Goal: Information Seeking & Learning: Learn about a topic

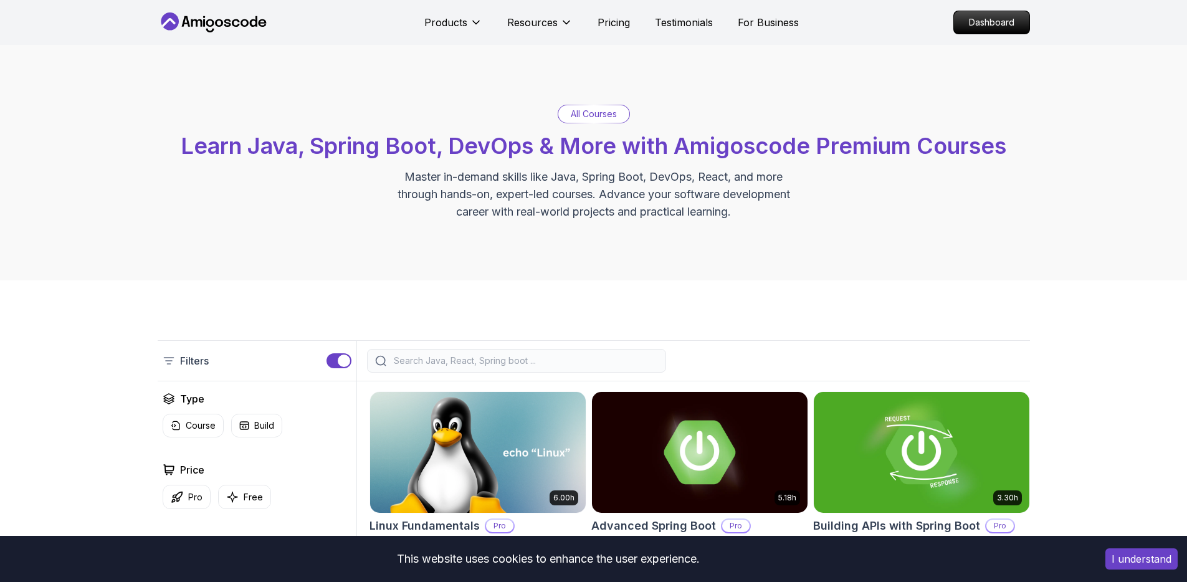
click at [1127, 561] on button "I understand" at bounding box center [1141, 558] width 72 height 21
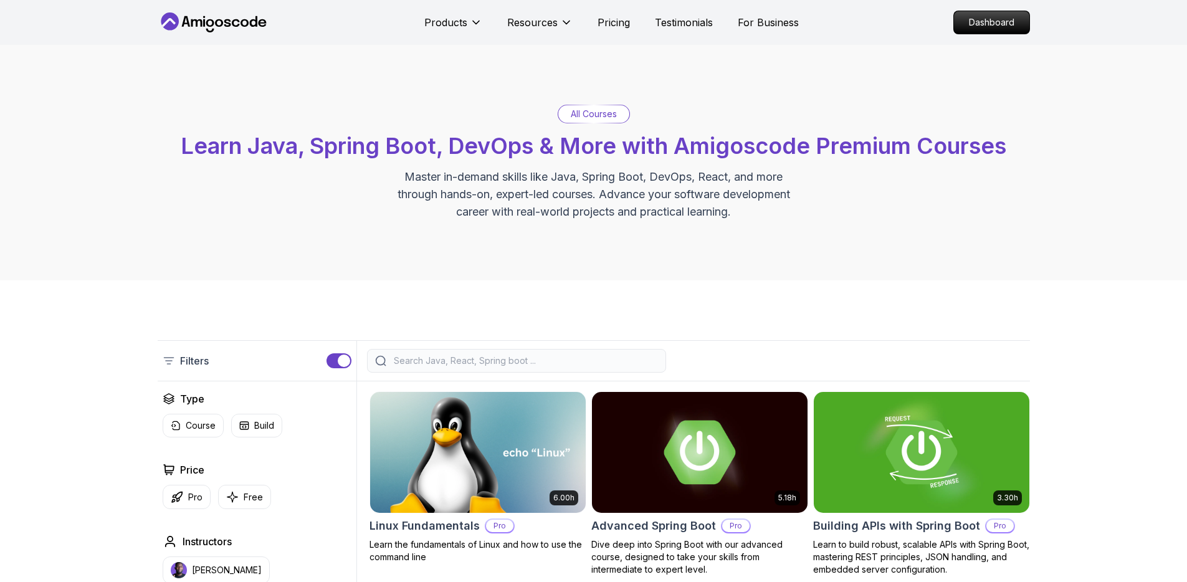
click at [1107, 107] on div "All Courses Learn Java, Spring Boot, DevOps & More with Amigoscode Premium Cour…" at bounding box center [593, 163] width 1187 height 236
click at [1119, 250] on div "All Courses Learn Java, Spring Boot, DevOps & More with Amigoscode Premium Cour…" at bounding box center [593, 163] width 1187 height 236
click at [985, 21] on p "Dashboard" at bounding box center [992, 22] width 72 height 21
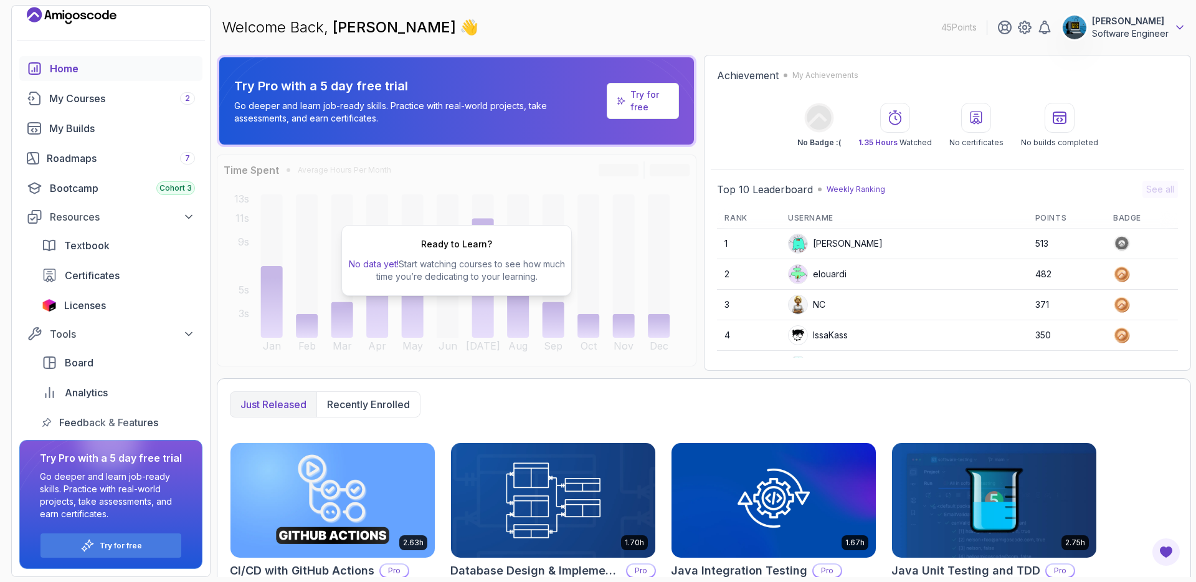
click at [1176, 31] on icon at bounding box center [1180, 27] width 12 height 12
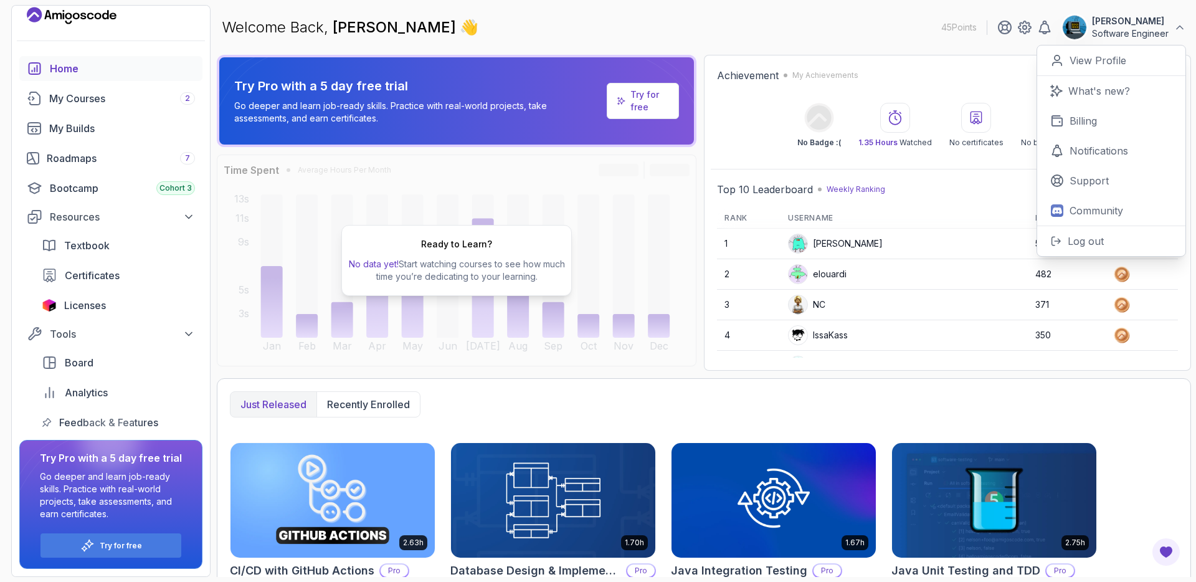
click at [1172, 29] on button "Huzefa Software Engineer" at bounding box center [1124, 27] width 124 height 25
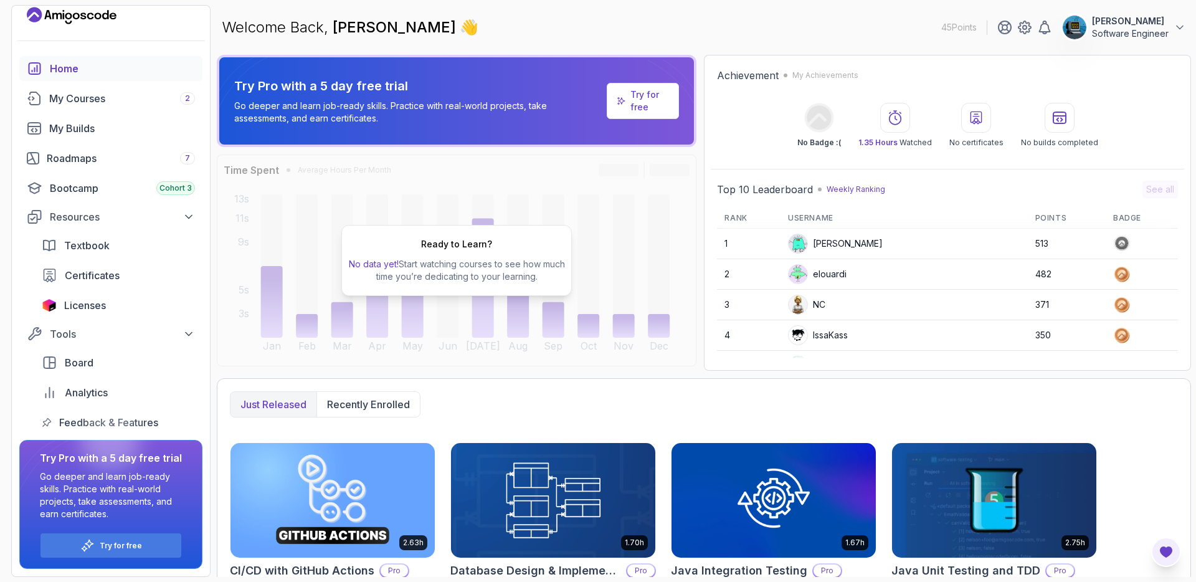
click at [1172, 550] on icon "Open Feedback Button" at bounding box center [1166, 551] width 12 height 11
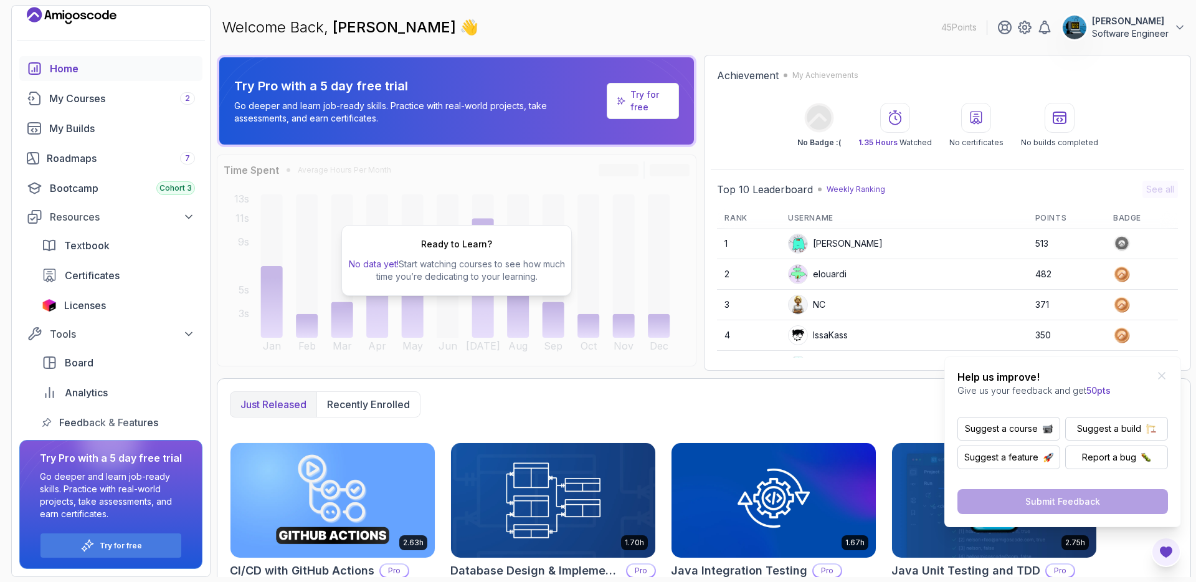
click at [1172, 550] on icon "Open Feedback Button" at bounding box center [1166, 551] width 12 height 11
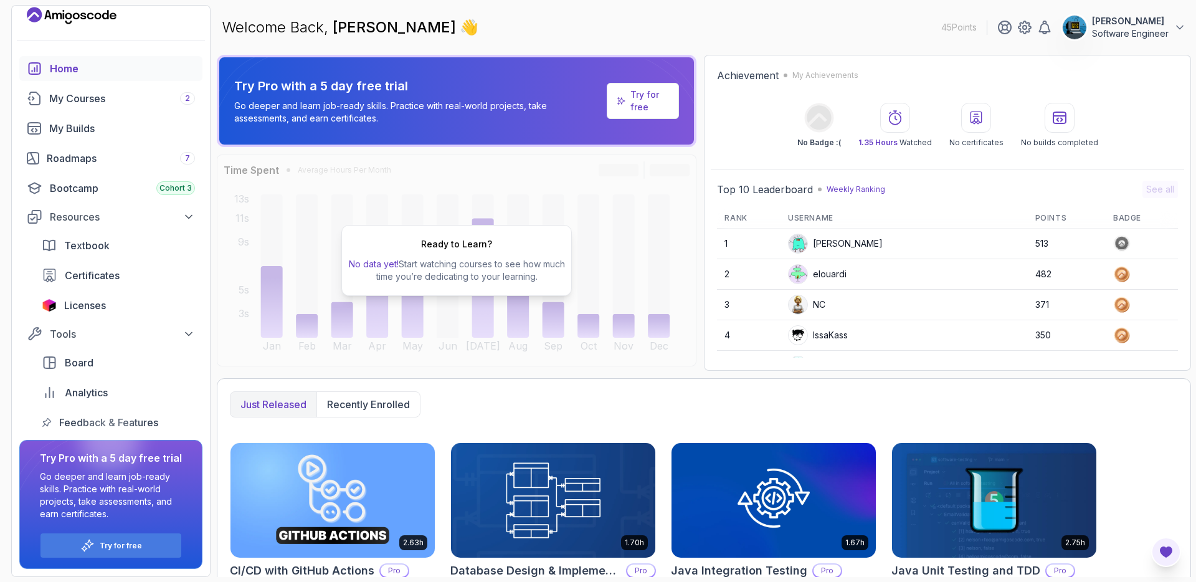
click at [1170, 548] on icon "Open Feedback Button" at bounding box center [1166, 551] width 12 height 11
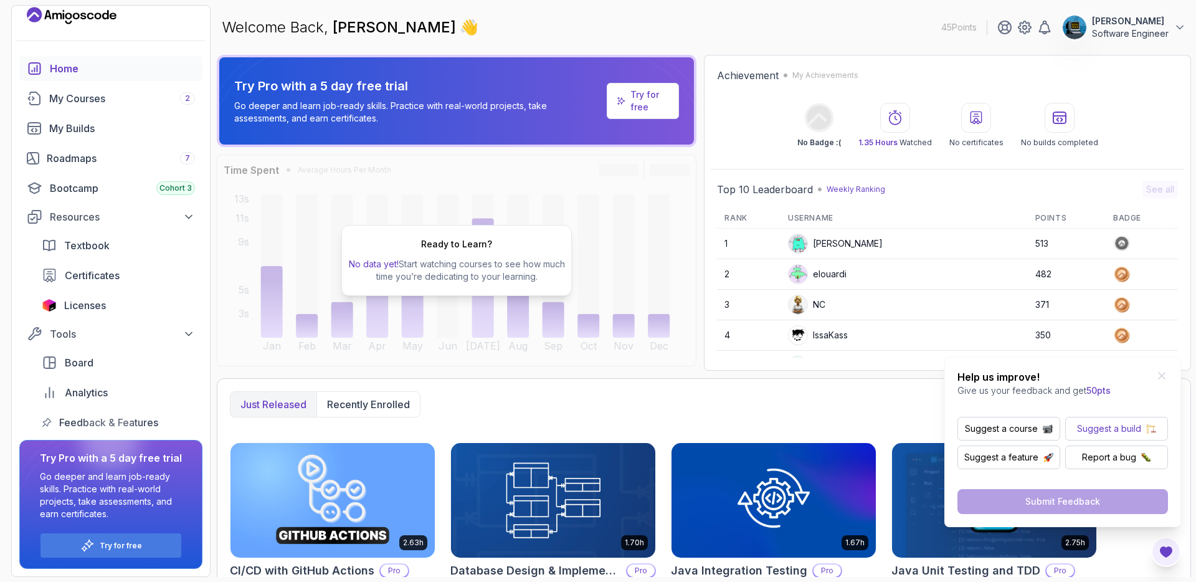
click at [1114, 426] on p "Suggest a build" at bounding box center [1109, 428] width 64 height 12
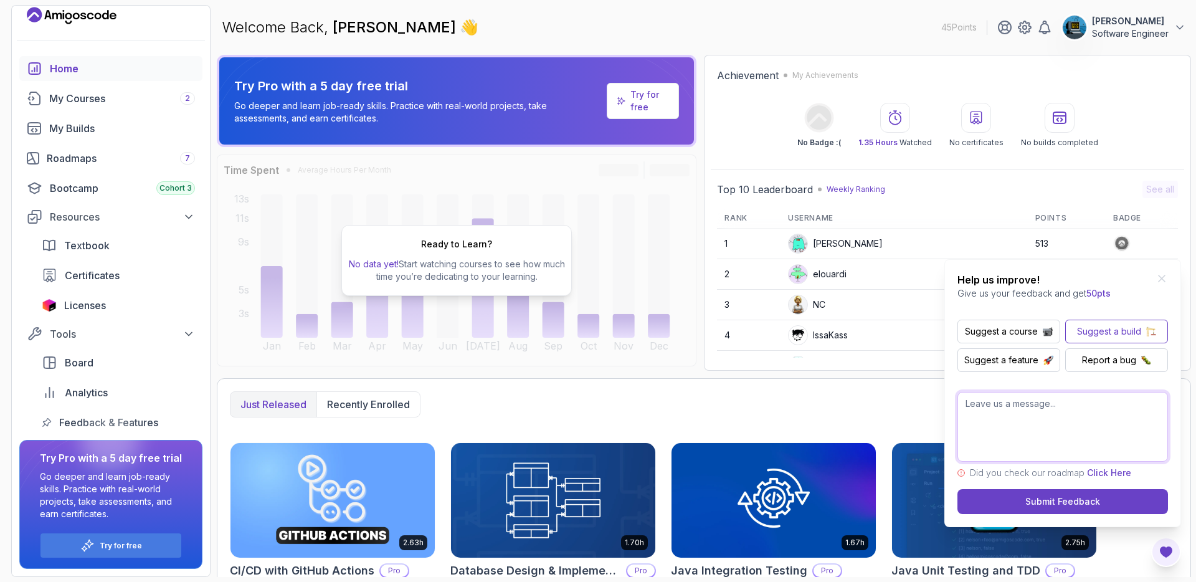
click at [1061, 420] on textarea at bounding box center [1063, 427] width 211 height 70
type textarea "Is it possible to remove or disable some of the pop-up"
click at [1160, 275] on icon "Close Feedback Widget" at bounding box center [1162, 278] width 12 height 12
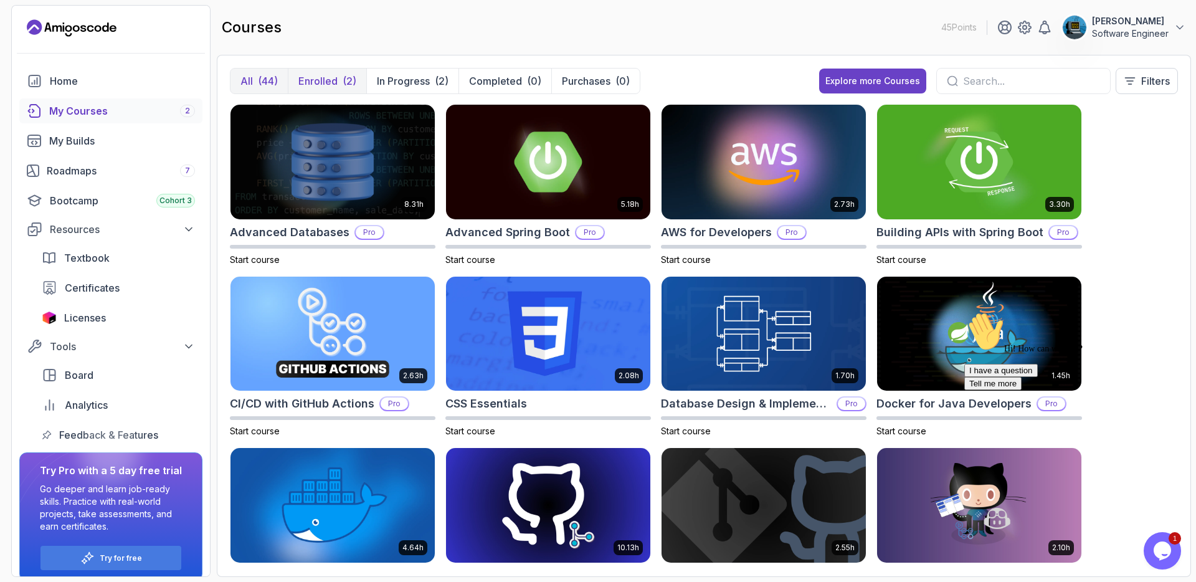
click at [322, 74] on p "Enrolled" at bounding box center [317, 81] width 39 height 15
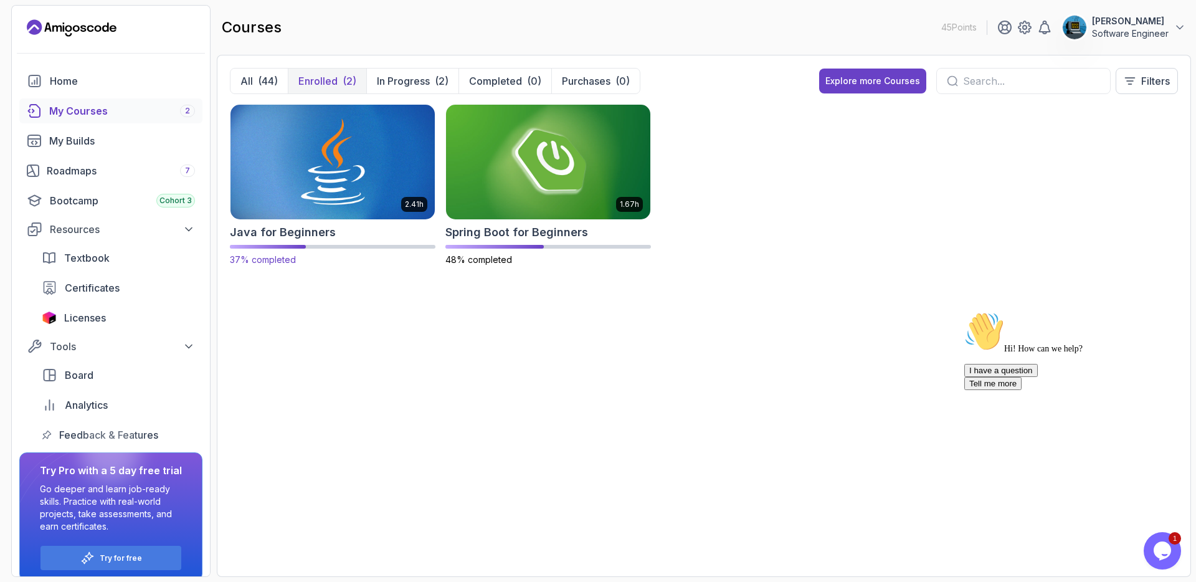
click at [300, 155] on img at bounding box center [333, 162] width 214 height 120
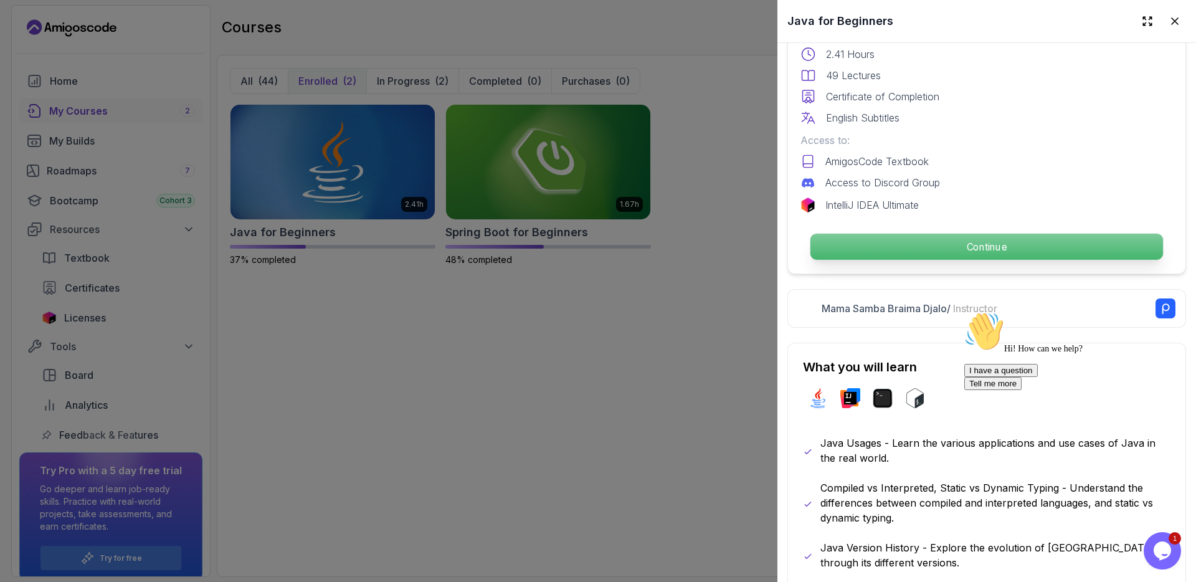
scroll to position [336, 0]
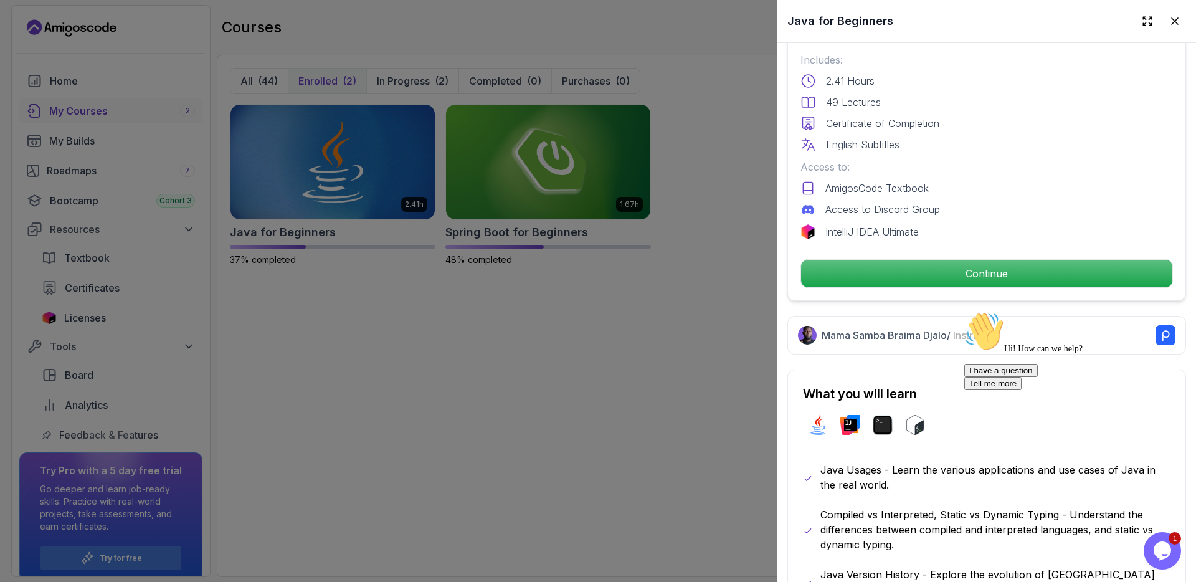
click at [1172, 555] on icon "Opens Chat This icon Opens the chat window." at bounding box center [1163, 551] width 20 height 20
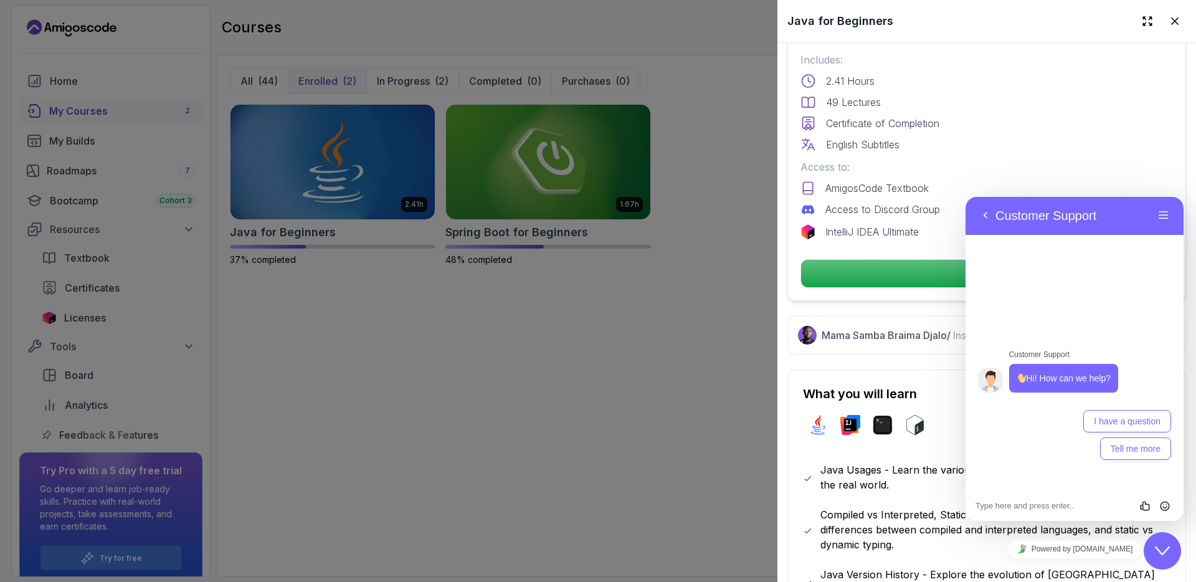
click at [1171, 553] on div "Close Chat This icon closes the chat window." at bounding box center [1162, 550] width 37 height 15
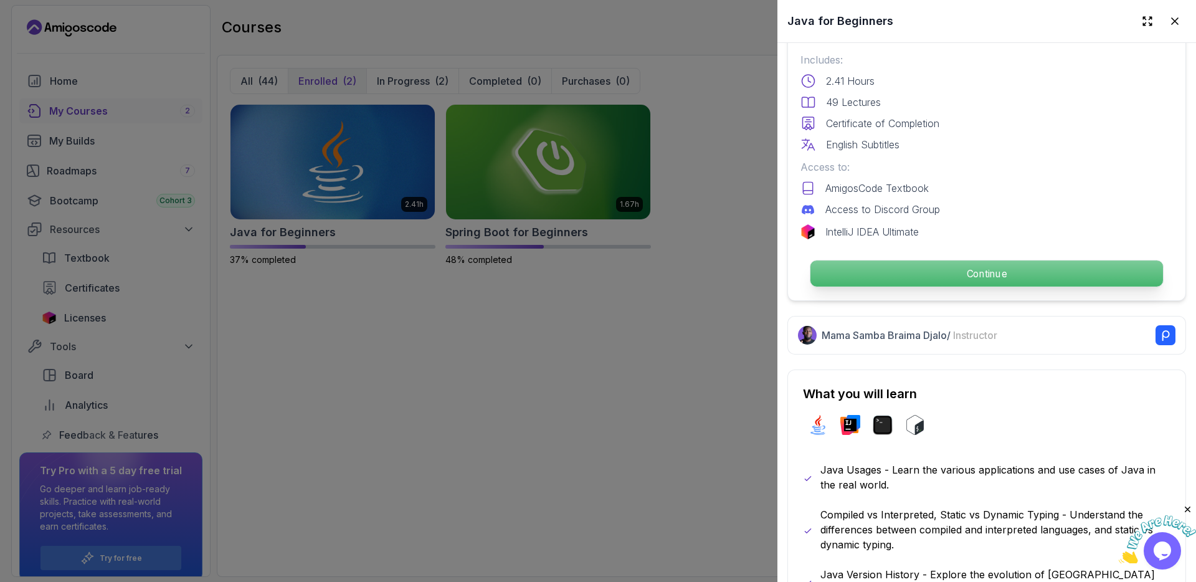
click at [917, 275] on p "Continue" at bounding box center [987, 273] width 353 height 26
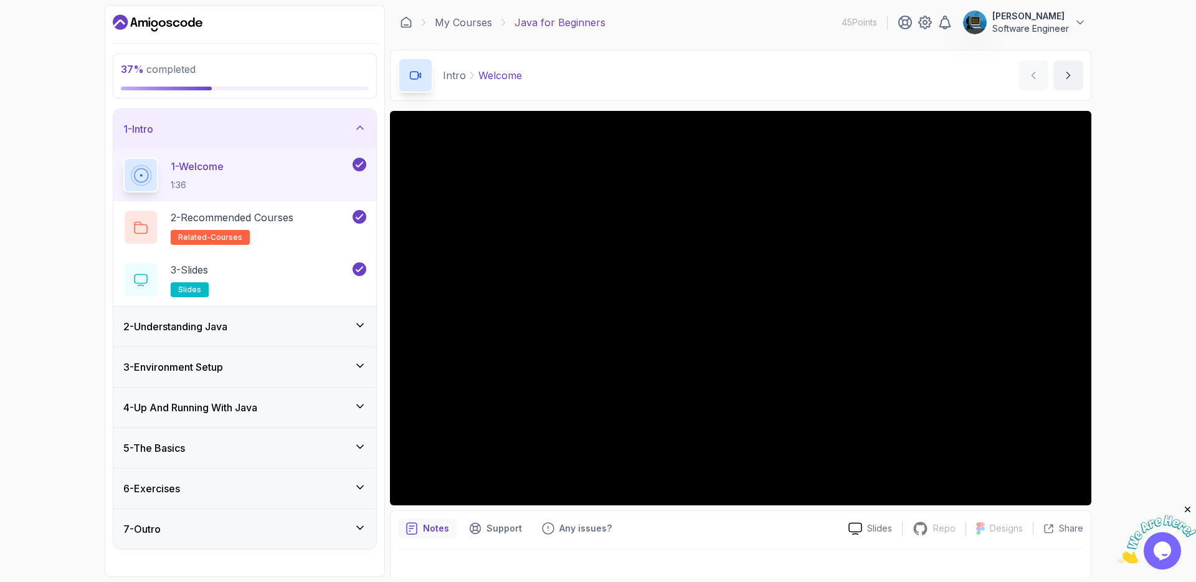
click at [361, 130] on icon at bounding box center [360, 128] width 12 height 12
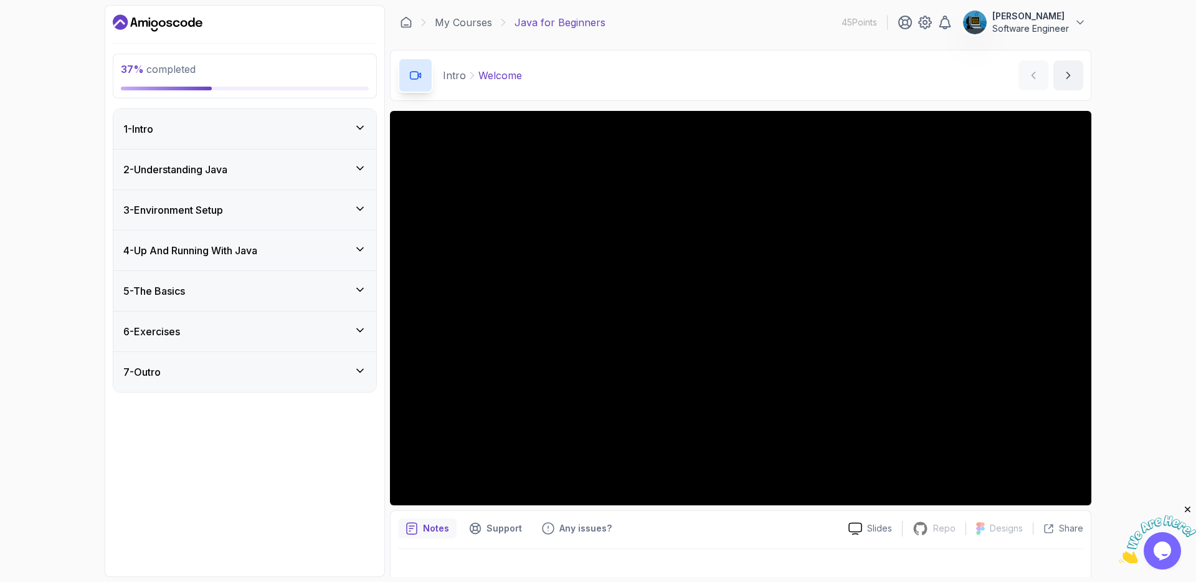
click at [312, 213] on div "3 - Environment Setup" at bounding box center [244, 210] width 243 height 15
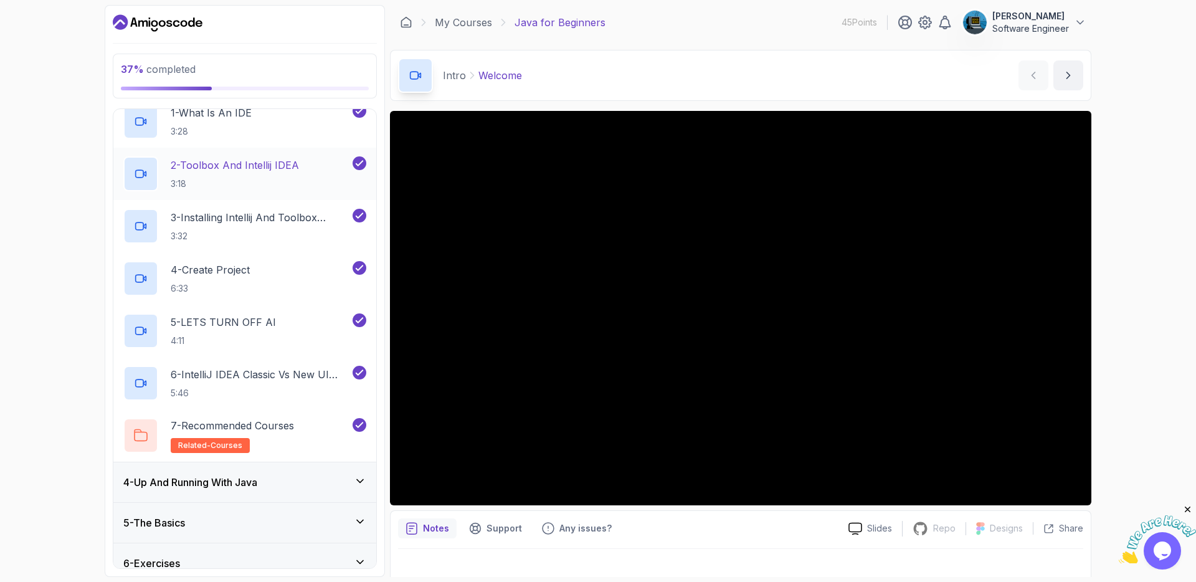
scroll to position [74, 0]
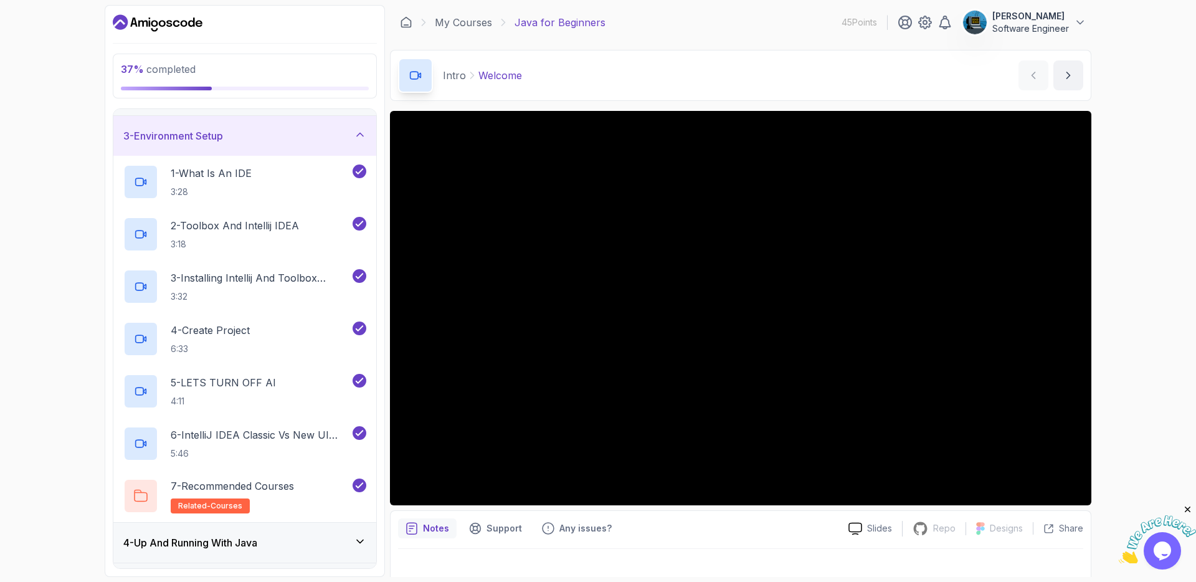
click at [338, 140] on div "3 - Environment Setup" at bounding box center [244, 135] width 243 height 15
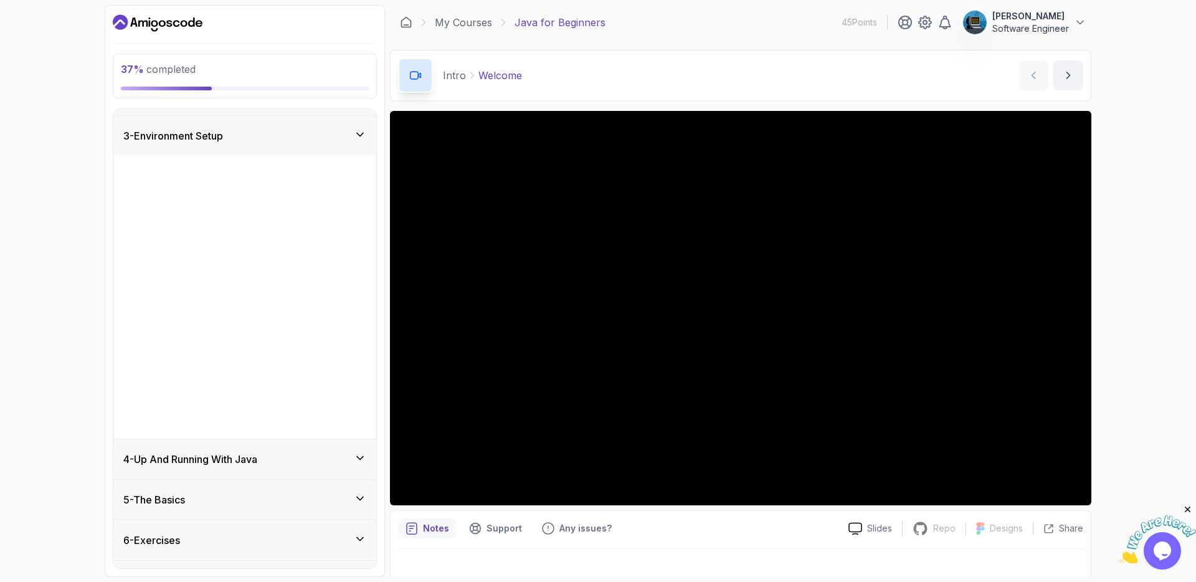
scroll to position [0, 0]
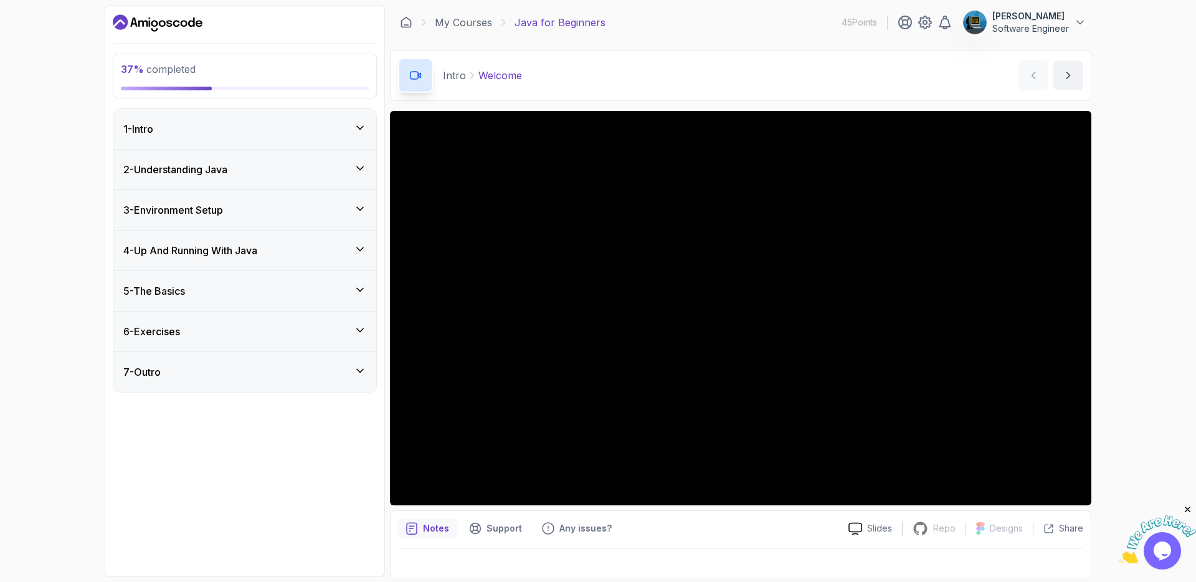
click at [311, 250] on div "4 - Up And Running With Java" at bounding box center [244, 250] width 243 height 15
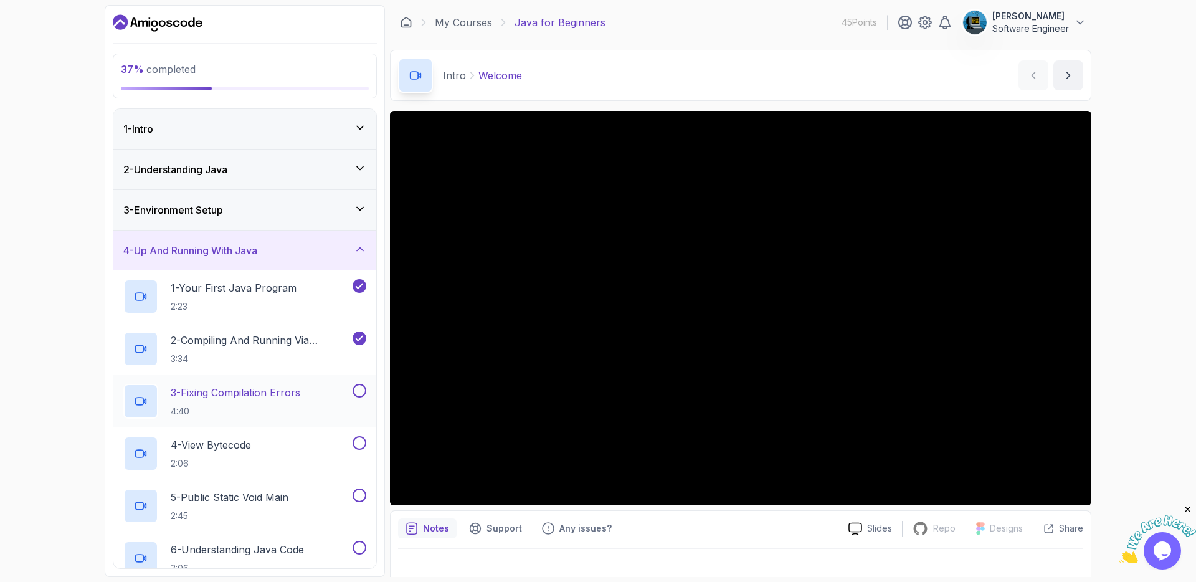
click at [237, 401] on h2 "3 - Fixing Compilation Errors 4:40" at bounding box center [236, 401] width 130 height 32
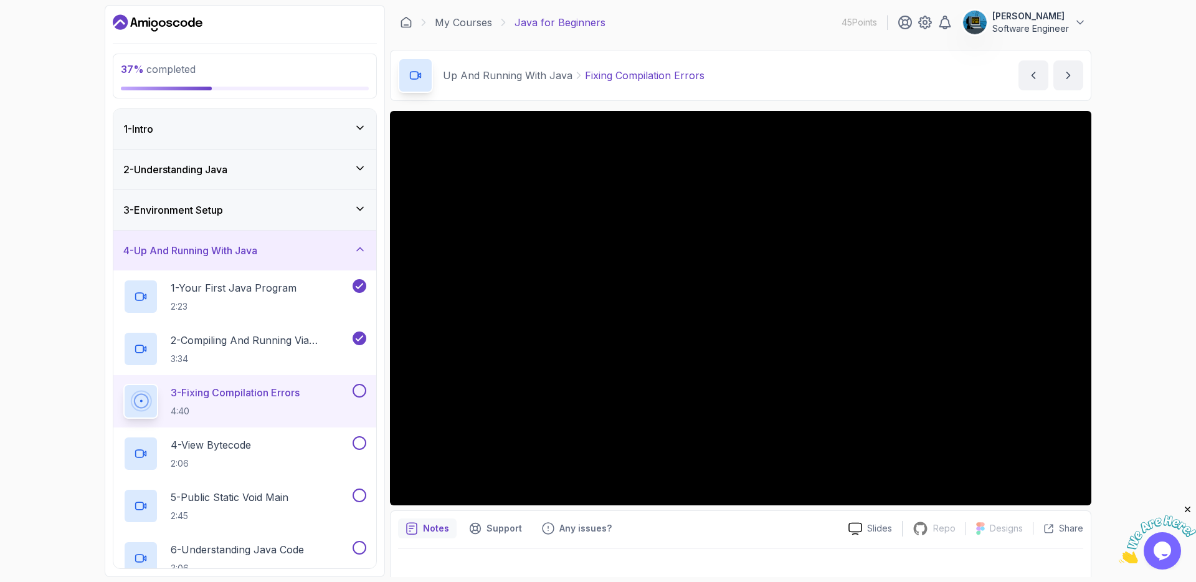
click at [1188, 505] on icon "Close" at bounding box center [1188, 509] width 11 height 11
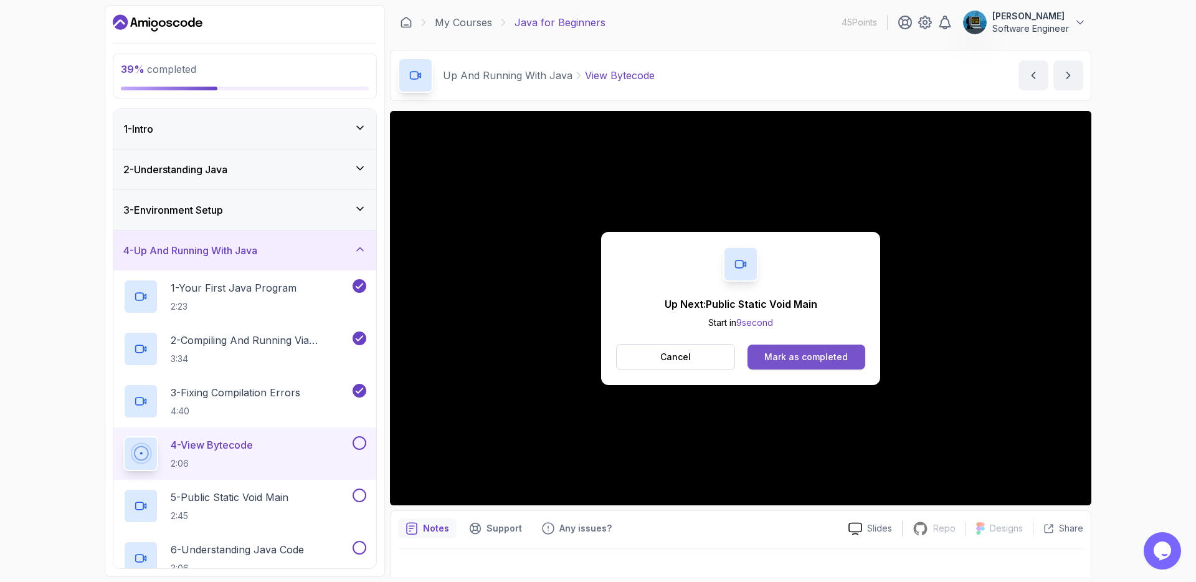
click at [849, 361] on button "Mark as completed" at bounding box center [807, 357] width 118 height 25
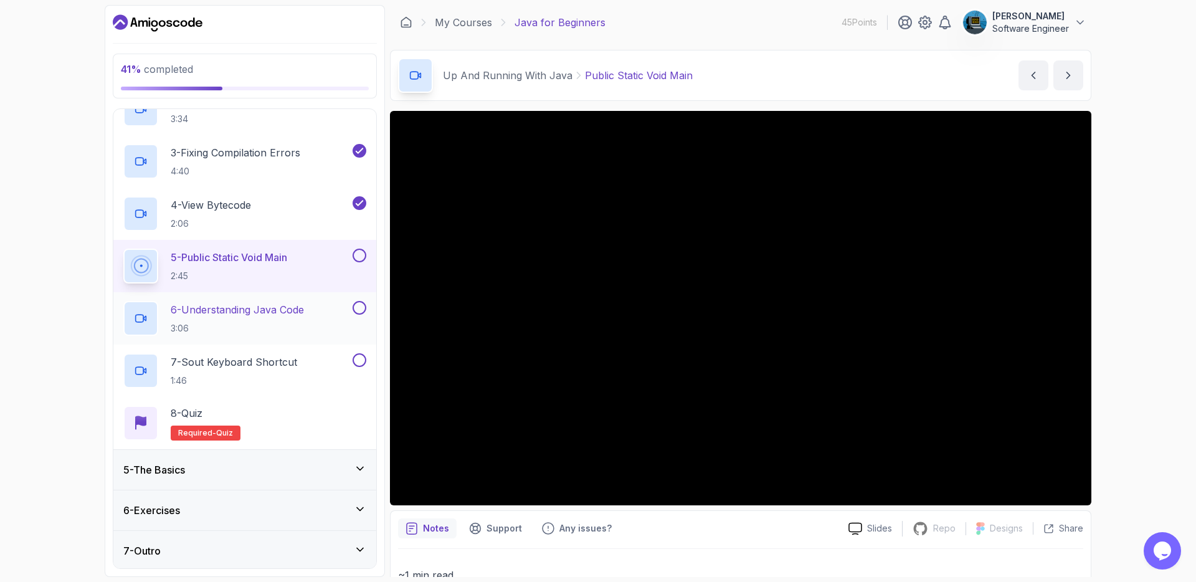
scroll to position [242, 0]
click at [298, 464] on div "5 - The Basics" at bounding box center [244, 467] width 243 height 15
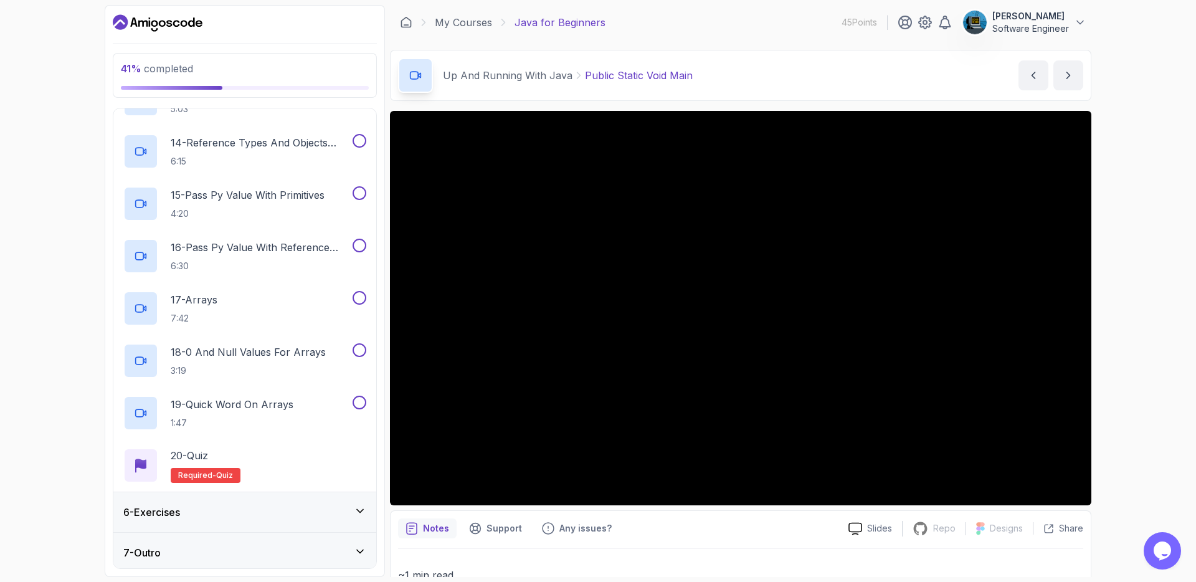
scroll to position [870, 0]
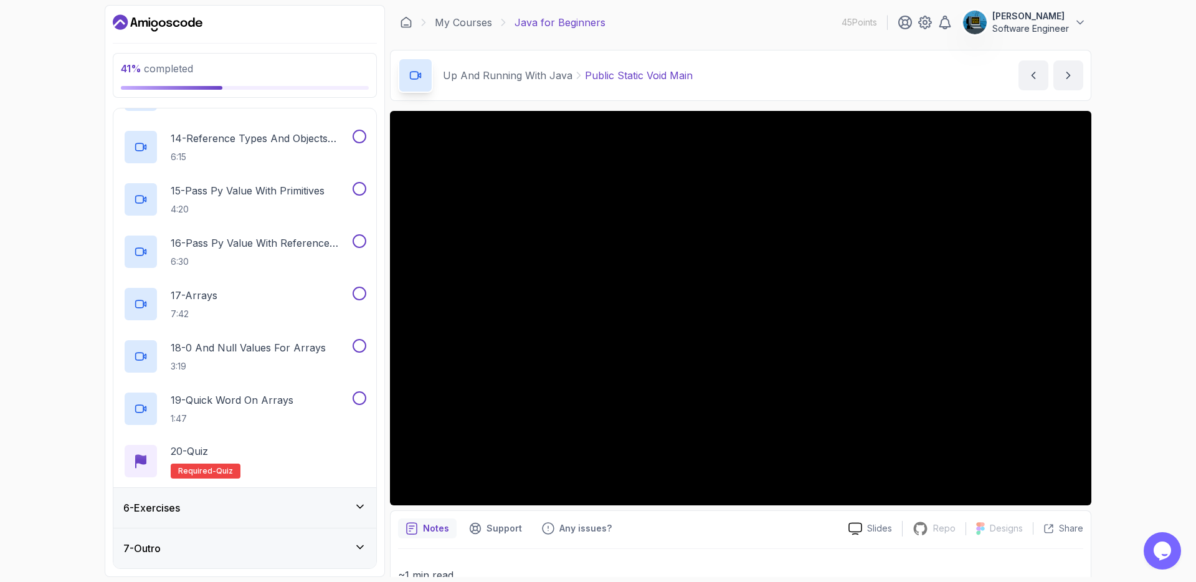
click at [296, 512] on div "6 - Exercises" at bounding box center [244, 507] width 243 height 15
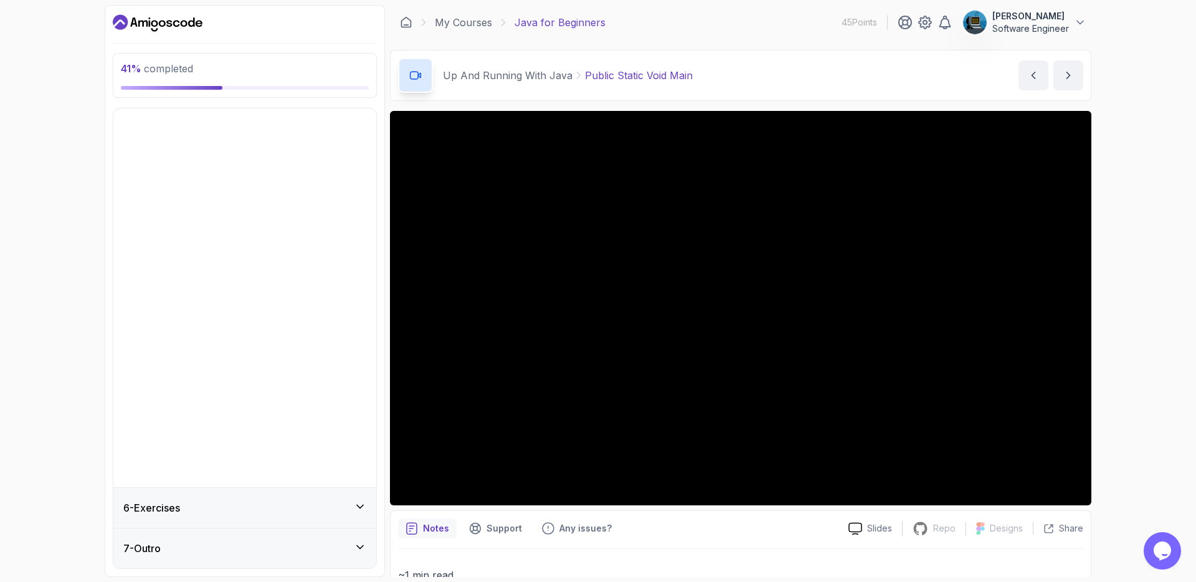
scroll to position [0, 0]
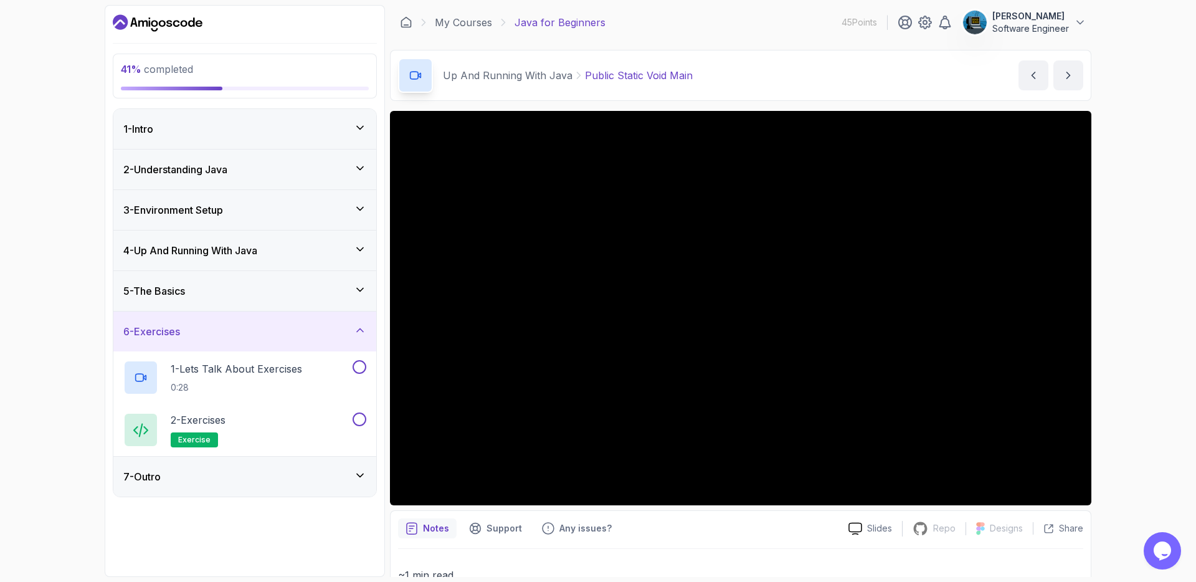
click at [246, 480] on div "7 - Outro" at bounding box center [244, 476] width 243 height 15
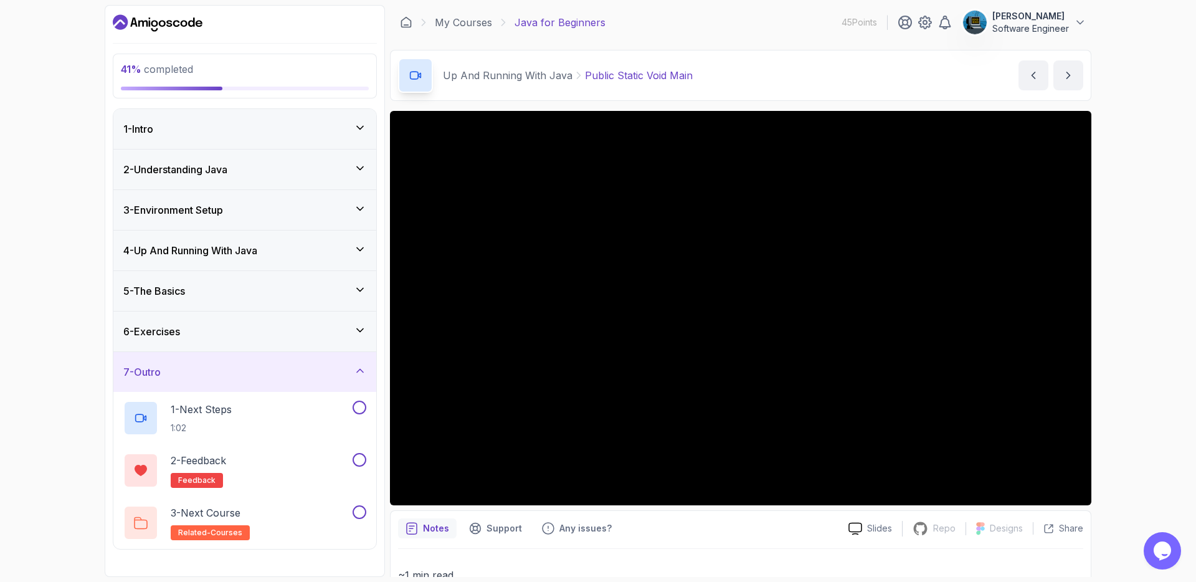
click at [267, 378] on div "7 - Outro" at bounding box center [244, 372] width 243 height 15
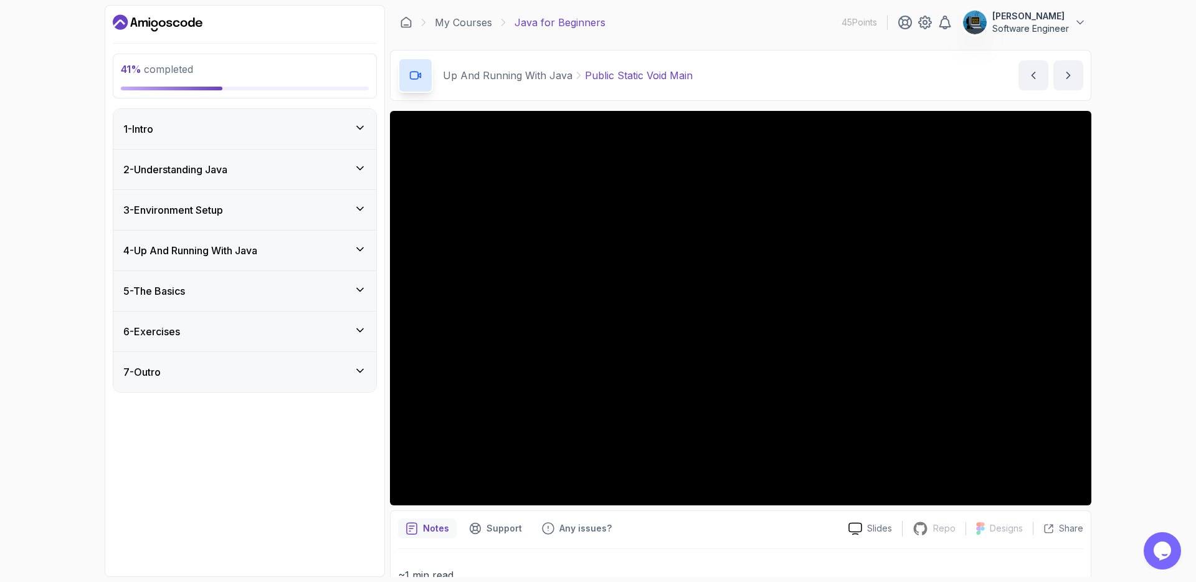
click at [282, 244] on div "4 - Up And Running With Java" at bounding box center [244, 250] width 243 height 15
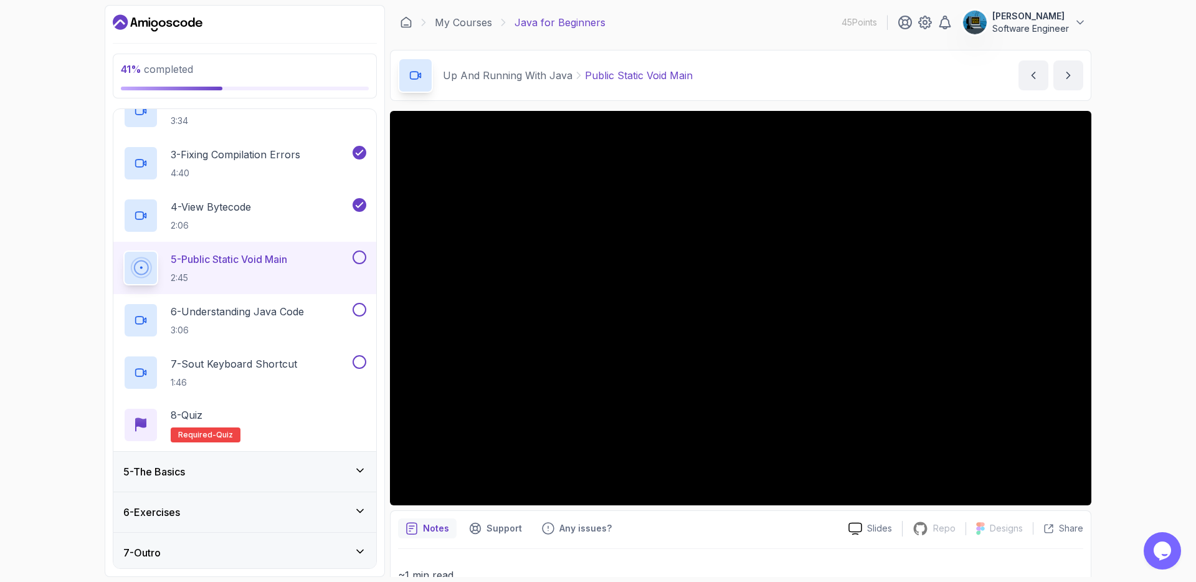
scroll to position [242, 0]
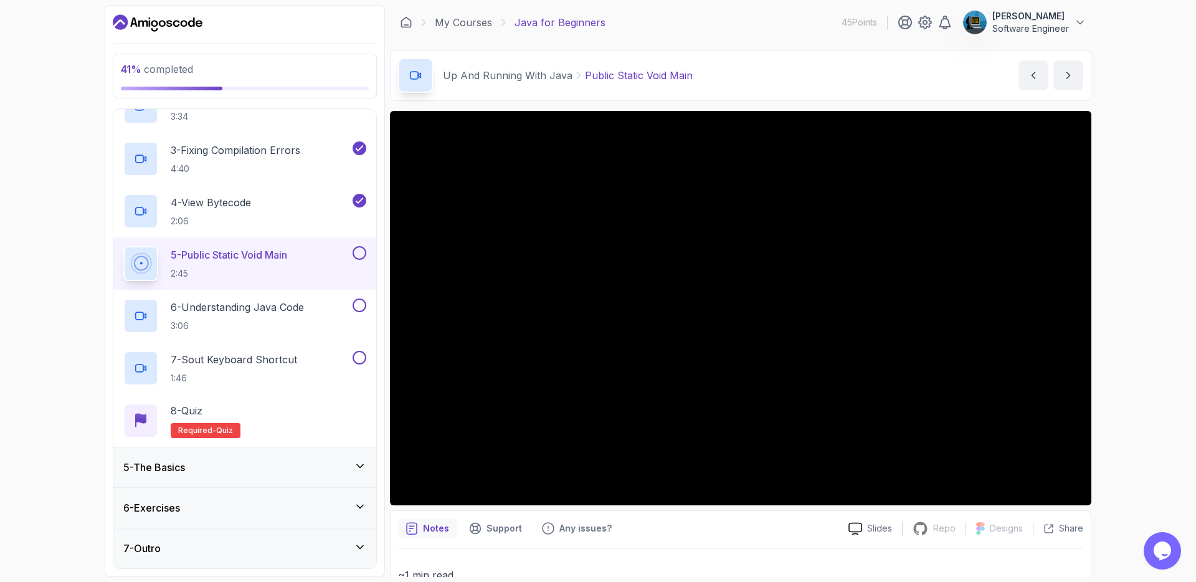
click at [223, 474] on div "5 - The Basics" at bounding box center [244, 467] width 243 height 15
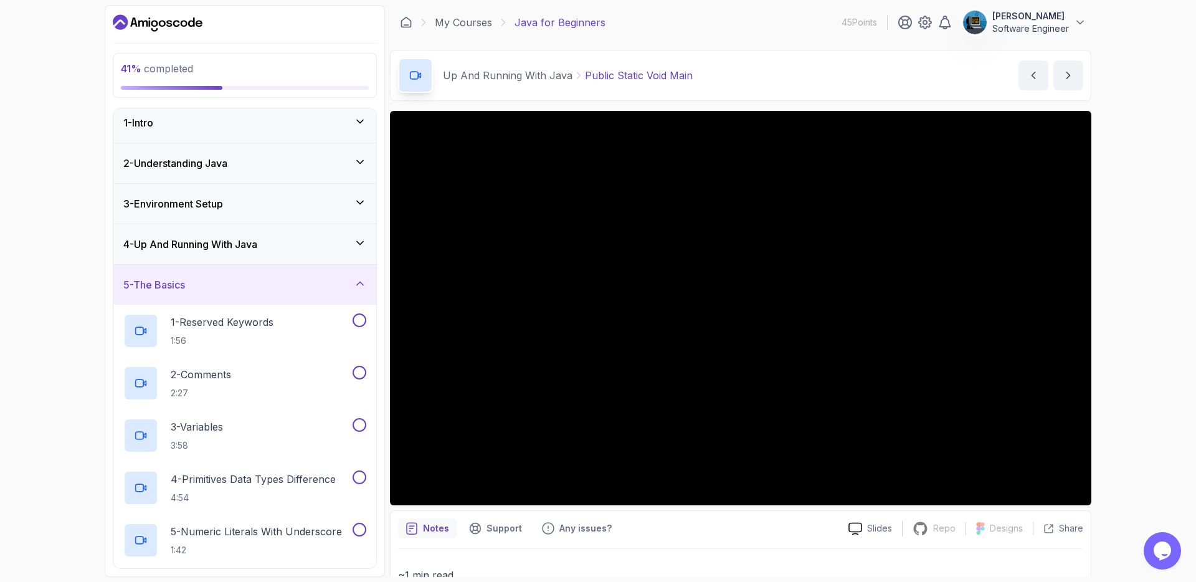
scroll to position [0, 0]
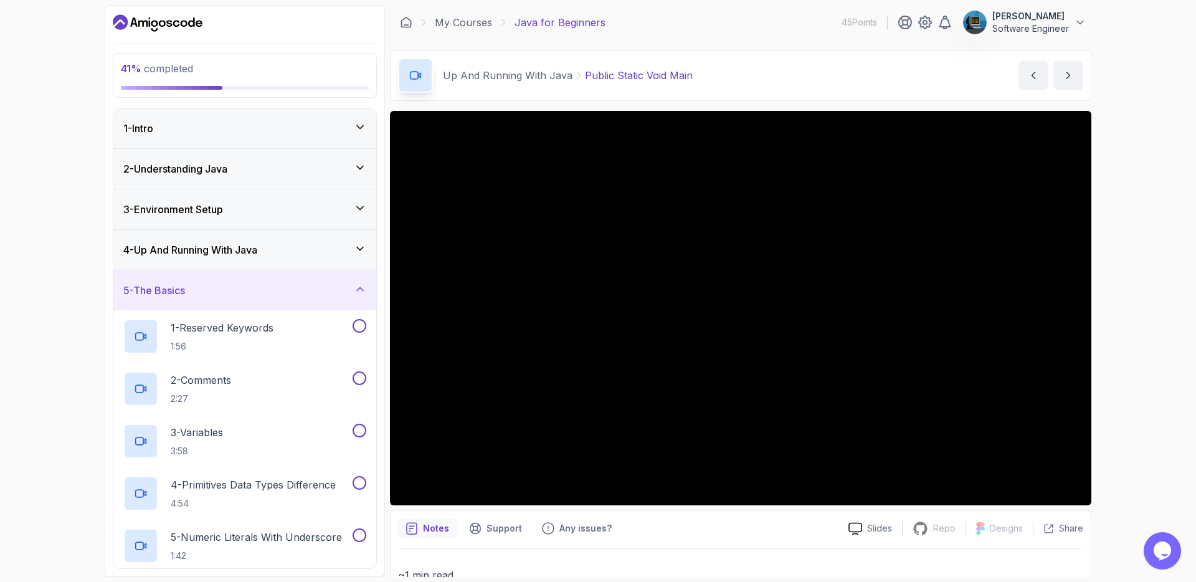
click at [279, 298] on div "5 - The Basics" at bounding box center [244, 290] width 263 height 40
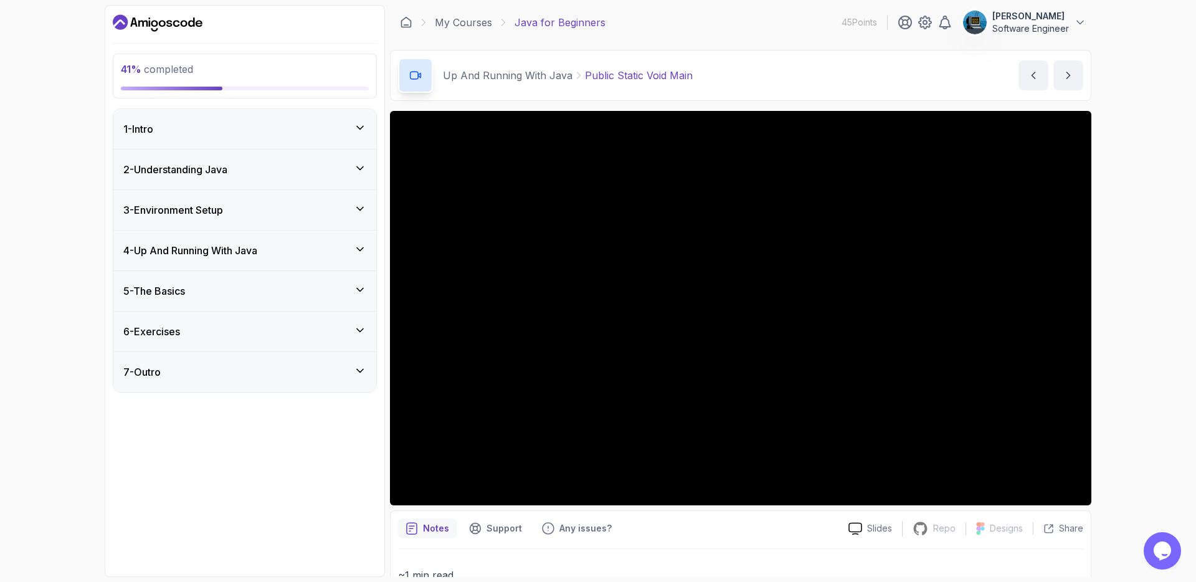
click at [272, 338] on div "6 - Exercises" at bounding box center [244, 331] width 243 height 15
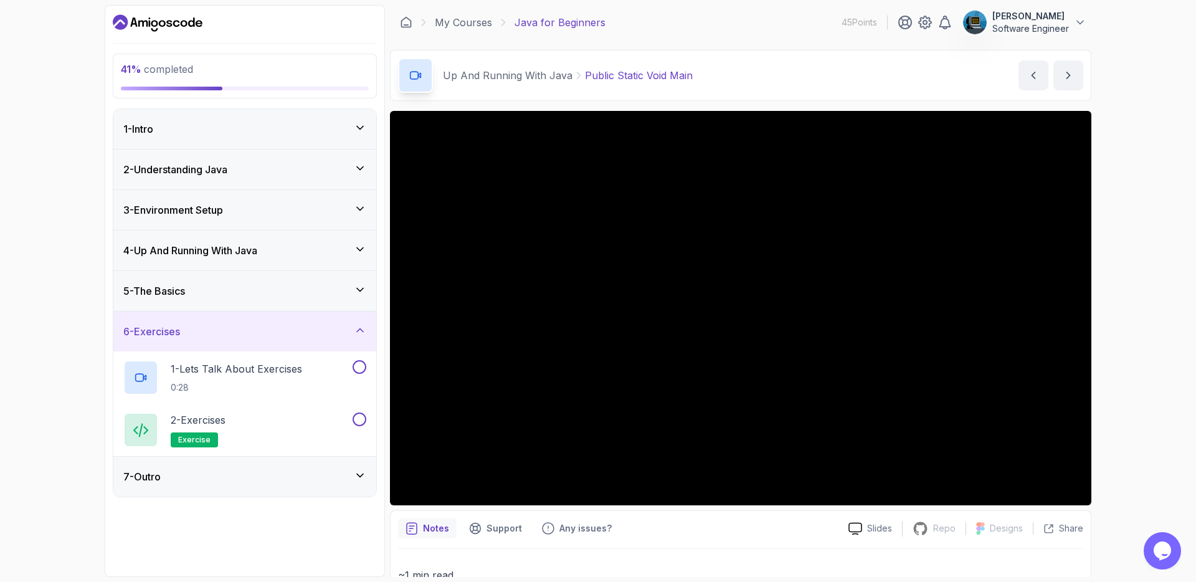
click at [272, 338] on div "6 - Exercises" at bounding box center [244, 331] width 243 height 15
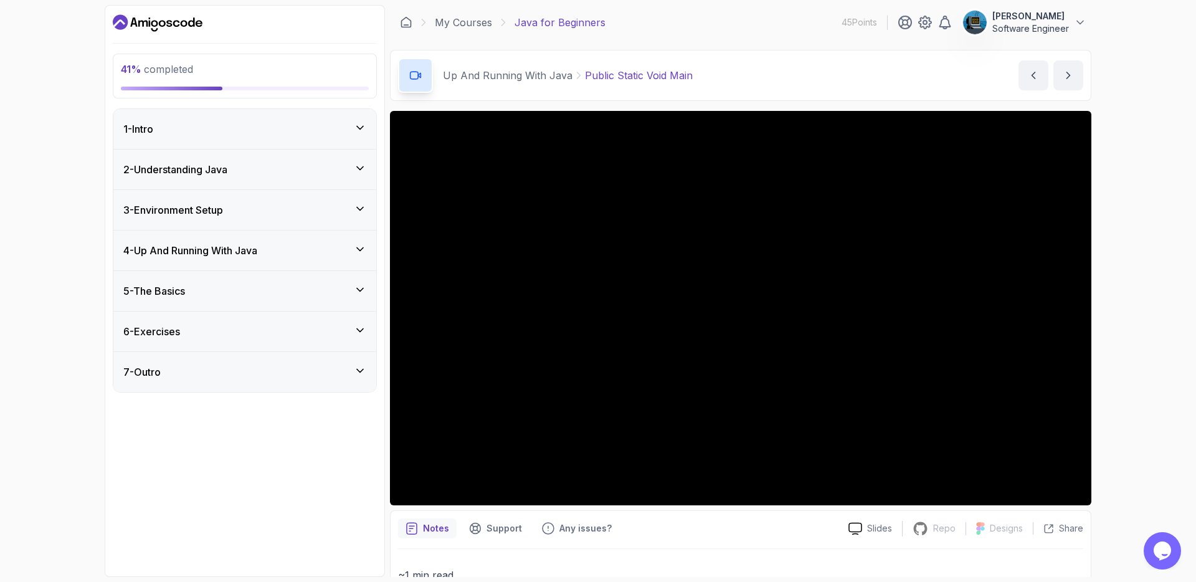
click at [270, 366] on div "7 - Outro" at bounding box center [244, 372] width 243 height 15
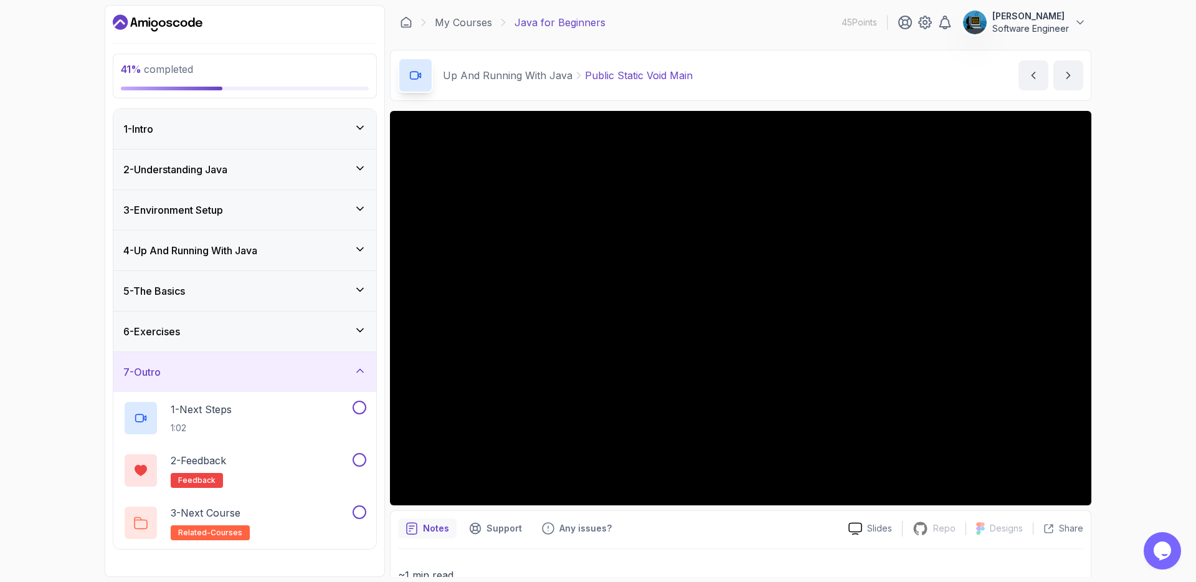
click at [270, 366] on div "7 - Outro" at bounding box center [244, 372] width 243 height 15
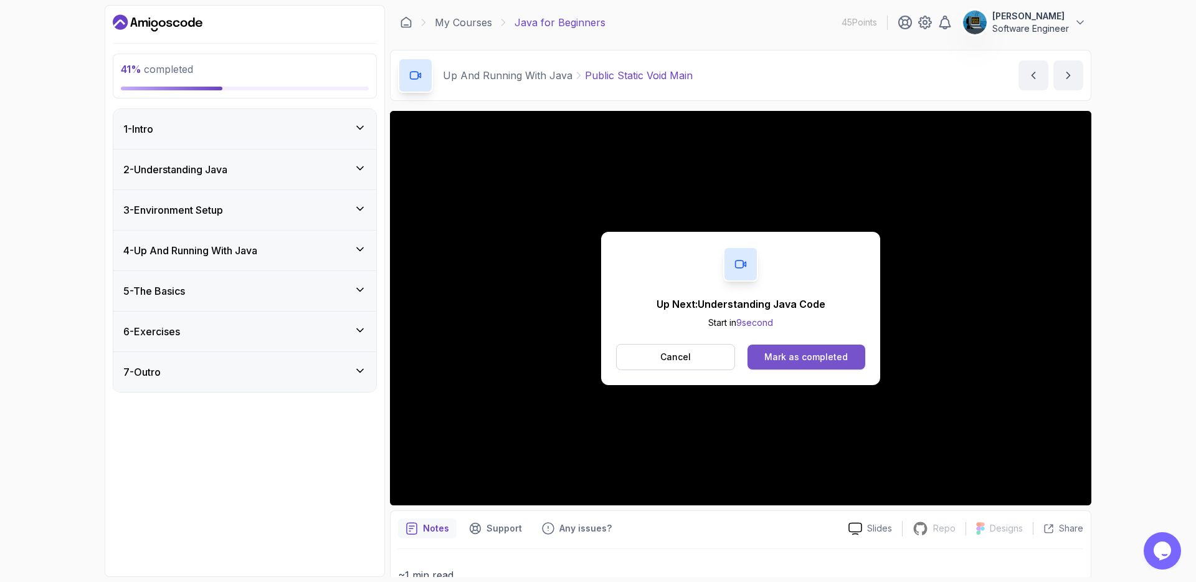
click at [810, 363] on div "Mark as completed" at bounding box center [806, 357] width 83 height 12
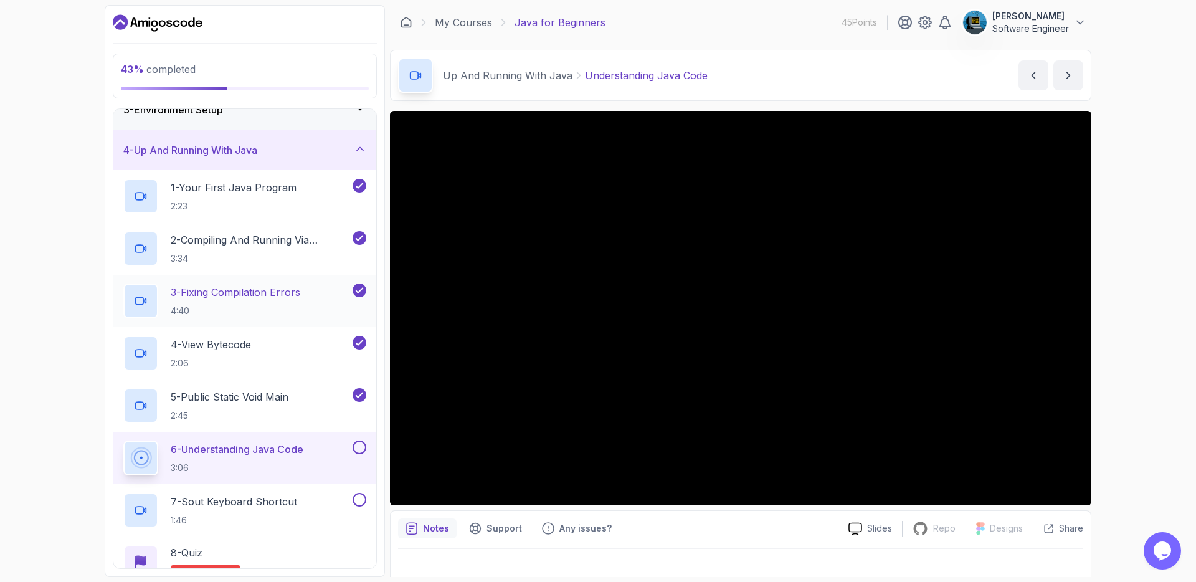
scroll to position [183, 0]
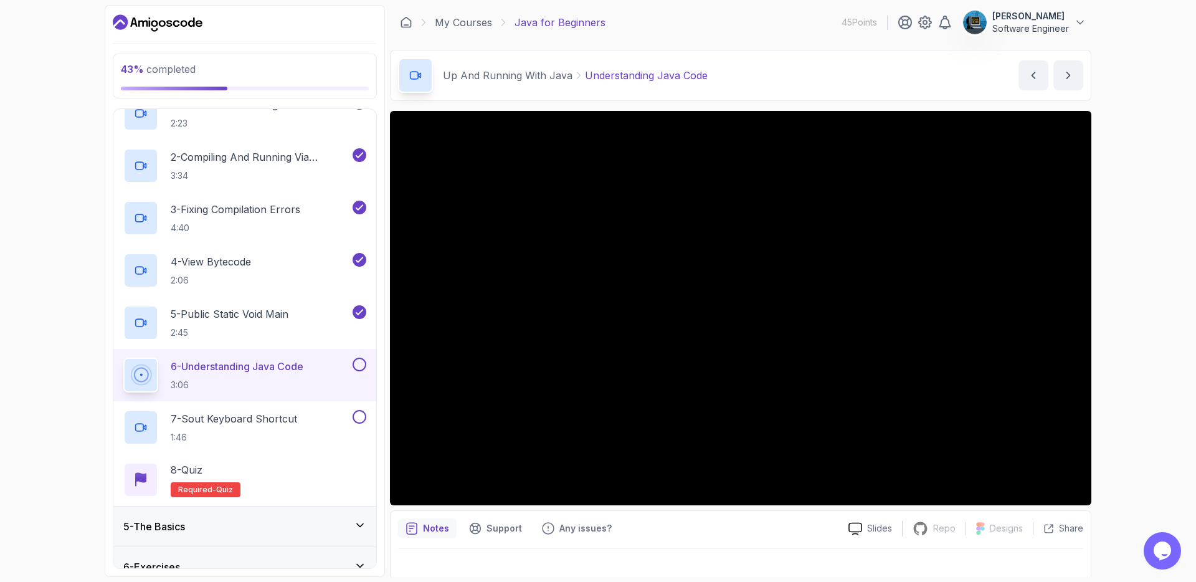
click at [359, 363] on button at bounding box center [360, 365] width 14 height 14
click at [231, 413] on p "7 - Sout Keyboard Shortcut" at bounding box center [234, 418] width 126 height 15
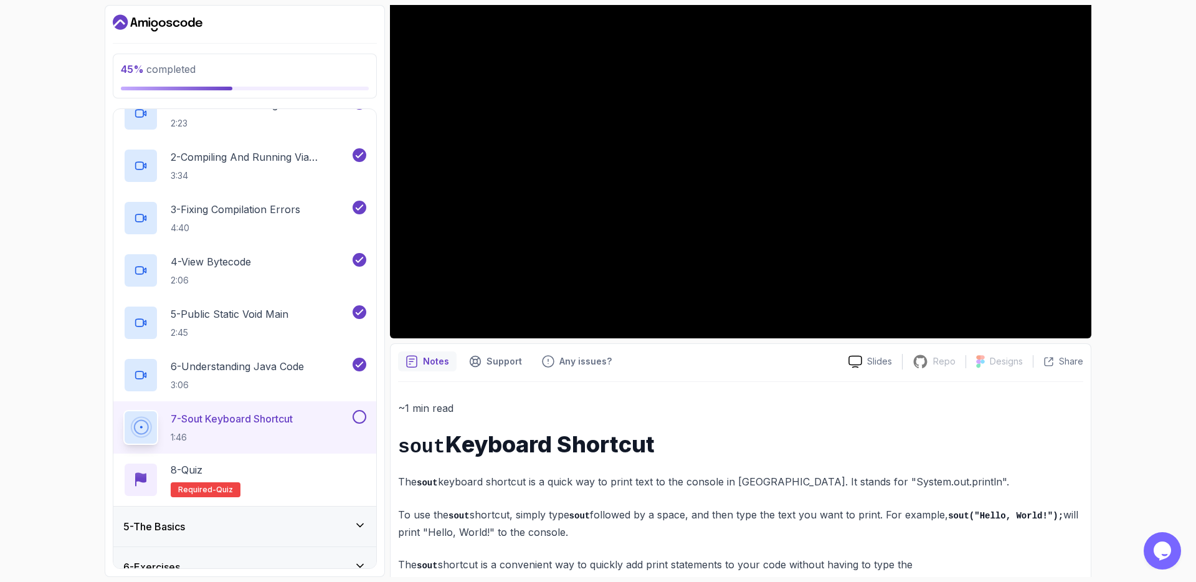
scroll to position [157, 0]
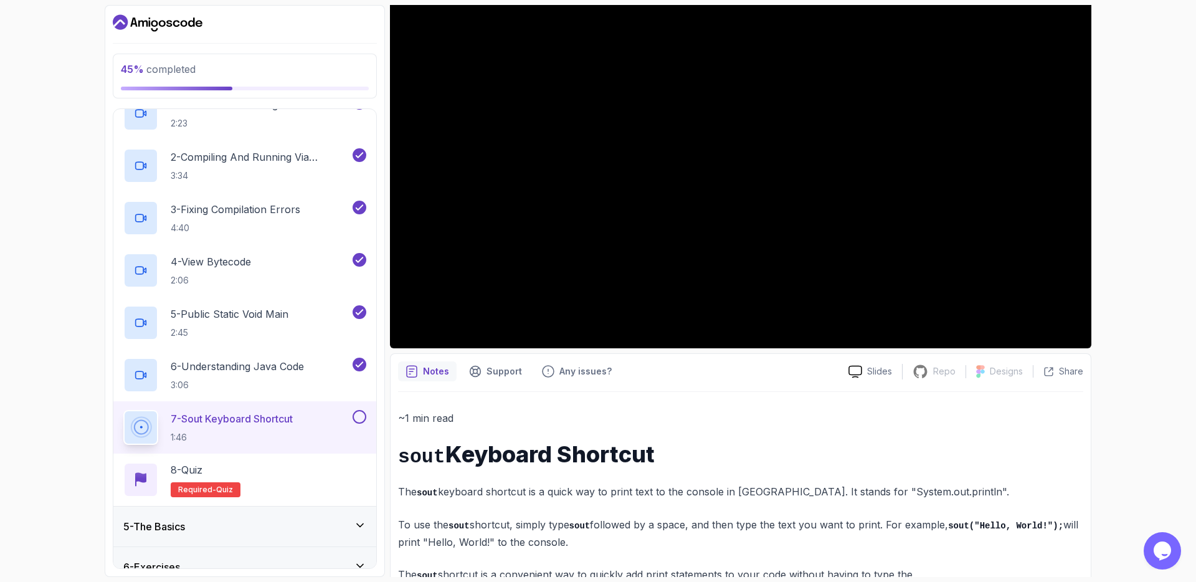
click at [360, 416] on button at bounding box center [360, 417] width 14 height 14
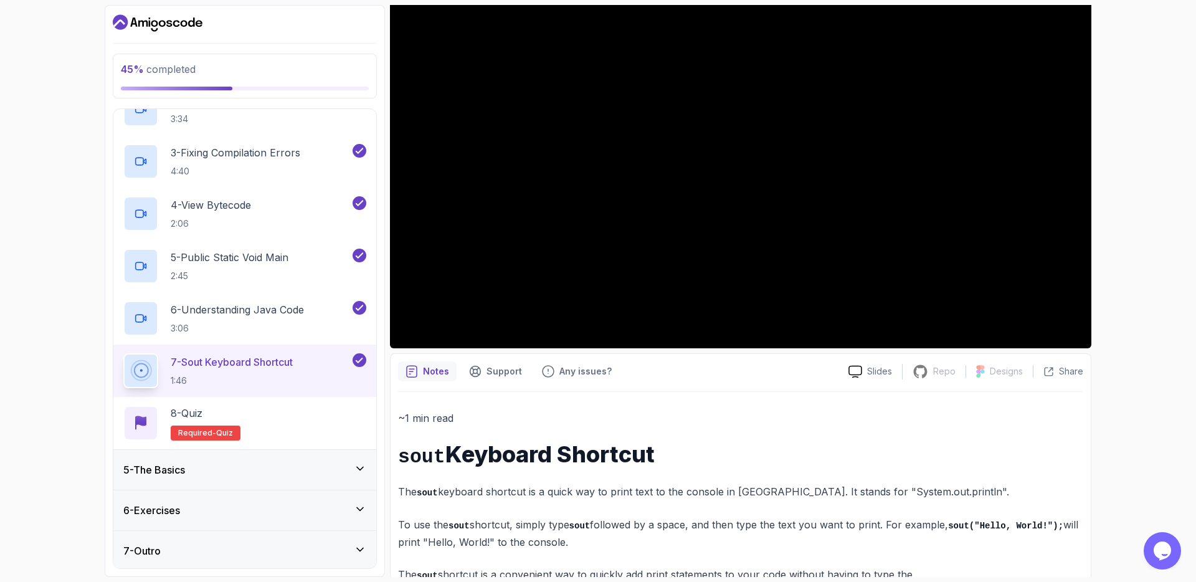
scroll to position [242, 0]
click at [198, 408] on p "8 - Quiz" at bounding box center [187, 410] width 32 height 15
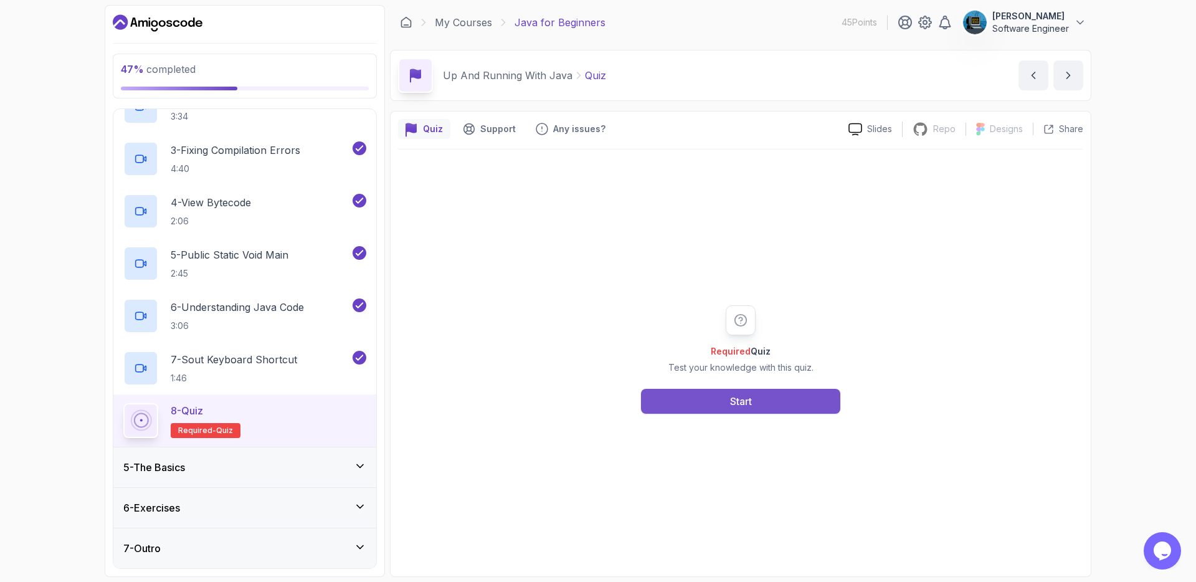
click at [668, 398] on button "Start" at bounding box center [740, 401] width 199 height 25
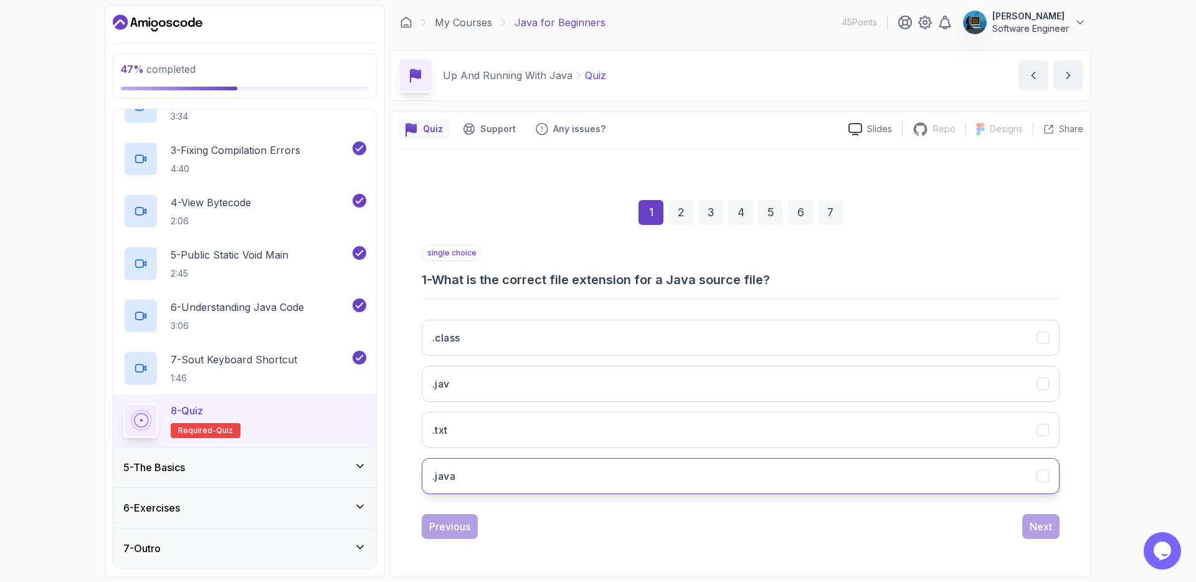
click at [460, 483] on button ".java" at bounding box center [741, 476] width 638 height 36
click at [1036, 538] on button "Next" at bounding box center [1041, 526] width 37 height 25
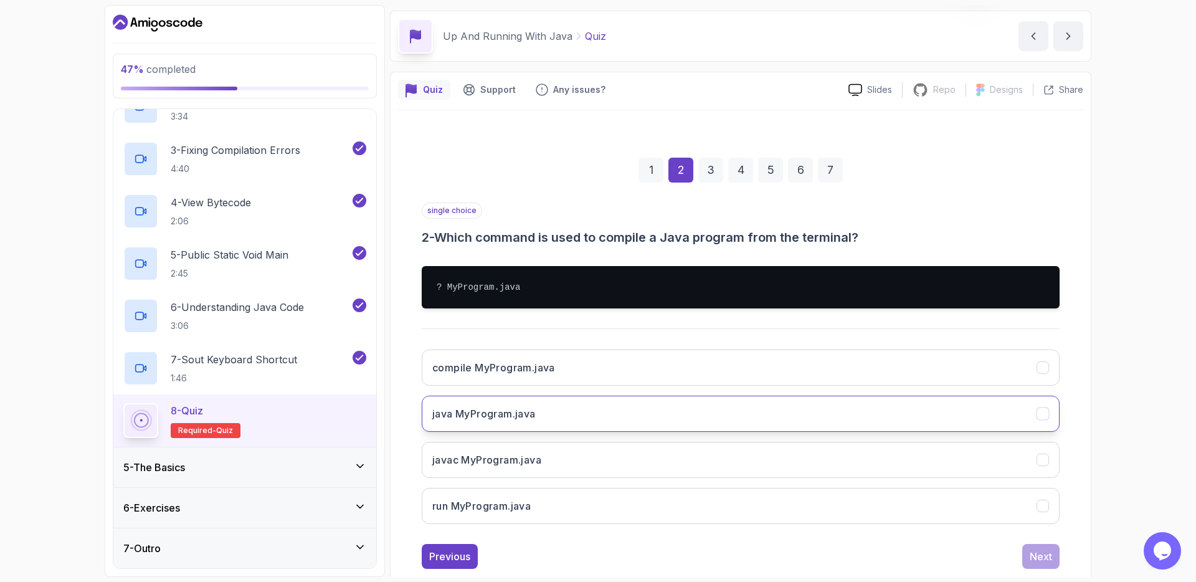
scroll to position [41, 0]
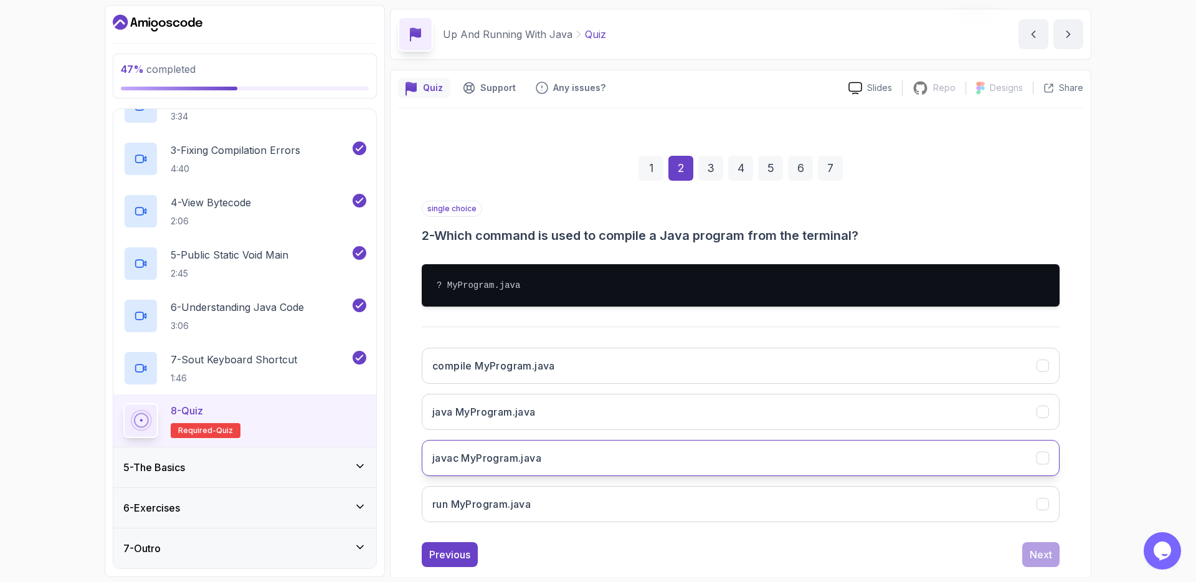
click at [661, 466] on button "javac MyProgram.java" at bounding box center [741, 458] width 638 height 36
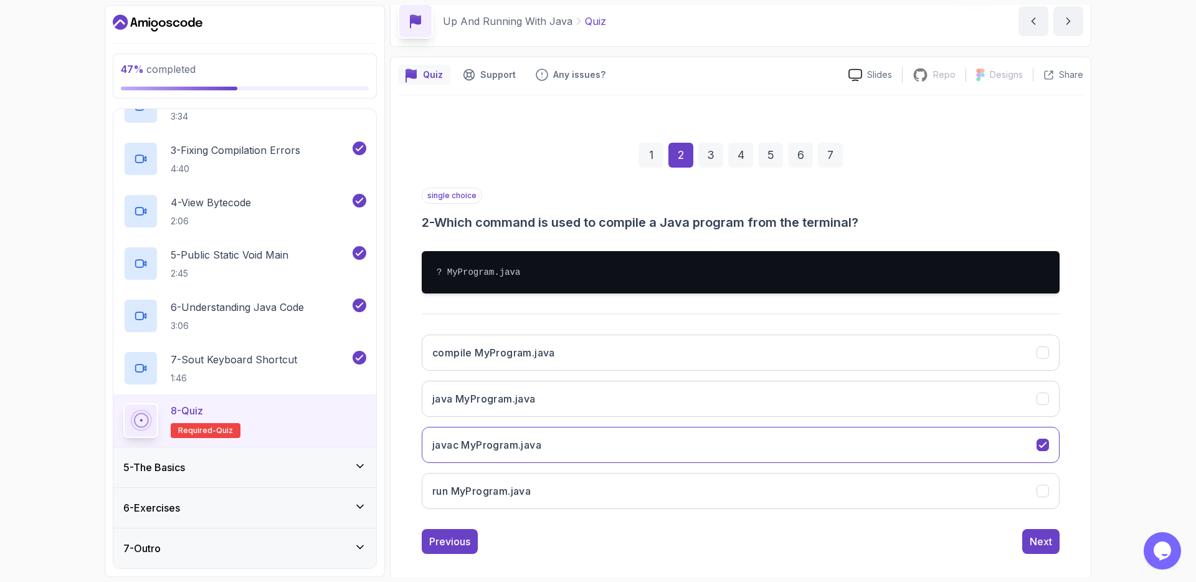
scroll to position [67, 0]
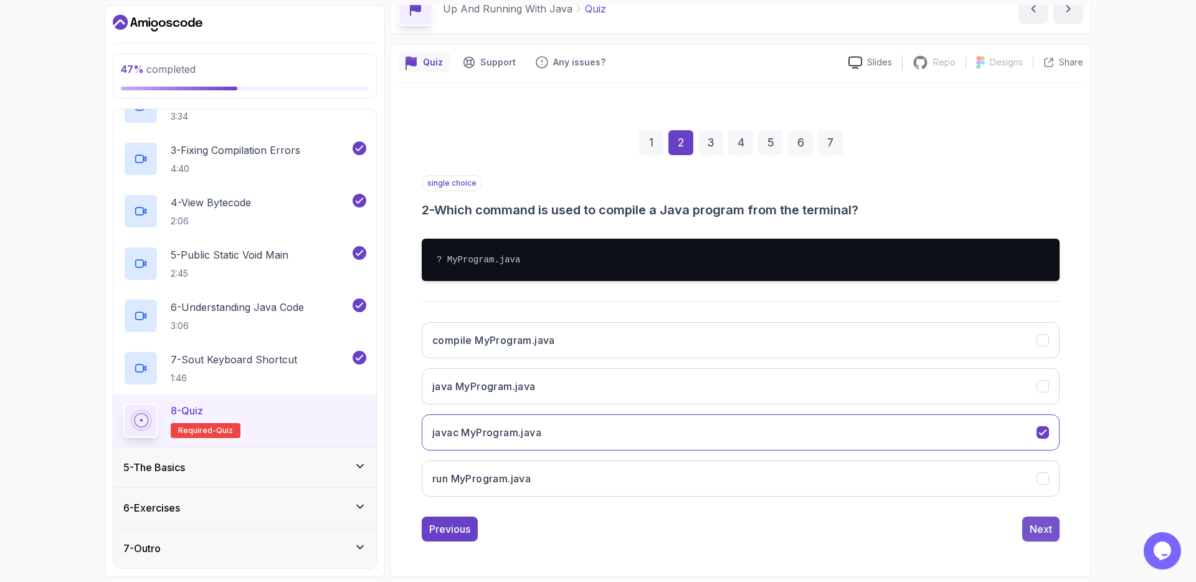
click at [1035, 535] on div "Next" at bounding box center [1041, 529] width 22 height 15
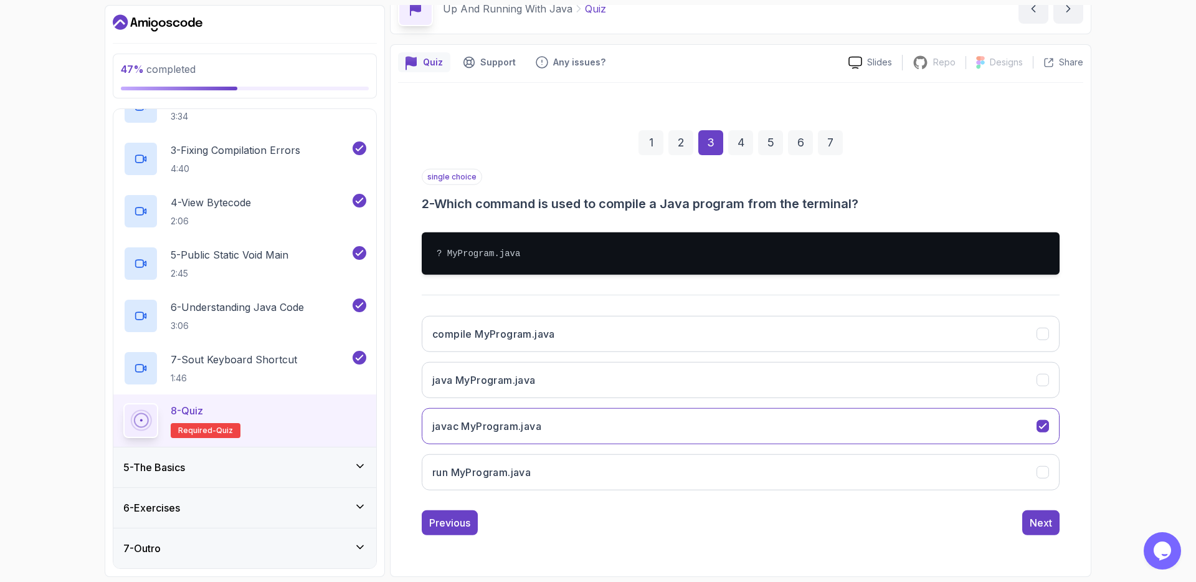
scroll to position [0, 0]
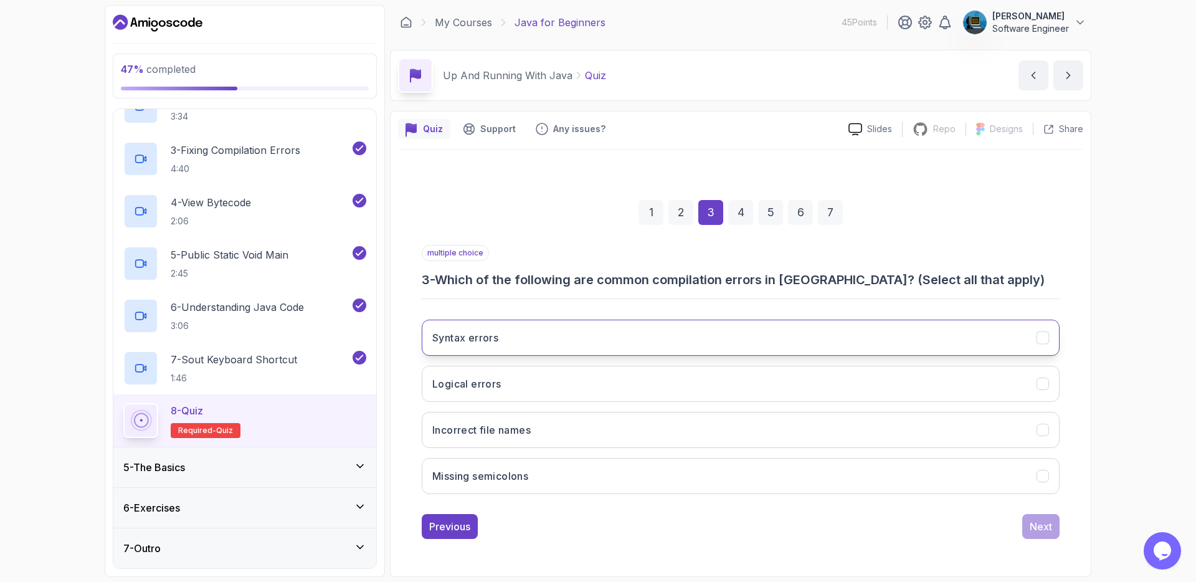
click at [1037, 336] on icon "Syntax errors" at bounding box center [1043, 338] width 12 height 12
click at [1042, 430] on icon "Incorrect file names" at bounding box center [1043, 430] width 12 height 12
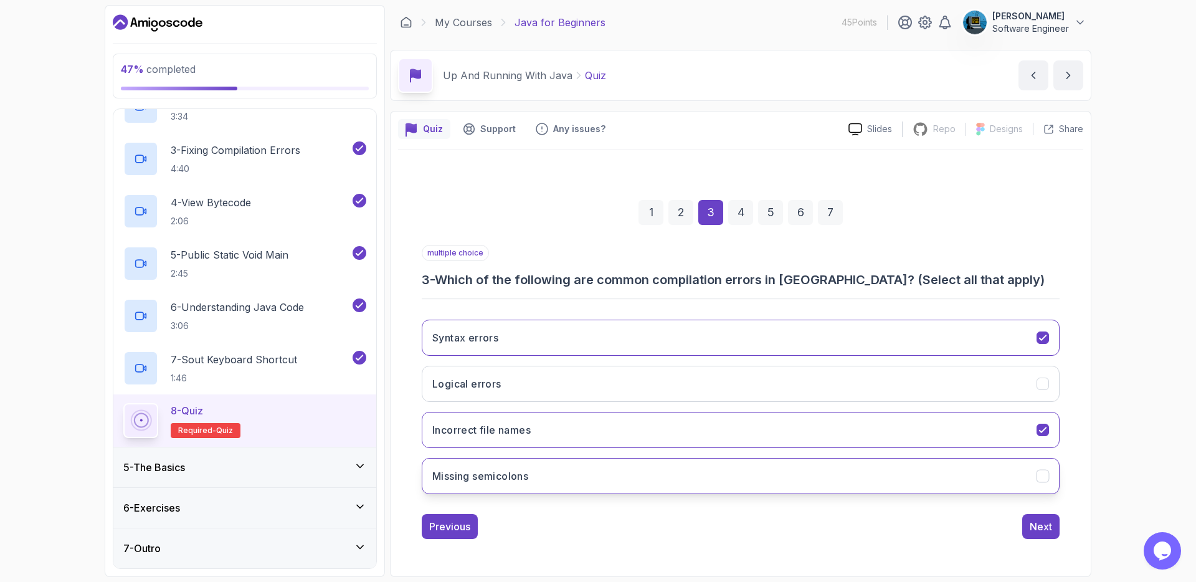
click at [1046, 476] on icon "Missing semicolons" at bounding box center [1043, 476] width 12 height 12
click at [1044, 525] on div "Next" at bounding box center [1041, 526] width 22 height 15
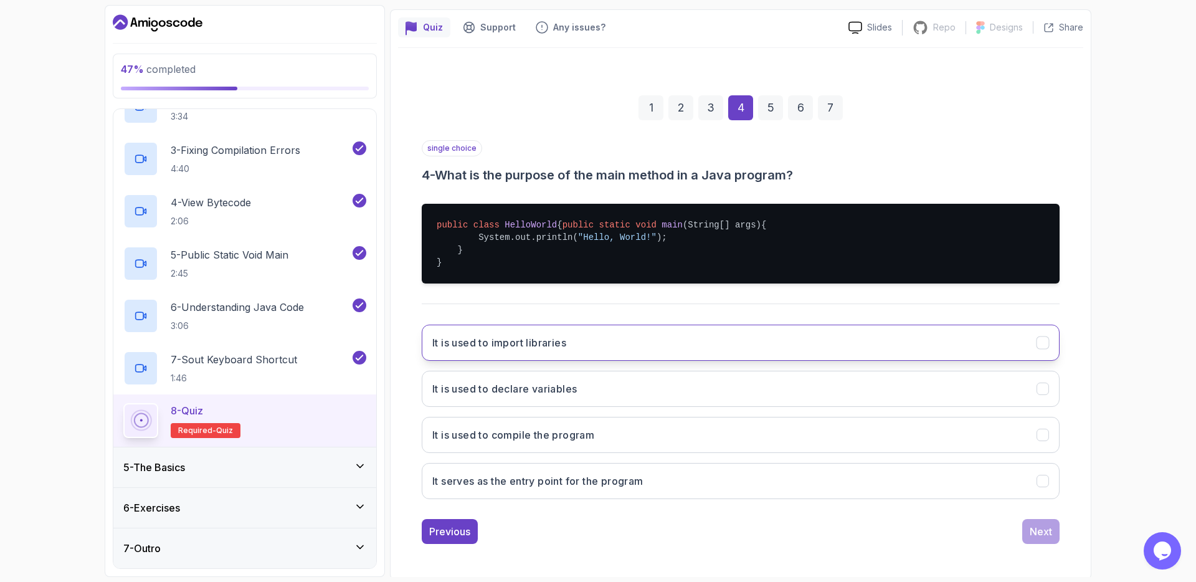
scroll to position [117, 0]
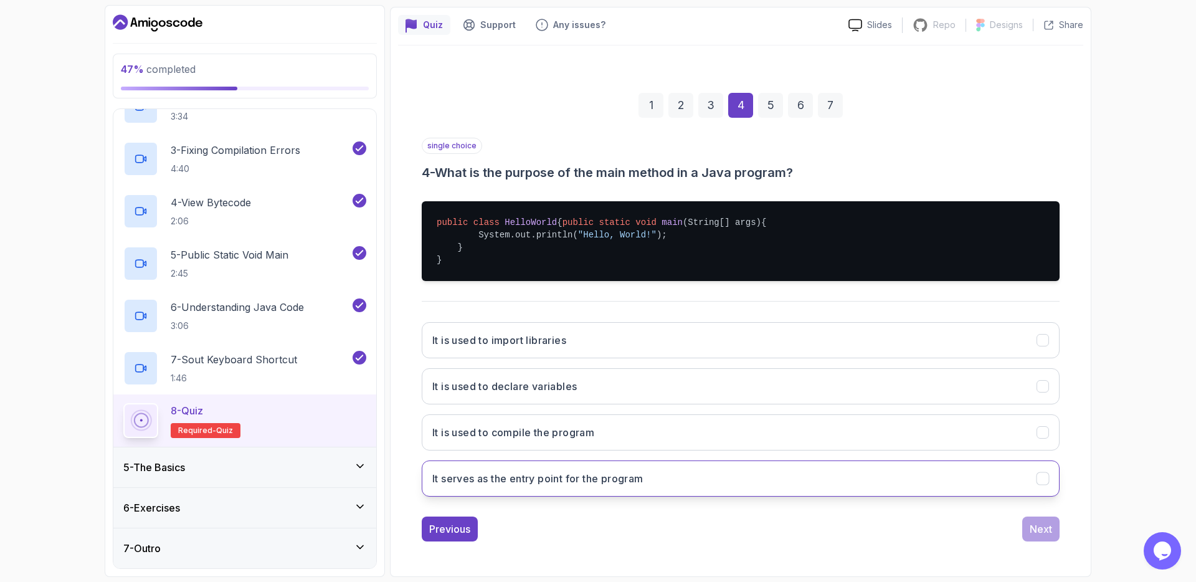
click at [762, 486] on button "It serves as the entry point for the program" at bounding box center [741, 478] width 638 height 36
click at [1054, 529] on button "Next" at bounding box center [1041, 529] width 37 height 25
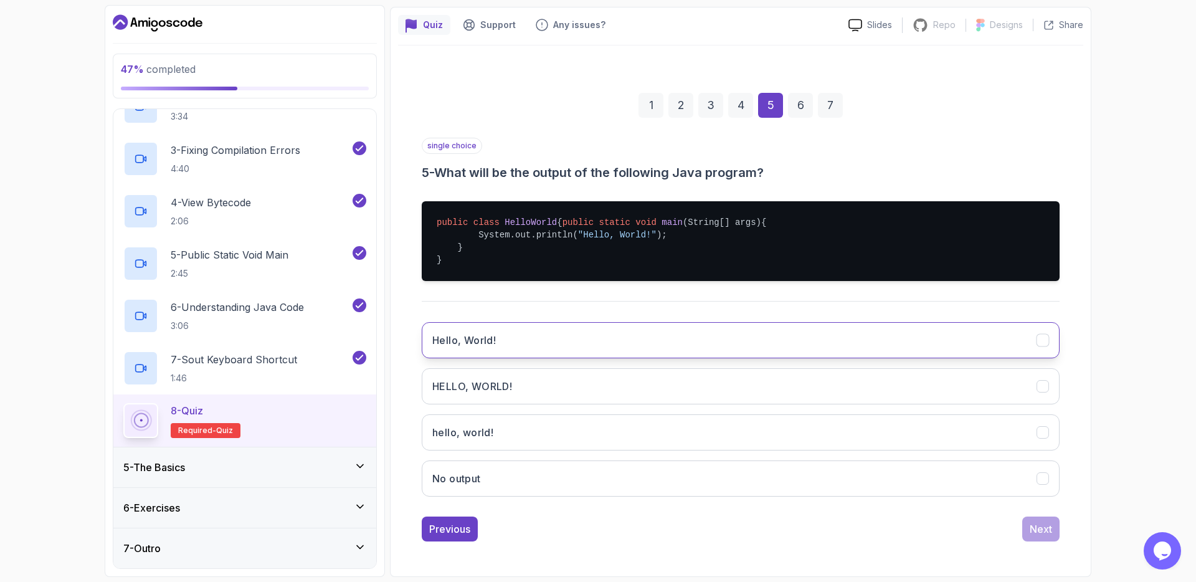
click at [566, 332] on button "Hello, World!" at bounding box center [741, 340] width 638 height 36
click at [1037, 525] on div "Next" at bounding box center [1041, 529] width 22 height 15
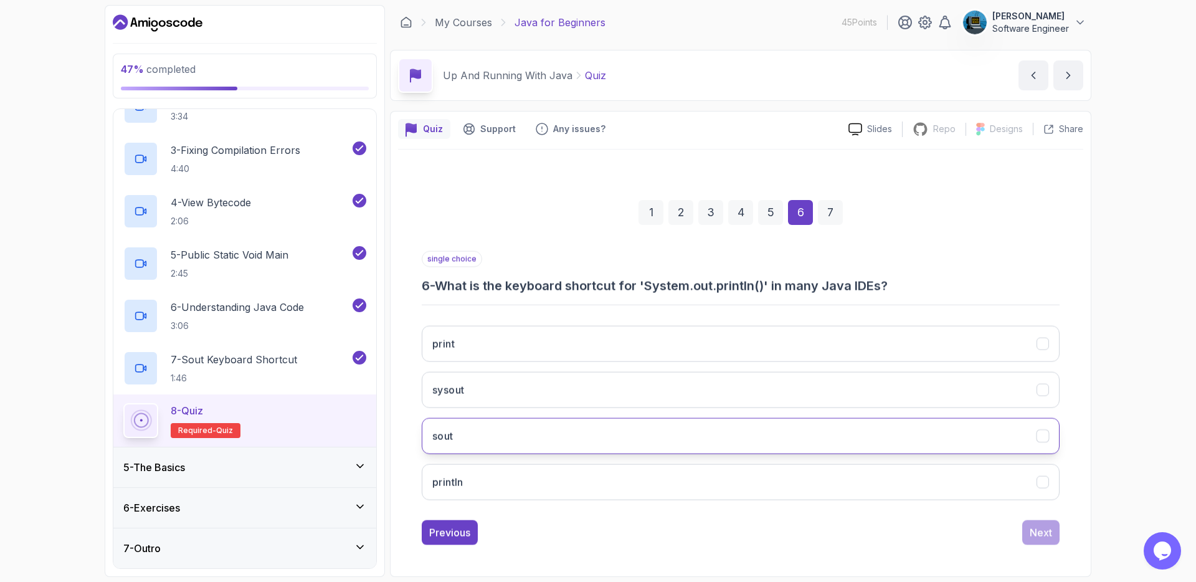
scroll to position [0, 0]
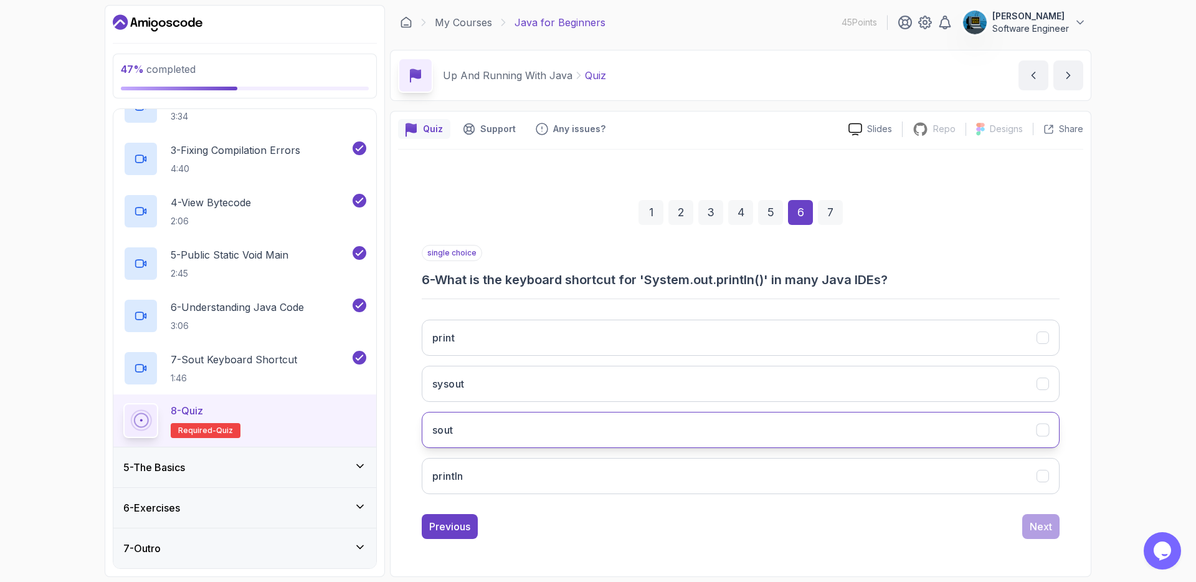
click at [648, 431] on button "sout" at bounding box center [741, 430] width 638 height 36
click at [1042, 525] on div "Next" at bounding box center [1041, 526] width 22 height 15
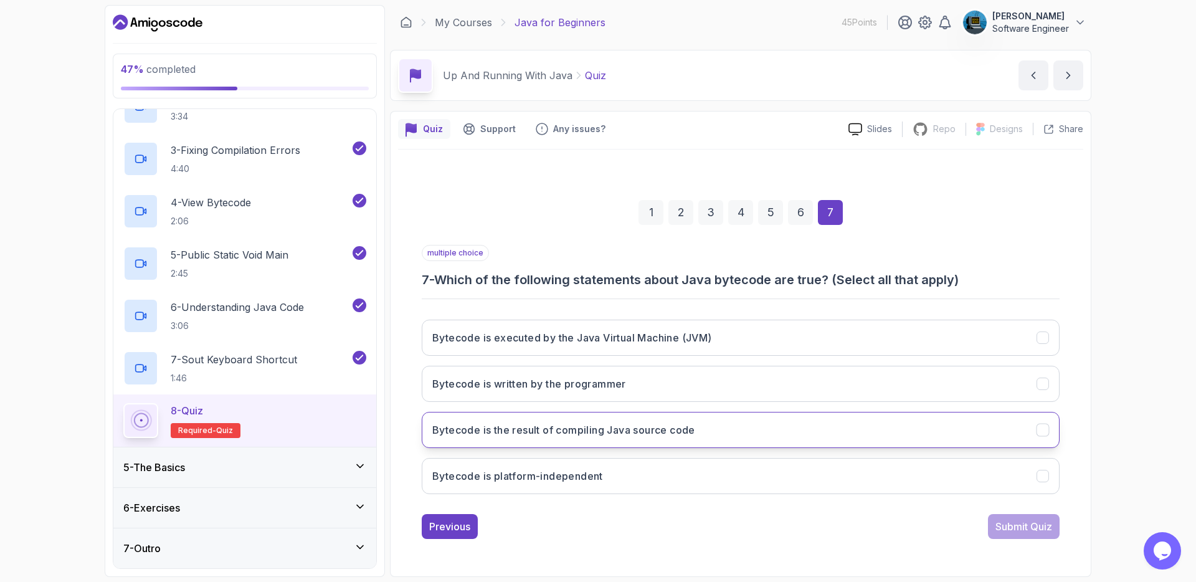
click at [1041, 432] on icon "Bytecode is the result of compiling Java source code" at bounding box center [1042, 429] width 7 height 5
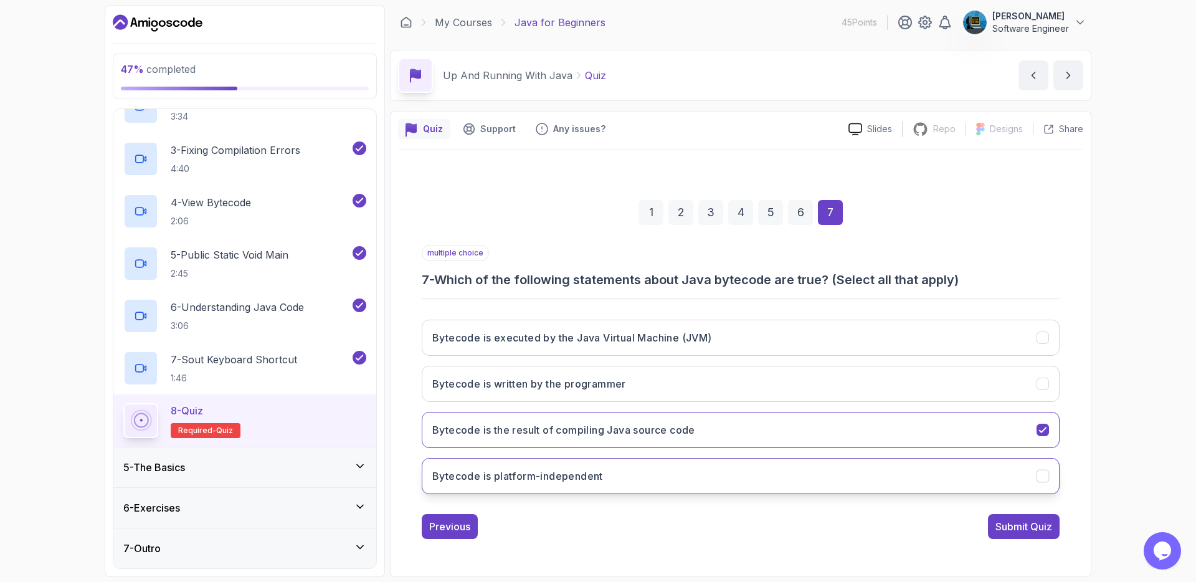
click at [1046, 477] on icon "Bytecode is platform-independent" at bounding box center [1043, 476] width 12 height 12
click at [1046, 332] on icon "Bytecode is executed by the Java Virtual Machine (JVM)" at bounding box center [1043, 338] width 12 height 12
click at [1023, 530] on div "Submit Quiz" at bounding box center [1024, 526] width 57 height 15
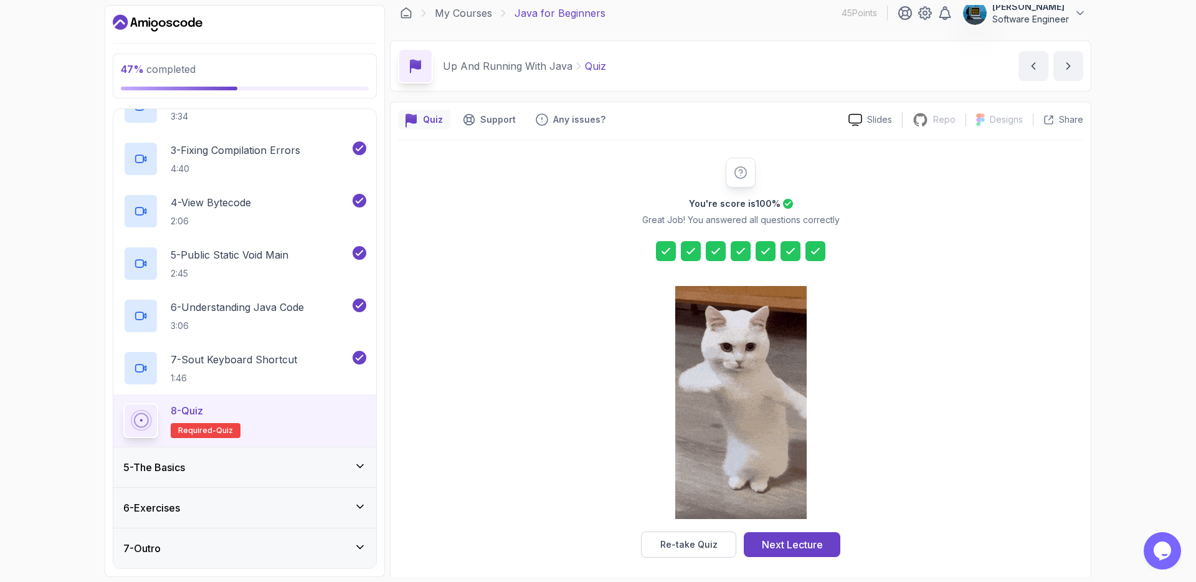
scroll to position [16, 0]
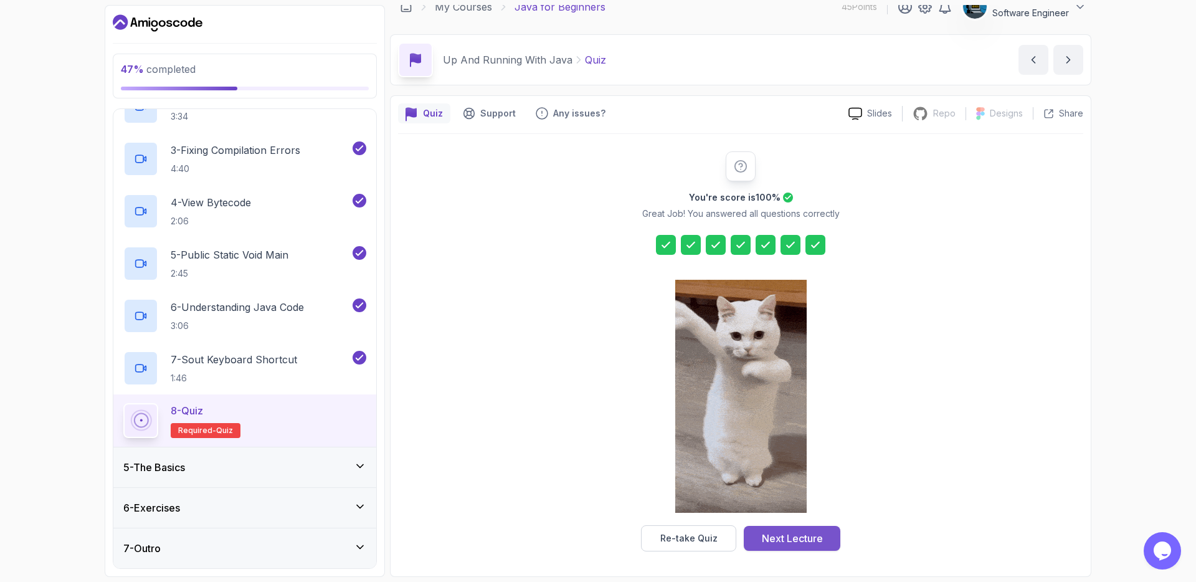
click at [823, 538] on div "Next Lecture" at bounding box center [792, 538] width 61 height 15
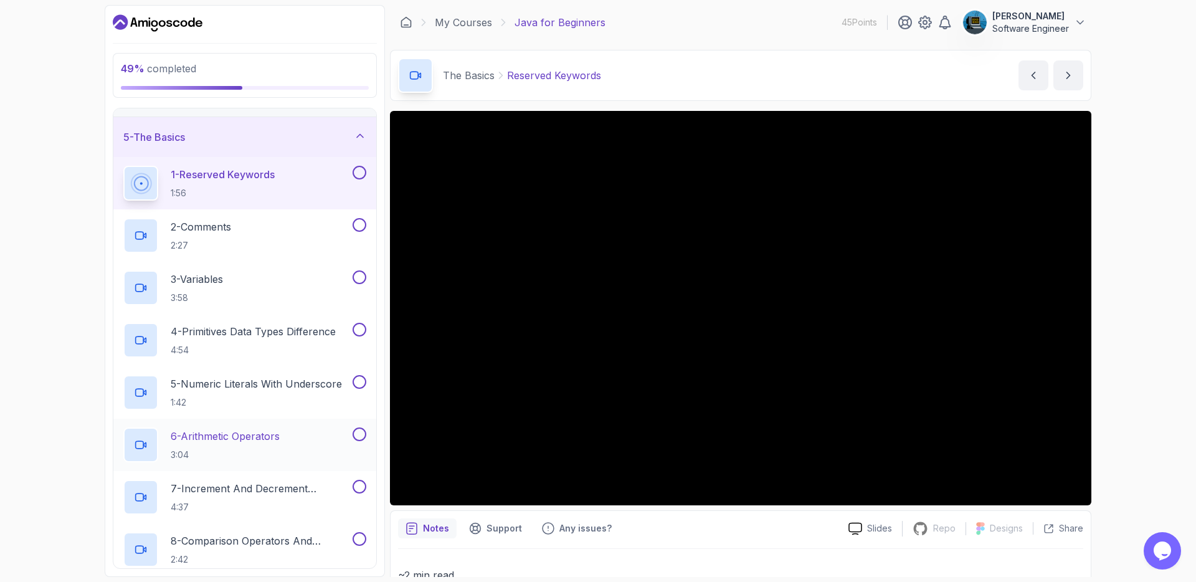
scroll to position [99, 0]
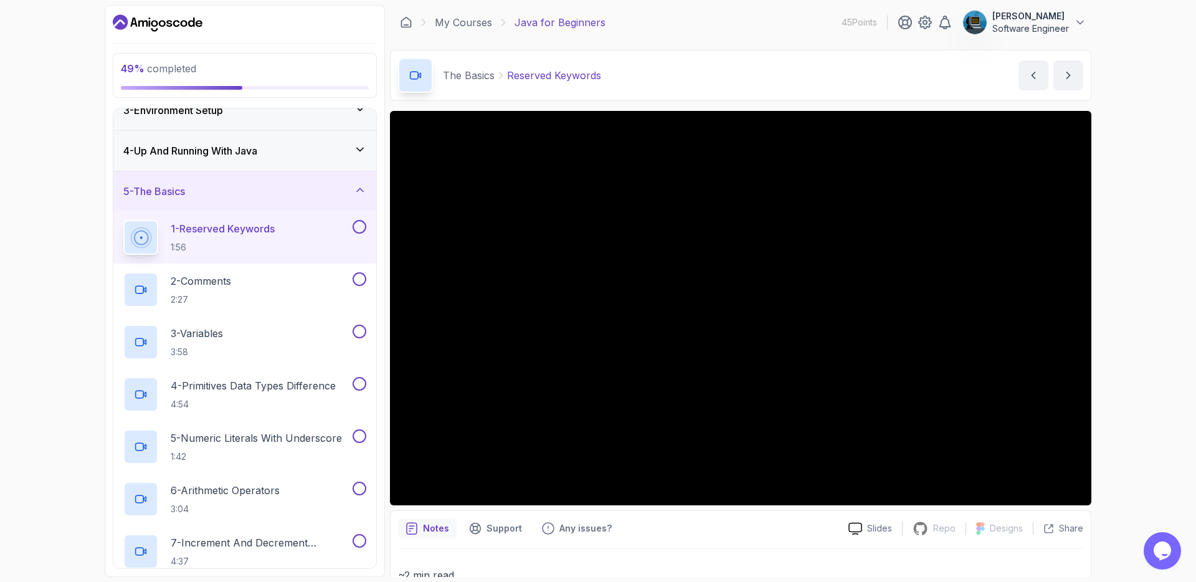
click at [362, 227] on button at bounding box center [360, 227] width 14 height 14
drag, startPoint x: 226, startPoint y: 280, endPoint x: 236, endPoint y: 280, distance: 9.3
click at [227, 280] on p "2 - Comments" at bounding box center [201, 281] width 60 height 15
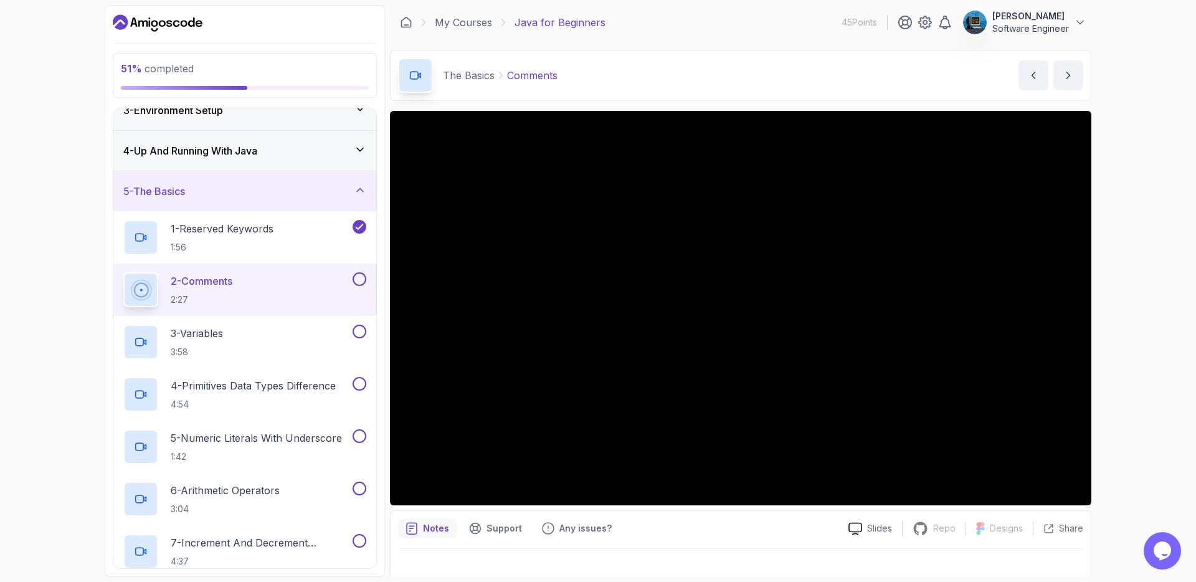
click at [363, 279] on button at bounding box center [360, 279] width 14 height 14
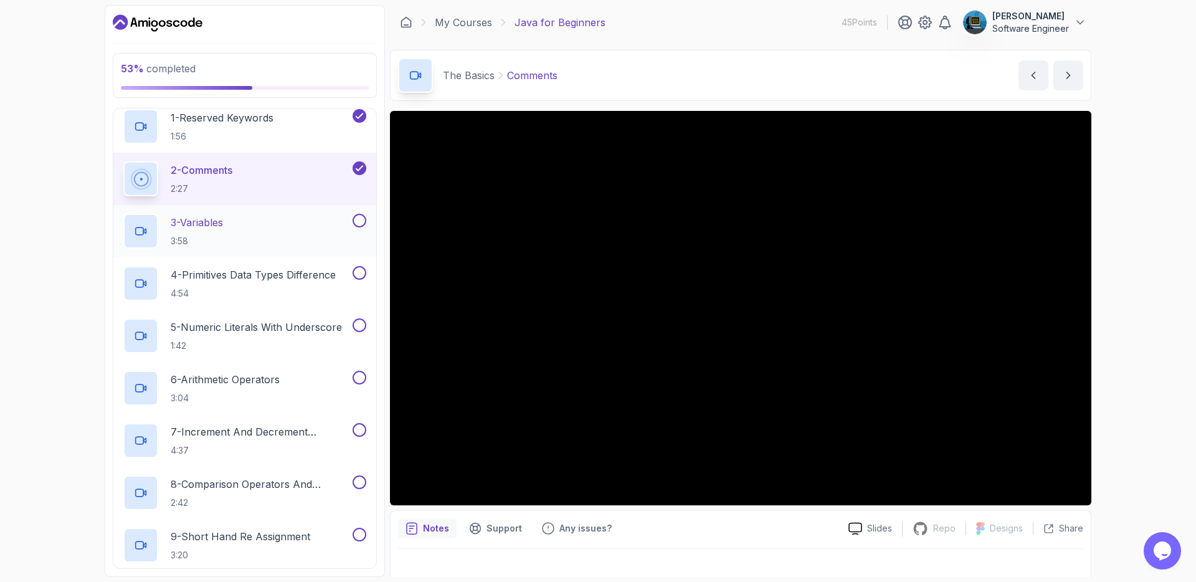
scroll to position [211, 0]
click at [356, 214] on button at bounding box center [360, 219] width 14 height 14
click at [310, 276] on p "4 - Primitives Data Types Difference" at bounding box center [253, 273] width 165 height 15
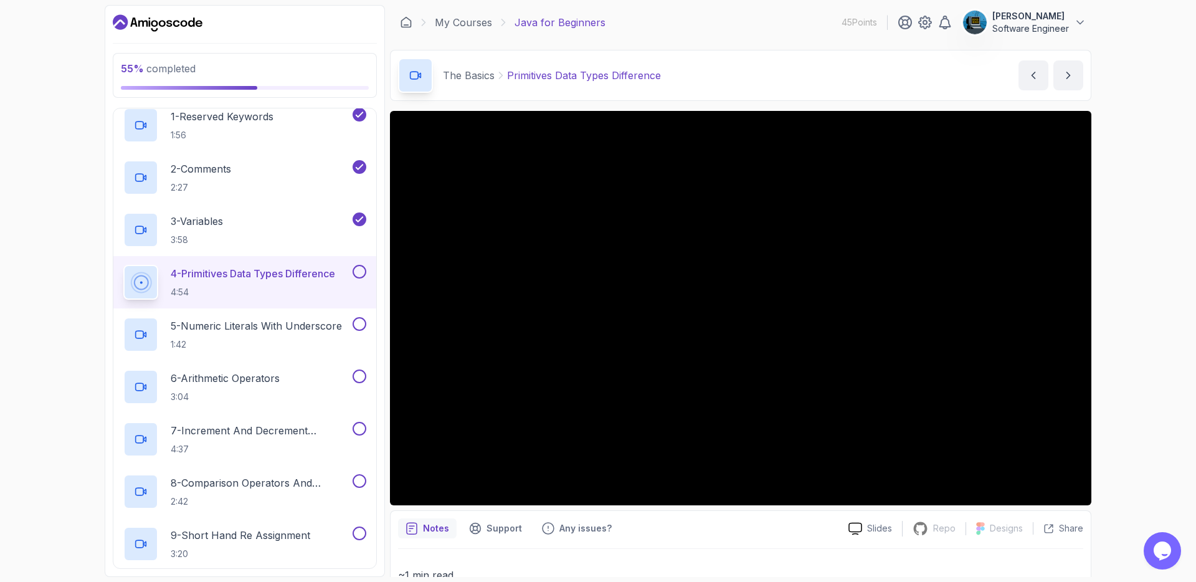
click at [360, 274] on button at bounding box center [360, 272] width 14 height 14
click at [358, 266] on icon at bounding box center [359, 271] width 11 height 12
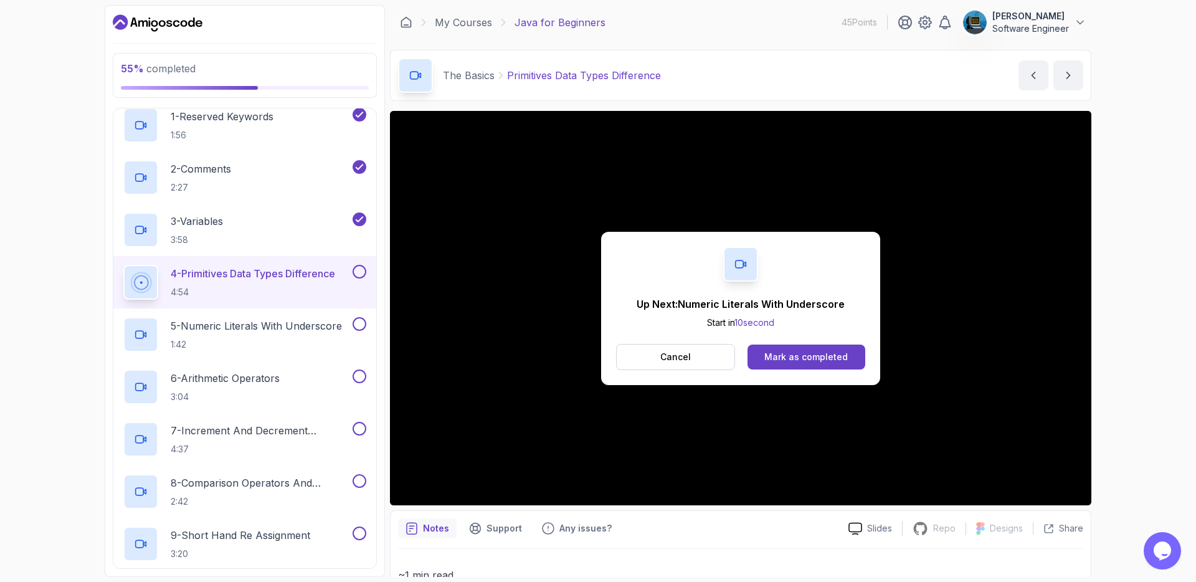
click at [365, 267] on div at bounding box center [358, 272] width 16 height 14
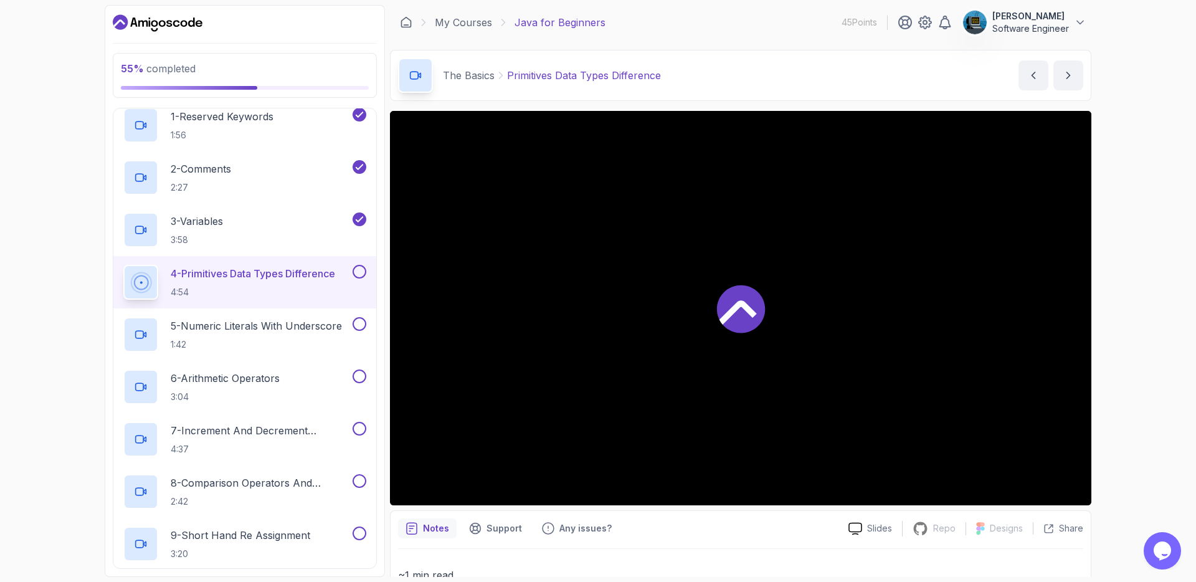
click at [360, 272] on button at bounding box center [360, 272] width 14 height 14
click at [332, 322] on p "5 - Numeric Literals With Underscore" at bounding box center [256, 325] width 171 height 15
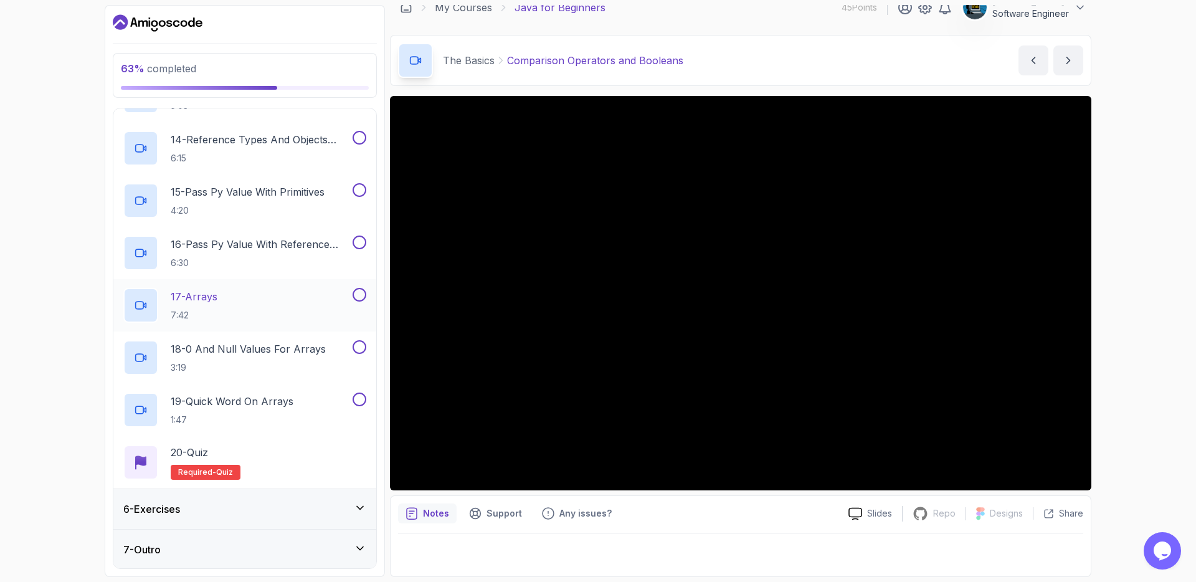
scroll to position [870, 0]
click at [294, 502] on div "6 - Exercises" at bounding box center [244, 507] width 243 height 15
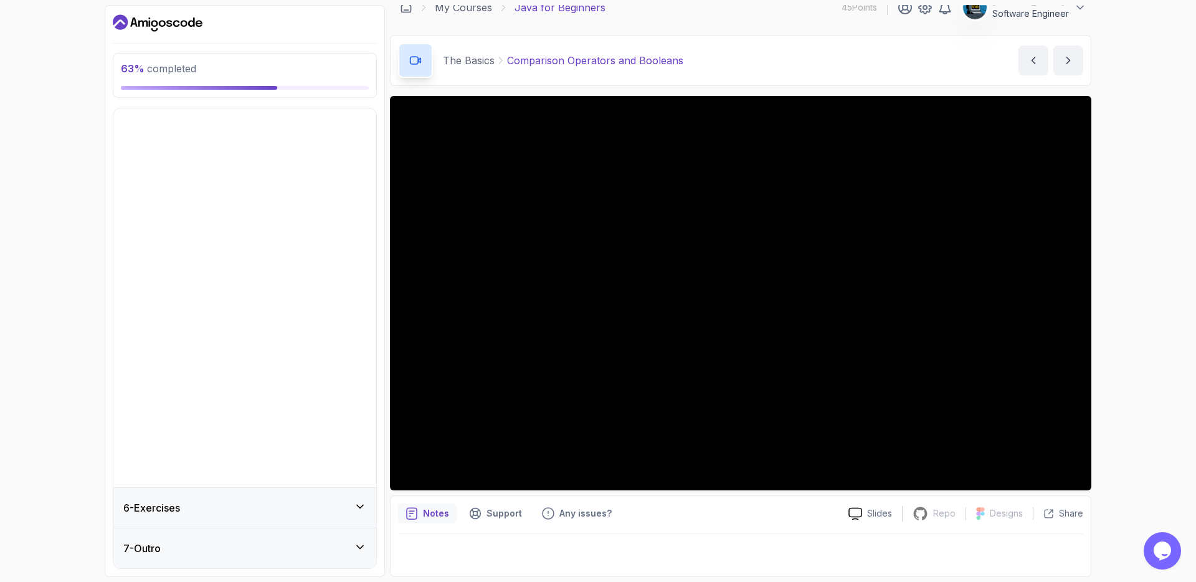
scroll to position [0, 0]
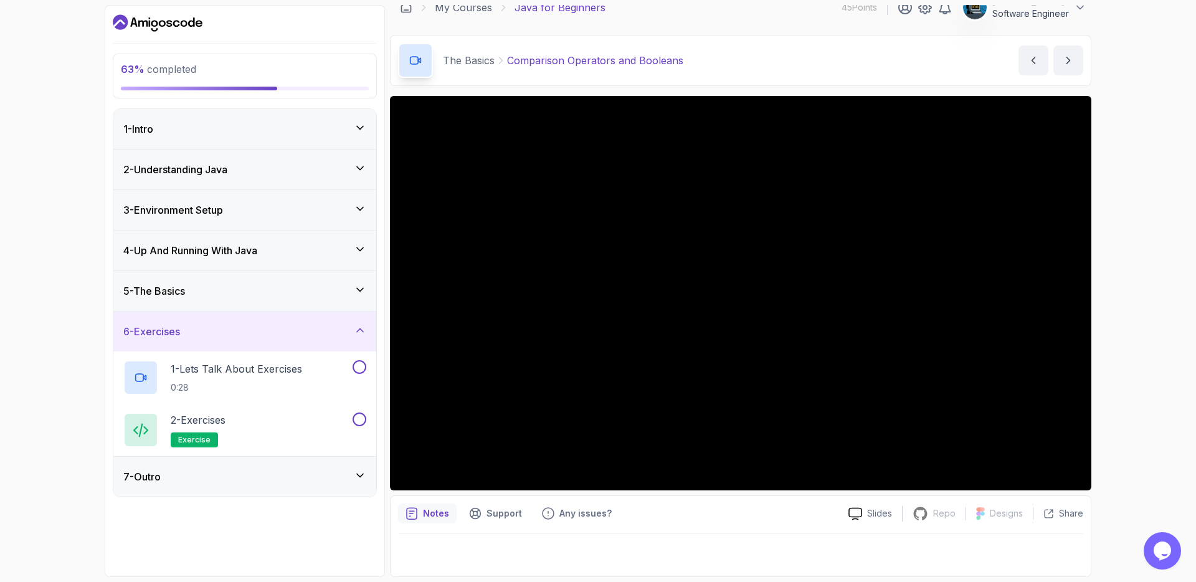
click at [265, 335] on div "6 - Exercises" at bounding box center [244, 331] width 243 height 15
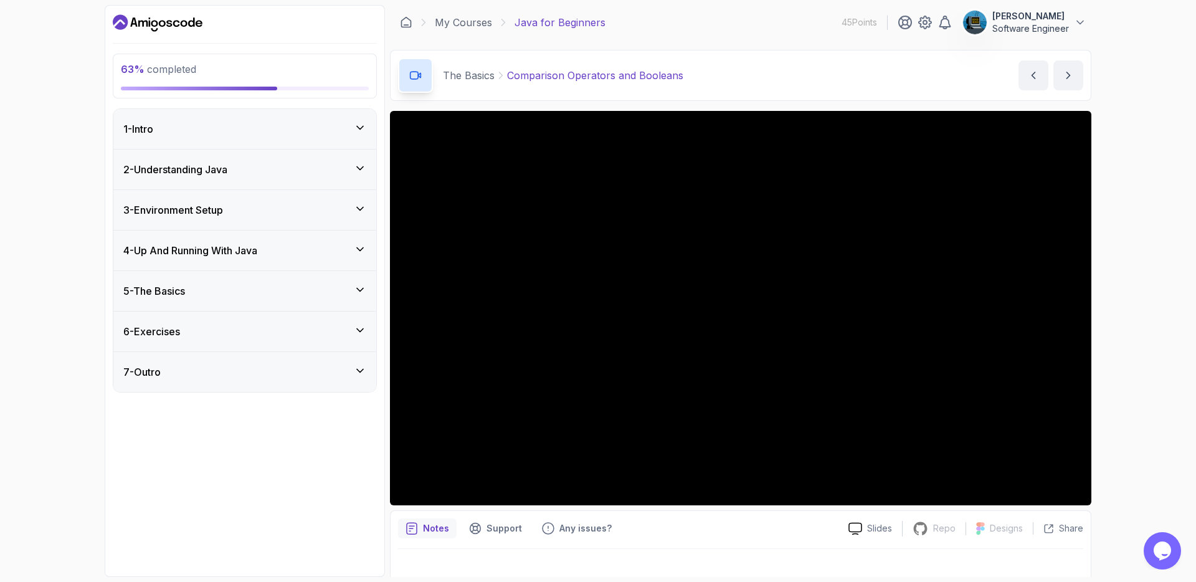
click at [320, 249] on div "4 - Up And Running With Java" at bounding box center [244, 250] width 243 height 15
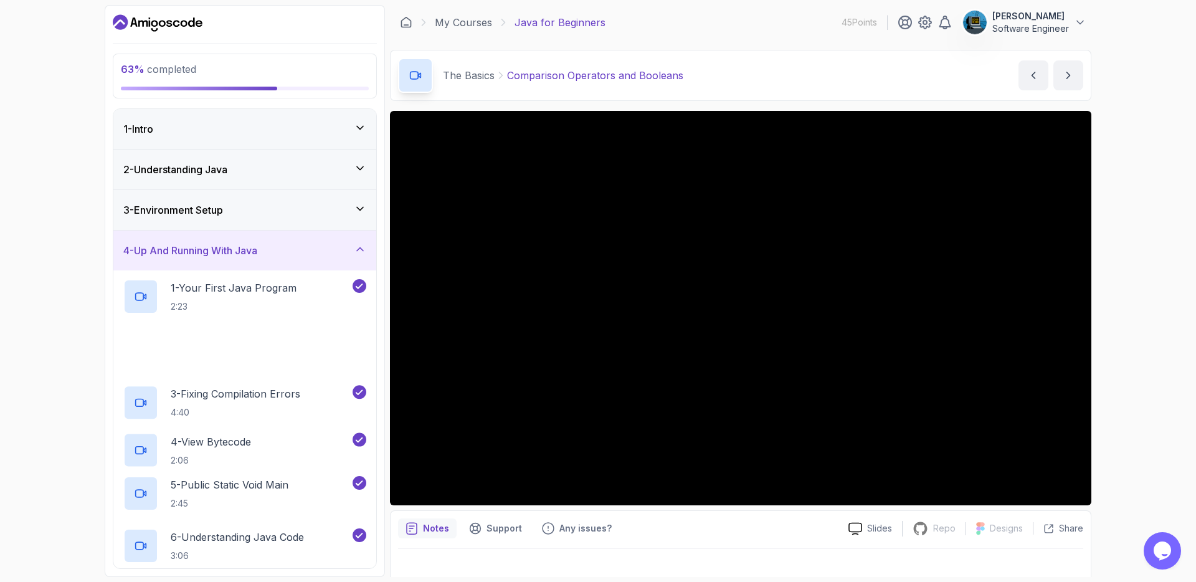
click at [319, 252] on div "4 - Up And Running With Java" at bounding box center [244, 250] width 243 height 15
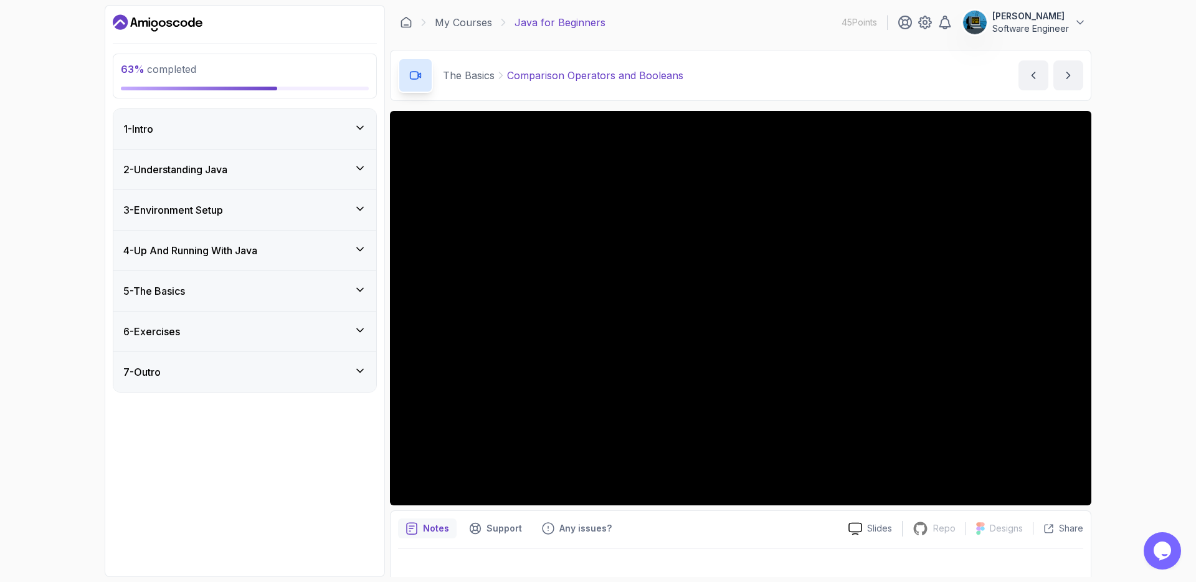
click at [313, 293] on div "5 - The Basics" at bounding box center [244, 291] width 243 height 15
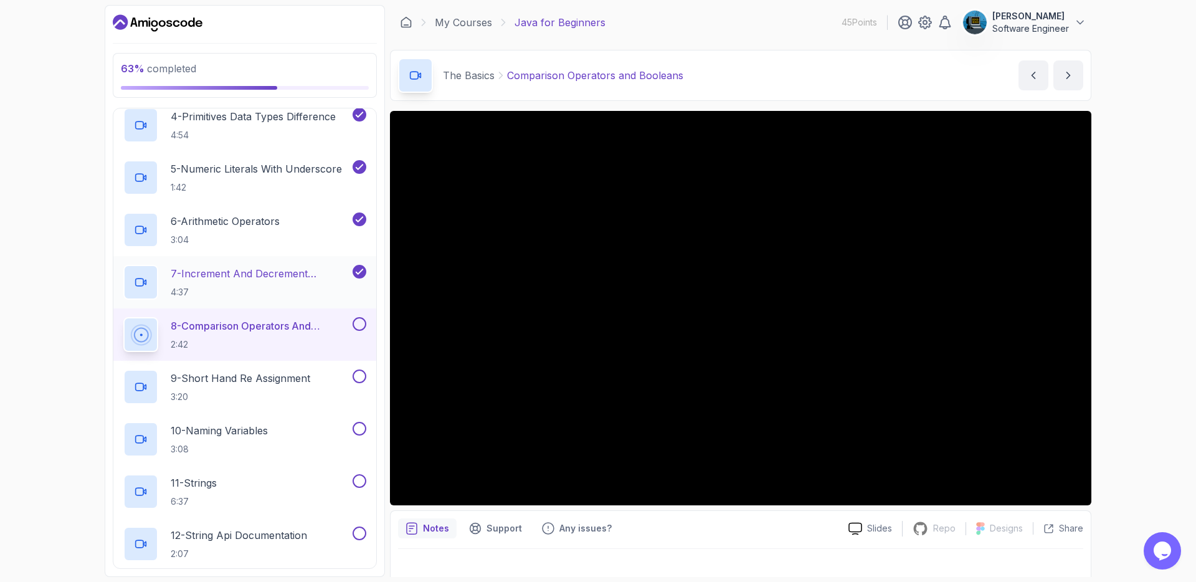
scroll to position [479, 0]
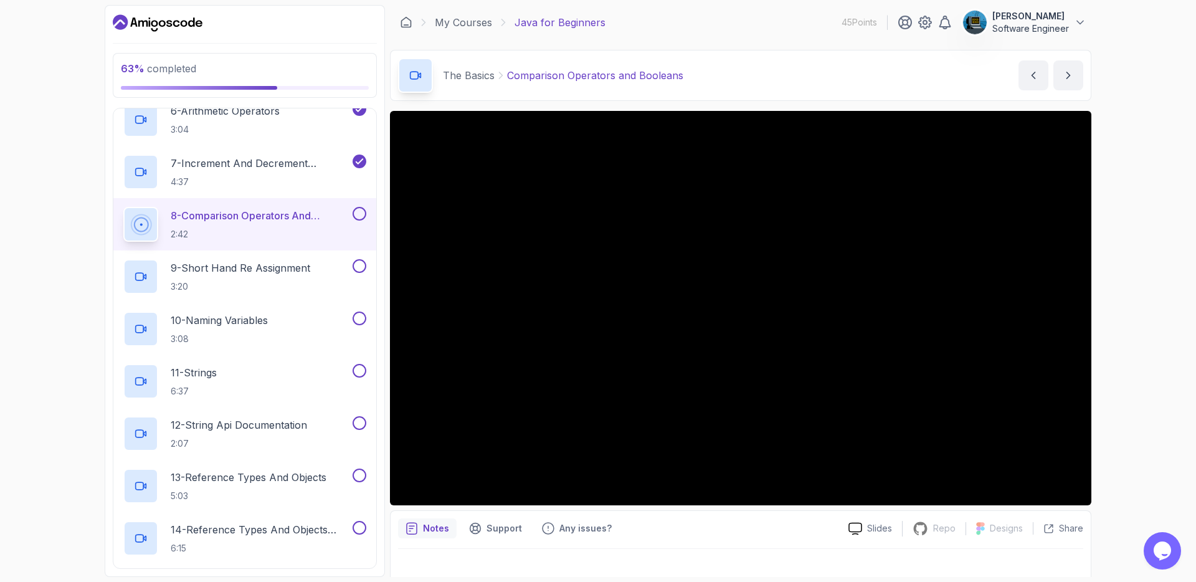
click at [355, 211] on button at bounding box center [360, 214] width 14 height 14
click at [303, 270] on p "9 - Short Hand Re Assignment" at bounding box center [241, 267] width 140 height 15
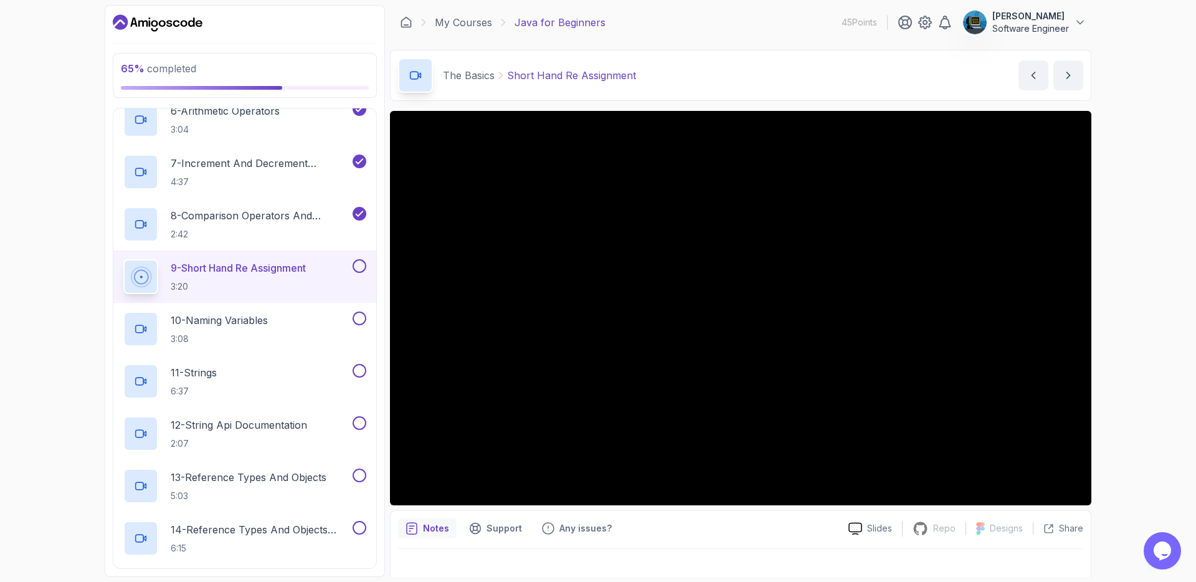
click at [360, 269] on button at bounding box center [360, 266] width 14 height 14
click at [301, 327] on div "10 - Naming Variables 3:08" at bounding box center [236, 329] width 227 height 35
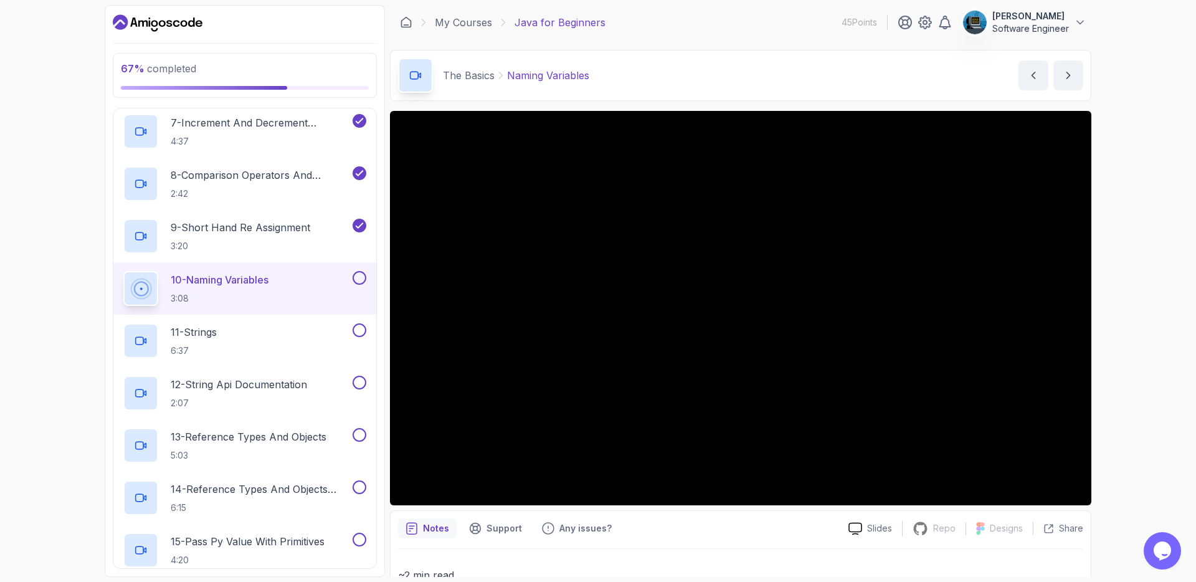
scroll to position [580, 0]
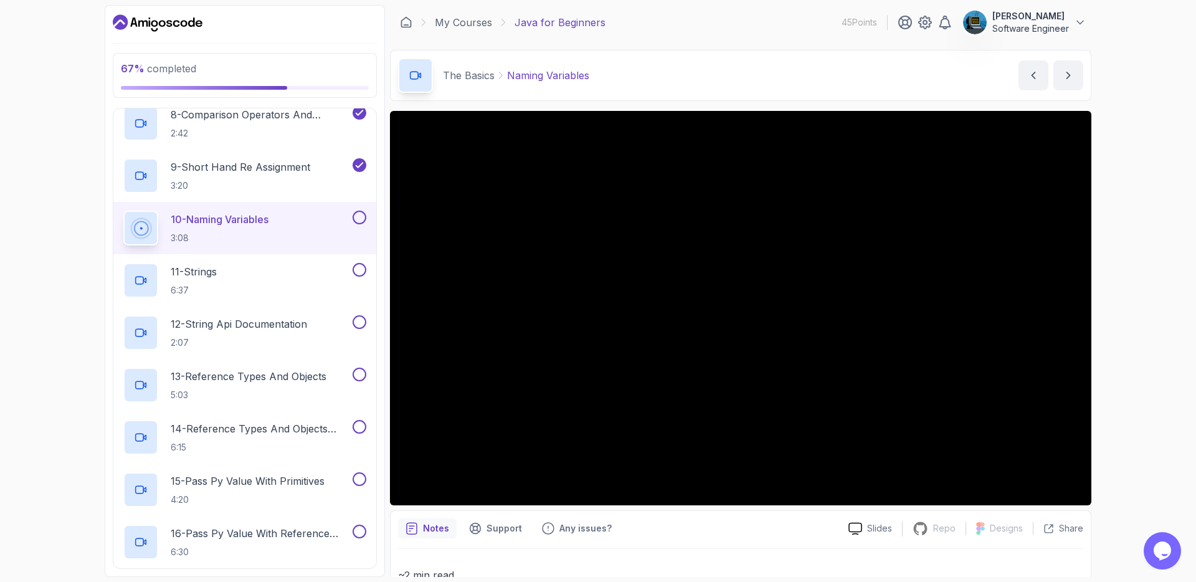
click at [361, 219] on button at bounding box center [360, 218] width 14 height 14
click at [281, 275] on div "11 - Strings 6:37" at bounding box center [236, 280] width 227 height 35
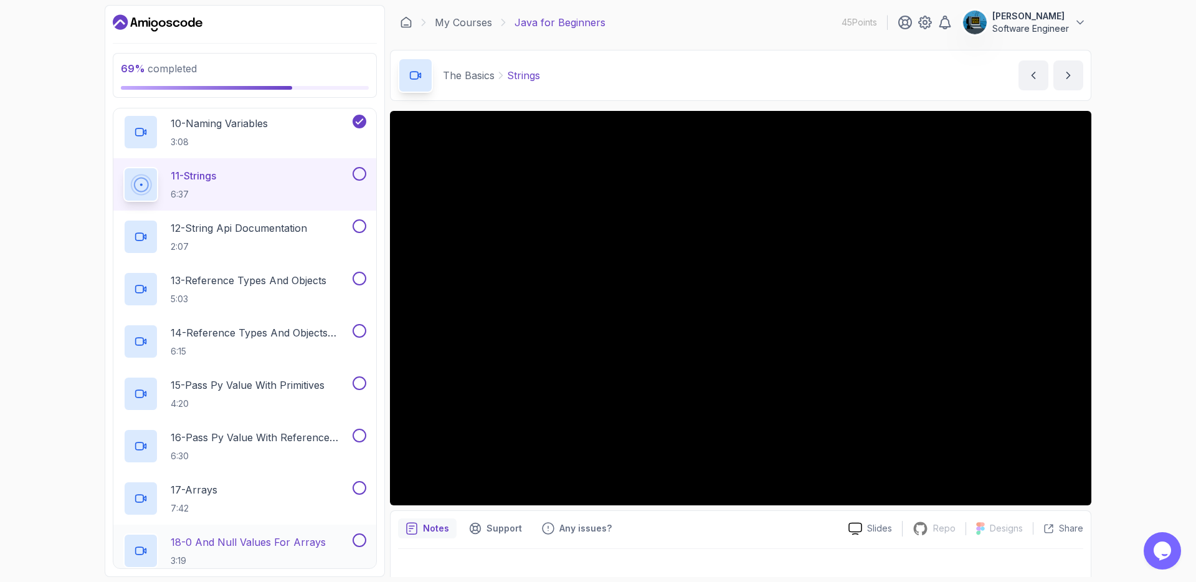
scroll to position [674, 0]
click at [358, 171] on button at bounding box center [360, 175] width 14 height 14
click at [263, 234] on p "12 - String Api Documentation" at bounding box center [239, 229] width 136 height 15
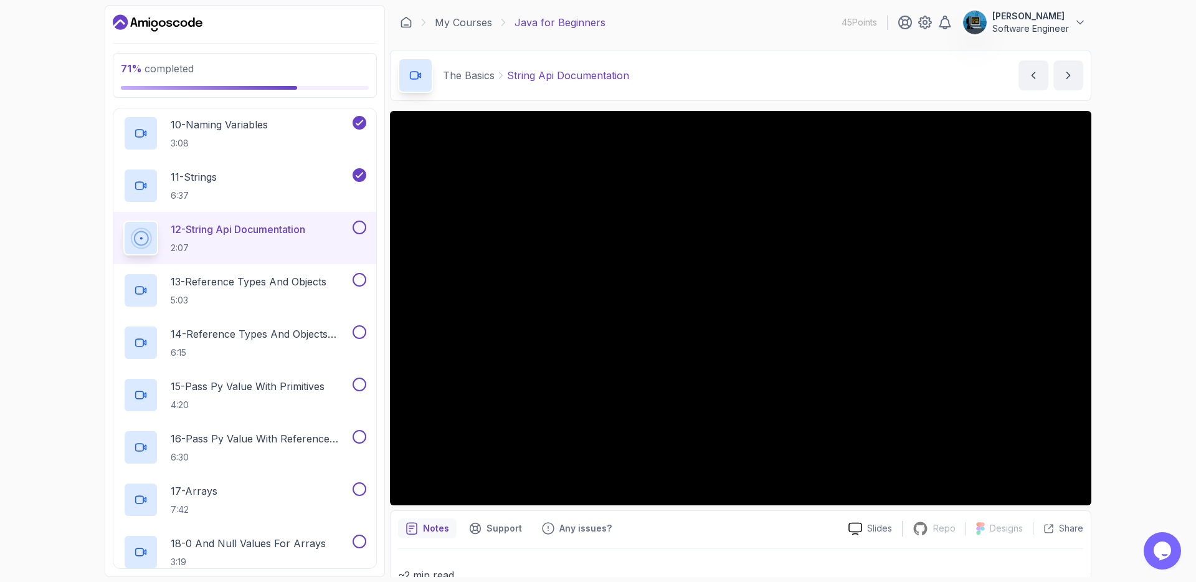
click at [361, 221] on button at bounding box center [360, 228] width 14 height 14
click at [280, 289] on p "13 - Reference Types And Objects" at bounding box center [249, 281] width 156 height 15
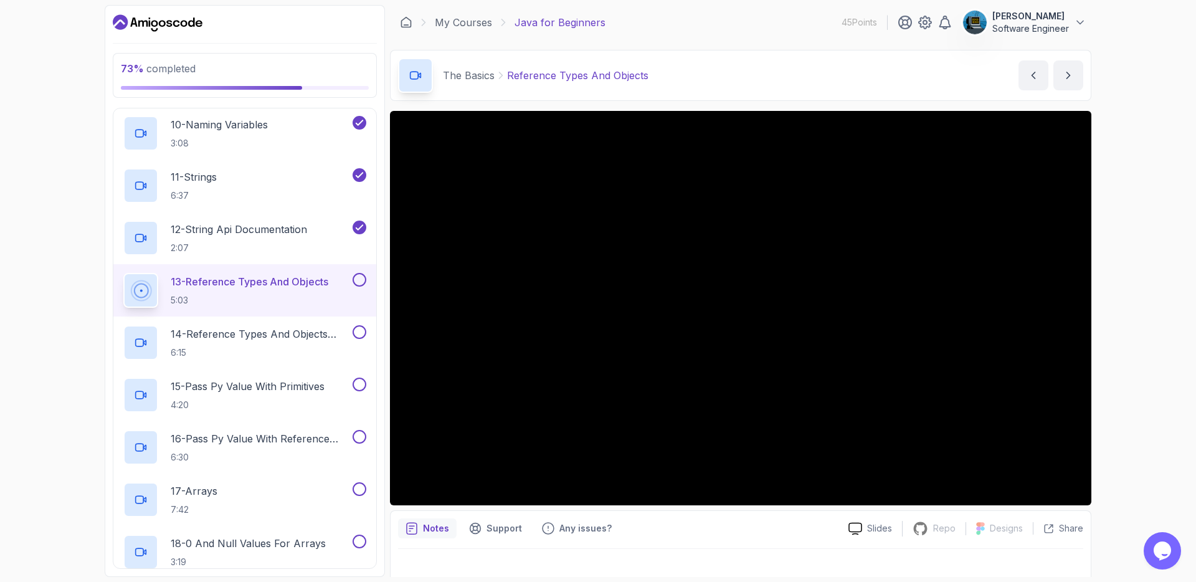
scroll to position [677, 0]
click at [123, 270] on button "13 - Reference Types And Objects 5:03" at bounding box center [244, 287] width 243 height 35
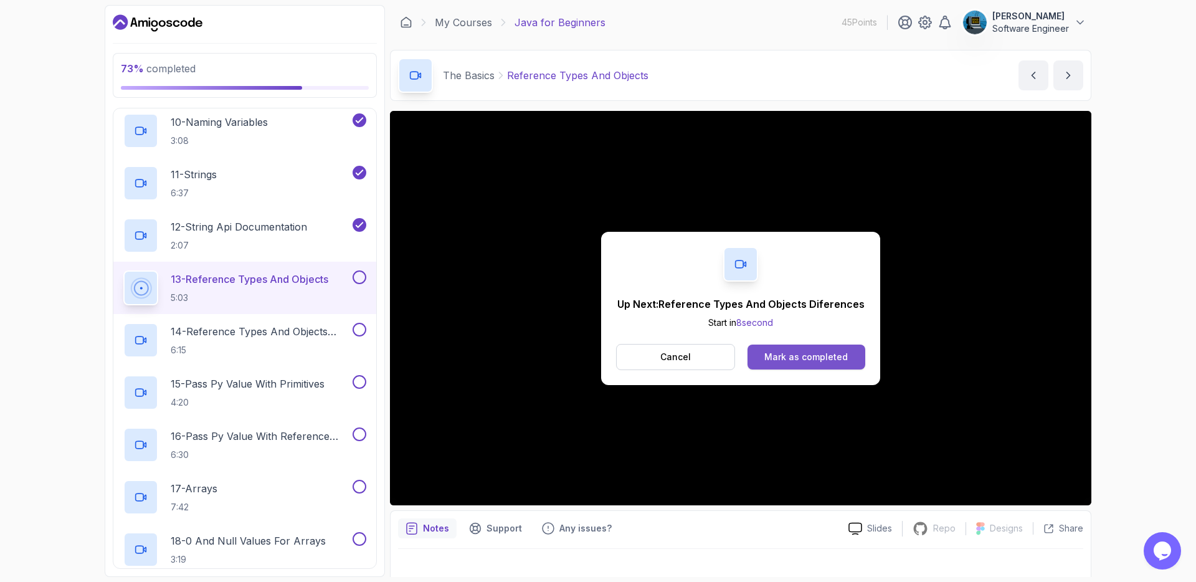
click at [788, 351] on div "Mark as completed" at bounding box center [806, 357] width 83 height 12
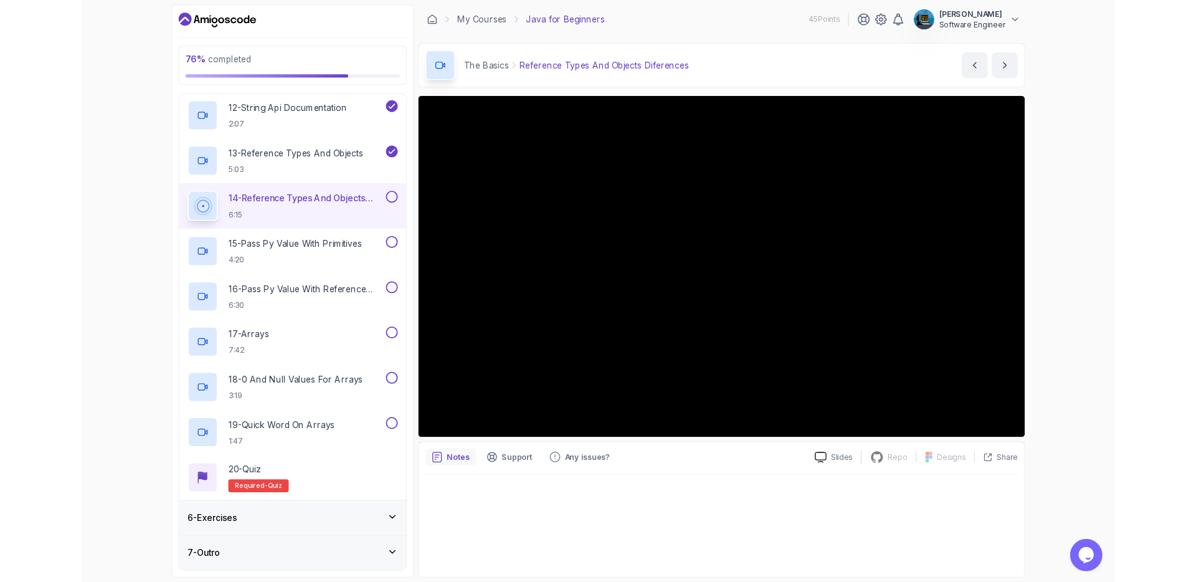
scroll to position [870, 0]
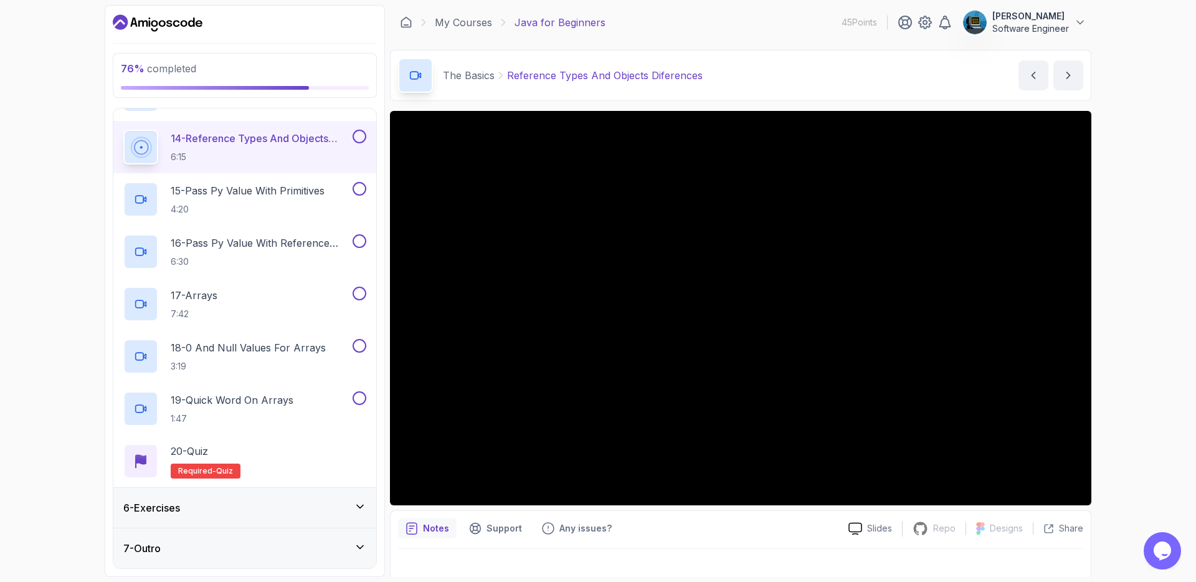
click at [361, 132] on button at bounding box center [360, 137] width 14 height 14
click at [264, 201] on h2 "15 - Pass Py Value With Primitives 4:20" at bounding box center [248, 199] width 154 height 32
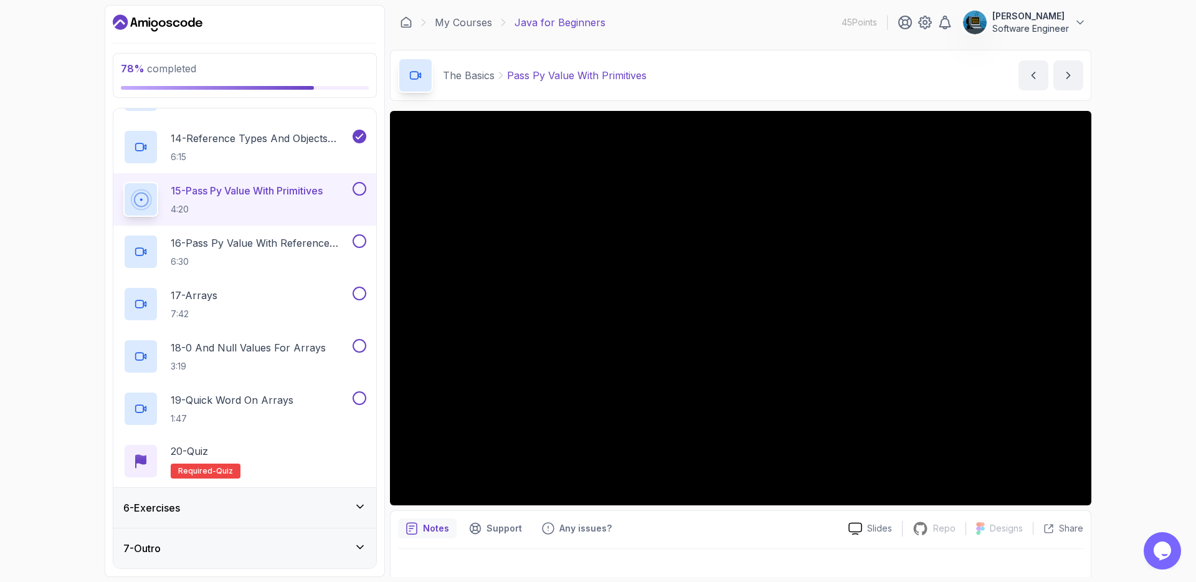
click at [216, 517] on div "6 - Exercises" at bounding box center [244, 508] width 263 height 40
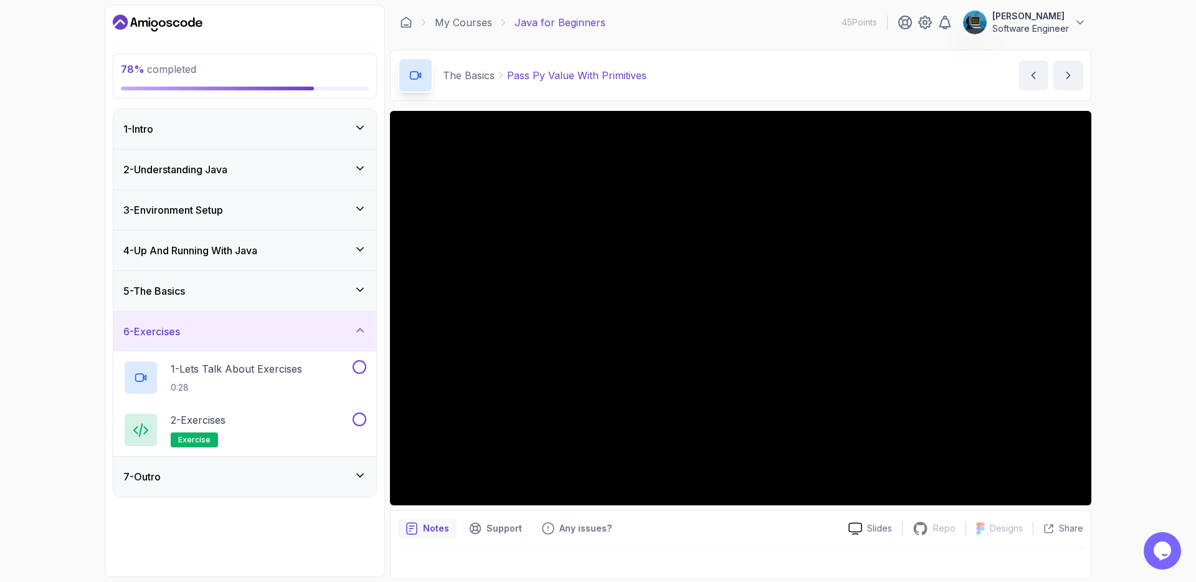
click at [259, 340] on div "6 - Exercises" at bounding box center [244, 332] width 263 height 40
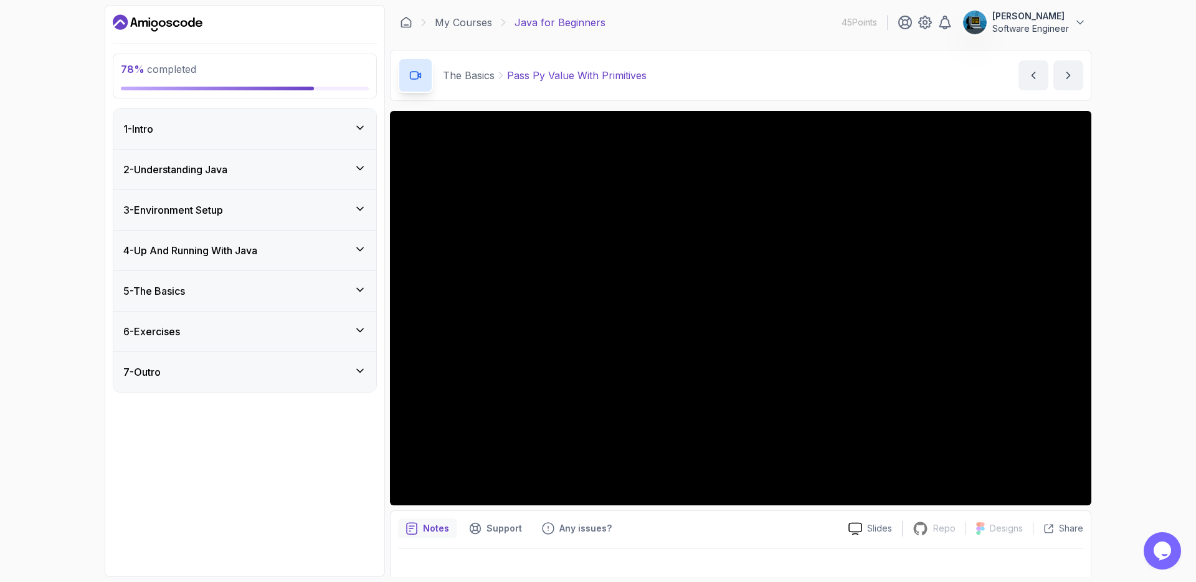
click at [260, 296] on div "5 - The Basics" at bounding box center [244, 291] width 243 height 15
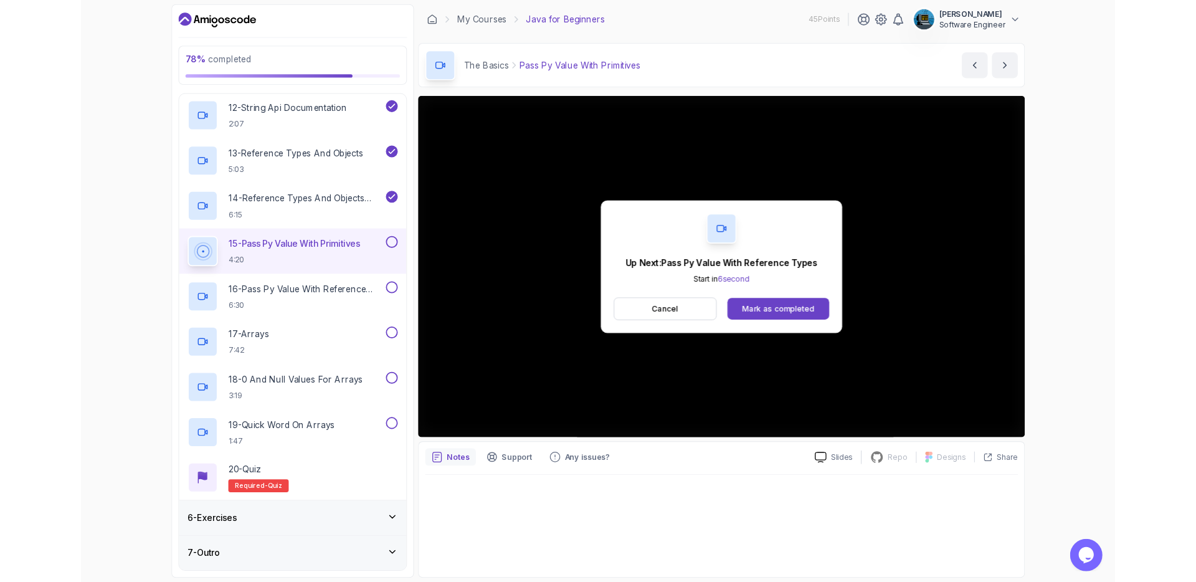
scroll to position [826, 0]
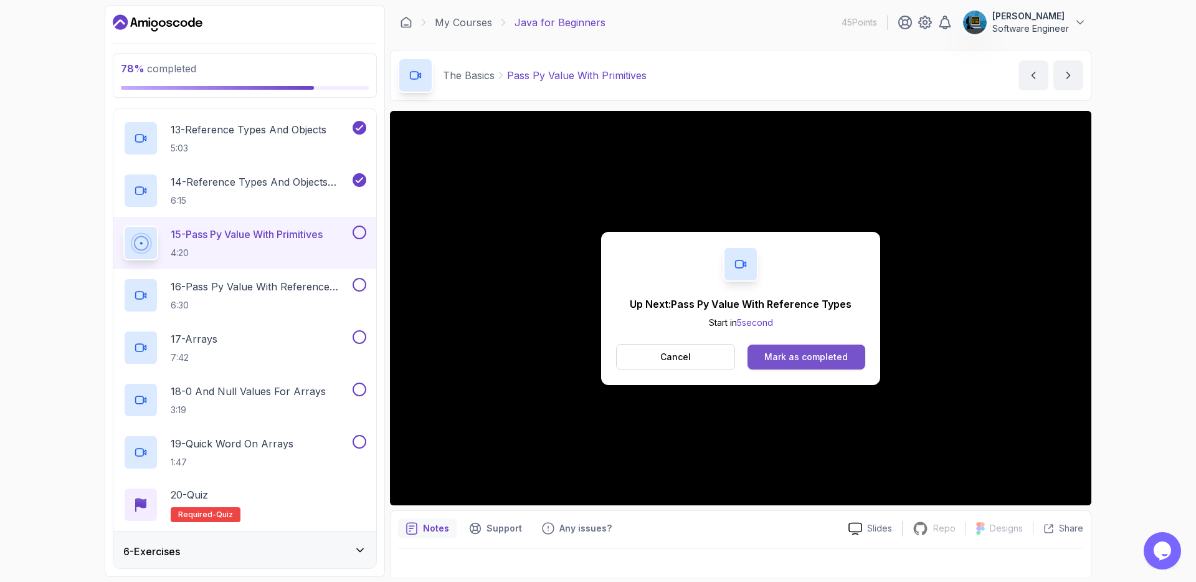
click at [813, 355] on div "Mark as completed" at bounding box center [806, 357] width 83 height 12
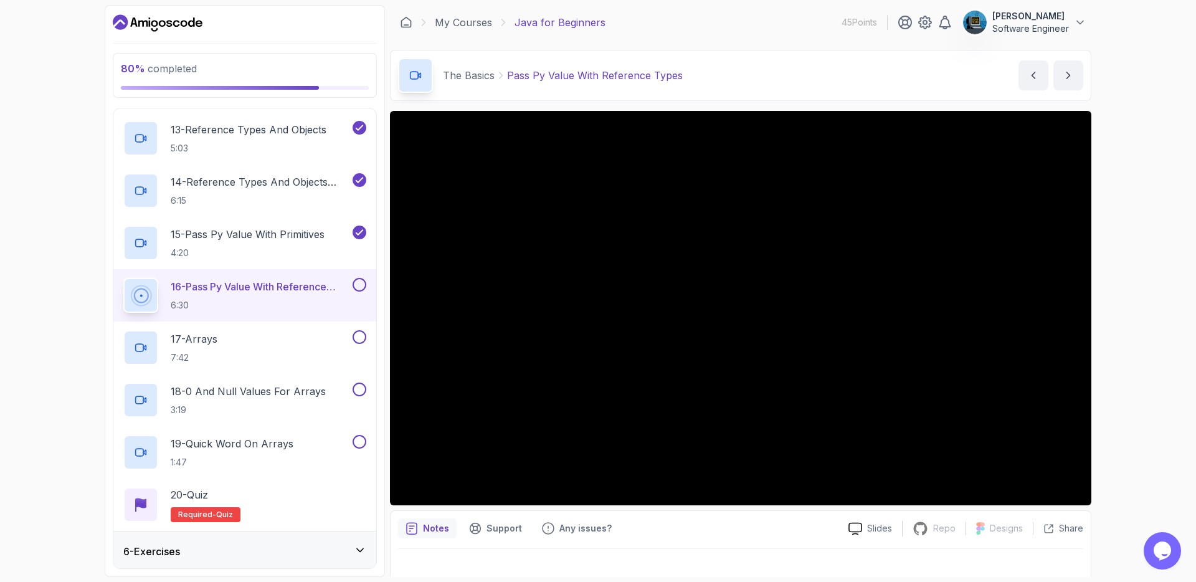
click at [358, 285] on button at bounding box center [360, 285] width 14 height 14
click at [270, 342] on div "17 - Arrays 7:42" at bounding box center [236, 347] width 227 height 35
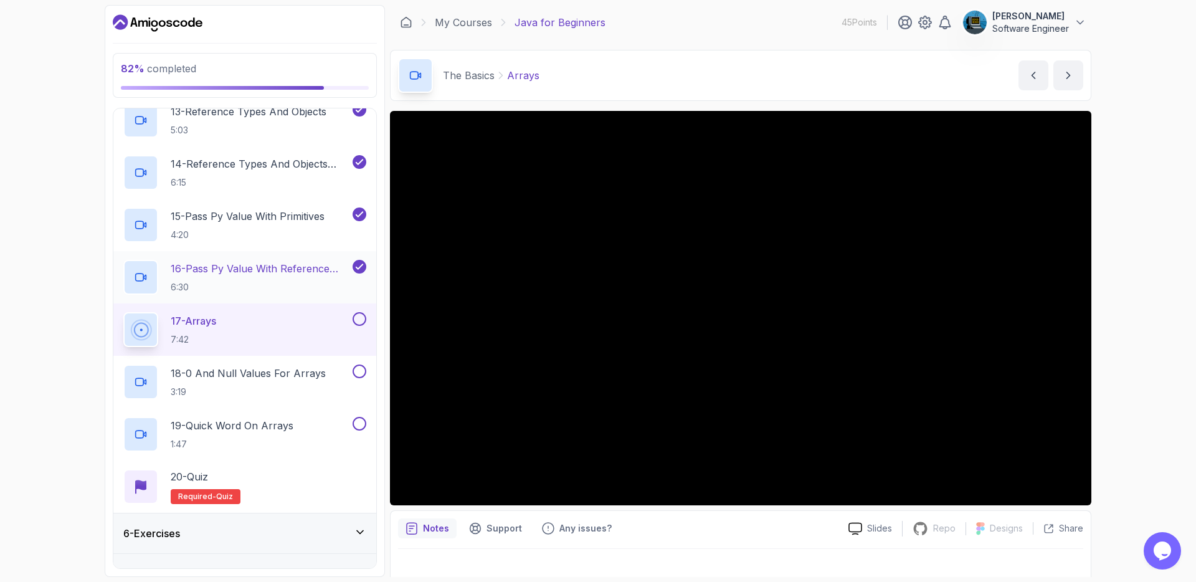
scroll to position [870, 0]
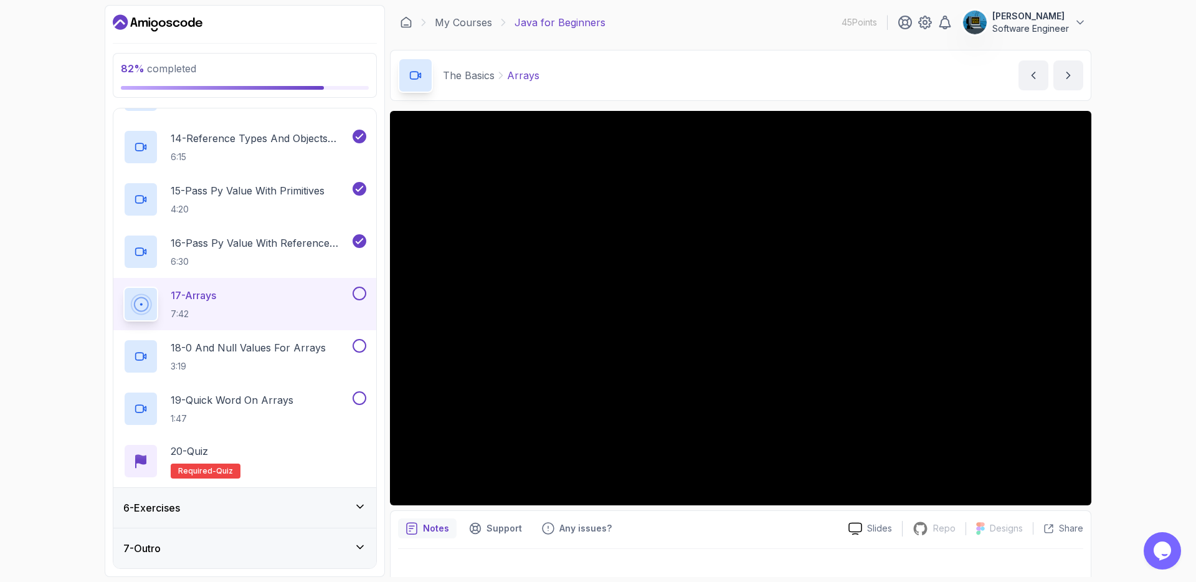
click at [361, 291] on button at bounding box center [360, 294] width 14 height 14
click at [308, 350] on p "18 - 0 And Null Values For Arrays" at bounding box center [248, 347] width 155 height 15
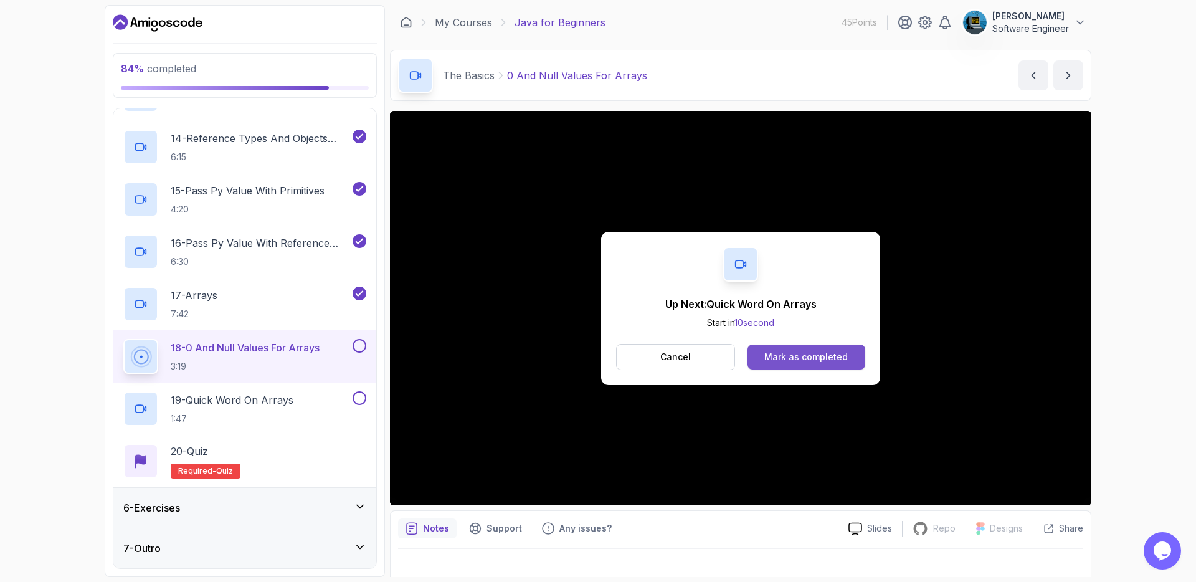
click at [789, 351] on div "Mark as completed" at bounding box center [806, 357] width 83 height 12
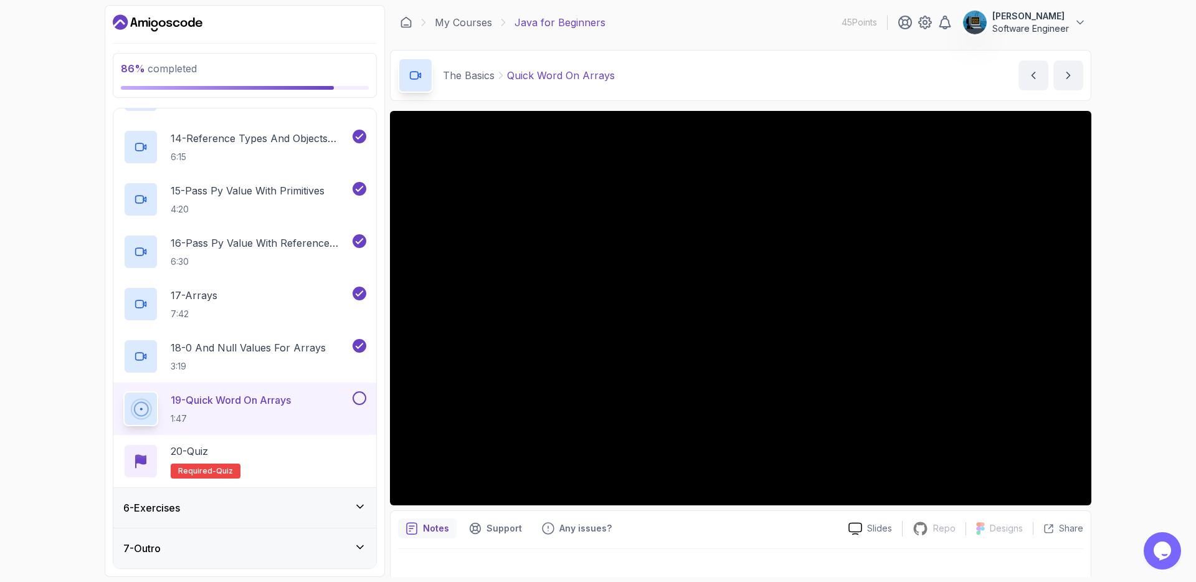
click at [318, 505] on div "6 - Exercises" at bounding box center [244, 507] width 243 height 15
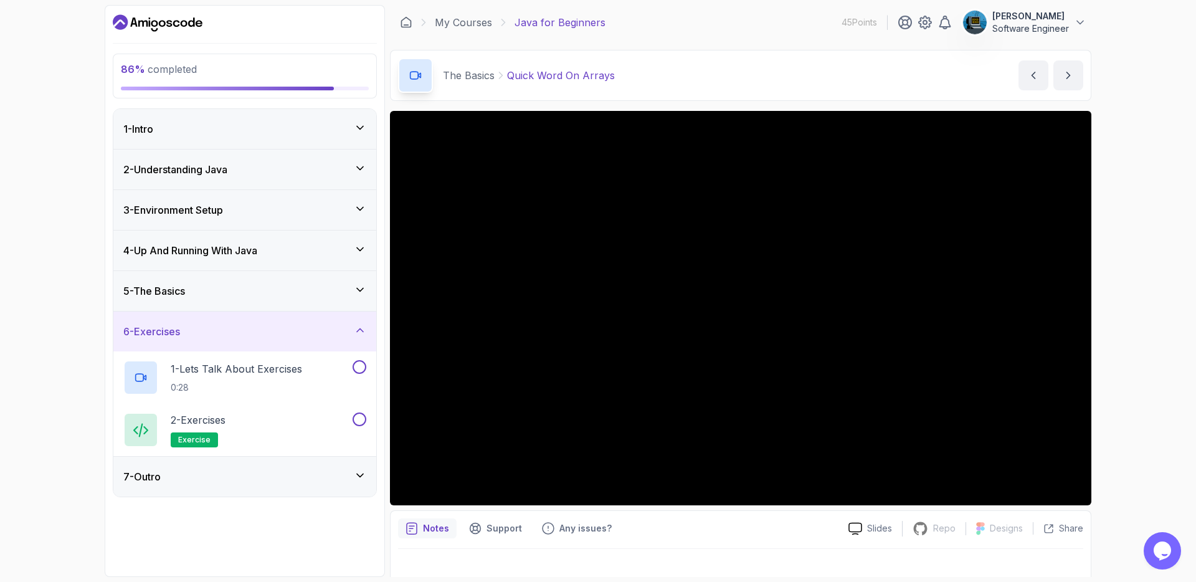
click at [306, 487] on div "7 - Outro" at bounding box center [244, 477] width 263 height 40
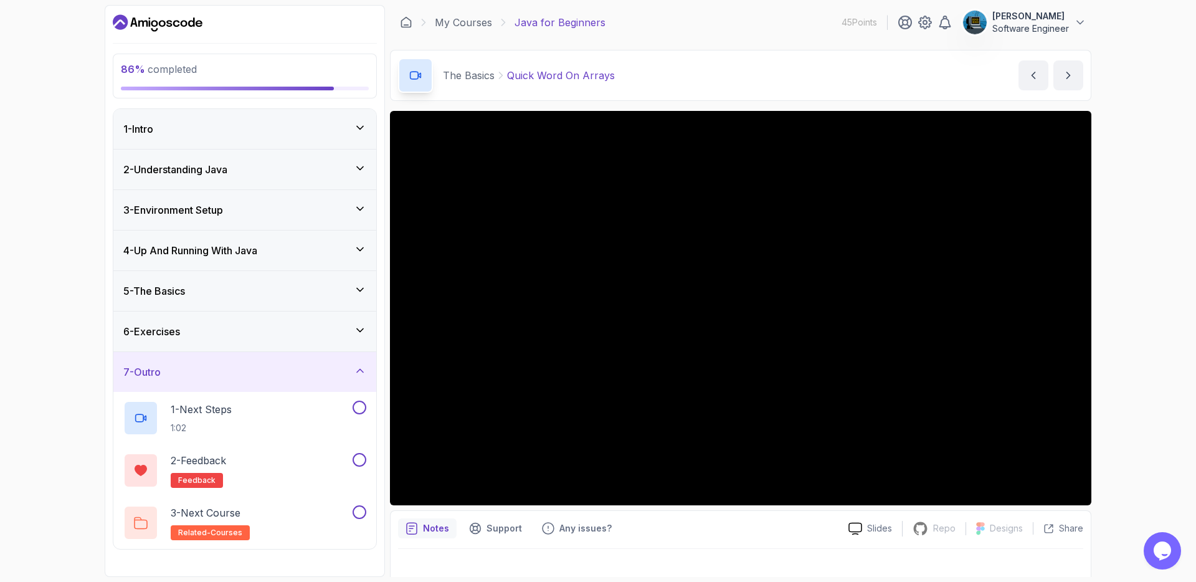
click at [254, 373] on div "7 - Outro" at bounding box center [244, 372] width 243 height 15
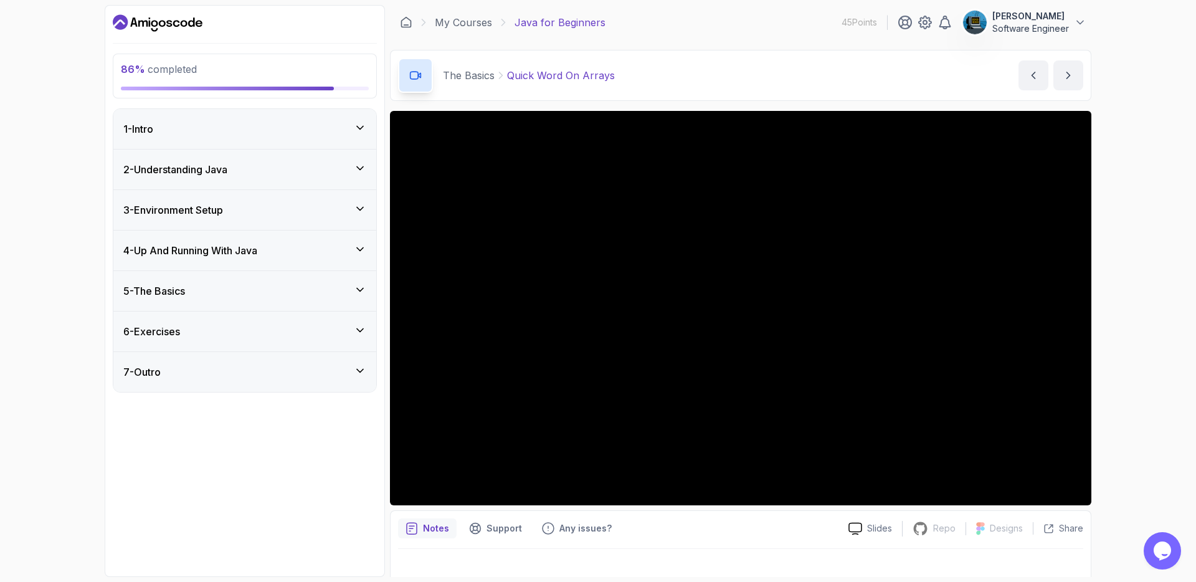
click at [271, 292] on div "5 - The Basics" at bounding box center [244, 291] width 243 height 15
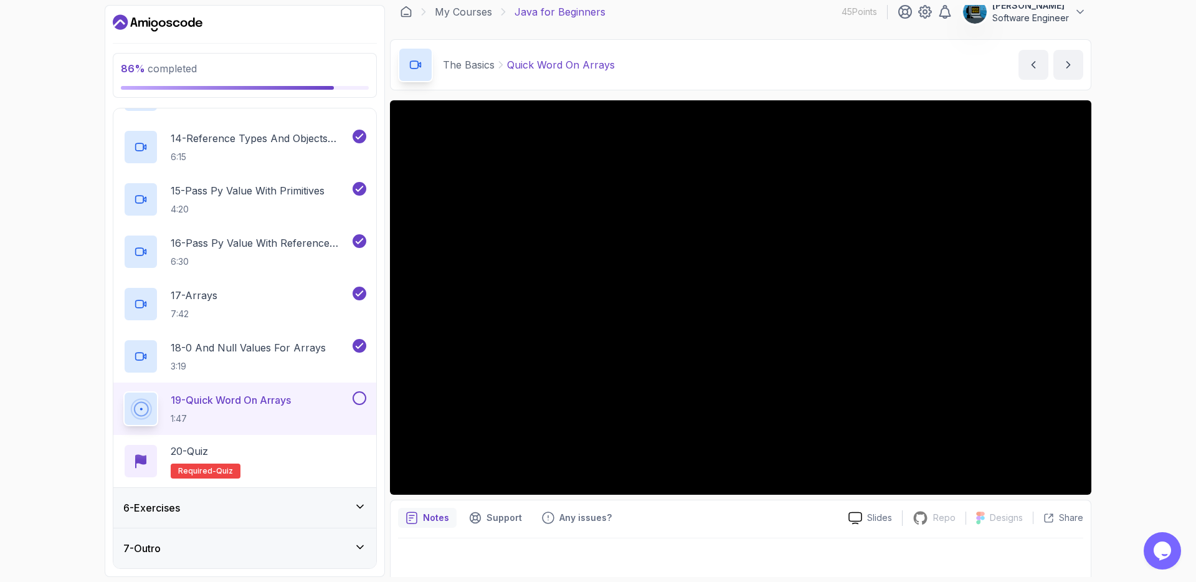
scroll to position [15, 0]
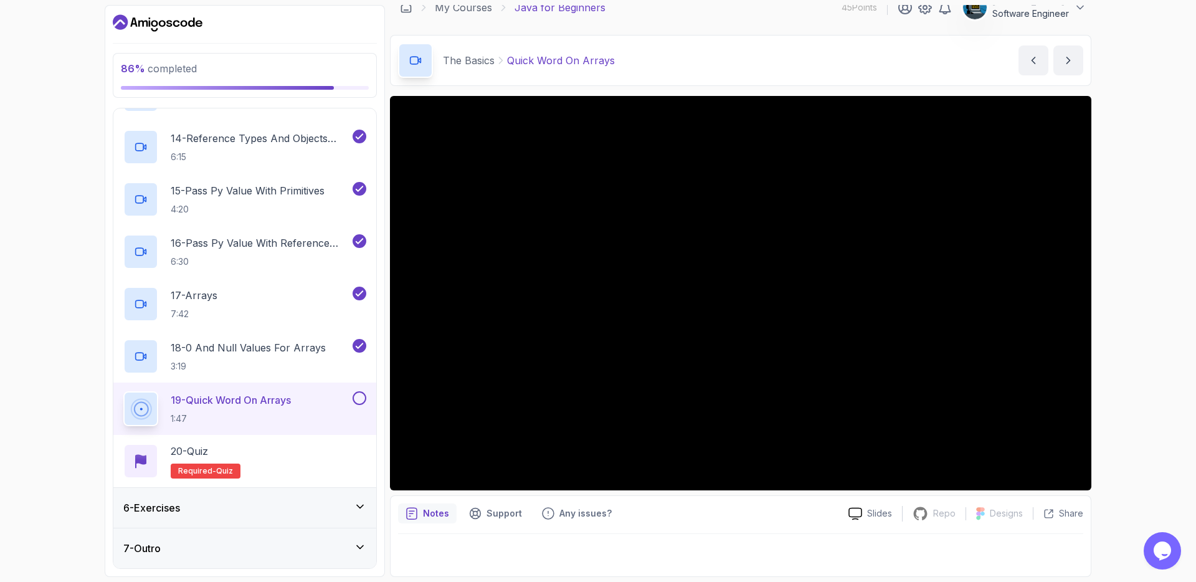
click at [360, 397] on button at bounding box center [360, 398] width 14 height 14
click at [208, 455] on p "20 - Quiz" at bounding box center [189, 451] width 37 height 15
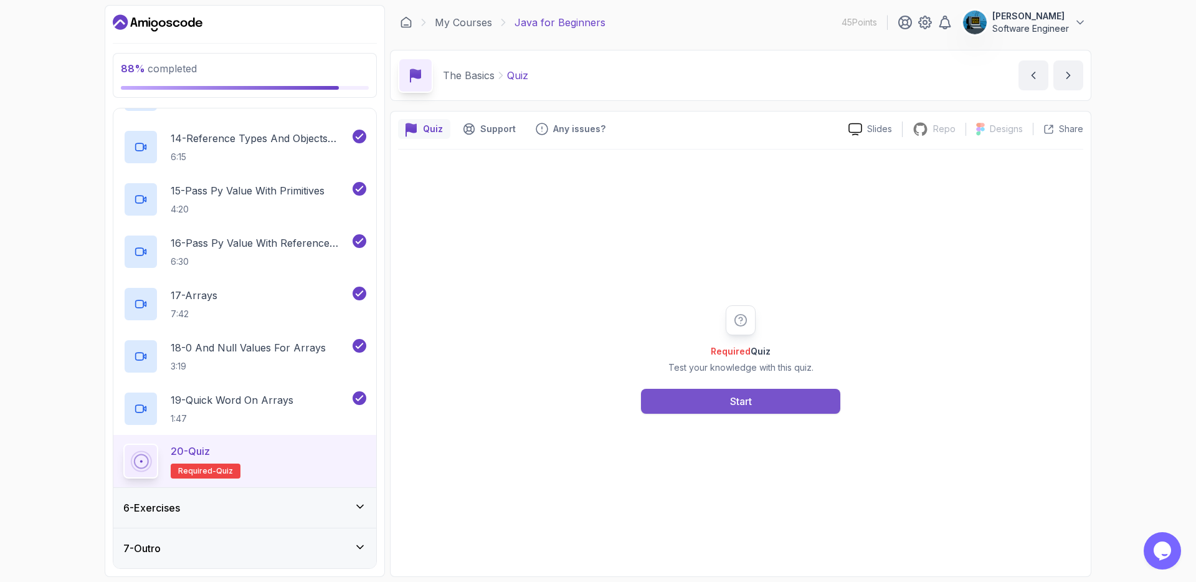
click at [680, 409] on button "Start" at bounding box center [740, 401] width 199 height 25
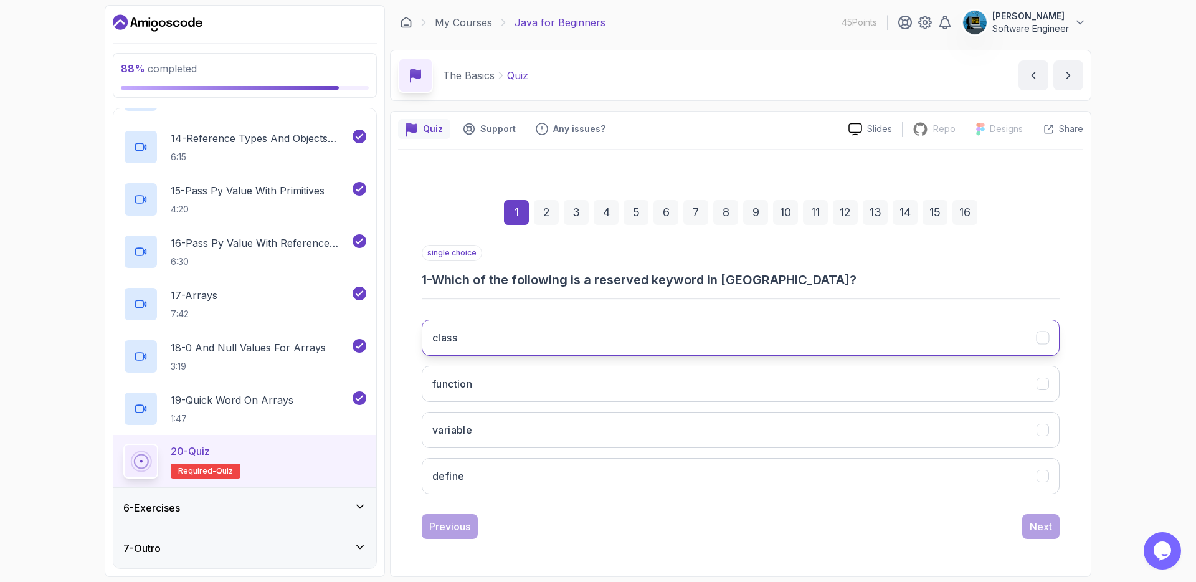
click at [582, 342] on button "class" at bounding box center [741, 338] width 638 height 36
click at [1045, 528] on div "Next" at bounding box center [1041, 526] width 22 height 15
click at [543, 343] on button "camelCase" at bounding box center [741, 338] width 638 height 36
click at [1047, 529] on div "Next" at bounding box center [1041, 526] width 22 height 15
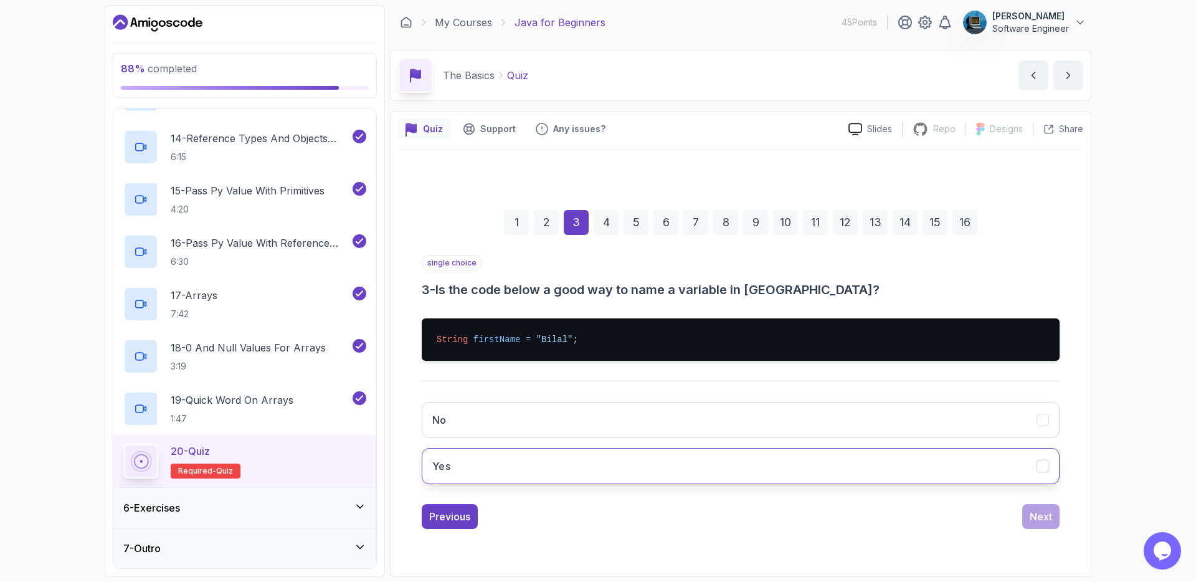
click at [681, 462] on button "Yes" at bounding box center [741, 466] width 638 height 36
click at [1048, 515] on div "Next" at bounding box center [1041, 516] width 22 height 15
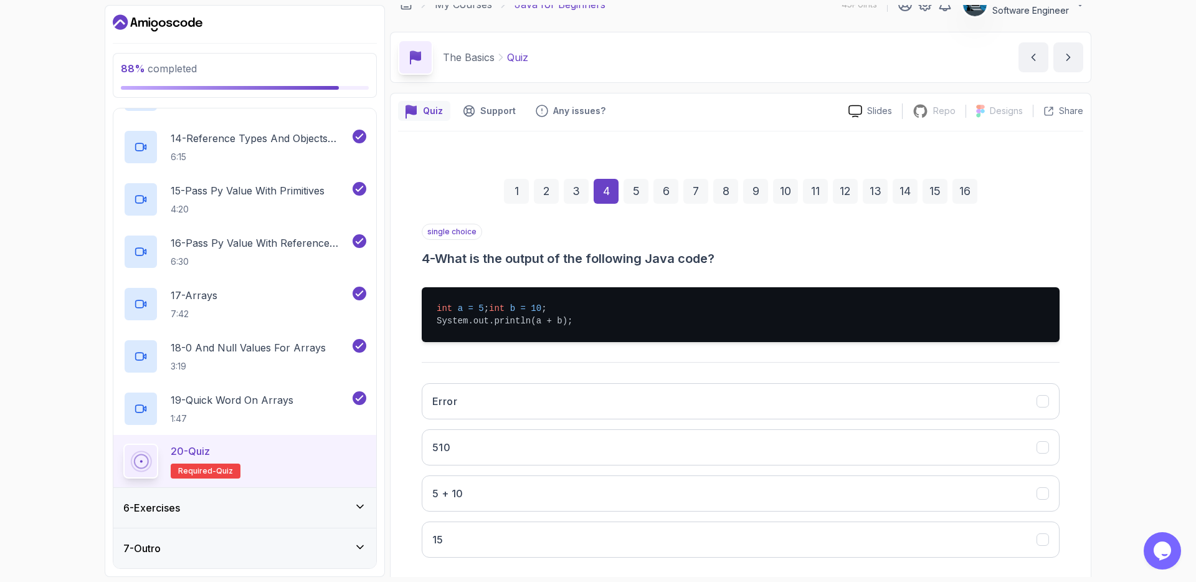
scroll to position [37, 0]
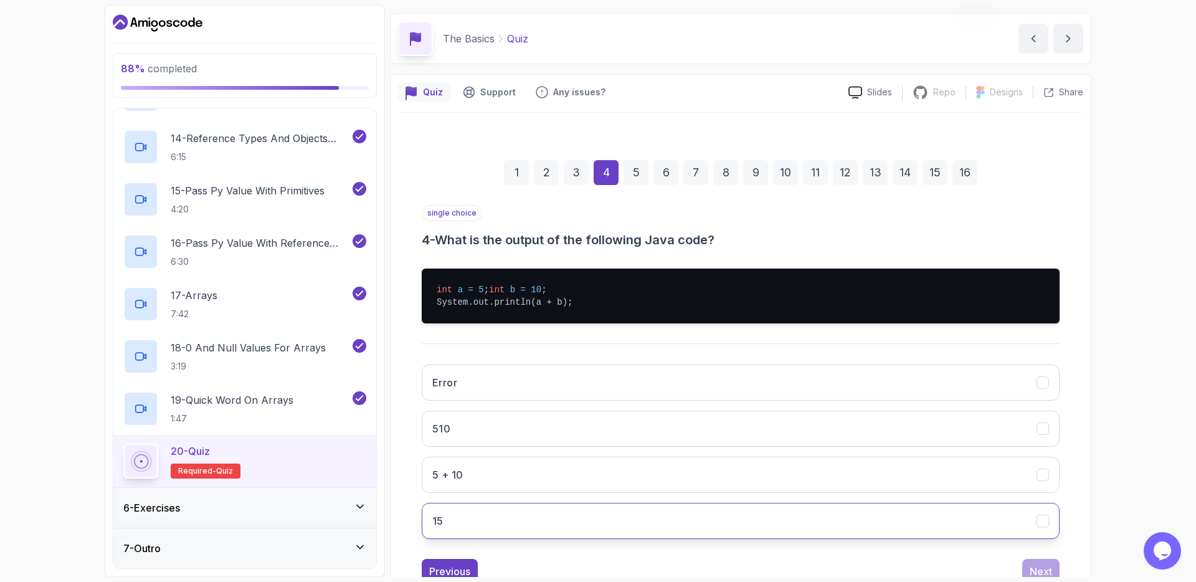
click at [584, 522] on button "15" at bounding box center [741, 521] width 638 height 36
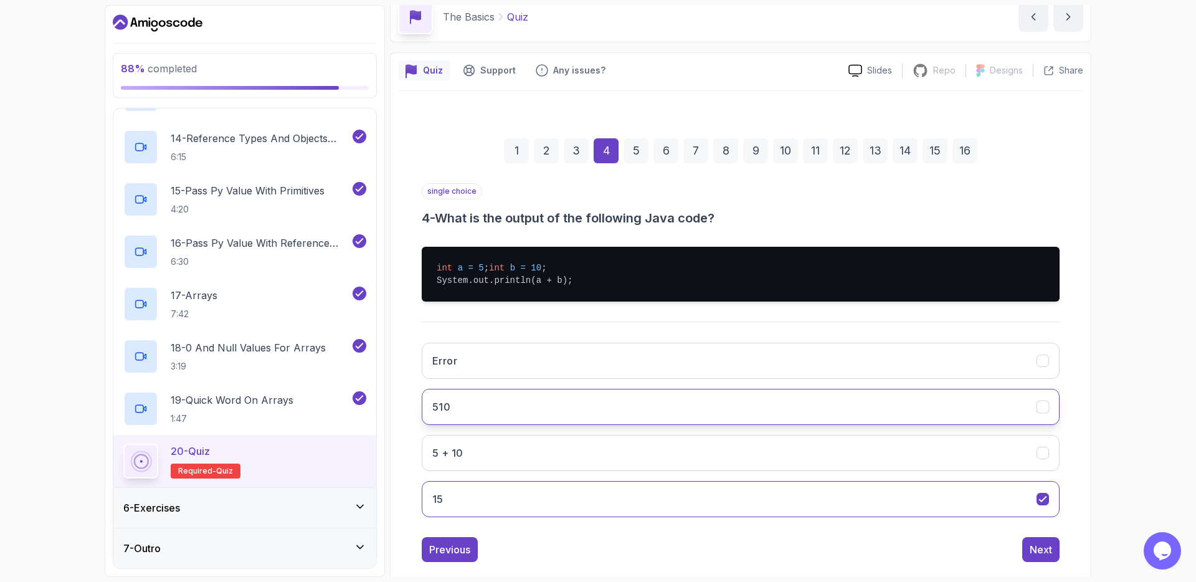
scroll to position [92, 0]
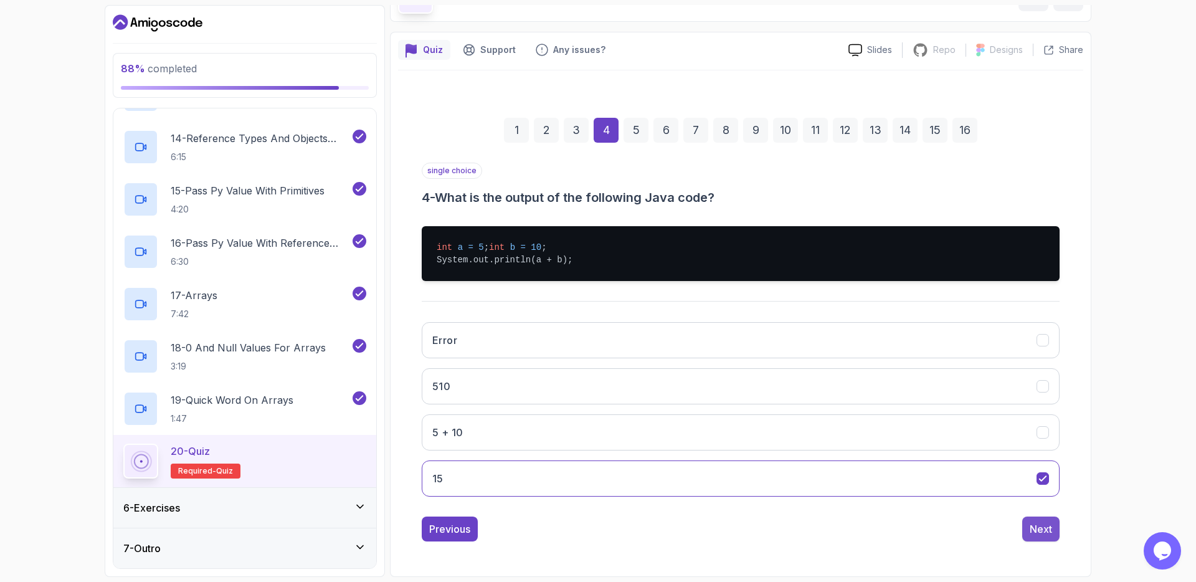
click at [1044, 532] on div "Next" at bounding box center [1041, 529] width 22 height 15
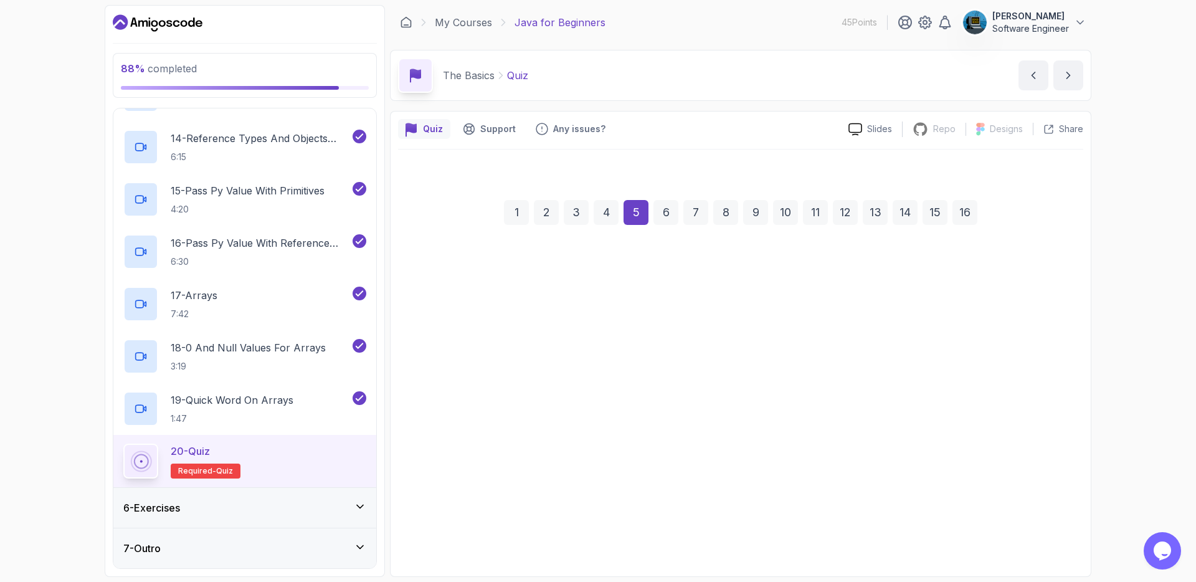
scroll to position [0, 0]
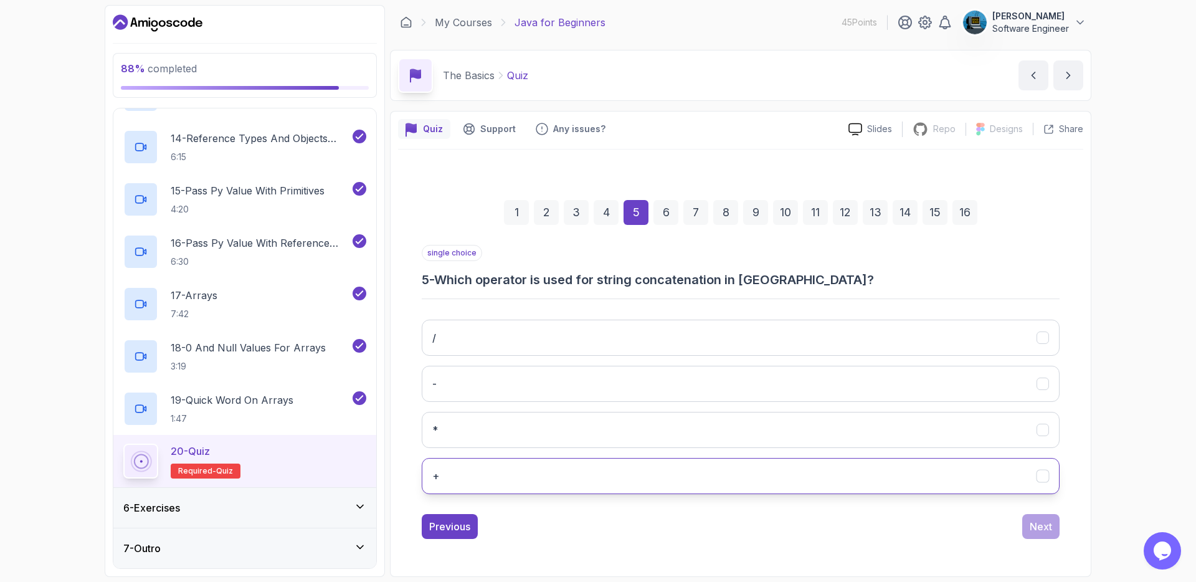
click at [575, 477] on button "+" at bounding box center [741, 476] width 638 height 36
click at [1040, 526] on div "Next" at bounding box center [1041, 526] width 22 height 15
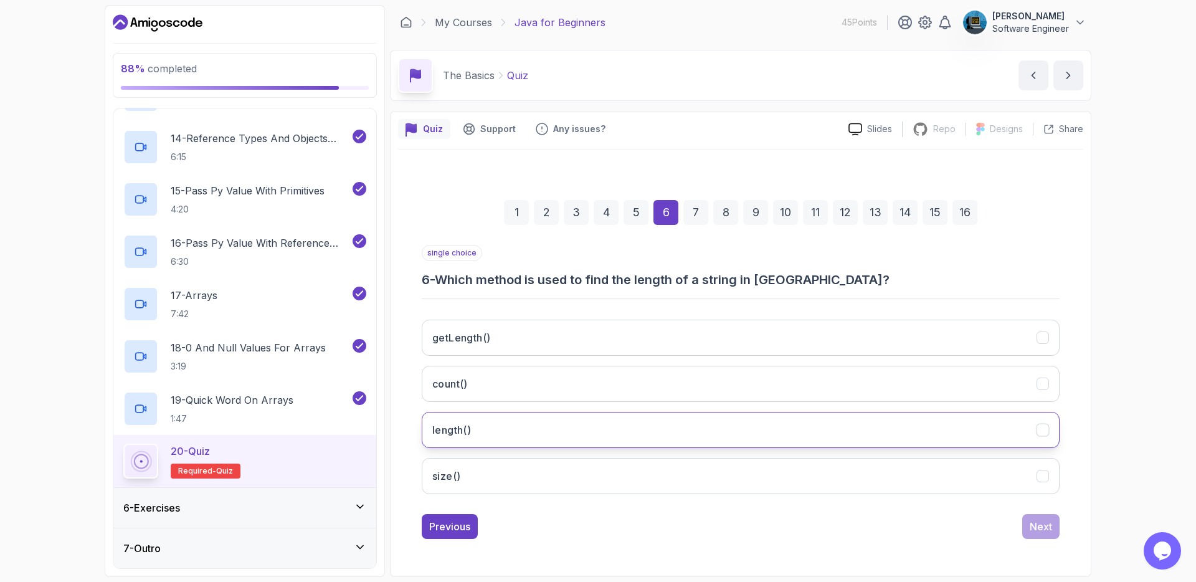
click at [555, 443] on button "length()" at bounding box center [741, 430] width 638 height 36
click at [1043, 527] on div "Next" at bounding box center [1041, 526] width 22 height 15
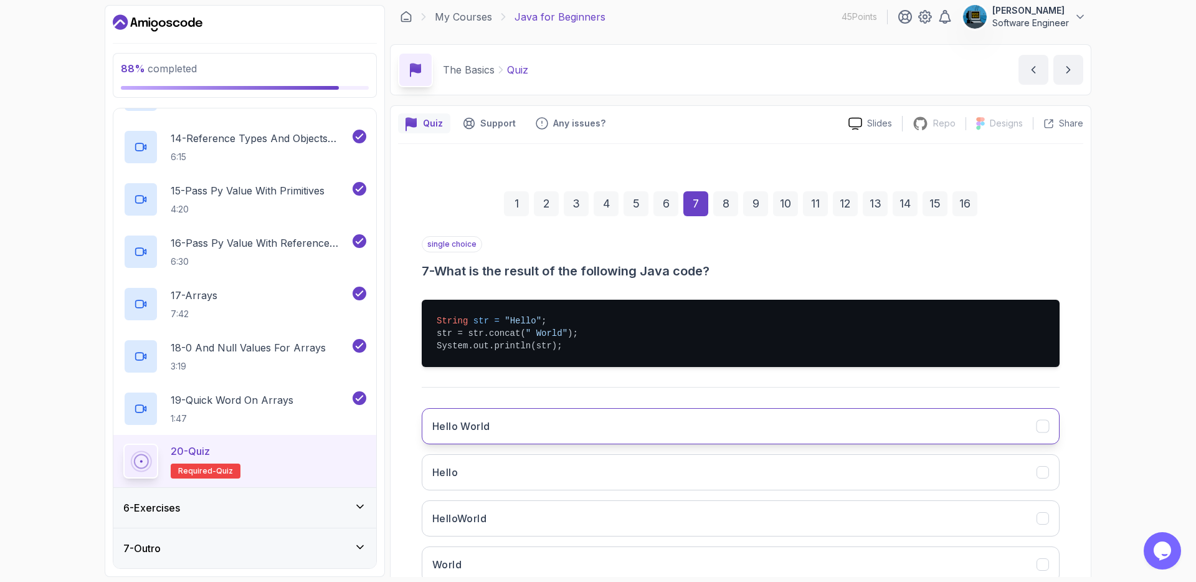
scroll to position [15, 0]
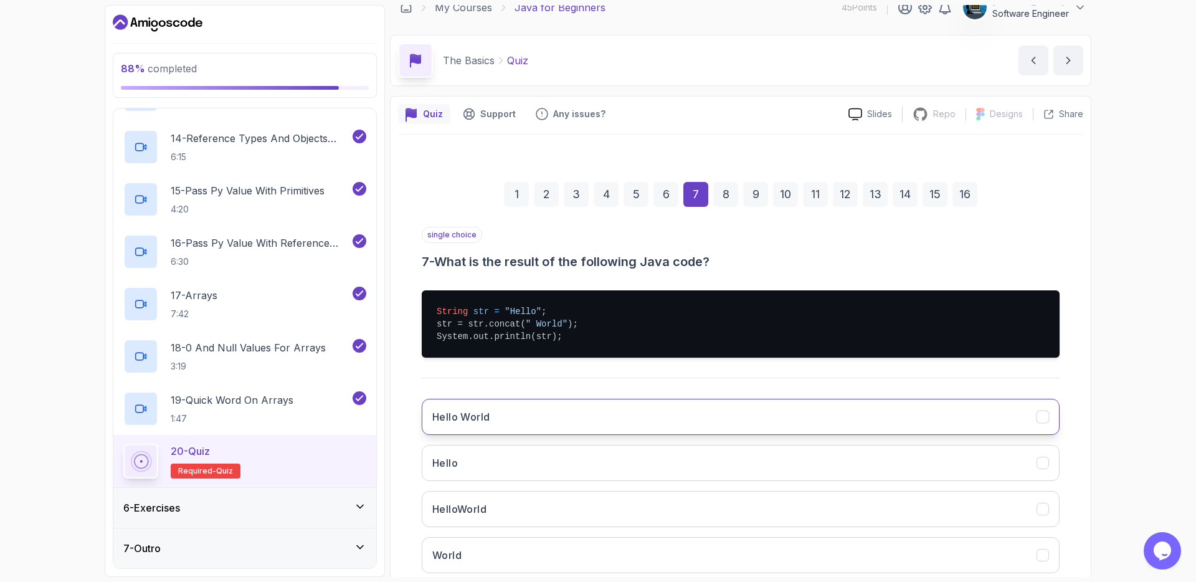
click at [598, 424] on button "Hello World" at bounding box center [741, 417] width 638 height 36
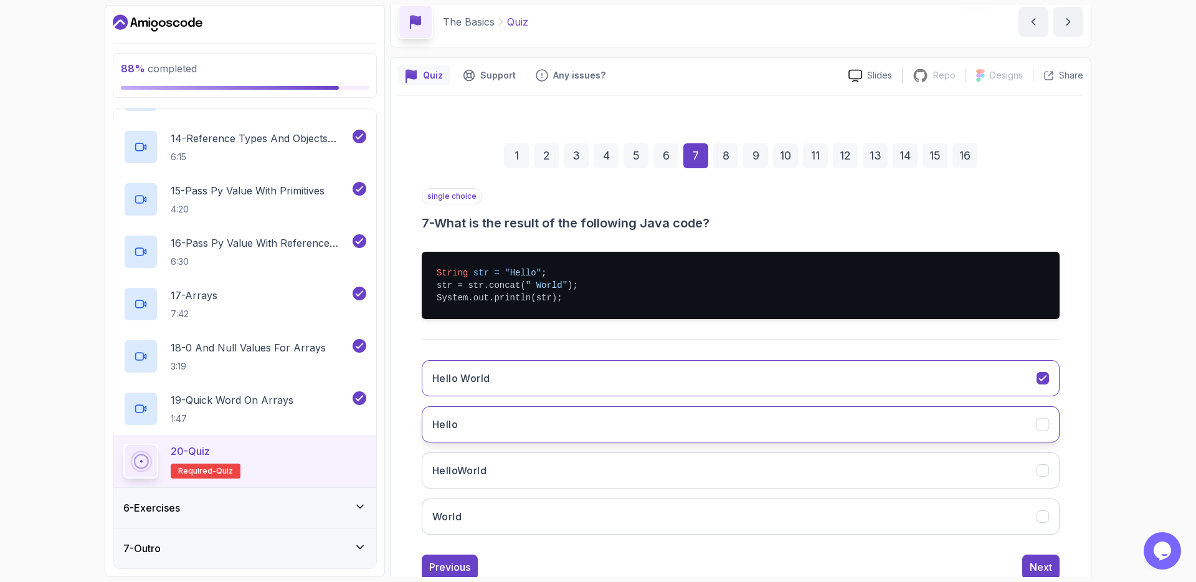
scroll to position [62, 0]
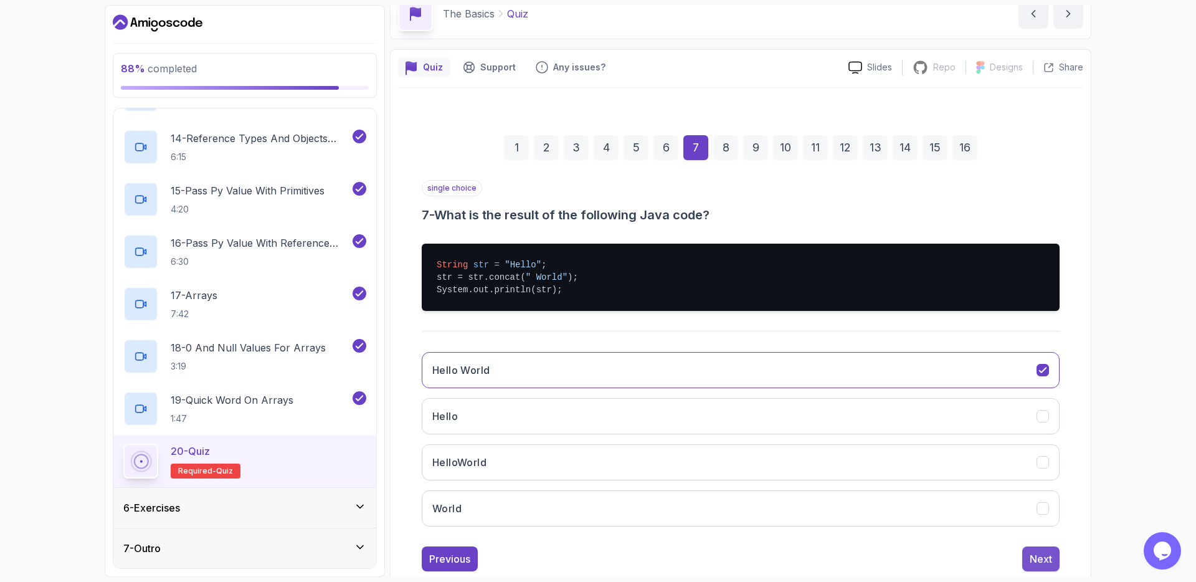
click at [1049, 561] on div "Next" at bounding box center [1041, 558] width 22 height 15
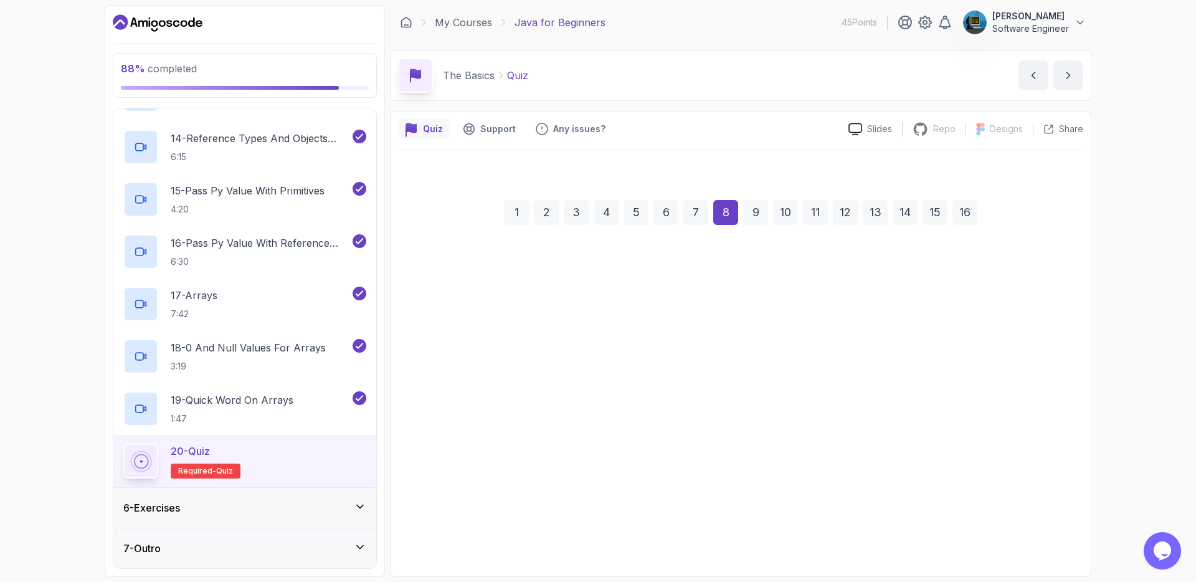
scroll to position [0, 0]
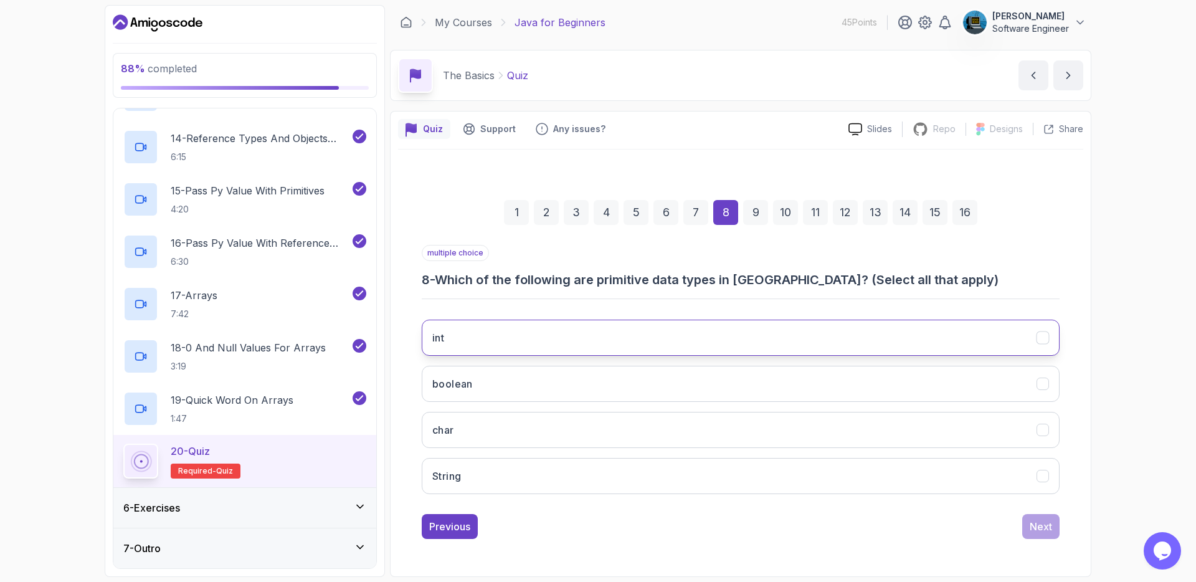
click at [797, 338] on button "int" at bounding box center [741, 338] width 638 height 36
click at [780, 389] on button "boolean" at bounding box center [741, 384] width 638 height 36
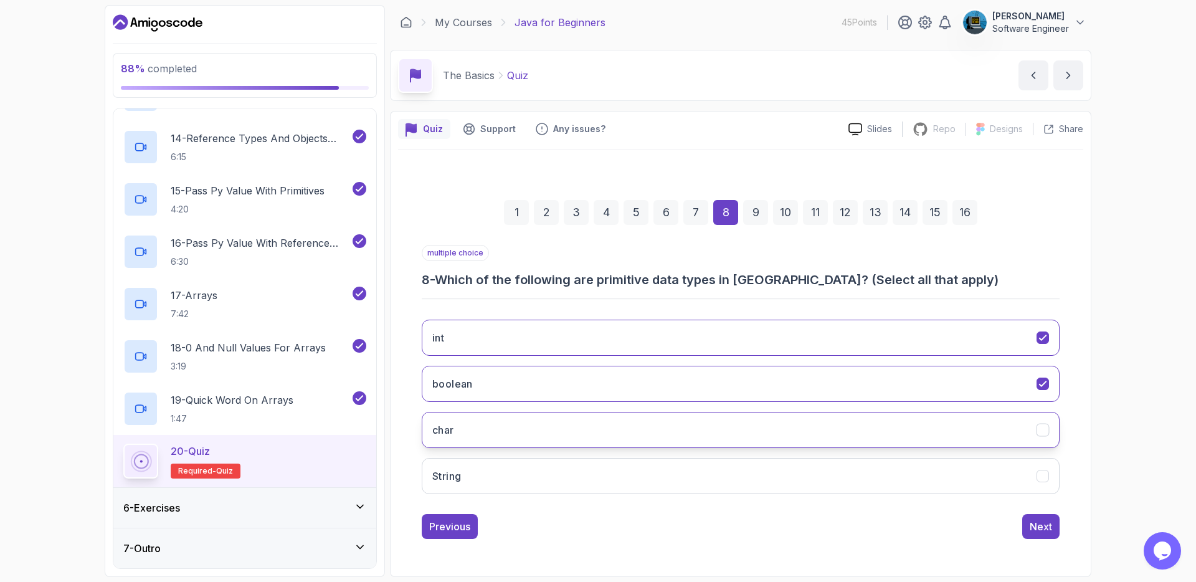
click at [793, 437] on button "char" at bounding box center [741, 430] width 638 height 36
drag, startPoint x: 1042, startPoint y: 525, endPoint x: 1034, endPoint y: 522, distance: 8.1
click at [1041, 525] on div "Next" at bounding box center [1041, 526] width 22 height 15
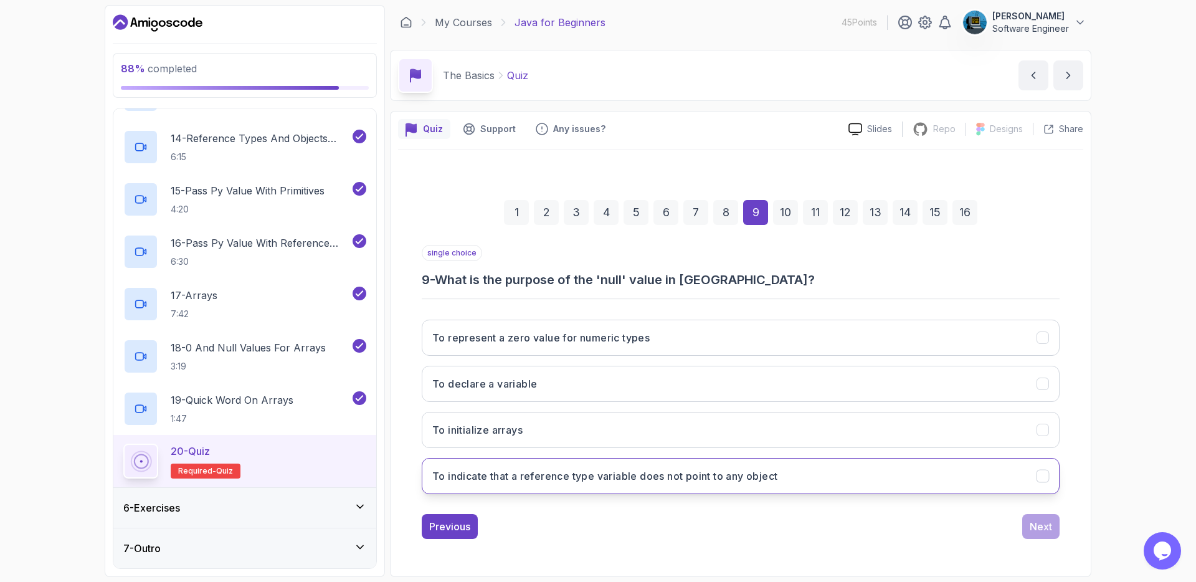
click at [753, 485] on button "To indicate that a reference type variable does not point to any object" at bounding box center [741, 476] width 638 height 36
click at [1036, 524] on div "Next" at bounding box center [1041, 526] width 22 height 15
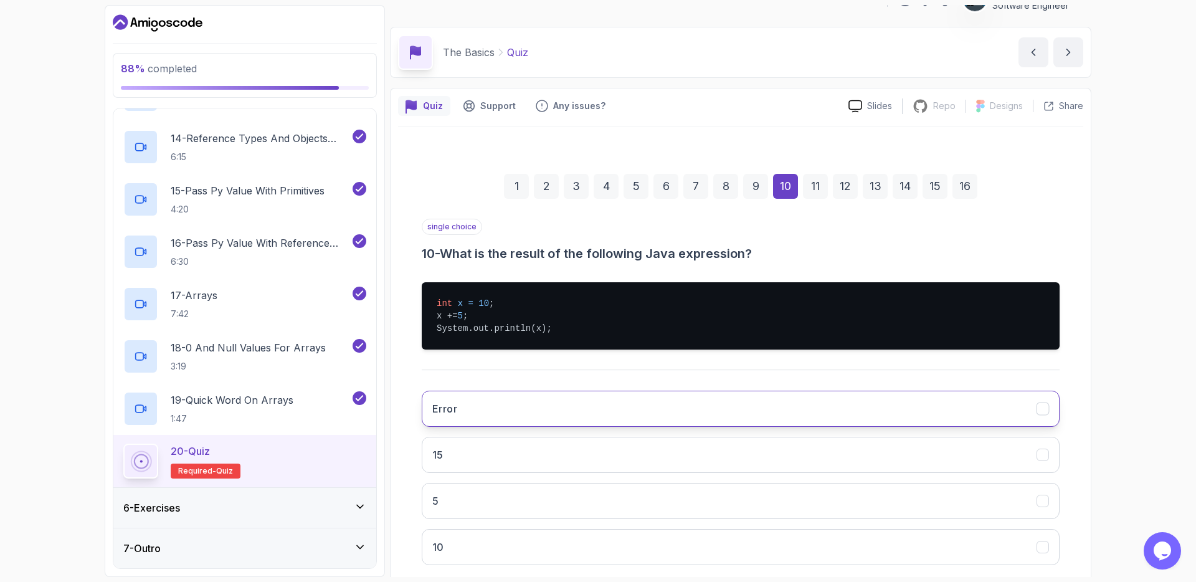
scroll to position [92, 0]
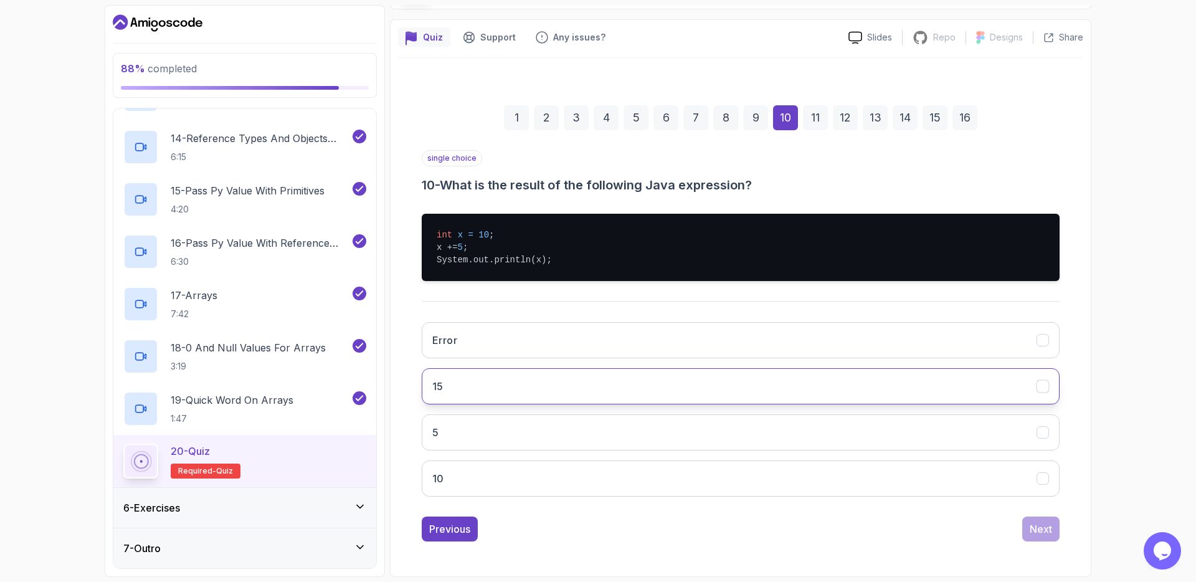
click at [543, 392] on button "15" at bounding box center [741, 386] width 638 height 36
click at [1043, 532] on div "Next" at bounding box center [1041, 529] width 22 height 15
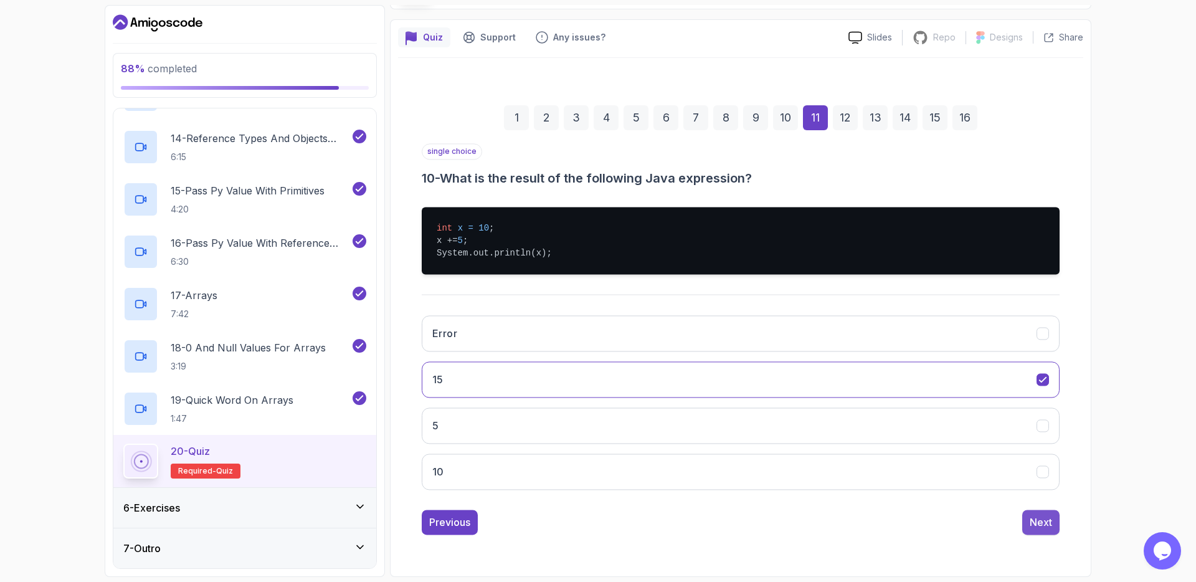
scroll to position [41, 0]
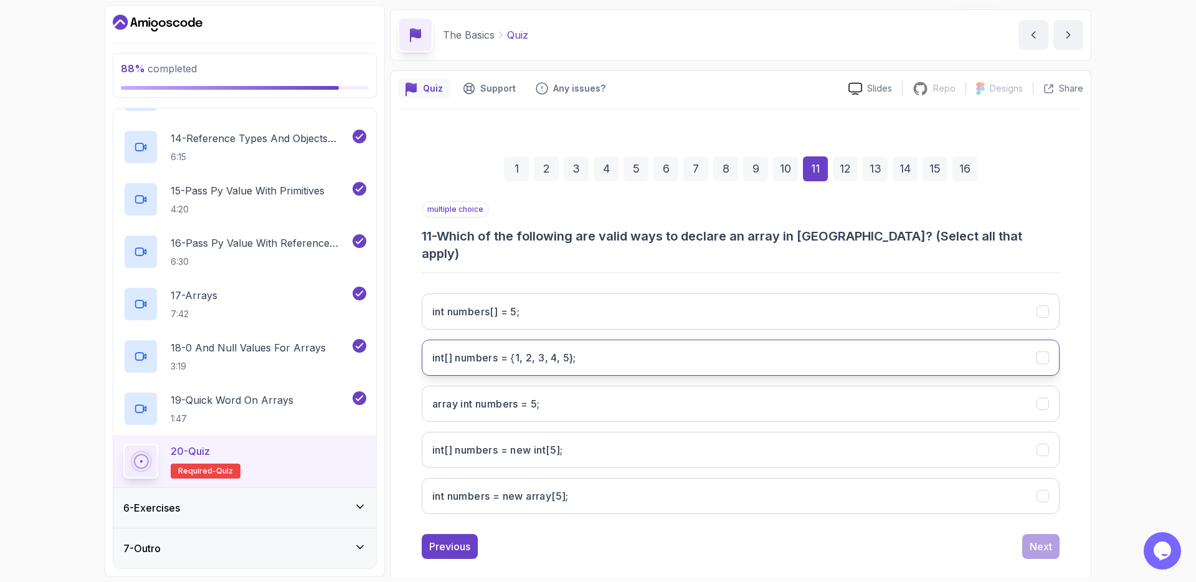
click at [564, 350] on h3 "int[] numbers = {1, 2, 3, 4, 5};" at bounding box center [504, 357] width 144 height 15
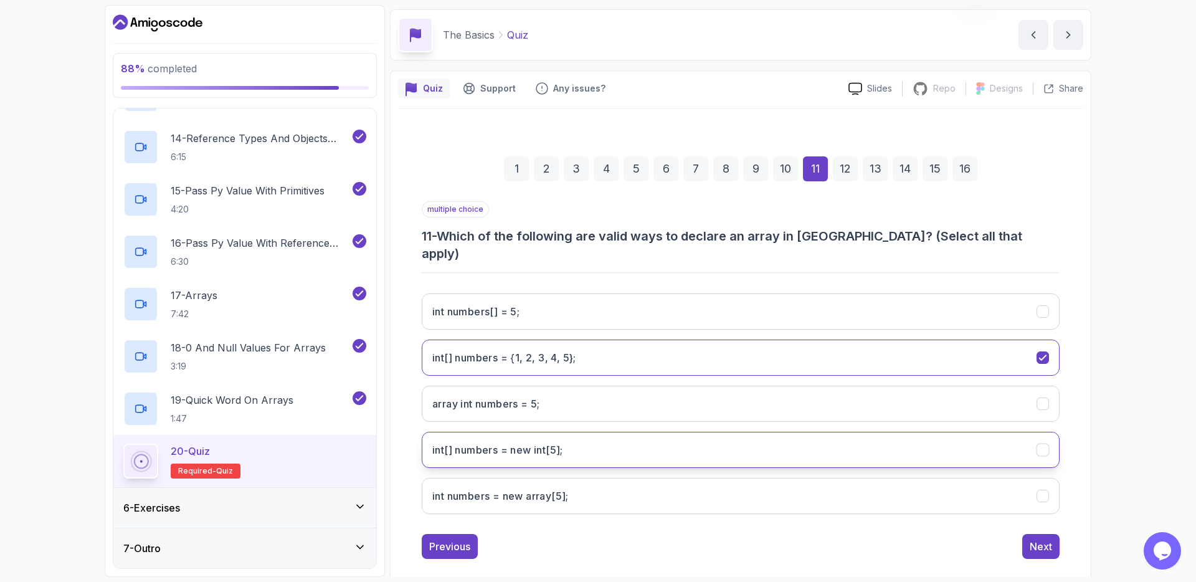
click at [603, 439] on int;"] "int[] numbers = new int[5];" at bounding box center [741, 450] width 638 height 36
click at [1031, 539] on div "Next" at bounding box center [1041, 546] width 22 height 15
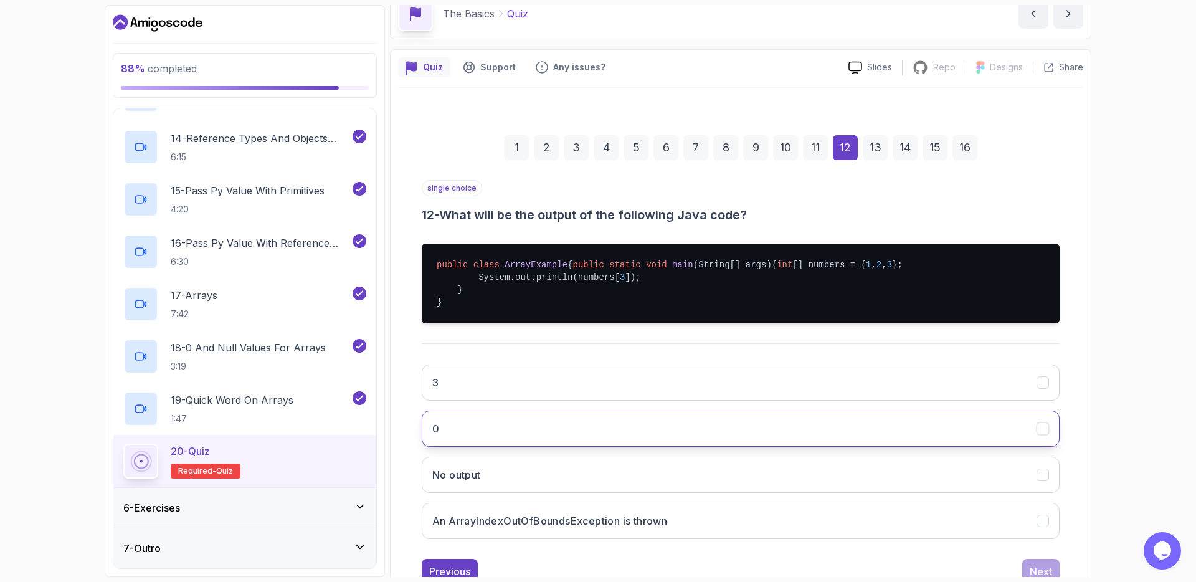
scroll to position [64, 0]
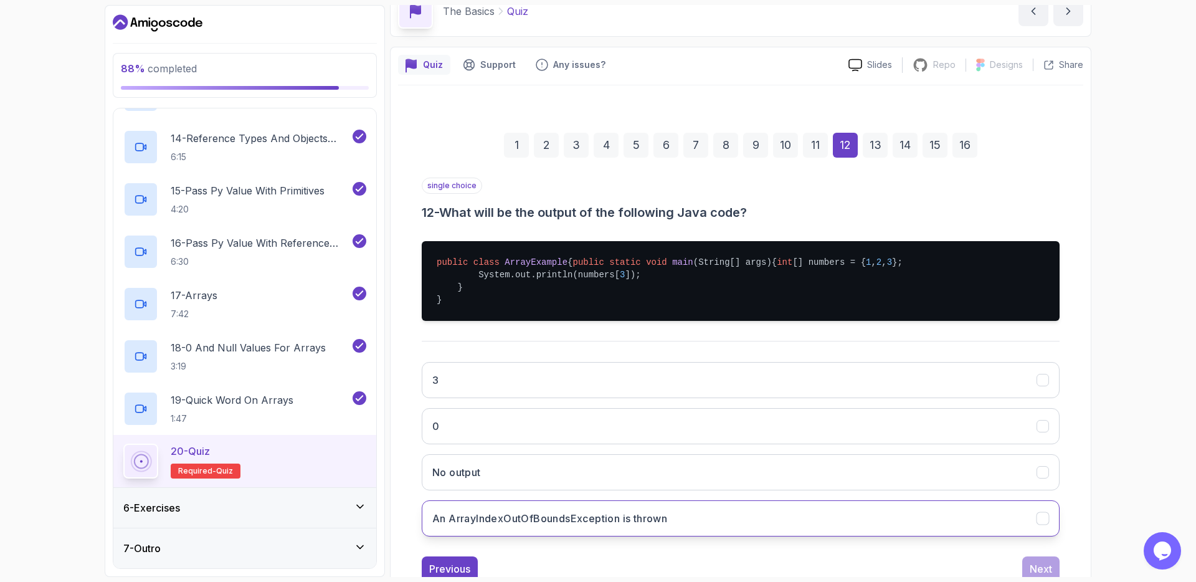
click at [720, 537] on button "An ArrayIndexOutOfBoundsException is thrown" at bounding box center [741, 518] width 638 height 36
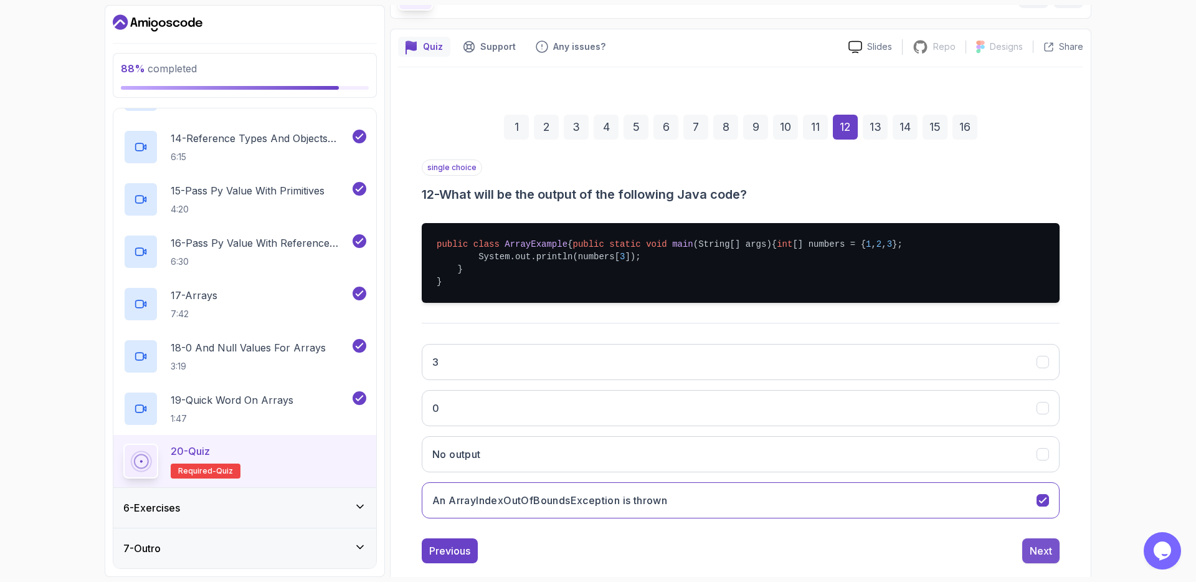
scroll to position [129, 0]
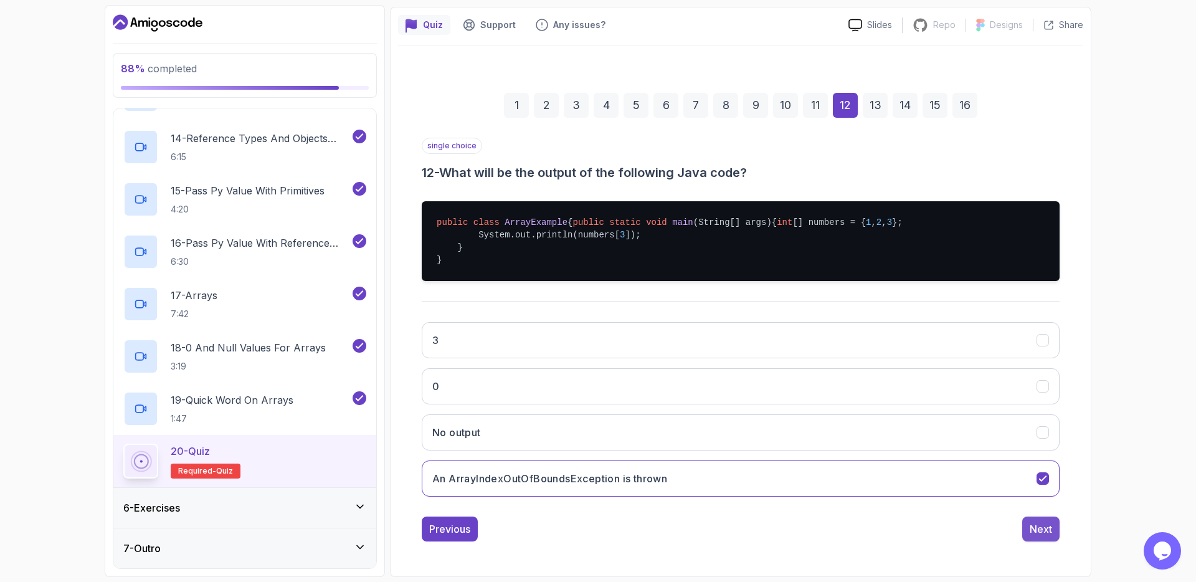
drag, startPoint x: 1047, startPoint y: 533, endPoint x: 1039, endPoint y: 530, distance: 8.9
click at [1047, 533] on div "Next" at bounding box center [1041, 529] width 22 height 15
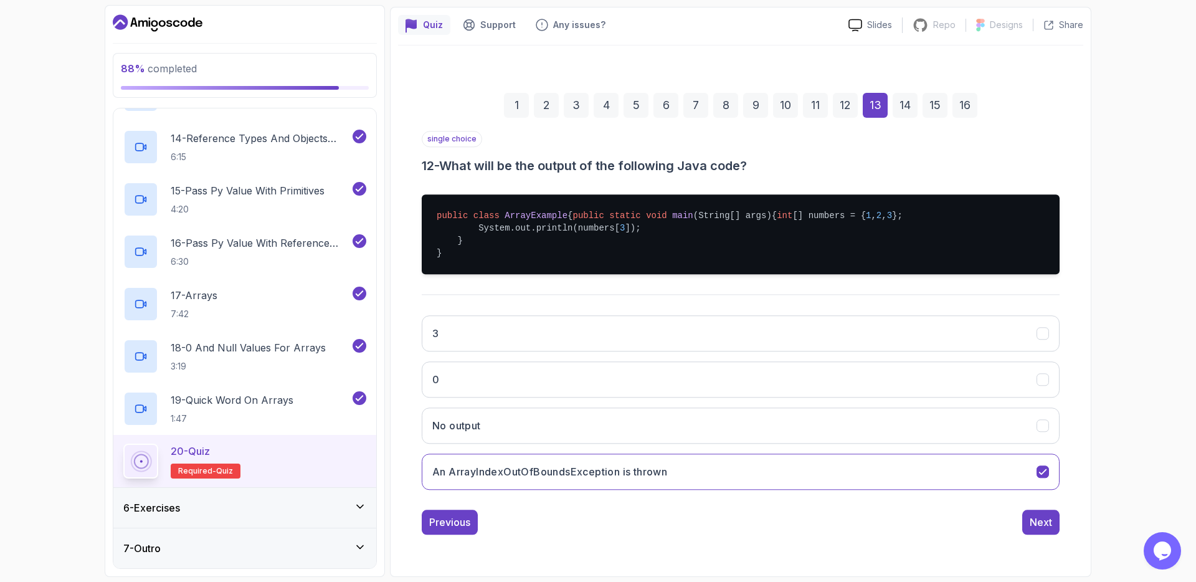
scroll to position [0, 0]
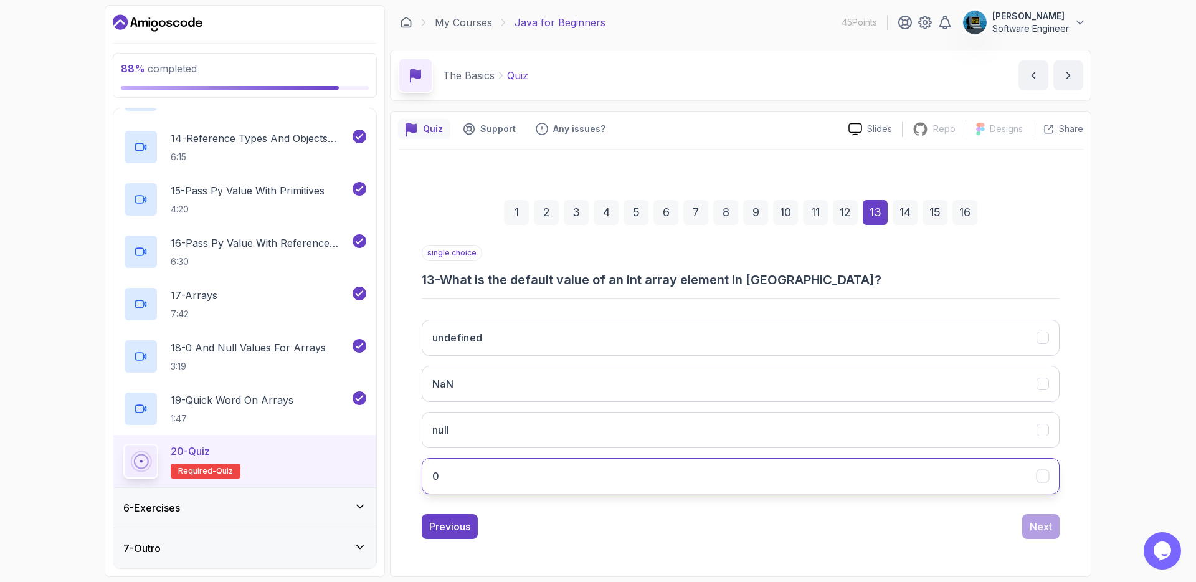
click at [866, 478] on button "0" at bounding box center [741, 476] width 638 height 36
click at [1034, 535] on button "Next" at bounding box center [1041, 526] width 37 height 25
click at [652, 470] on button "null" at bounding box center [741, 476] width 638 height 36
click at [1043, 527] on div "Next" at bounding box center [1041, 526] width 22 height 15
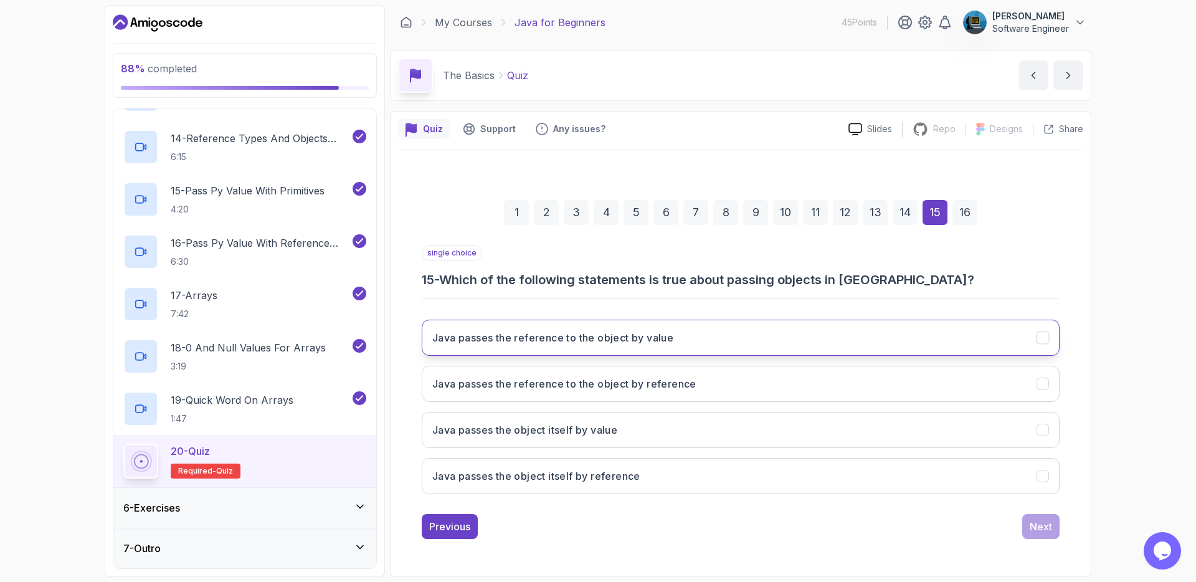
click at [755, 341] on button "Java passes the reference to the object by value" at bounding box center [741, 338] width 638 height 36
click at [1046, 530] on div "Next" at bounding box center [1041, 526] width 22 height 15
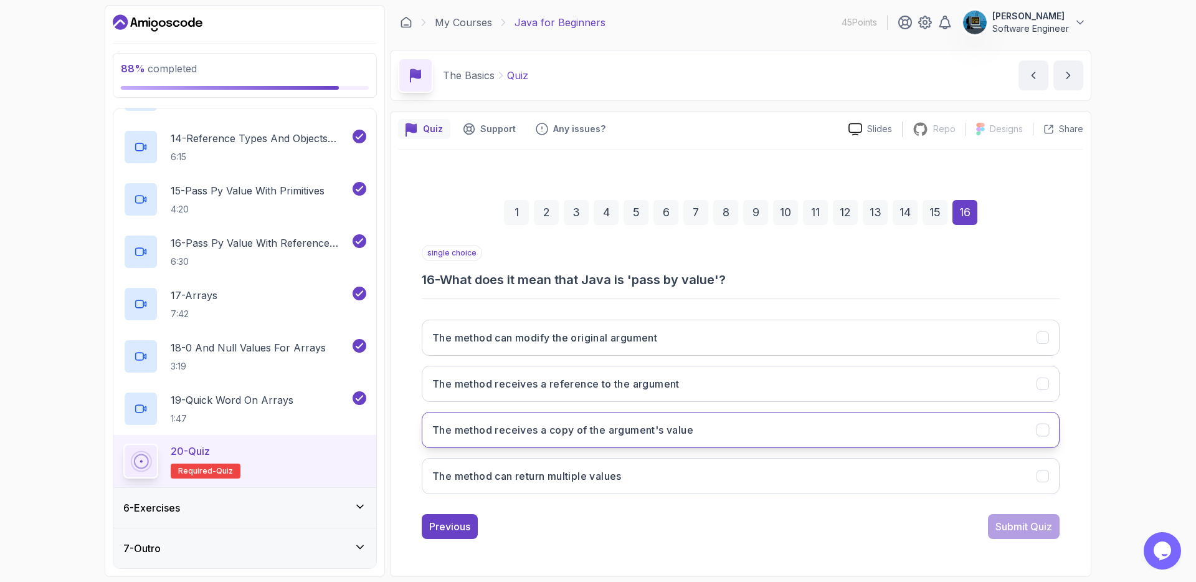
click at [786, 434] on button "The method receives a copy of the argument's value" at bounding box center [741, 430] width 638 height 36
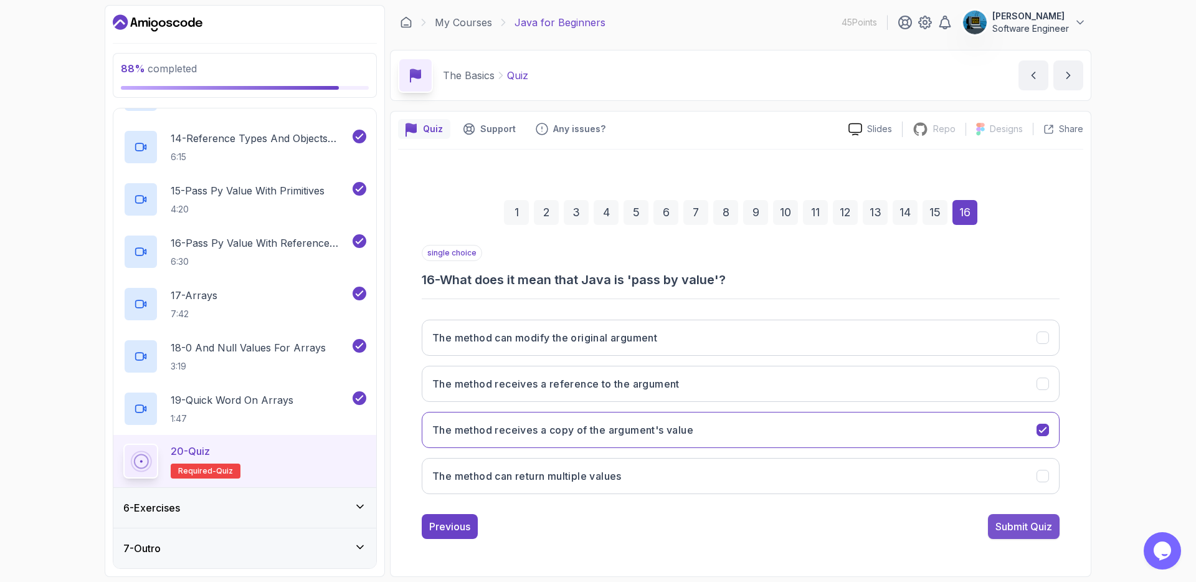
click at [1037, 527] on div "Submit Quiz" at bounding box center [1024, 526] width 57 height 15
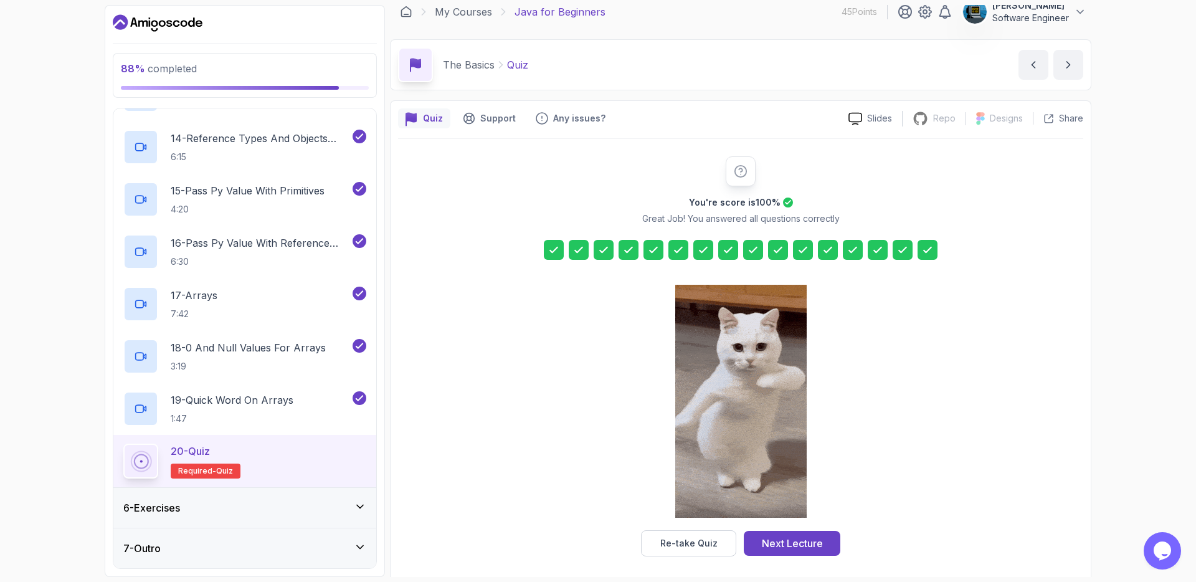
scroll to position [16, 0]
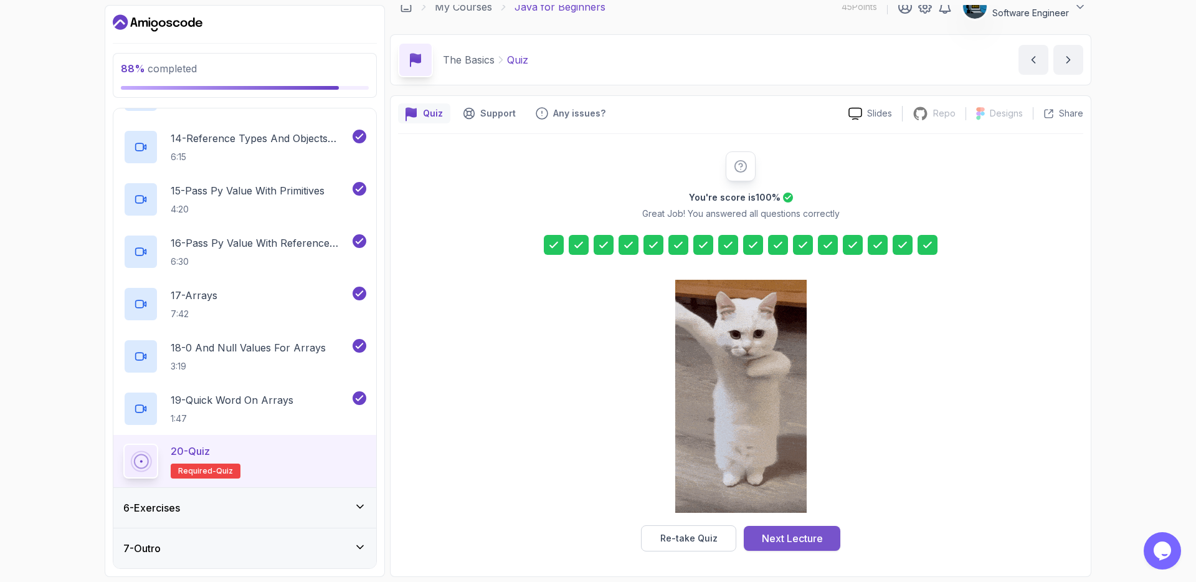
click at [793, 539] on div "Next Lecture" at bounding box center [792, 538] width 61 height 15
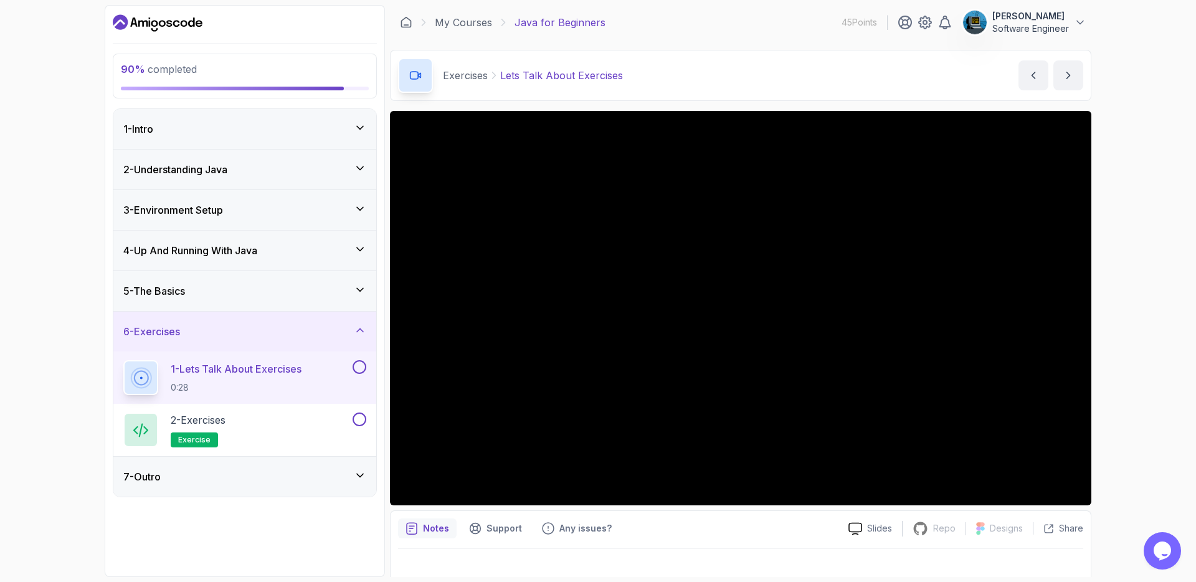
click at [362, 368] on button at bounding box center [360, 367] width 14 height 14
click at [260, 426] on div "2 - Exercises exercise" at bounding box center [236, 430] width 227 height 35
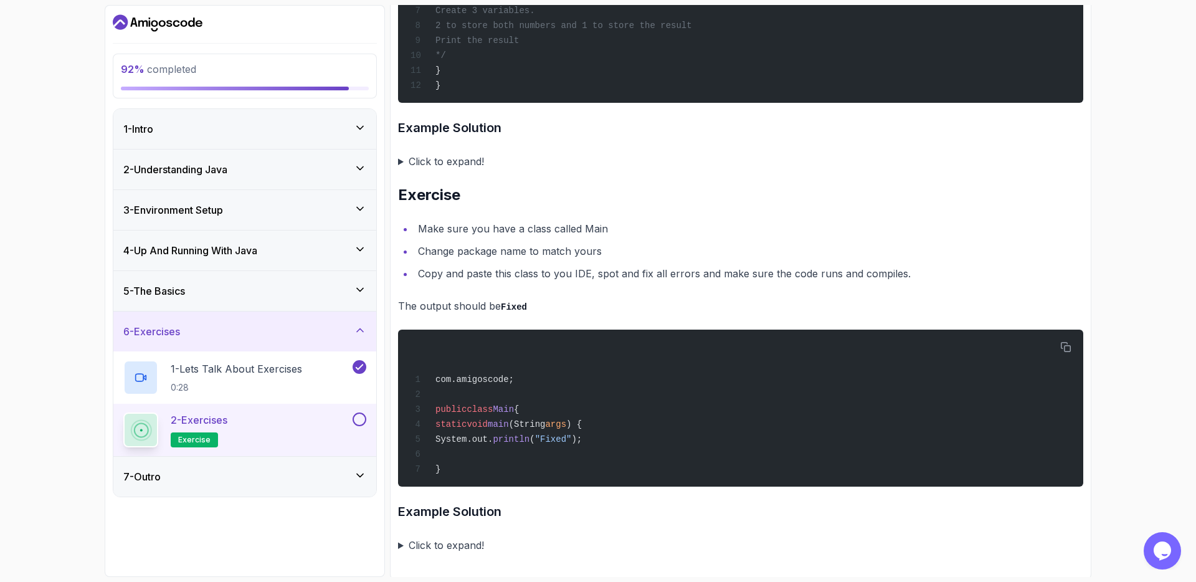
scroll to position [2452, 0]
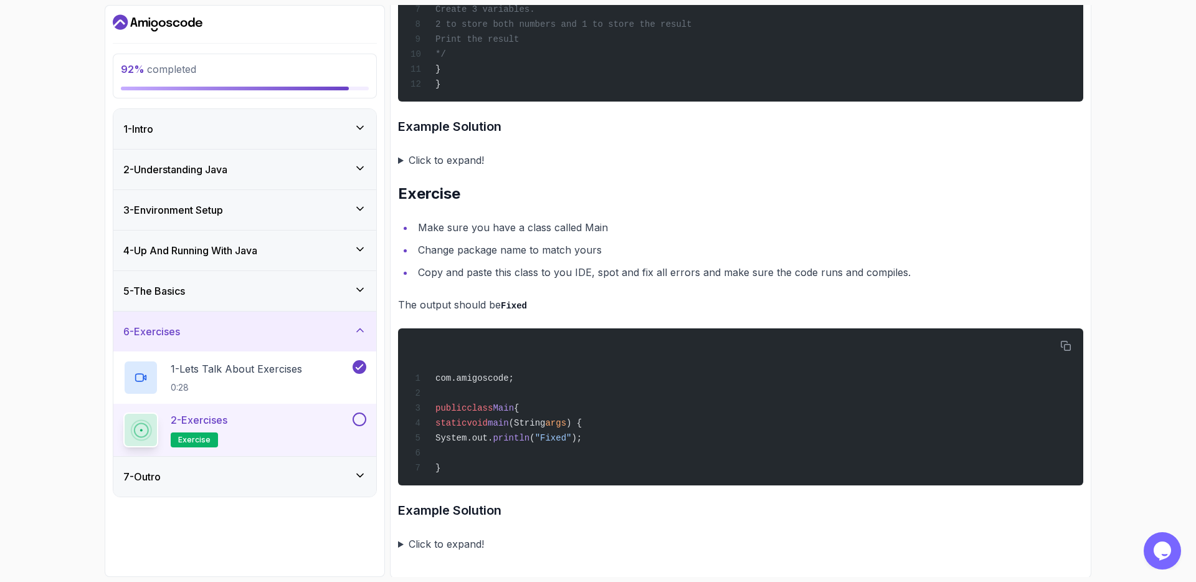
click at [360, 421] on button at bounding box center [360, 420] width 14 height 14
click at [299, 484] on div "7 - Outro" at bounding box center [244, 477] width 263 height 40
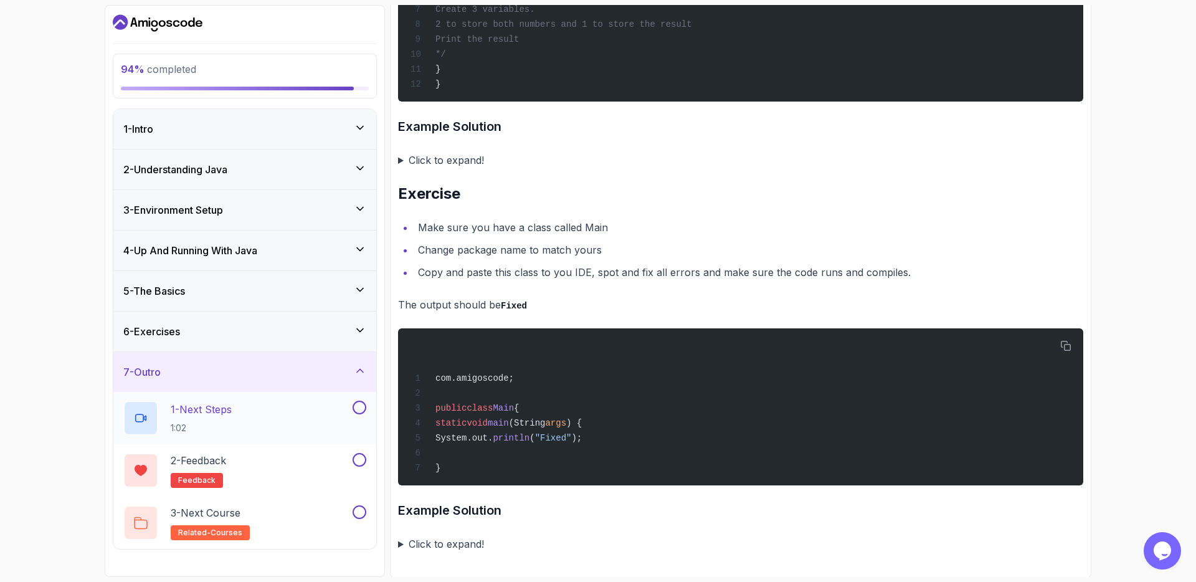
click at [303, 417] on div "1 - Next Steps 1:02" at bounding box center [236, 418] width 227 height 35
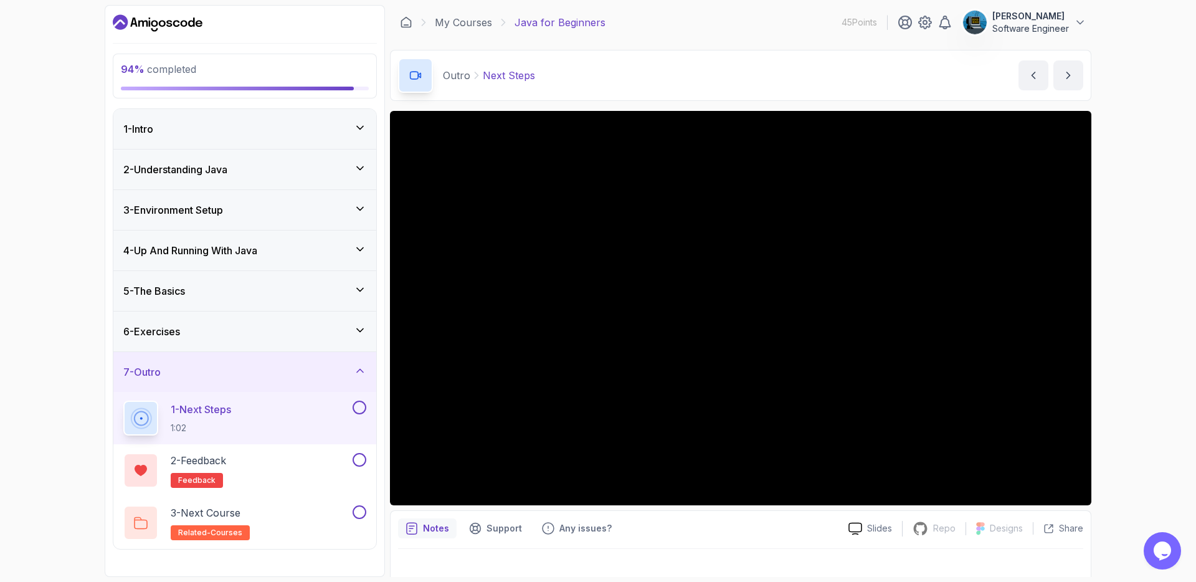
click at [359, 405] on button at bounding box center [360, 408] width 14 height 14
click at [328, 458] on div "2 - Feedback feedback" at bounding box center [236, 470] width 227 height 35
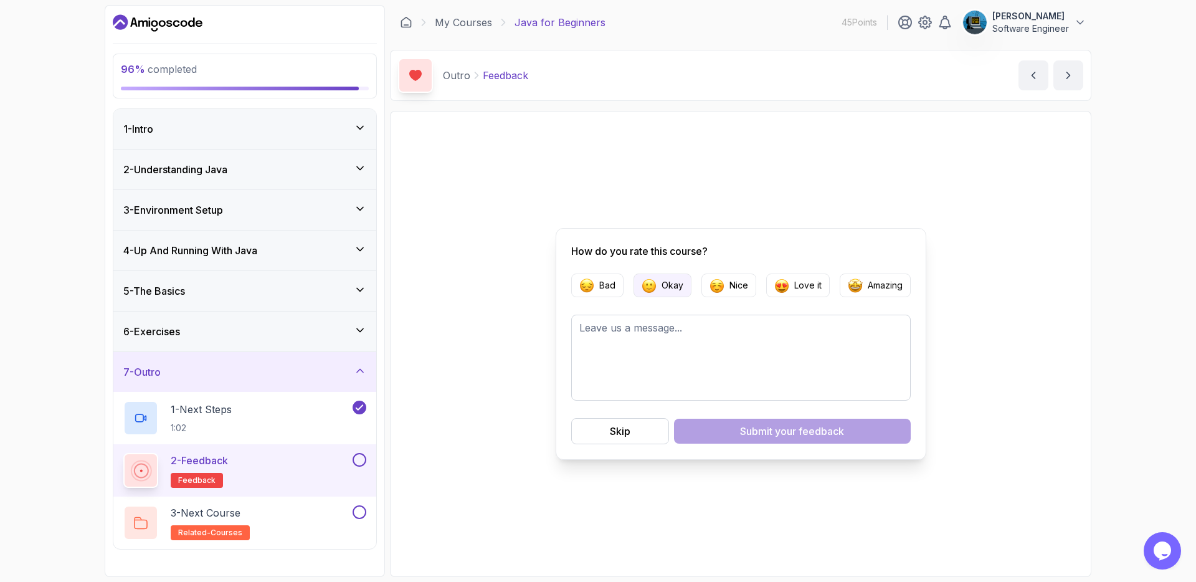
click at [667, 285] on p "Okay" at bounding box center [673, 285] width 22 height 12
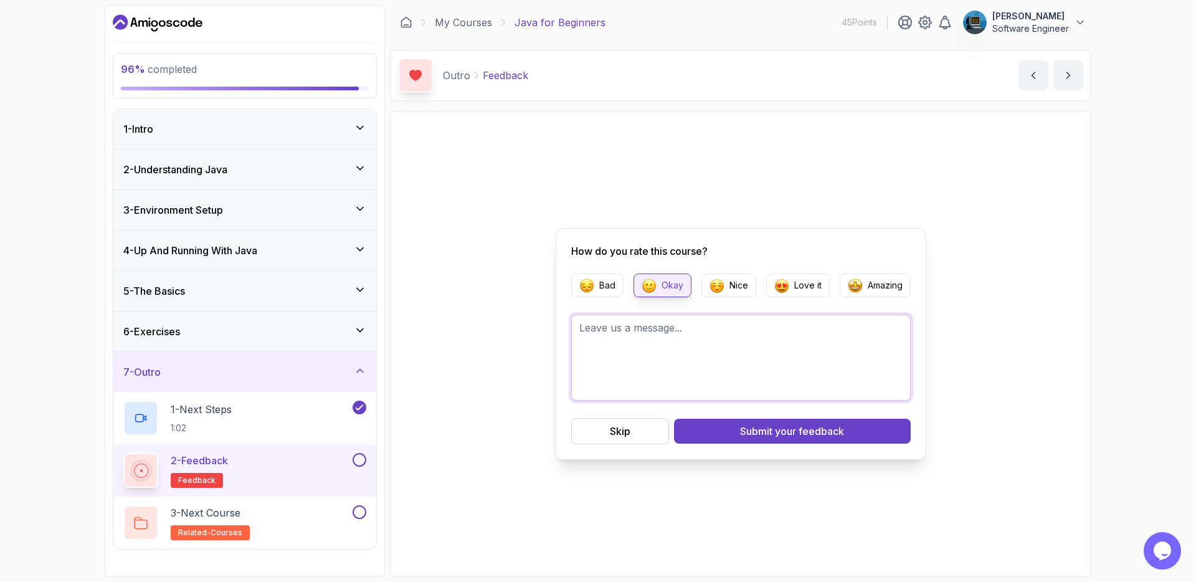
click at [697, 348] on textarea at bounding box center [741, 358] width 340 height 86
type textarea "I"
click at [780, 429] on span "your feedback" at bounding box center [809, 431] width 69 height 15
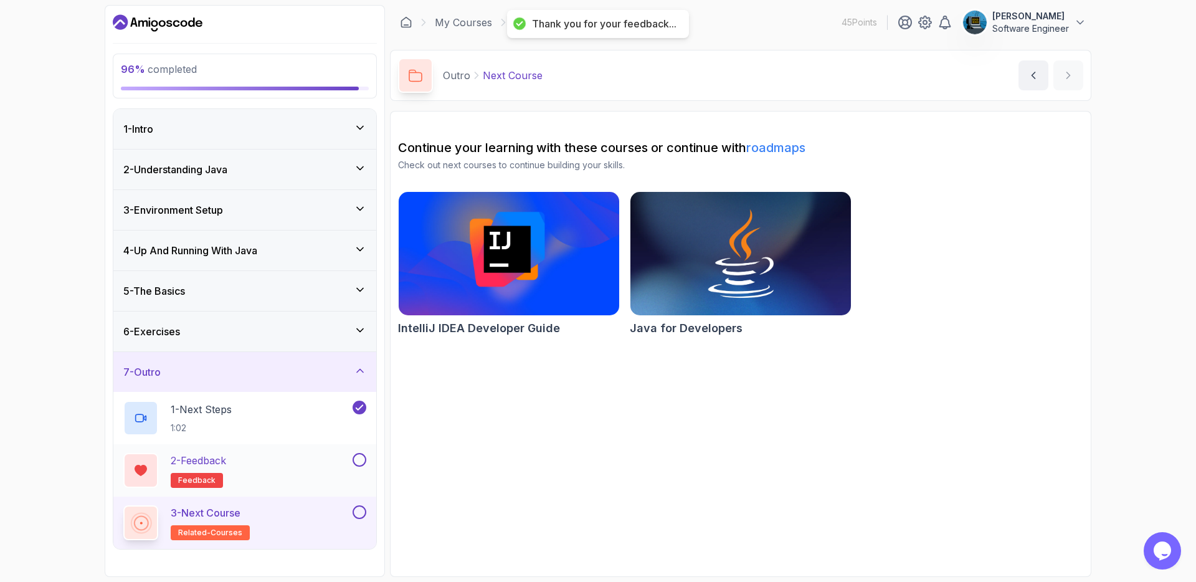
click at [361, 460] on button at bounding box center [360, 460] width 14 height 14
click at [747, 297] on img at bounding box center [741, 254] width 232 height 130
click at [360, 512] on button at bounding box center [360, 512] width 14 height 14
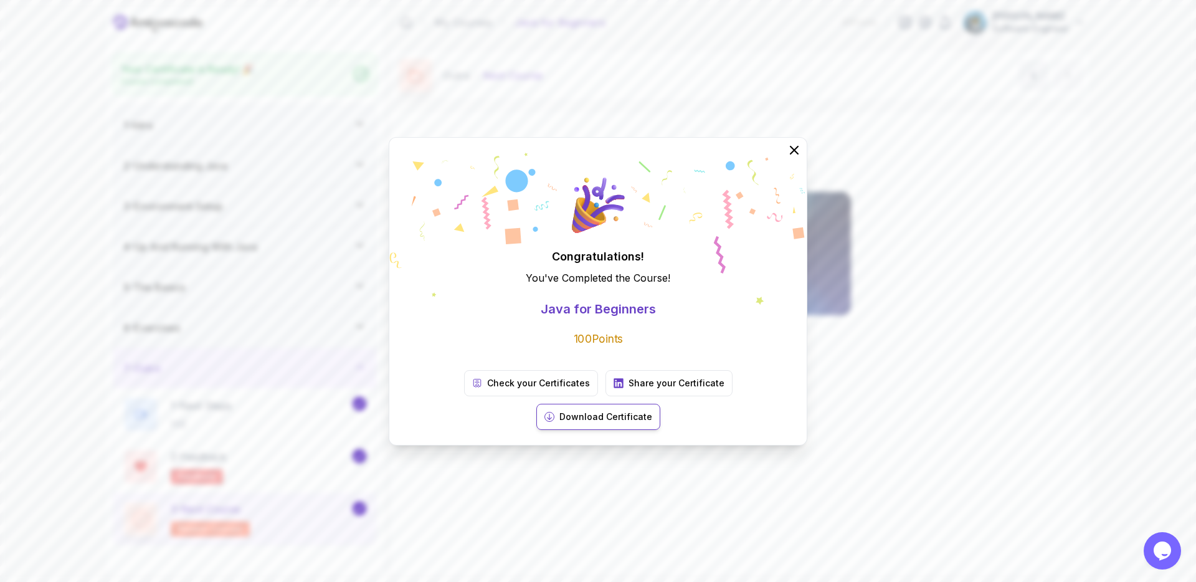
click at [652, 411] on p "Download Certificate" at bounding box center [606, 417] width 93 height 12
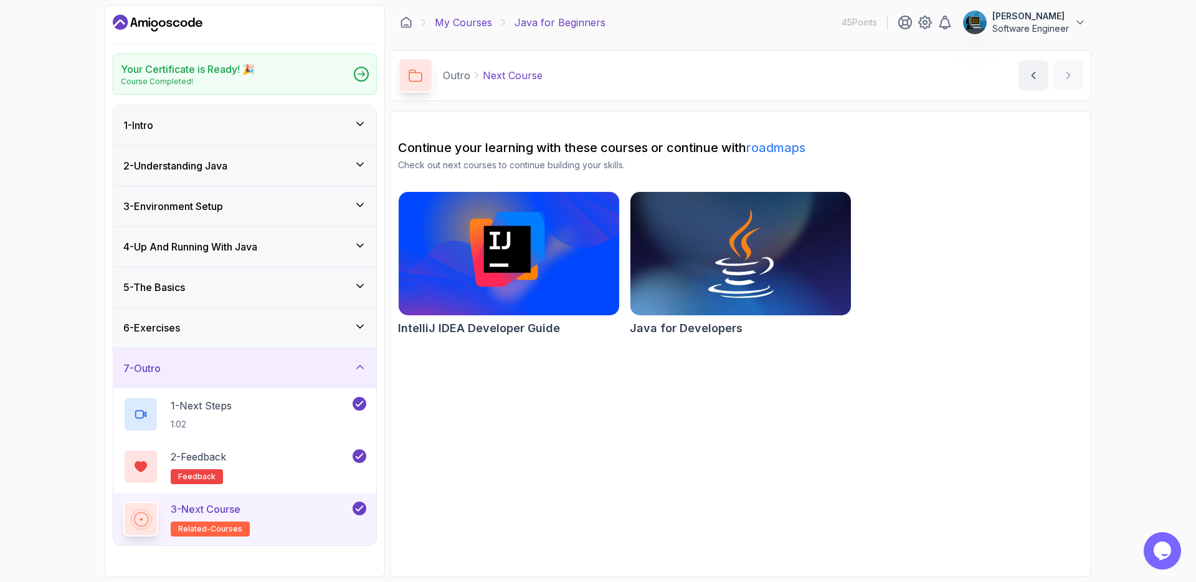
click at [463, 22] on link "My Courses" at bounding box center [463, 22] width 57 height 15
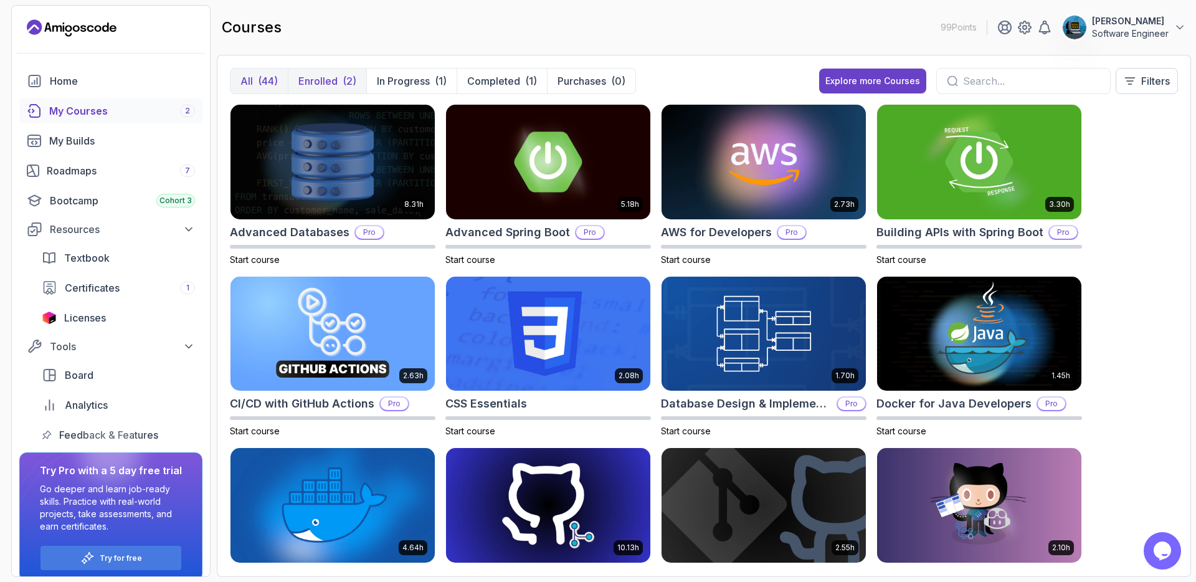
click at [327, 79] on p "Enrolled" at bounding box center [317, 81] width 39 height 15
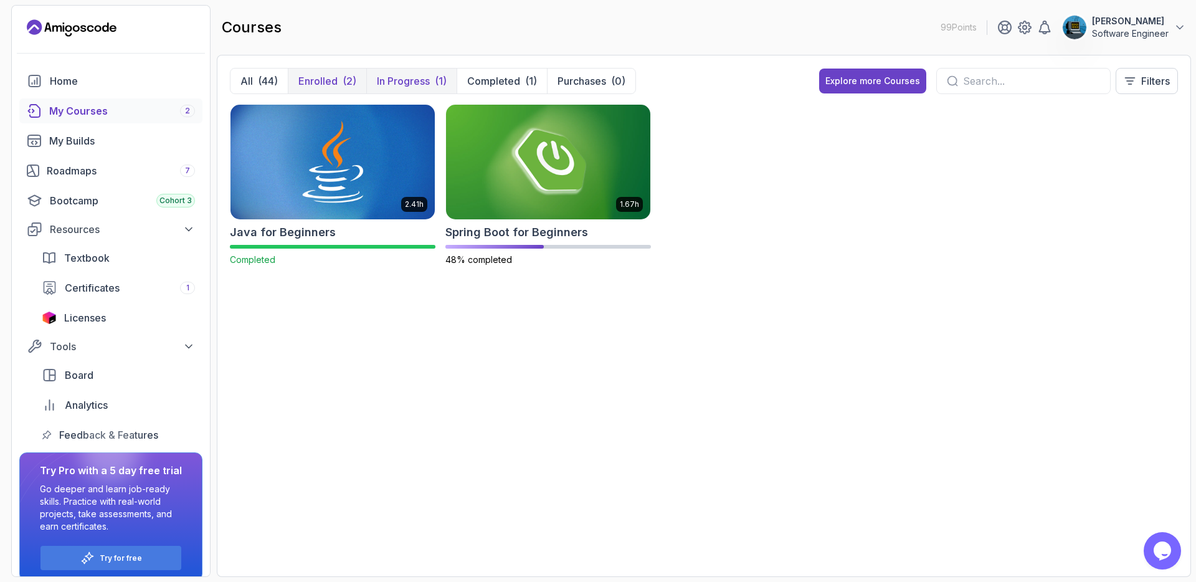
click at [426, 75] on p "In Progress" at bounding box center [403, 81] width 53 height 15
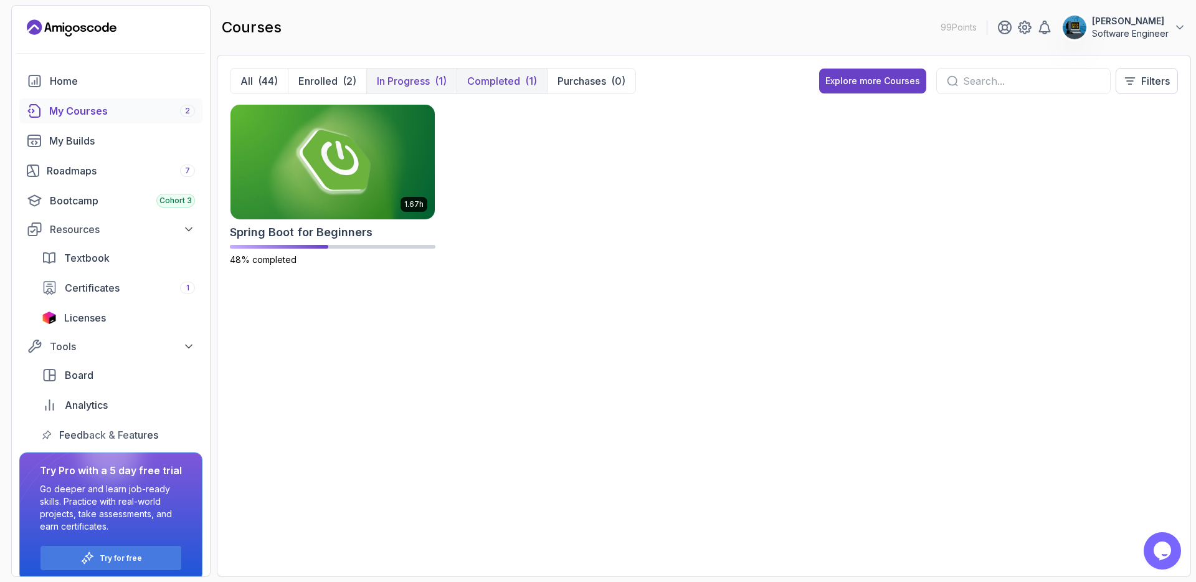
click at [500, 78] on p "Completed" at bounding box center [493, 81] width 53 height 15
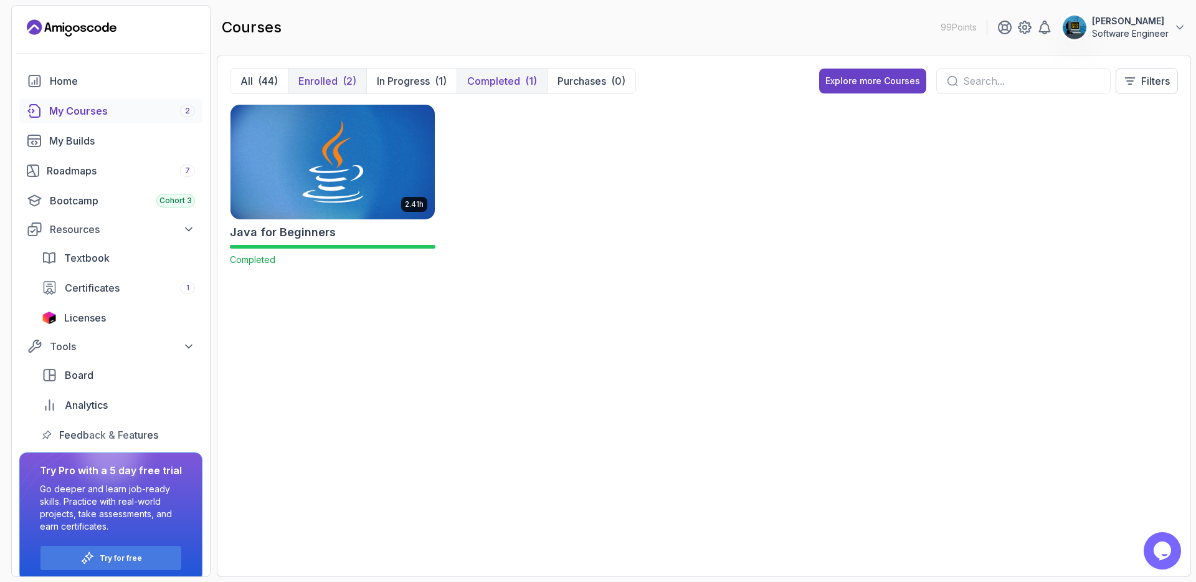
click at [335, 80] on p "Enrolled" at bounding box center [317, 81] width 39 height 15
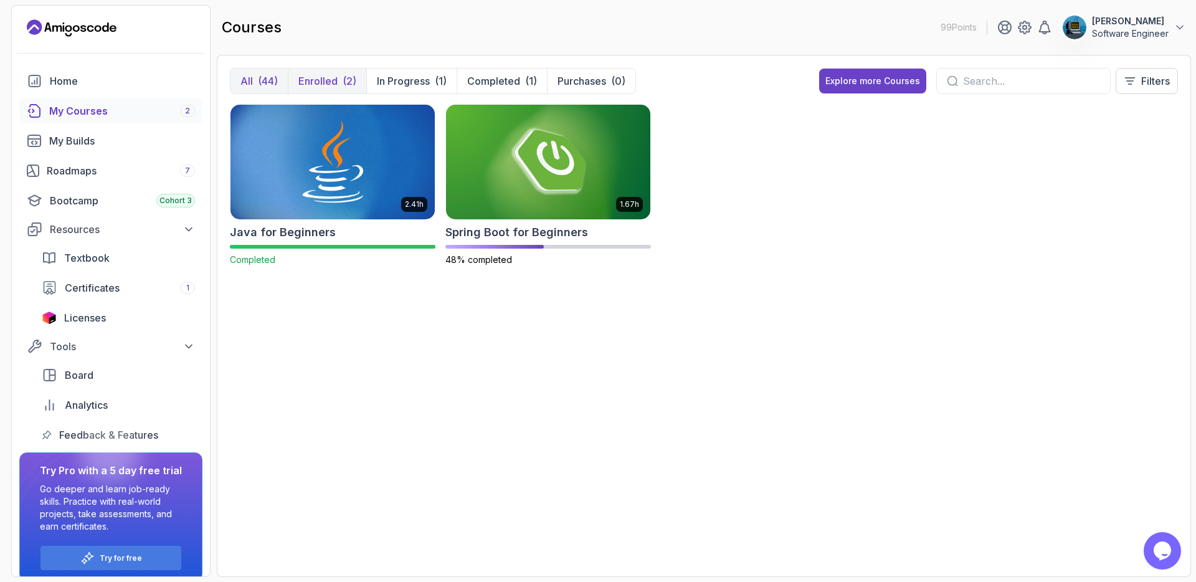
click at [262, 82] on div "(44)" at bounding box center [268, 81] width 20 height 15
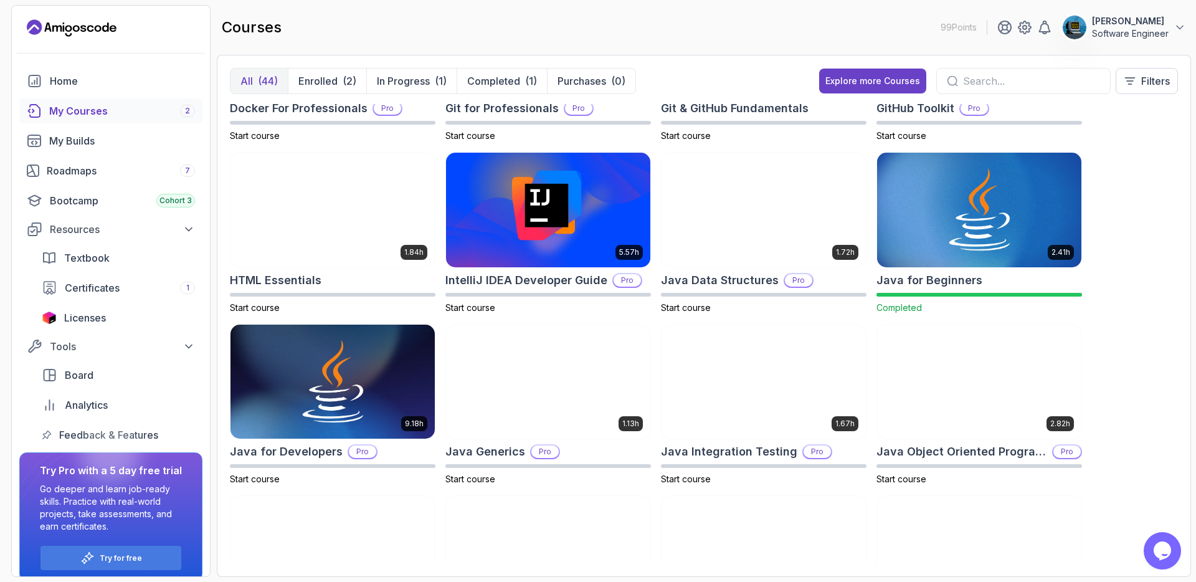
scroll to position [571, 0]
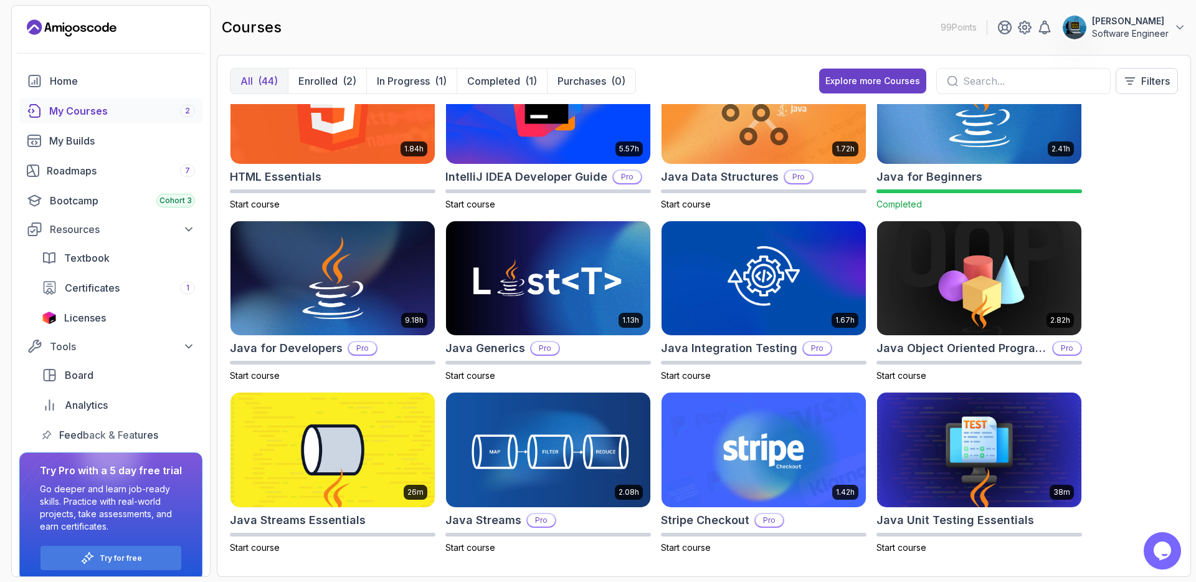
click at [985, 76] on input "text" at bounding box center [1031, 81] width 137 height 15
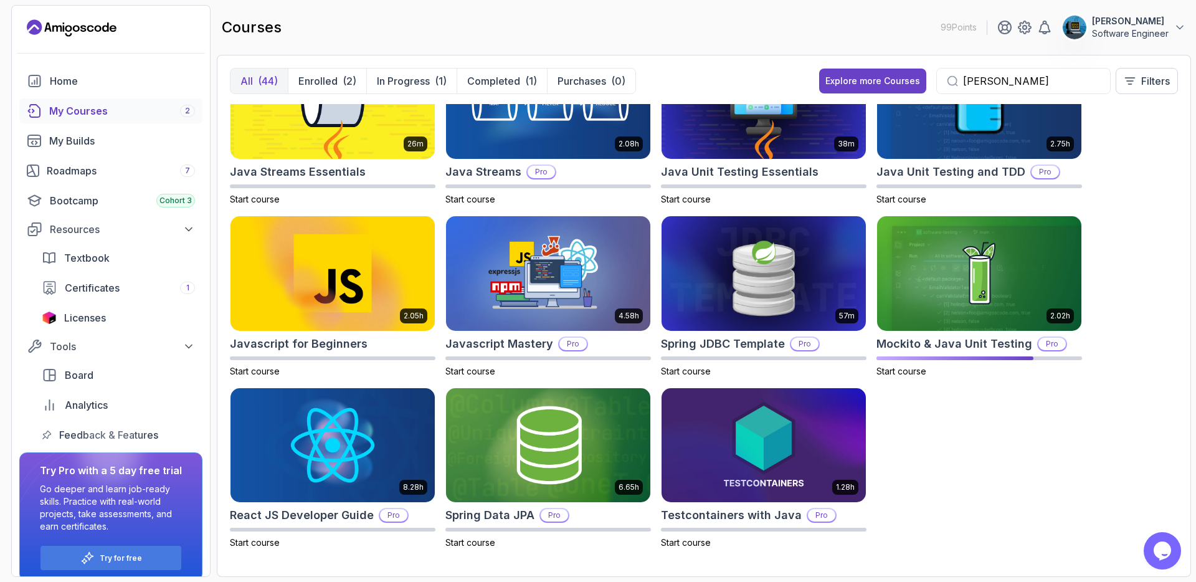
scroll to position [232, 0]
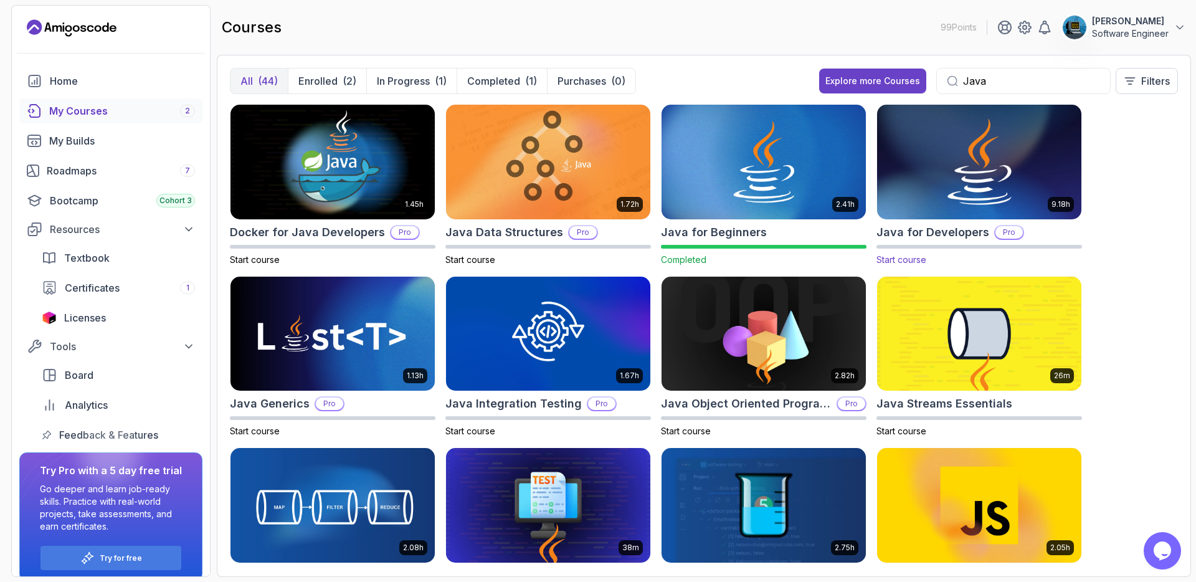
type input "Java"
click at [938, 200] on img at bounding box center [979, 162] width 214 height 120
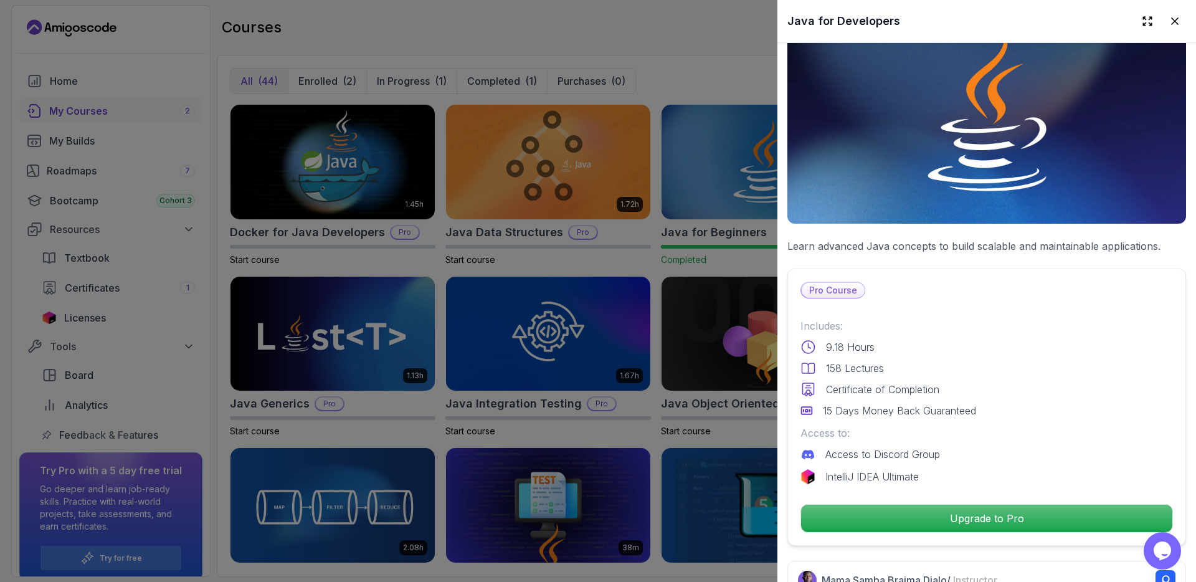
scroll to position [114, 0]
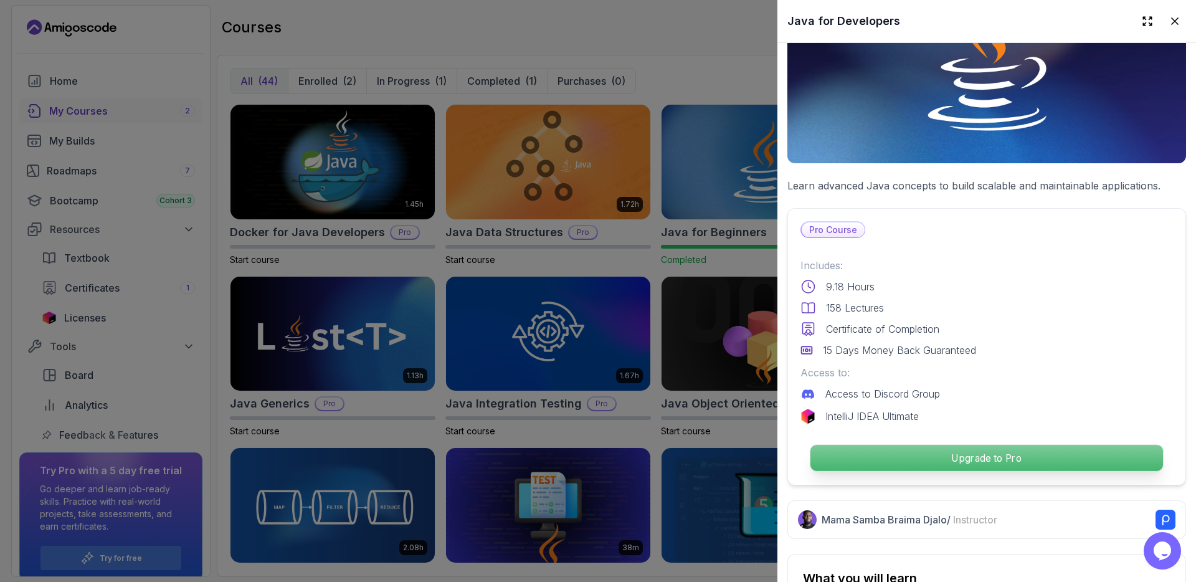
click at [930, 449] on p "Upgrade to Pro" at bounding box center [987, 458] width 353 height 26
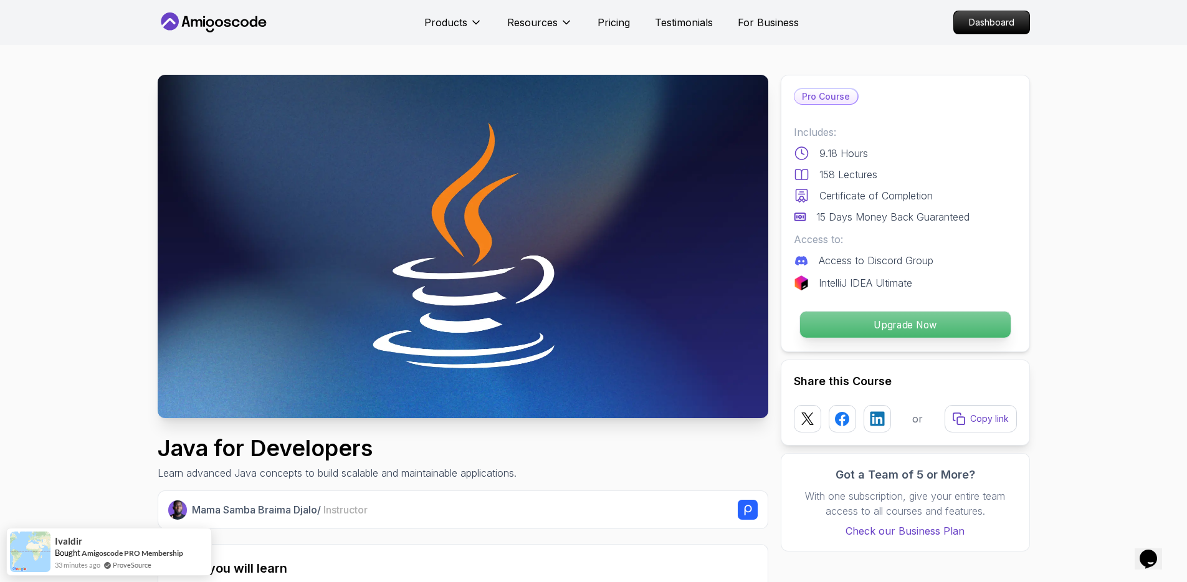
click at [894, 328] on p "Upgrade Now" at bounding box center [904, 325] width 211 height 26
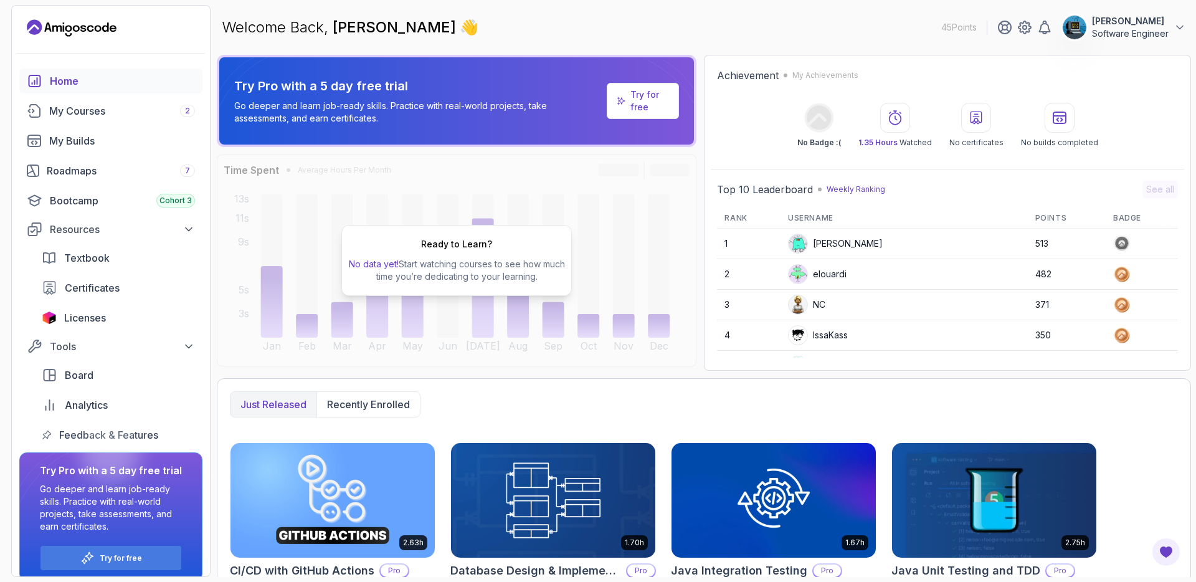
scroll to position [12, 0]
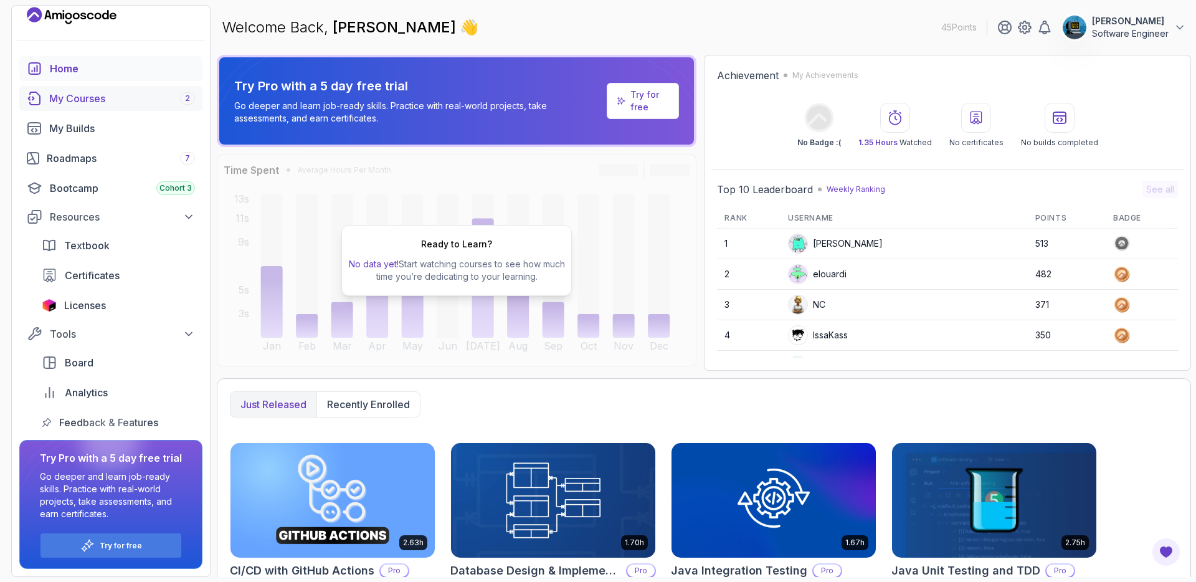
click at [97, 101] on div "My Courses 2" at bounding box center [122, 98] width 146 height 15
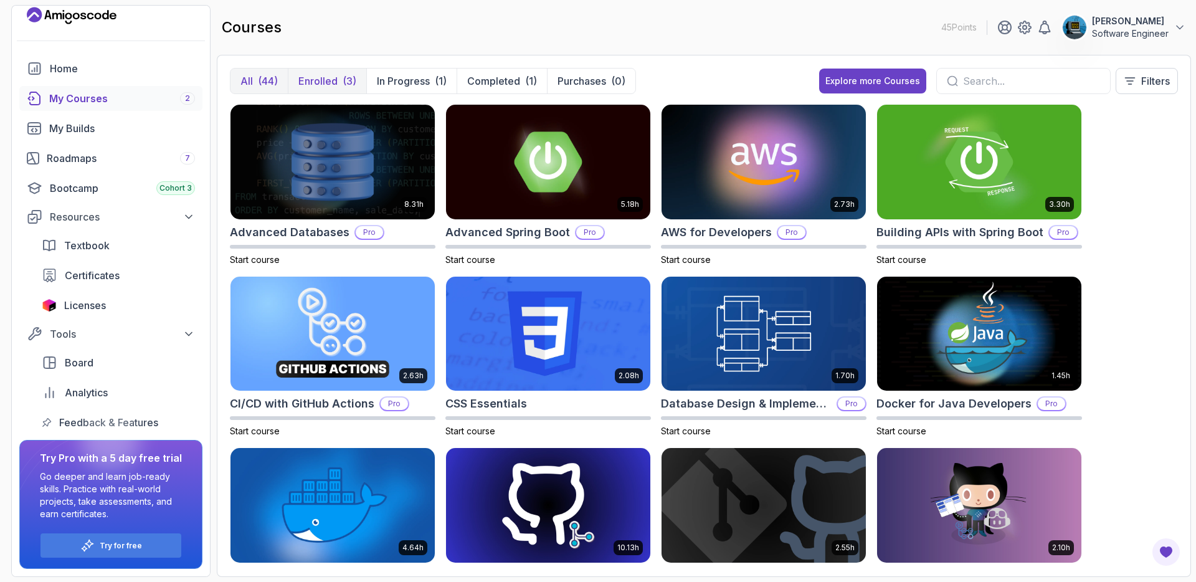
click at [331, 85] on p "Enrolled" at bounding box center [317, 81] width 39 height 15
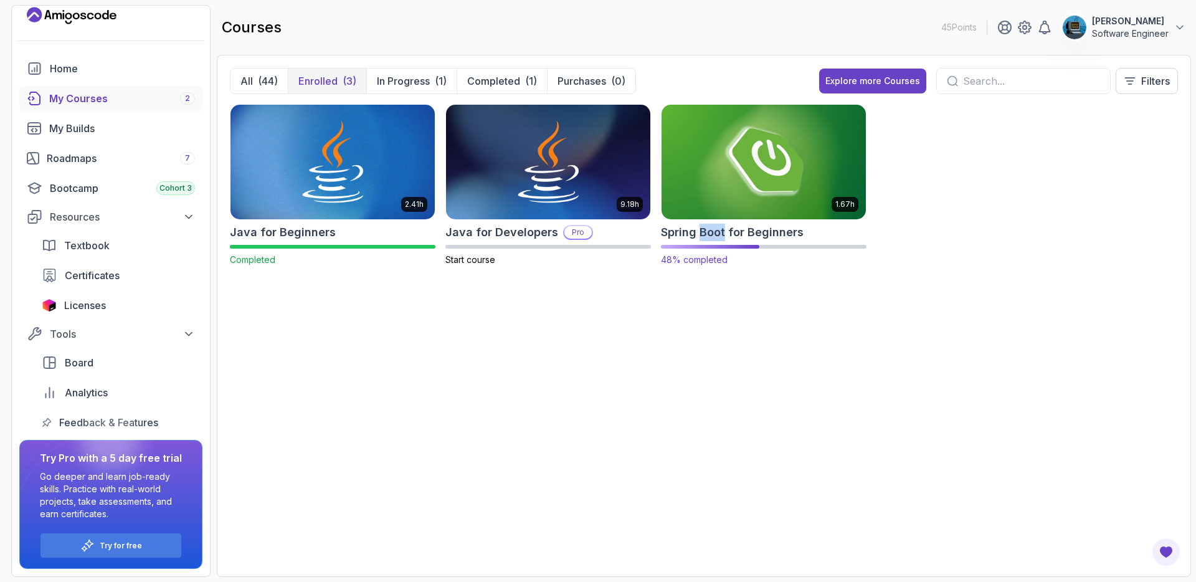
click at [701, 236] on h2 "Spring Boot for Beginners" at bounding box center [732, 232] width 143 height 17
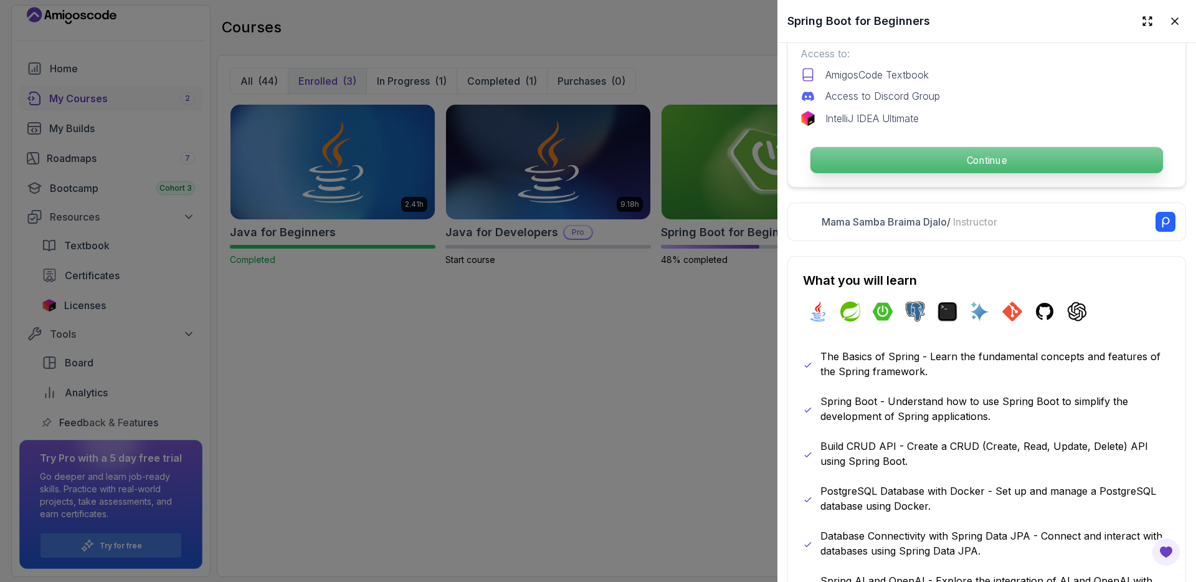
scroll to position [351, 0]
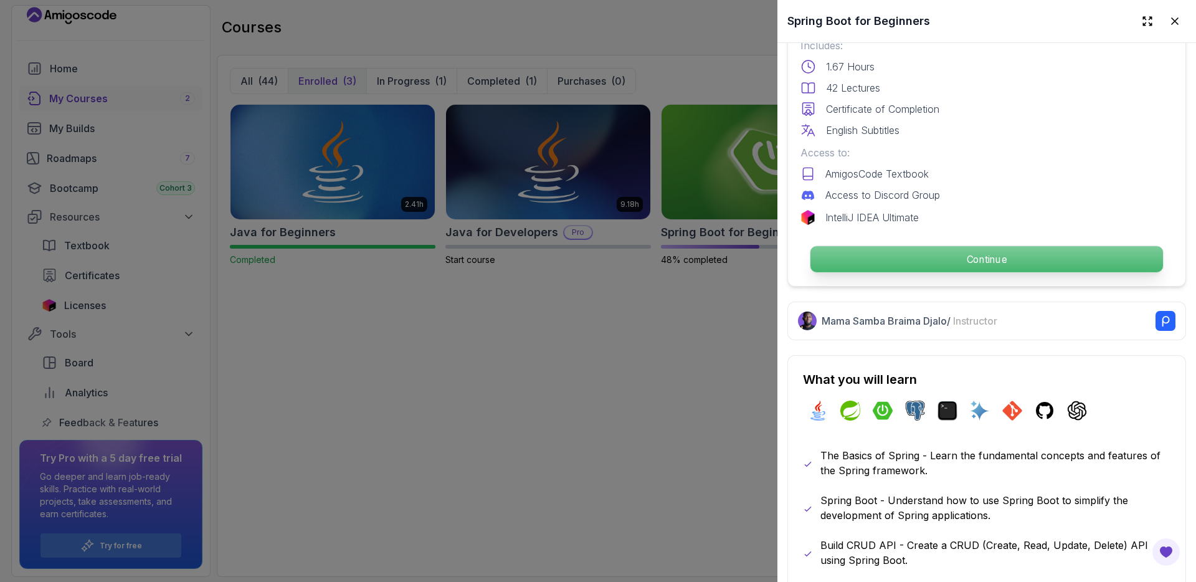
click at [892, 259] on p "Continue" at bounding box center [987, 259] width 353 height 26
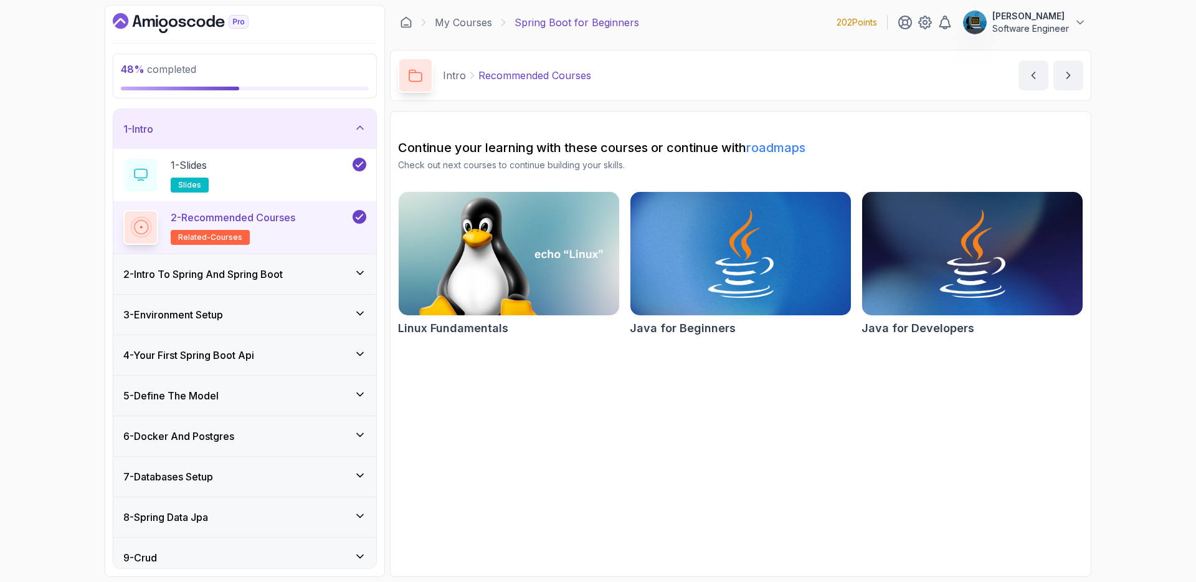
click at [308, 144] on div "1 - Intro" at bounding box center [244, 129] width 263 height 40
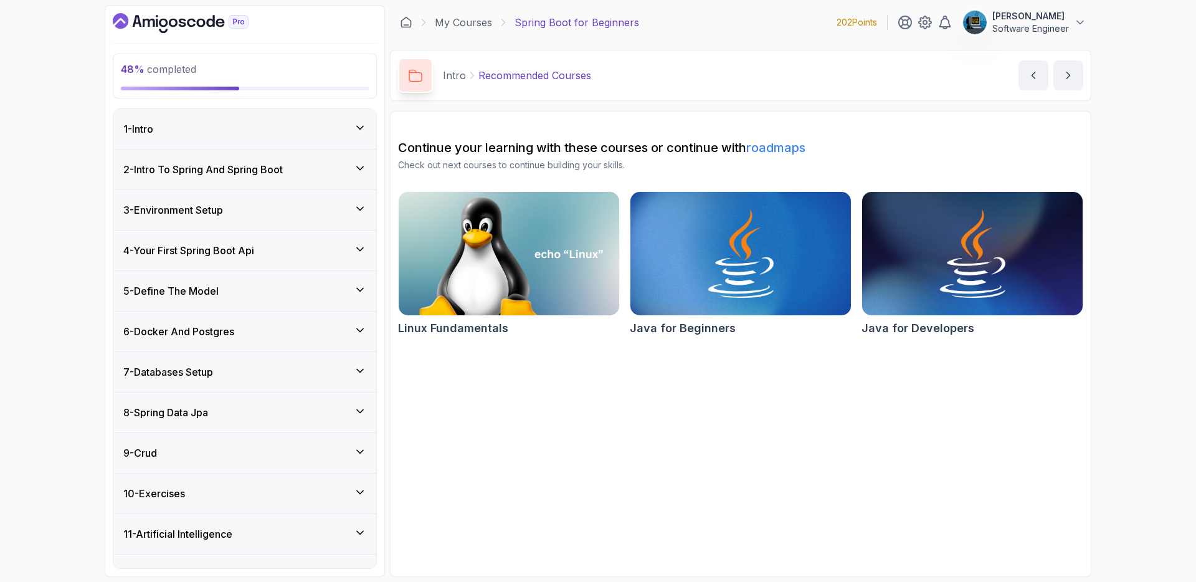
click at [299, 171] on div "2 - Intro To Spring And Spring Boot" at bounding box center [244, 169] width 243 height 15
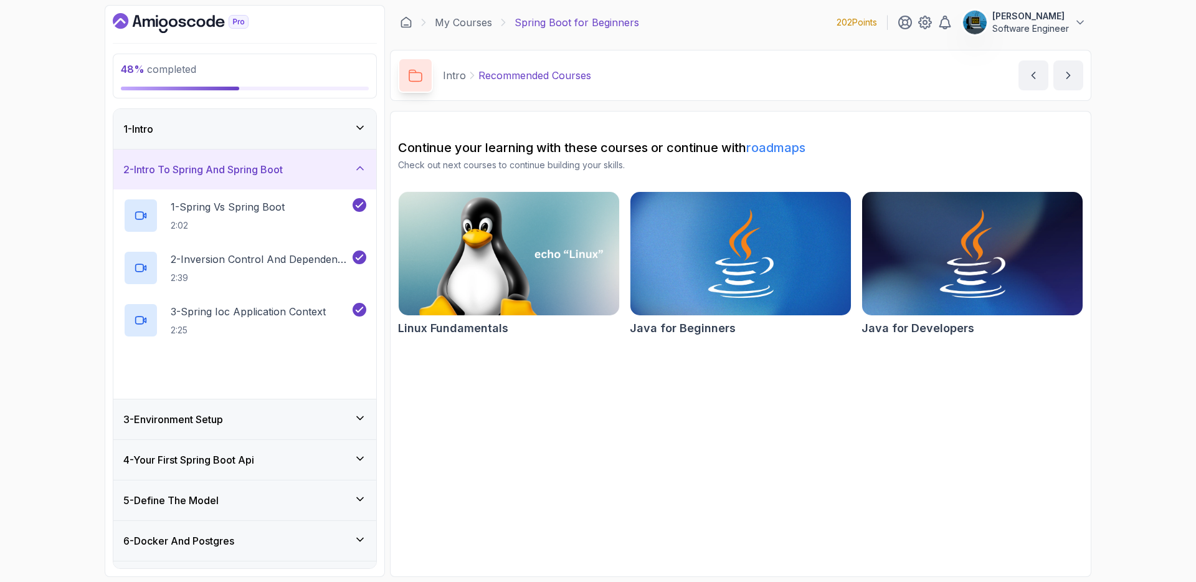
click at [299, 171] on div "2 - Intro To Spring And Spring Boot" at bounding box center [244, 169] width 243 height 15
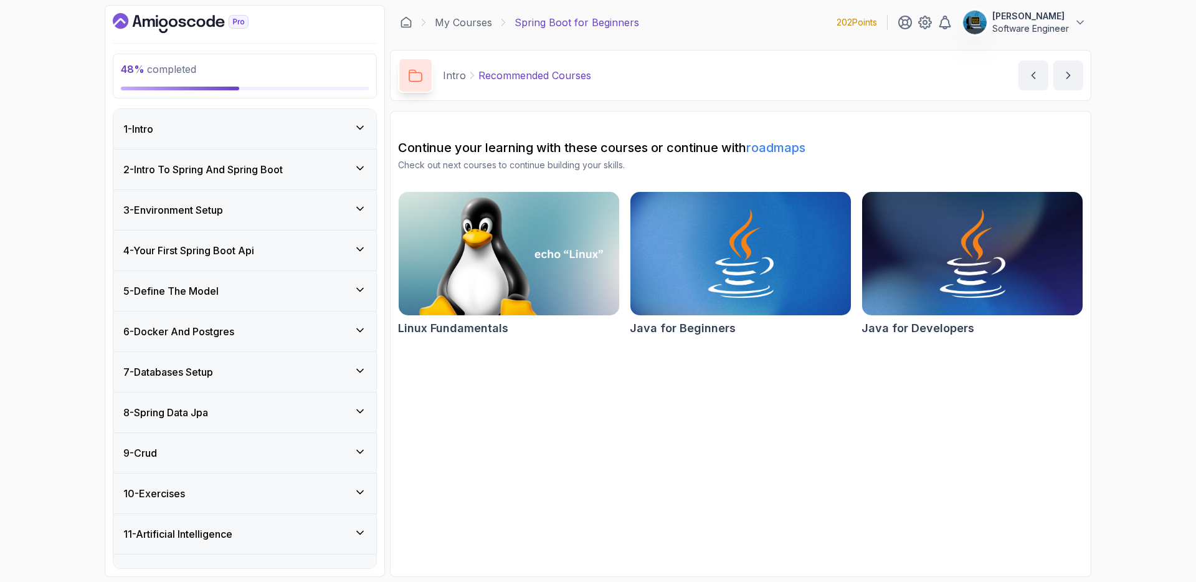
click at [286, 210] on div "3 - Environment Setup" at bounding box center [244, 210] width 243 height 15
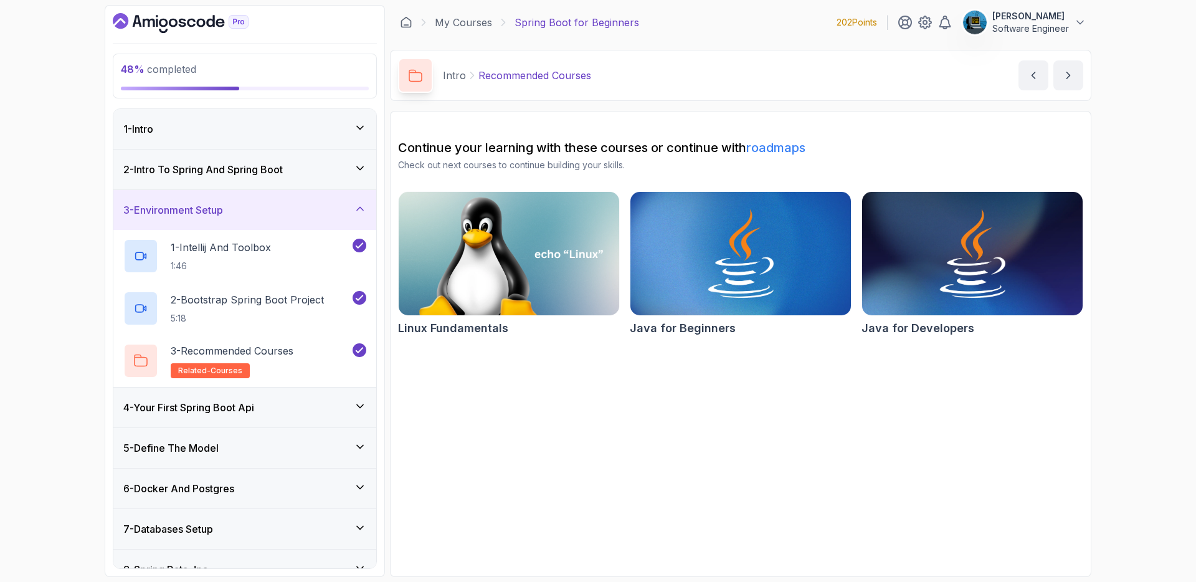
click at [286, 210] on div "3 - Environment Setup" at bounding box center [244, 210] width 243 height 15
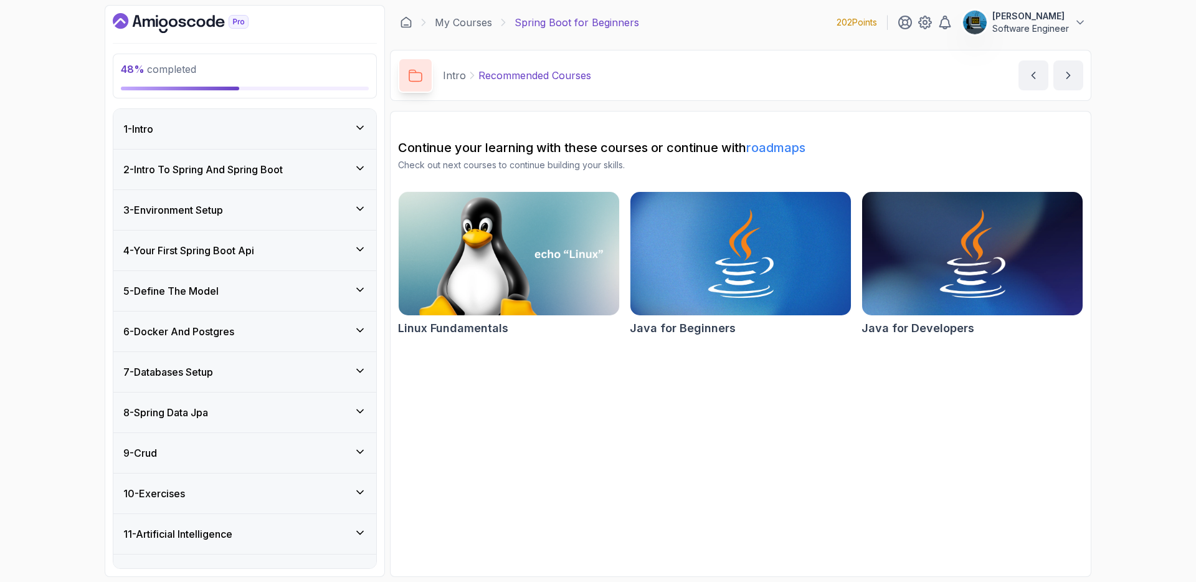
click at [283, 244] on div "4 - Your First Spring Boot Api" at bounding box center [244, 250] width 243 height 15
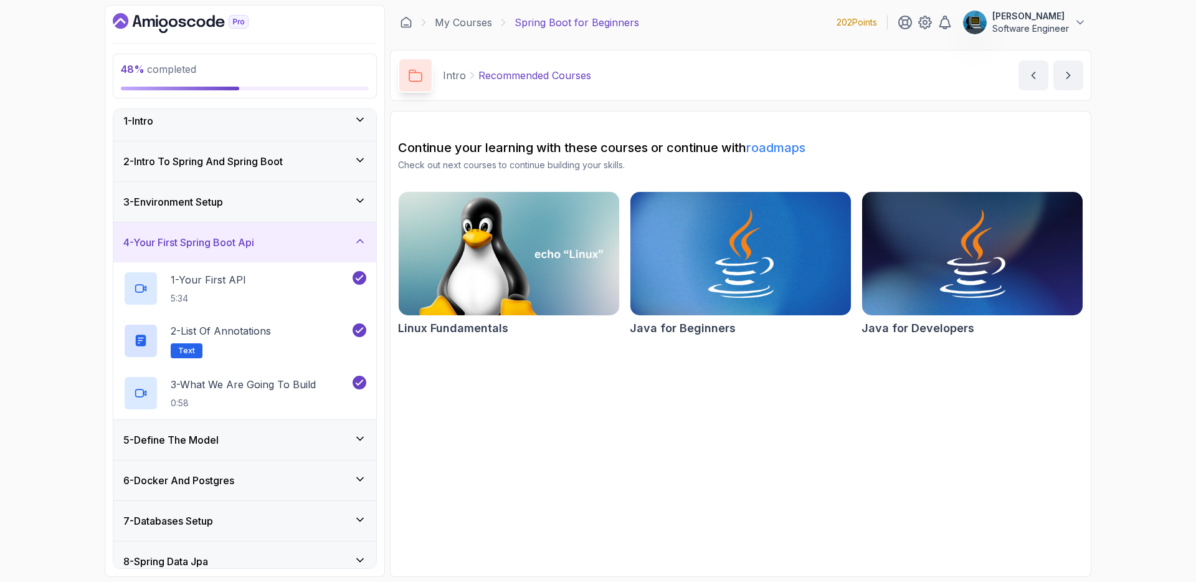
scroll to position [19, 0]
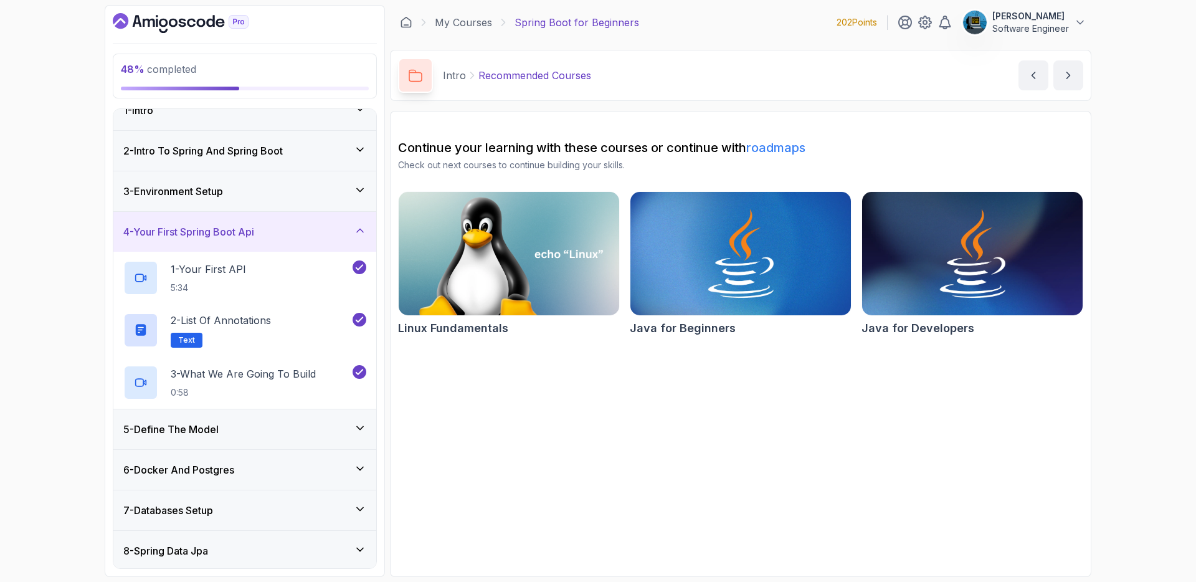
click at [284, 231] on div "4 - Your First Spring Boot Api" at bounding box center [244, 231] width 243 height 15
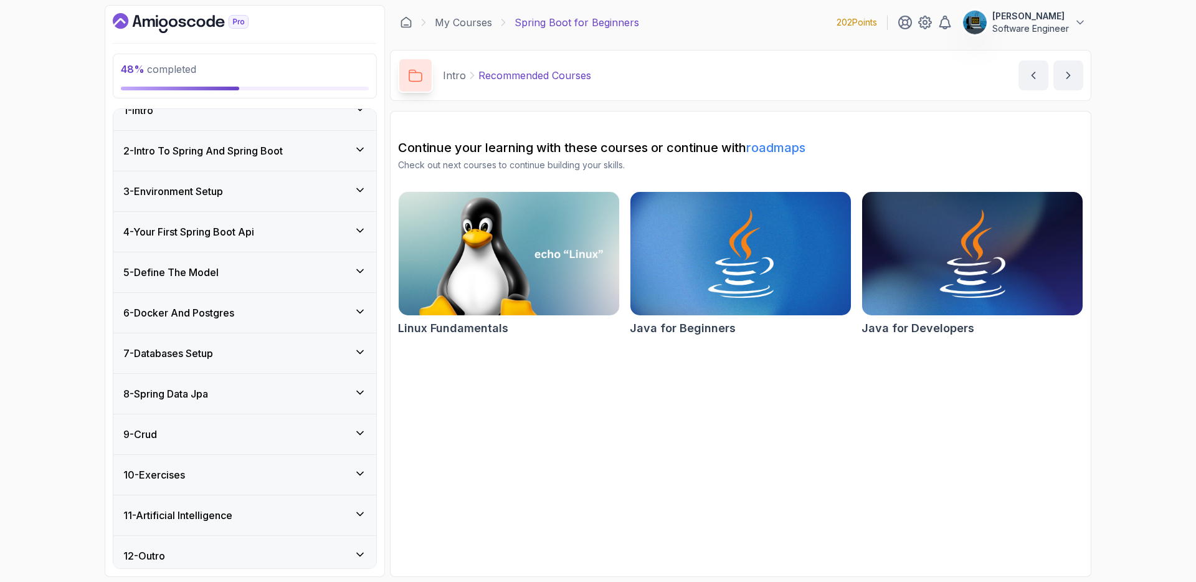
click at [272, 270] on div "5 - Define The Model" at bounding box center [244, 272] width 243 height 15
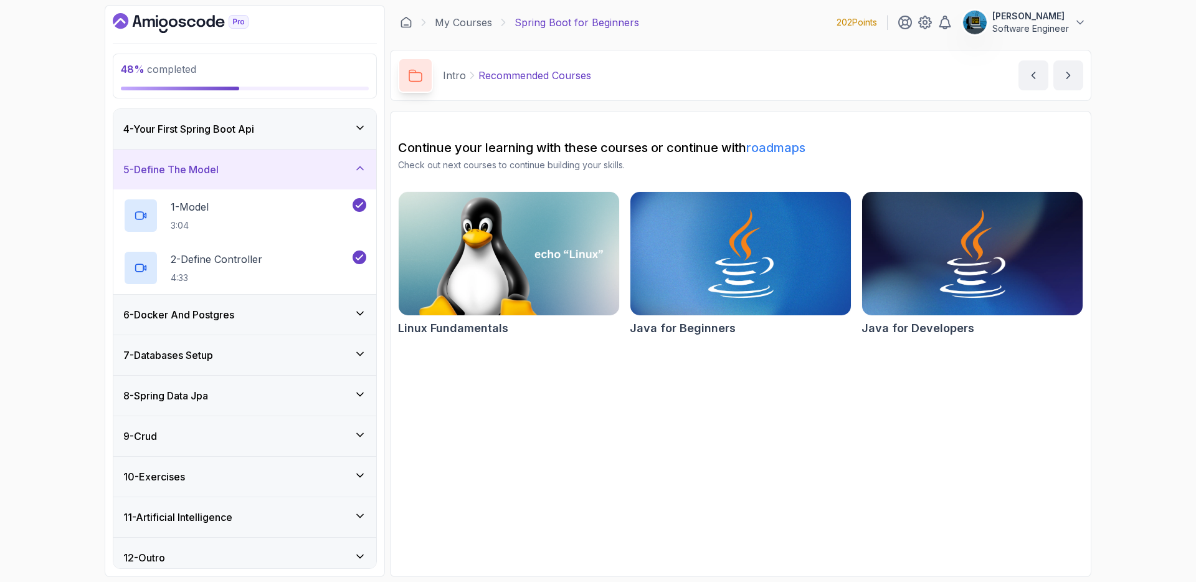
click at [273, 179] on div "5 - Define The Model" at bounding box center [244, 170] width 263 height 40
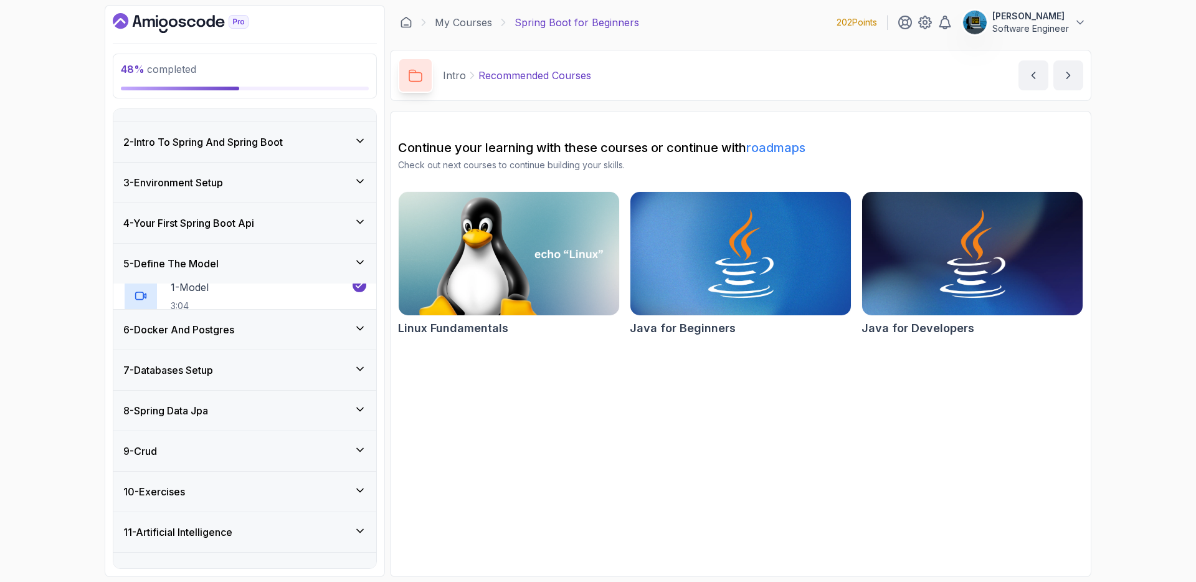
scroll to position [26, 0]
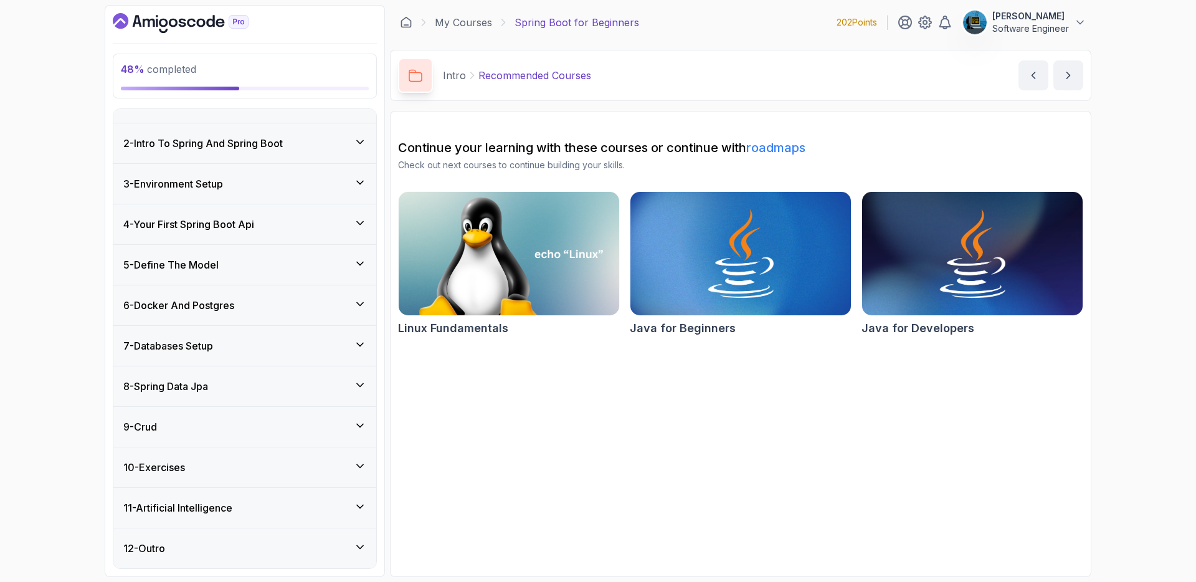
click at [276, 306] on div "6 - Docker And Postgres" at bounding box center [244, 305] width 243 height 15
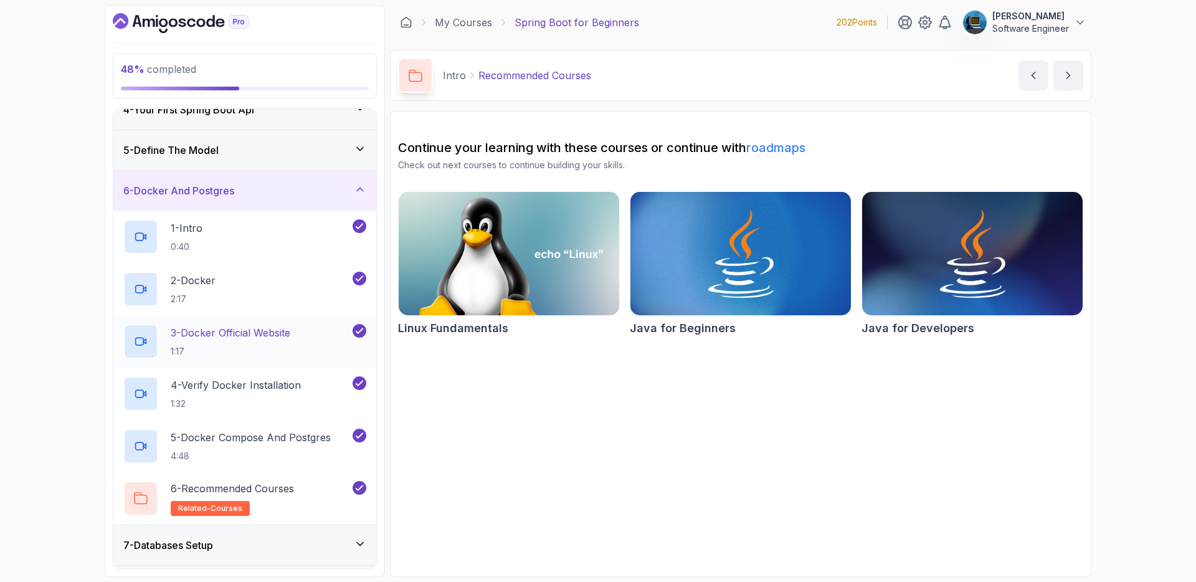
scroll to position [204, 0]
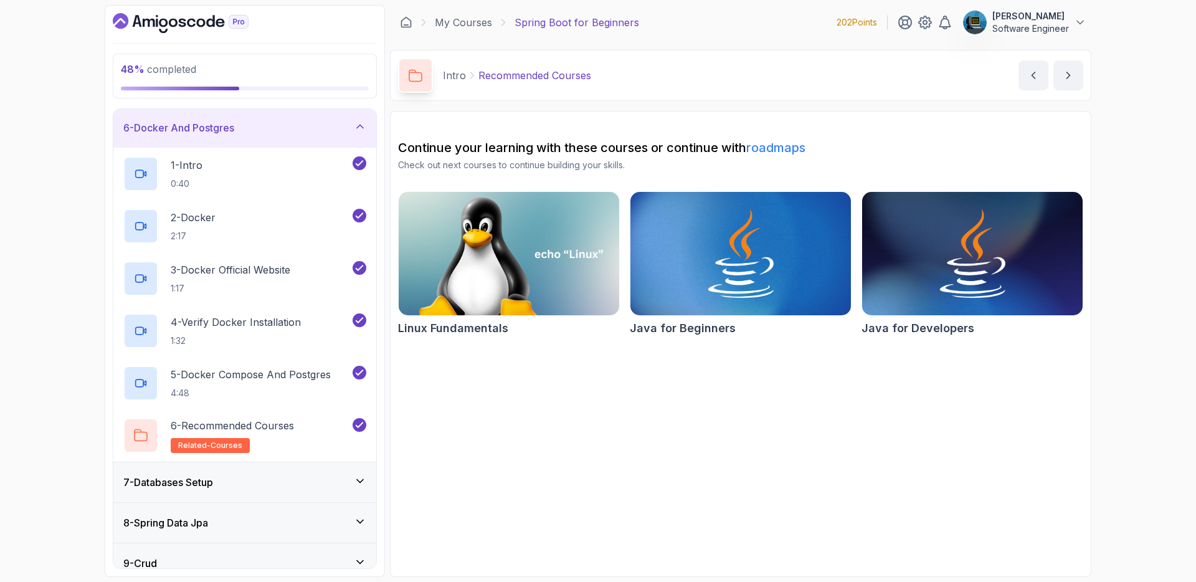
click at [267, 137] on div "6 - Docker And Postgres" at bounding box center [244, 128] width 263 height 40
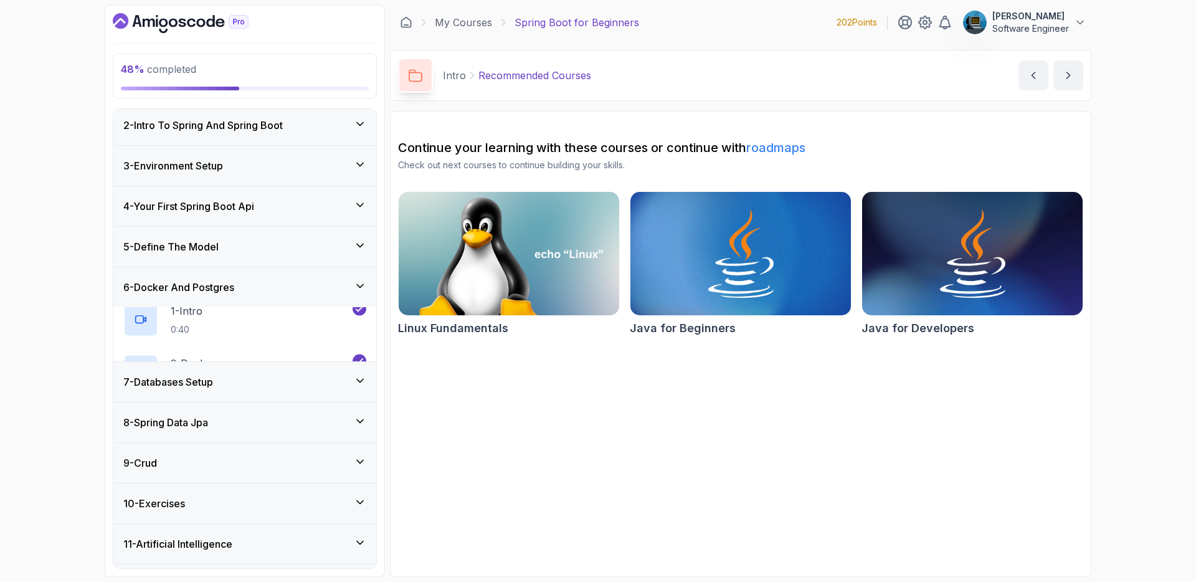
scroll to position [26, 0]
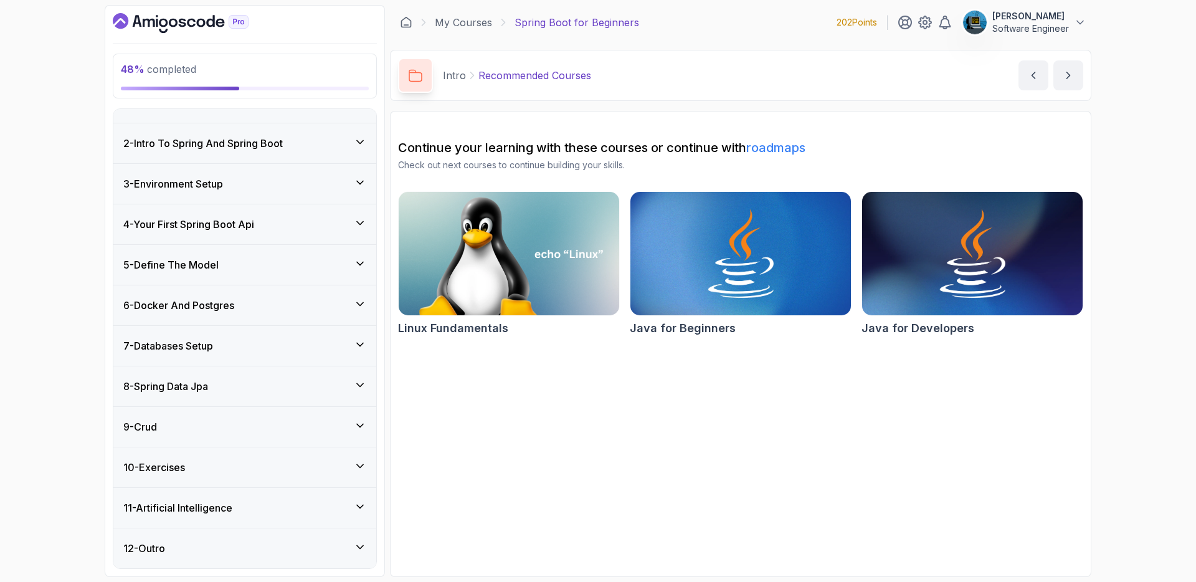
click at [237, 352] on div "7 - Databases Setup" at bounding box center [244, 345] width 243 height 15
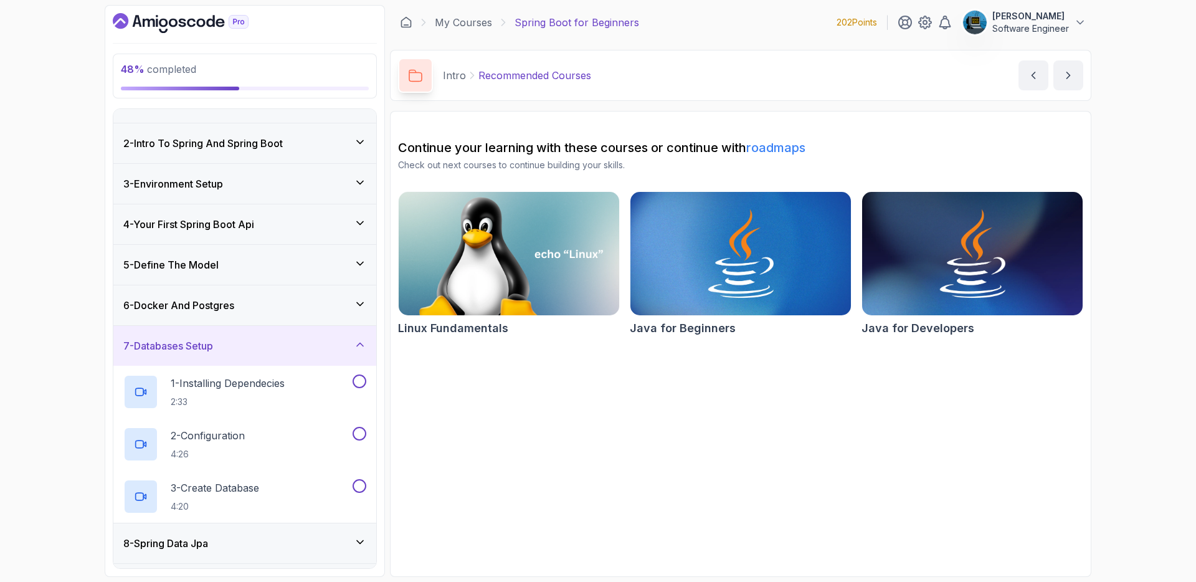
click at [236, 318] on div "6 - Docker And Postgres" at bounding box center [244, 305] width 263 height 40
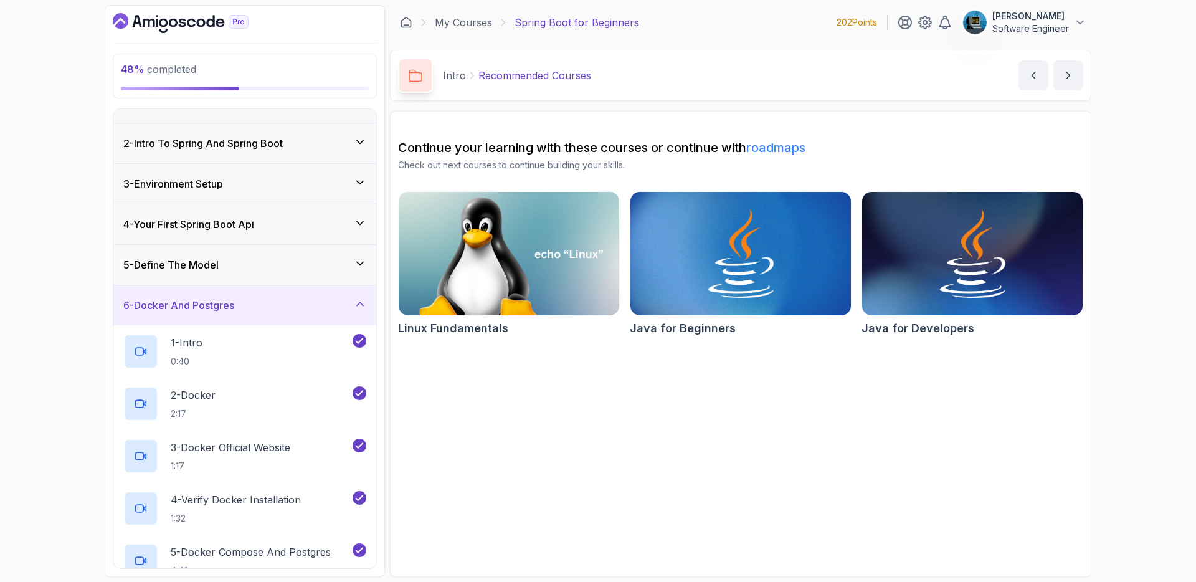
click at [234, 311] on h3 "6 - Docker And Postgres" at bounding box center [178, 305] width 111 height 15
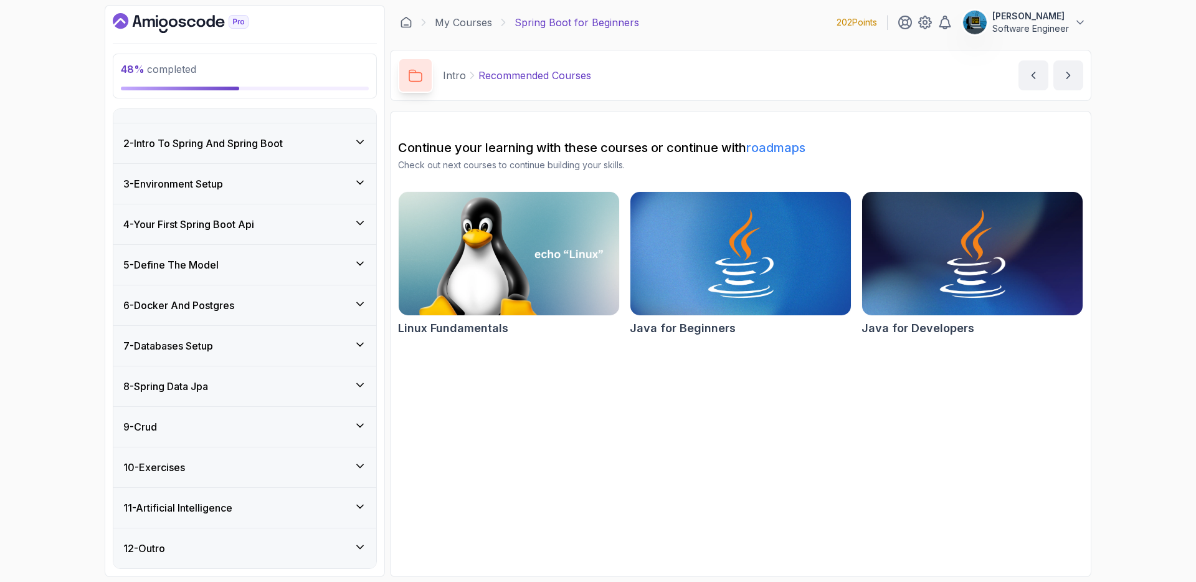
click at [243, 343] on div "7 - Databases Setup" at bounding box center [244, 345] width 243 height 15
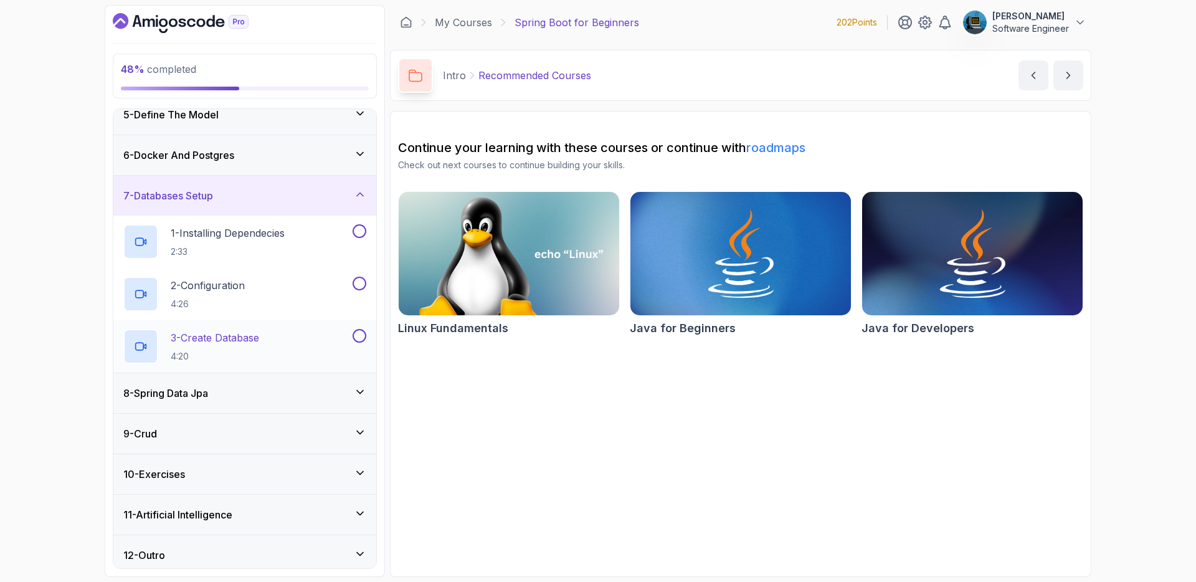
scroll to position [183, 0]
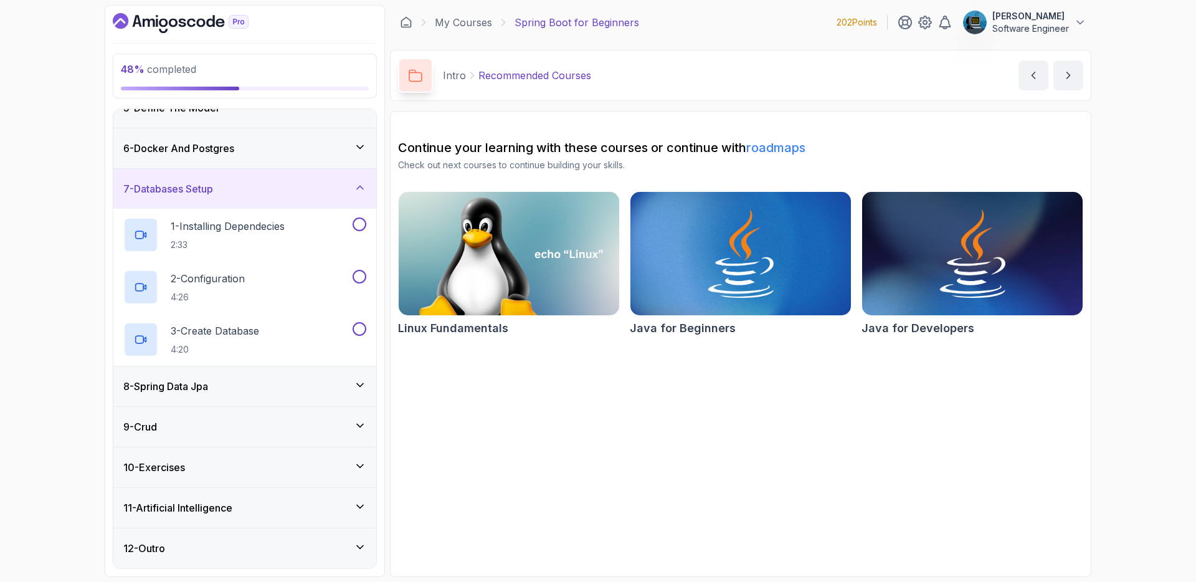
click at [262, 393] on div "8 - Spring Data Jpa" at bounding box center [244, 386] width 243 height 15
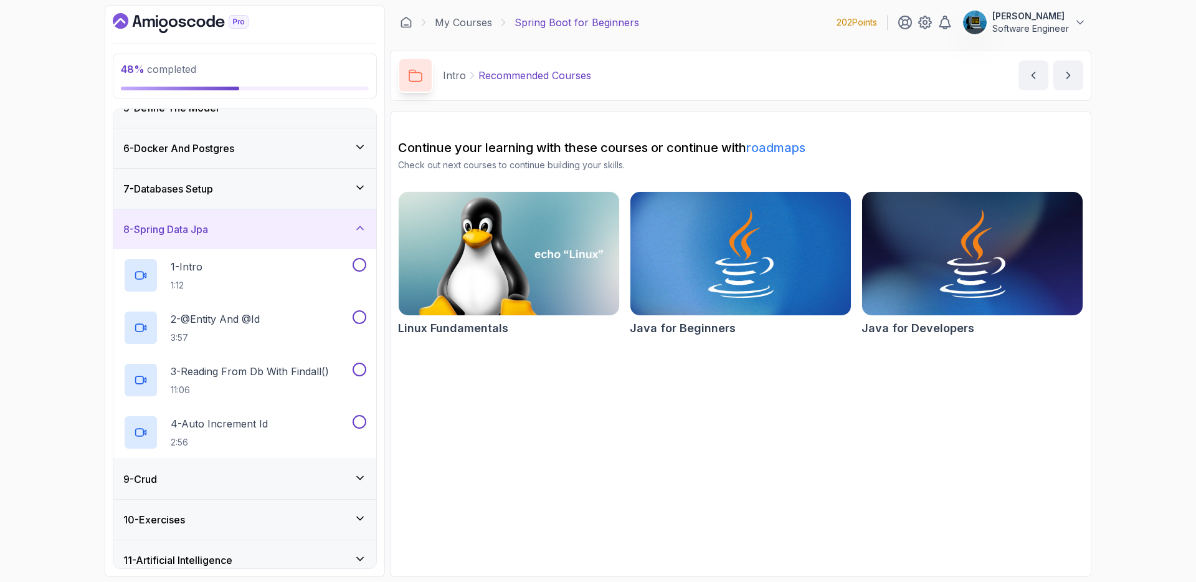
click at [257, 241] on div "8 - Spring Data Jpa" at bounding box center [244, 229] width 263 height 40
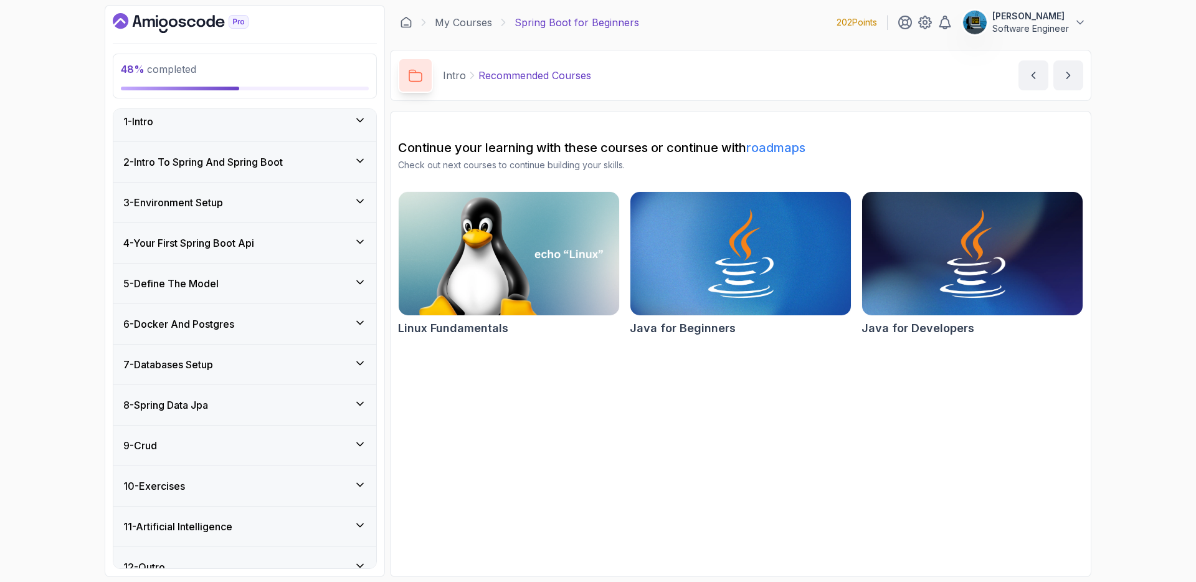
scroll to position [0, 0]
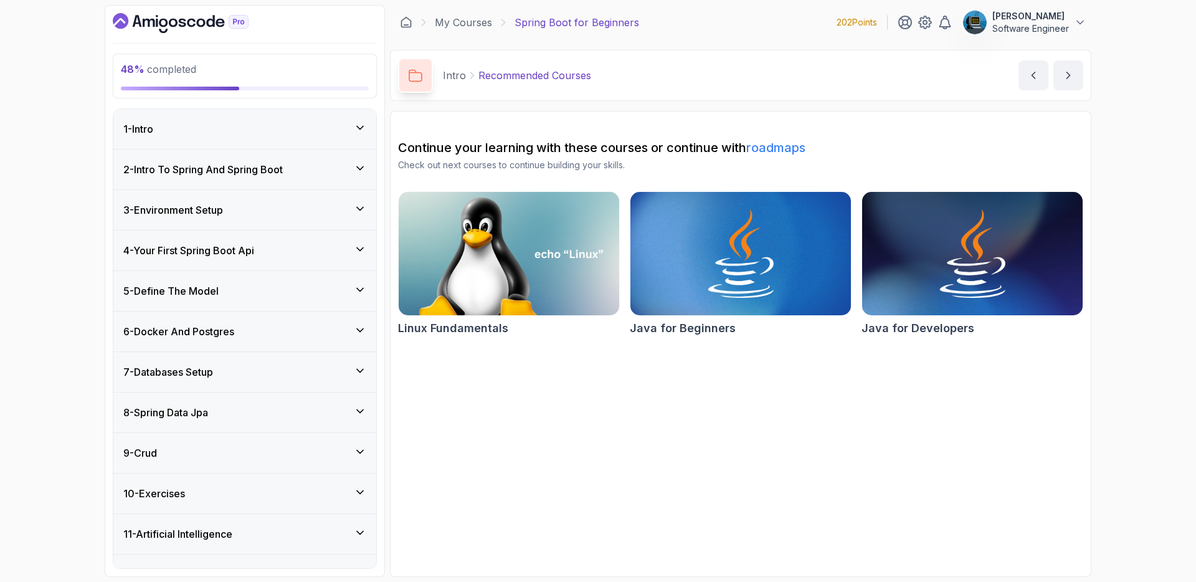
click at [277, 170] on h3 "2 - Intro To Spring And Spring Boot" at bounding box center [203, 169] width 160 height 15
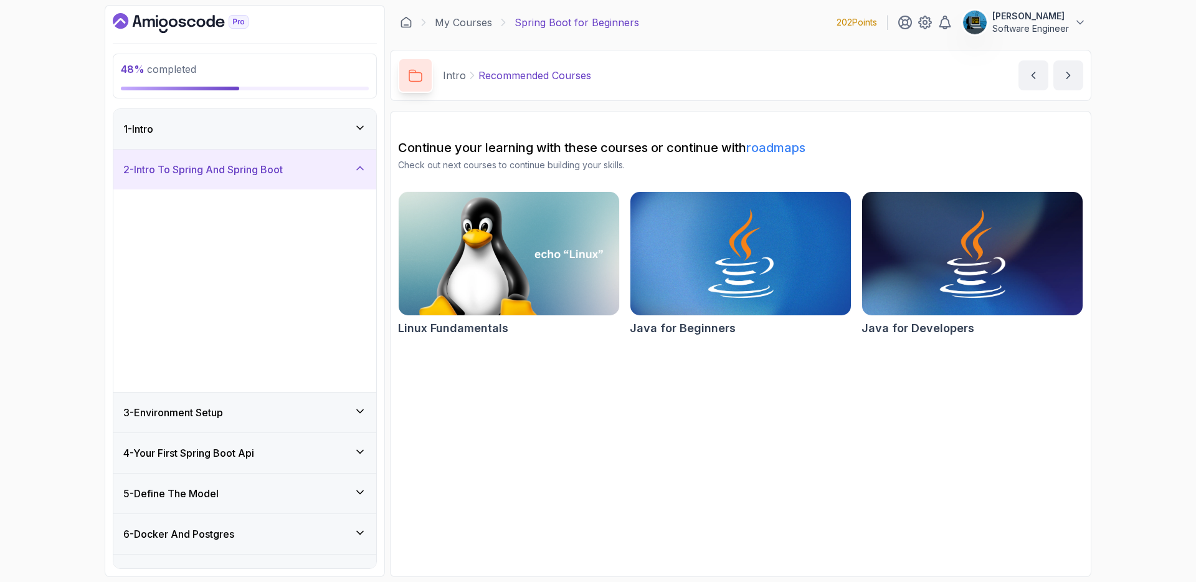
click at [277, 170] on h3 "2 - Intro To Spring And Spring Boot" at bounding box center [203, 169] width 160 height 15
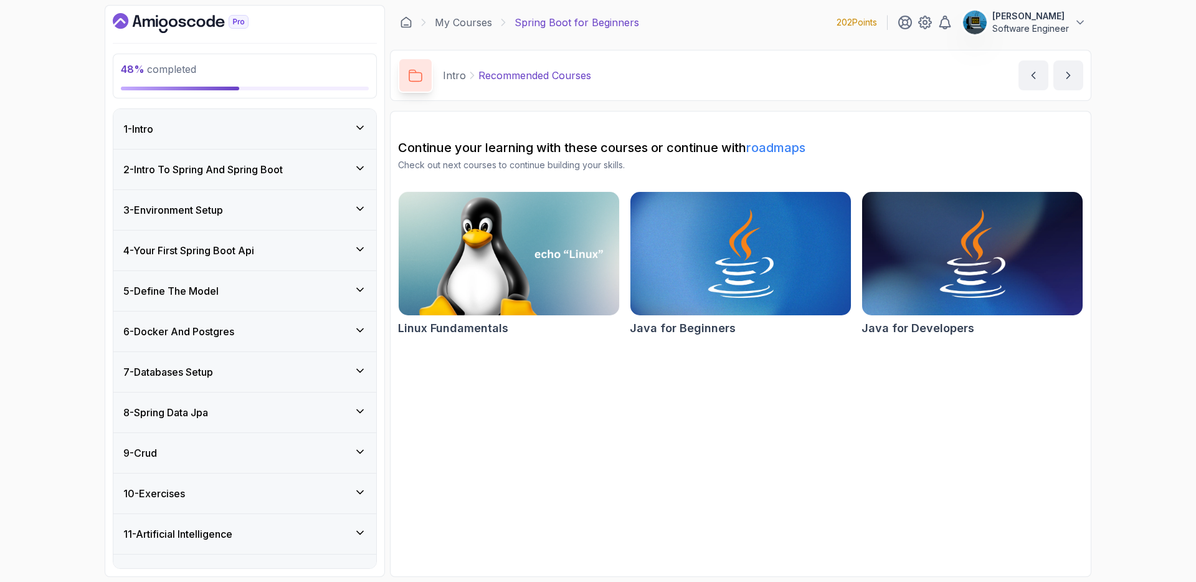
click at [251, 290] on div "5 - Define The Model" at bounding box center [244, 291] width 243 height 15
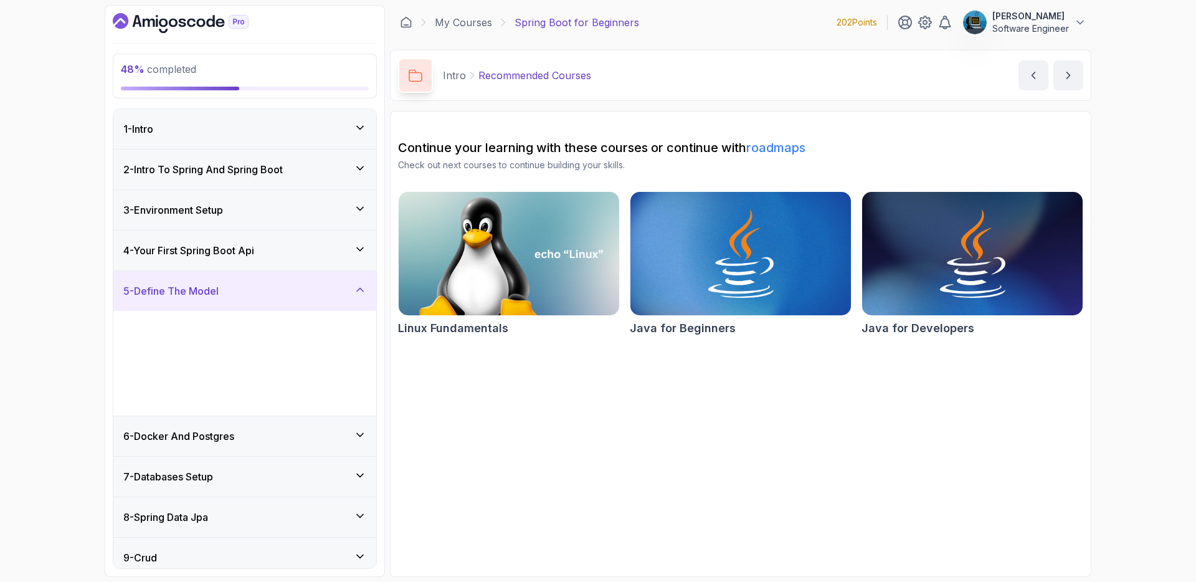
click at [251, 290] on div "5 - Define The Model" at bounding box center [244, 291] width 243 height 15
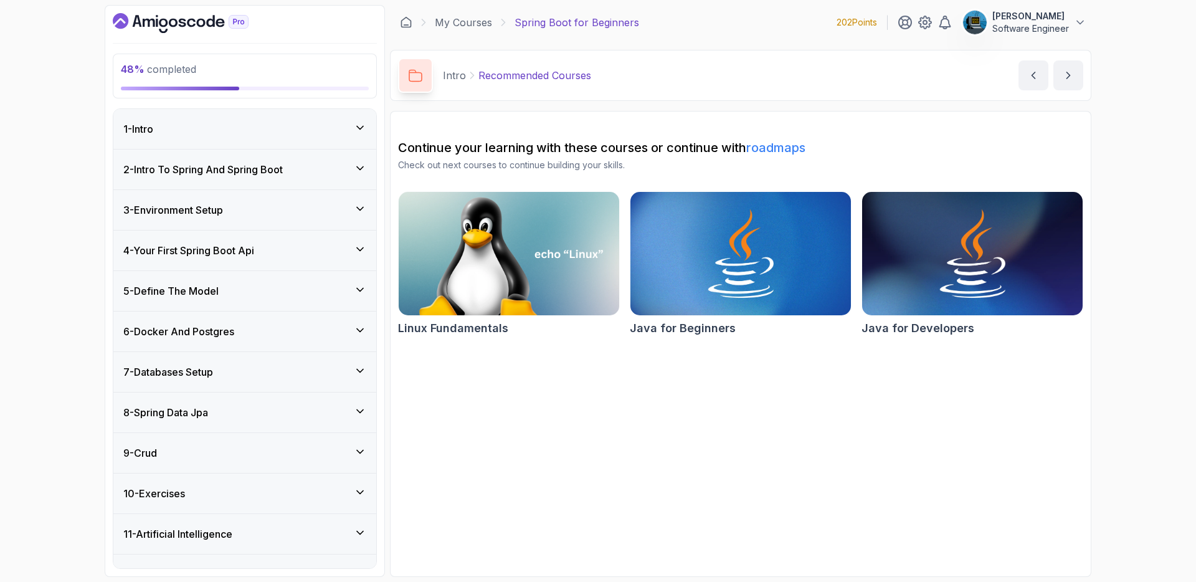
click at [240, 365] on div "7 - Databases Setup" at bounding box center [244, 372] width 243 height 15
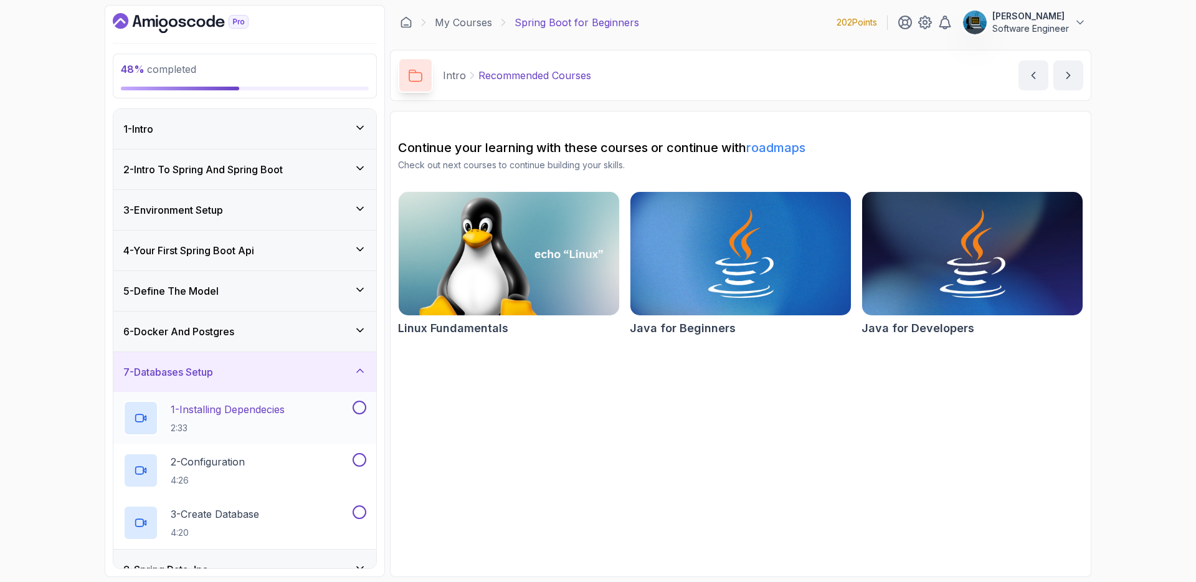
click at [216, 416] on p "1 - Installing Dependecies" at bounding box center [228, 409] width 114 height 15
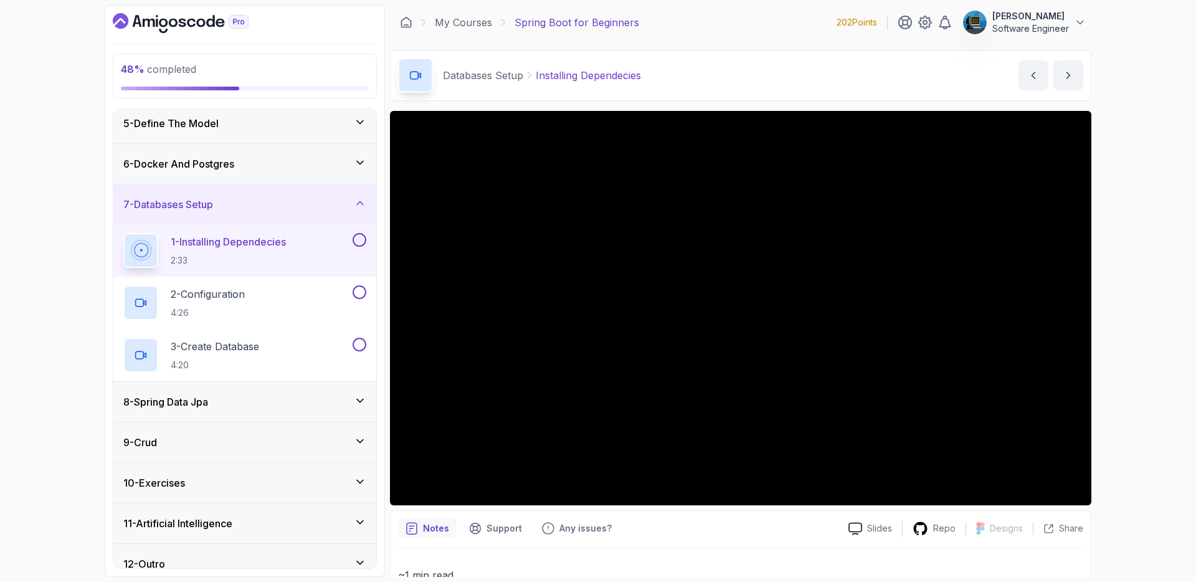
scroll to position [169, 0]
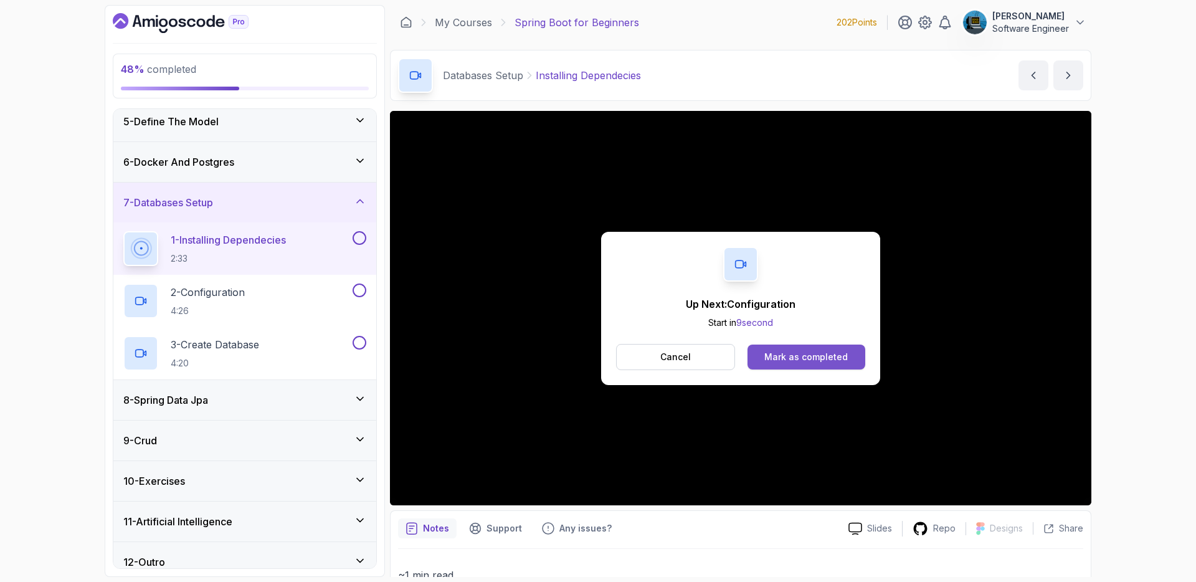
click at [811, 359] on div "Mark as completed" at bounding box center [806, 357] width 83 height 12
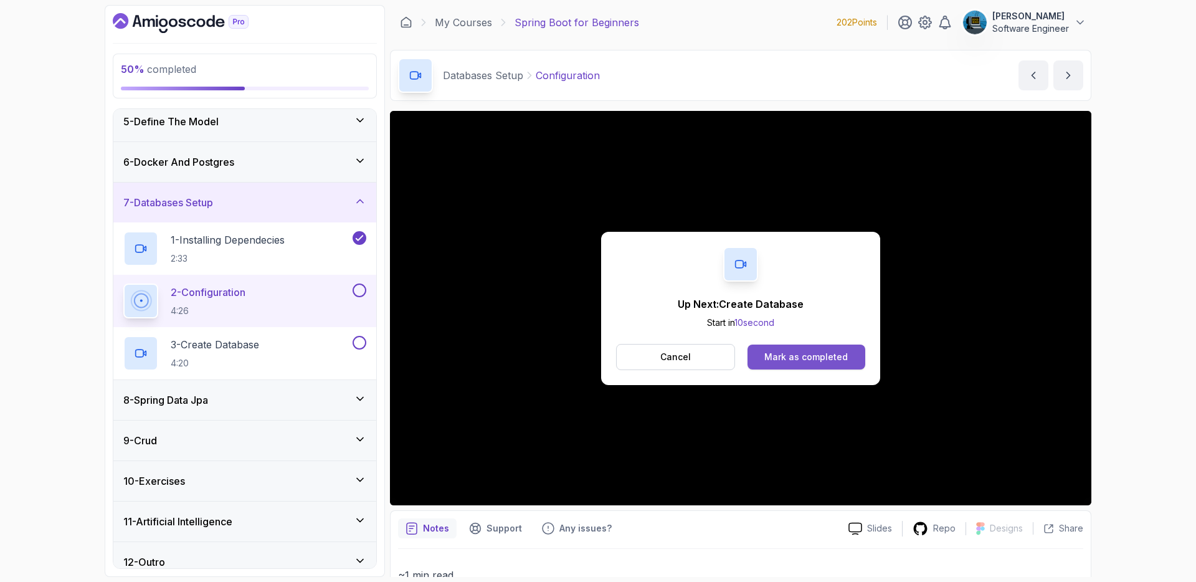
click at [776, 356] on div "Mark as completed" at bounding box center [806, 357] width 83 height 12
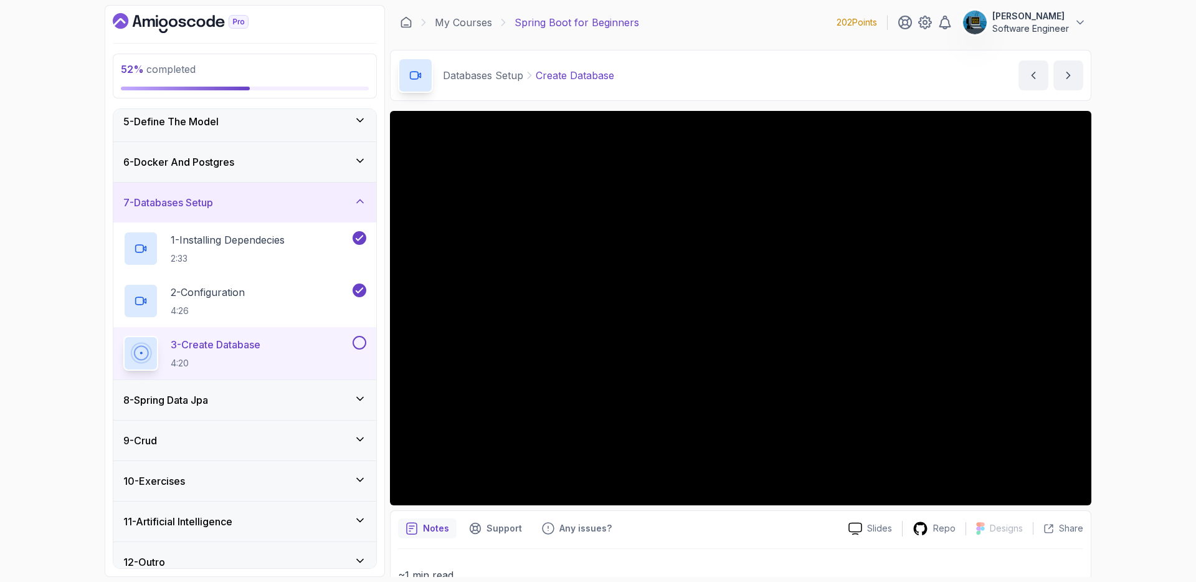
click at [251, 400] on div "8 - Spring Data Jpa" at bounding box center [244, 400] width 243 height 15
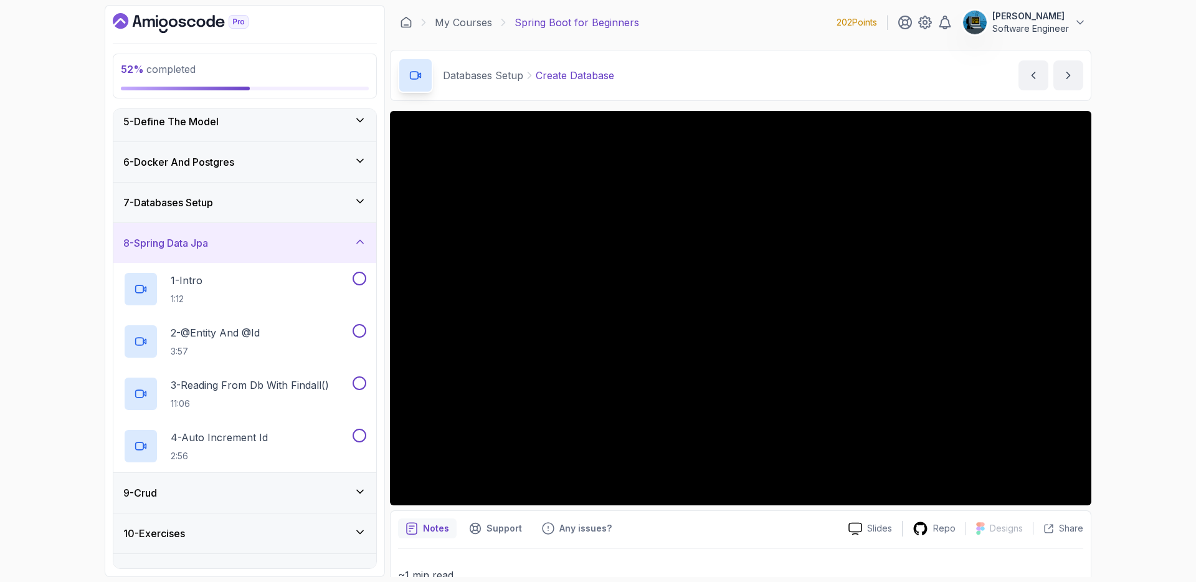
click at [323, 242] on div "8 - Spring Data Jpa" at bounding box center [244, 243] width 243 height 15
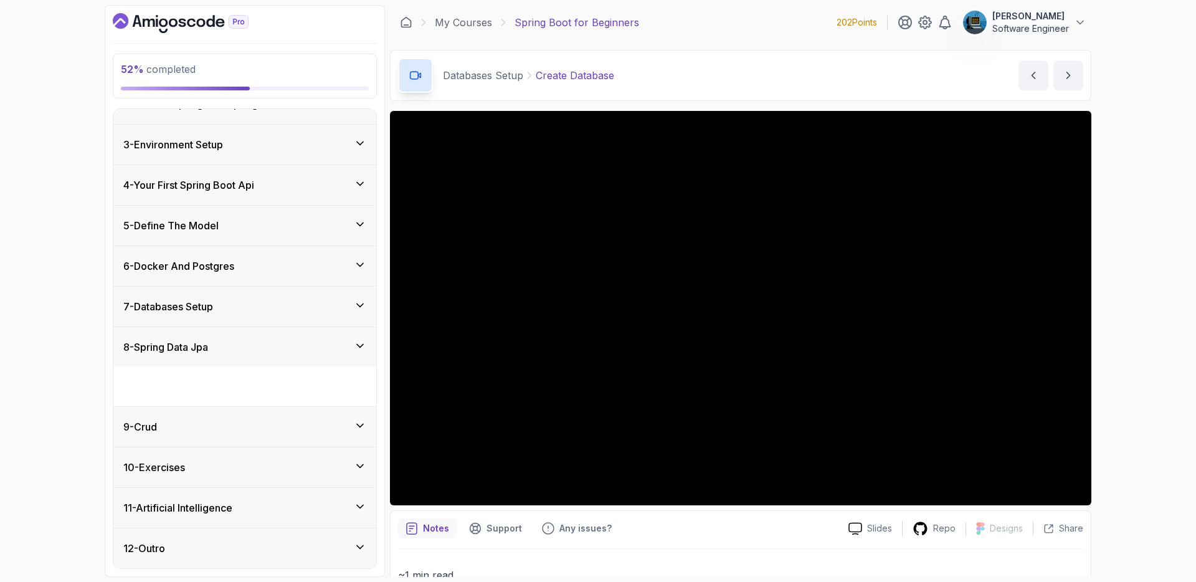
scroll to position [26, 0]
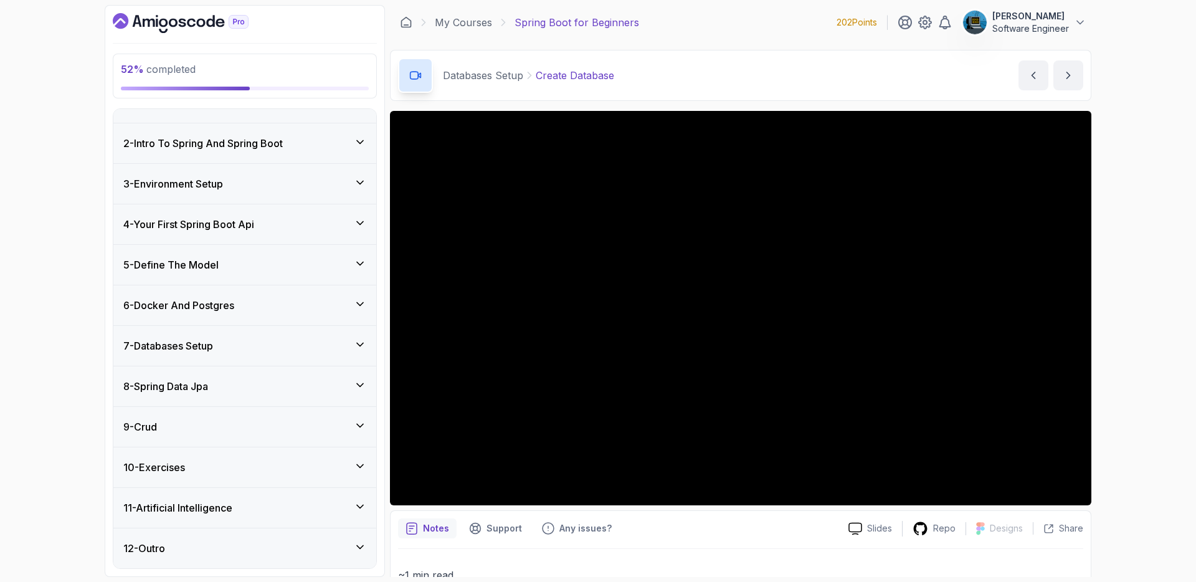
click at [269, 351] on div "7 - Databases Setup" at bounding box center [244, 345] width 243 height 15
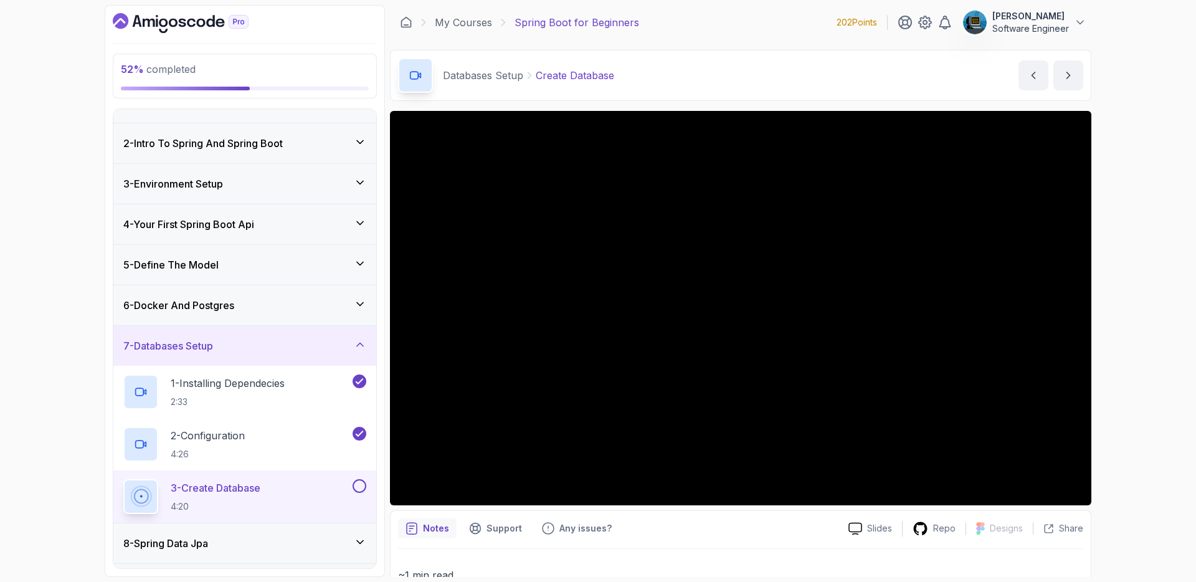
click at [270, 349] on div "7 - Databases Setup" at bounding box center [244, 345] width 243 height 15
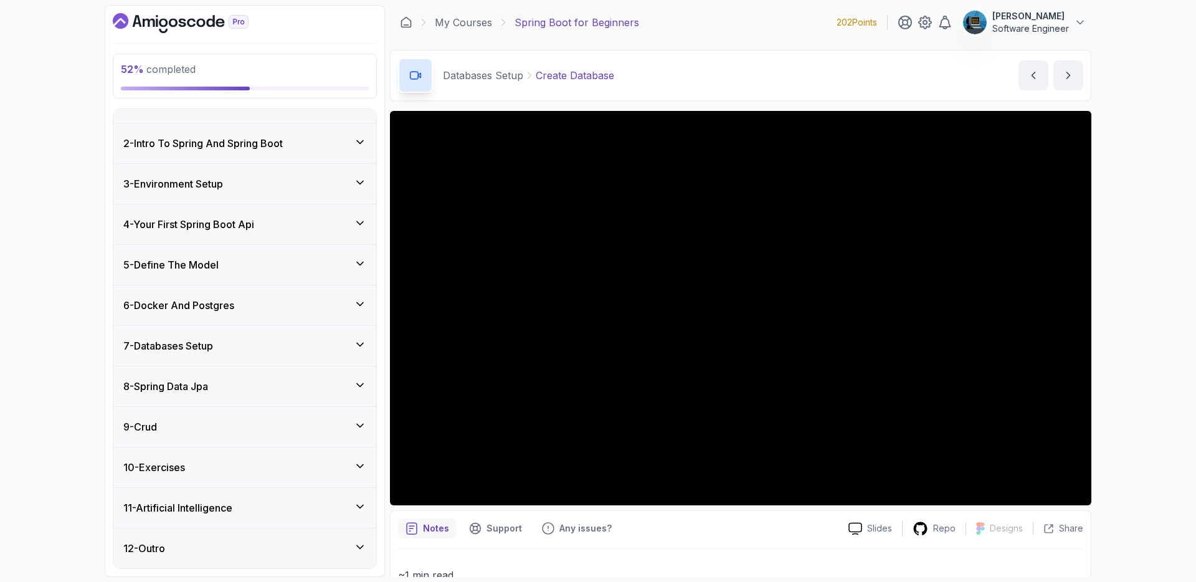
click at [270, 349] on div "7 - Databases Setup" at bounding box center [244, 345] width 243 height 15
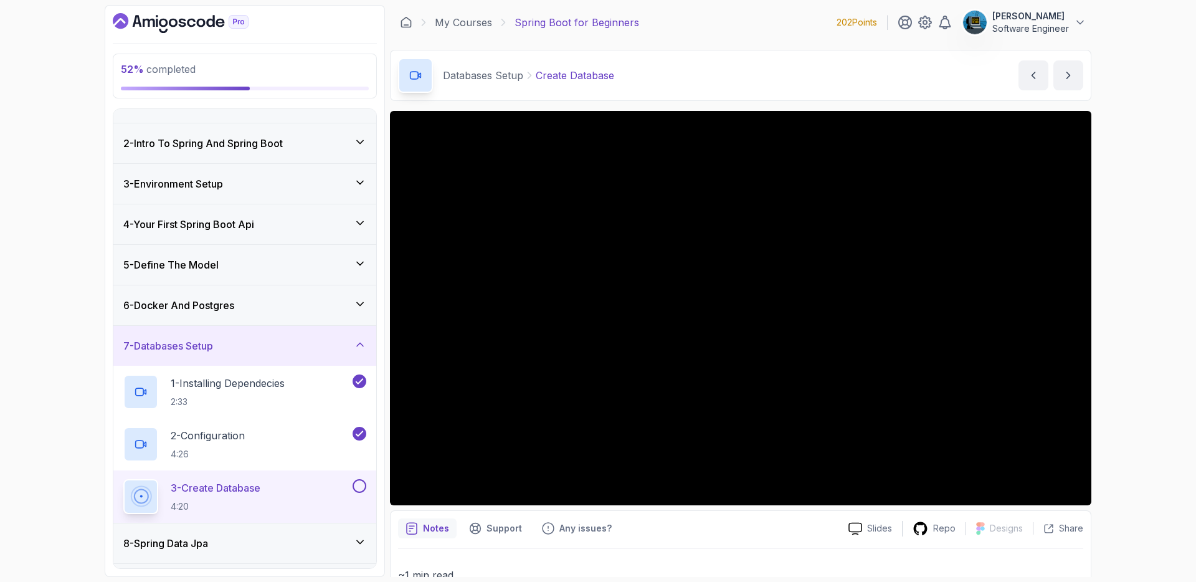
click at [359, 478] on div "3 - Create Database 4:20" at bounding box center [244, 496] width 263 height 52
click at [317, 350] on div "7 - Databases Setup" at bounding box center [244, 345] width 243 height 15
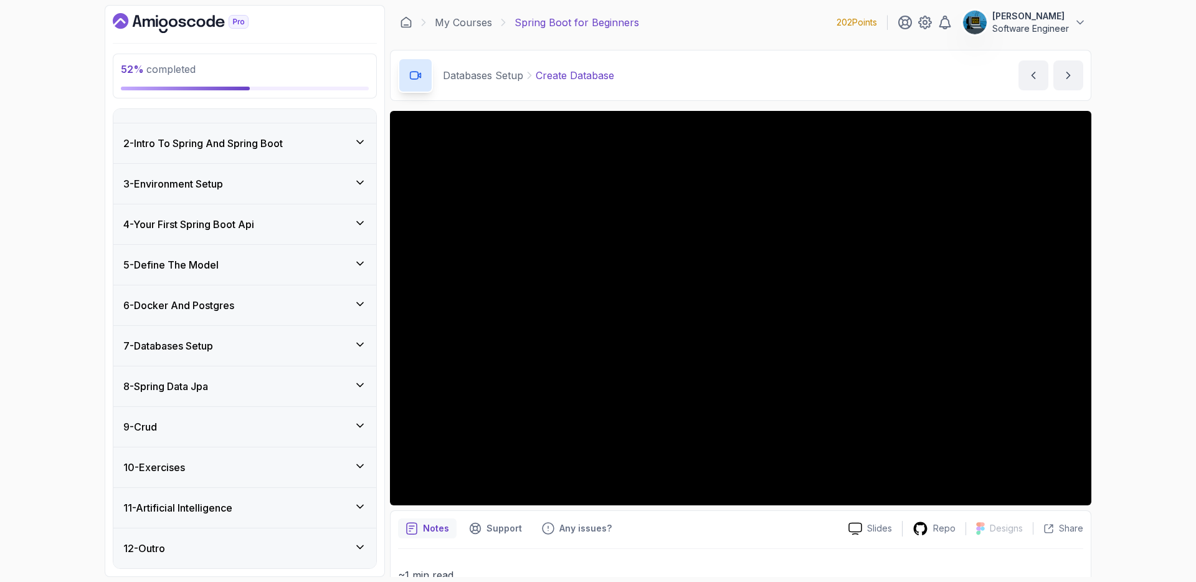
click at [317, 350] on div "7 - Databases Setup" at bounding box center [244, 345] width 243 height 15
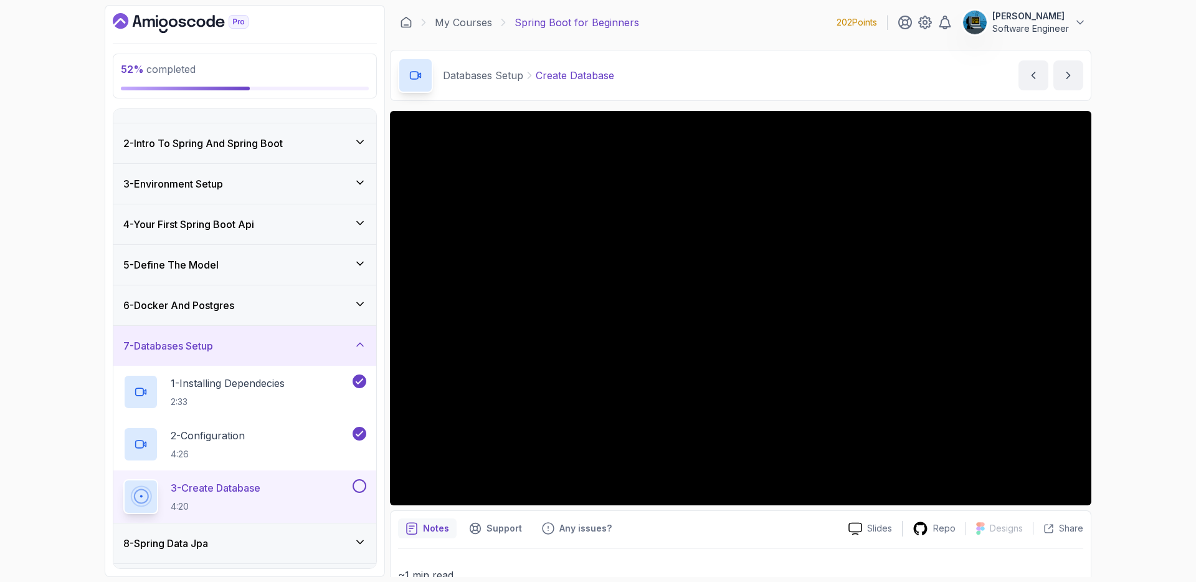
click at [361, 486] on button at bounding box center [360, 486] width 14 height 14
click at [272, 346] on div "7 - Databases Setup" at bounding box center [244, 345] width 243 height 15
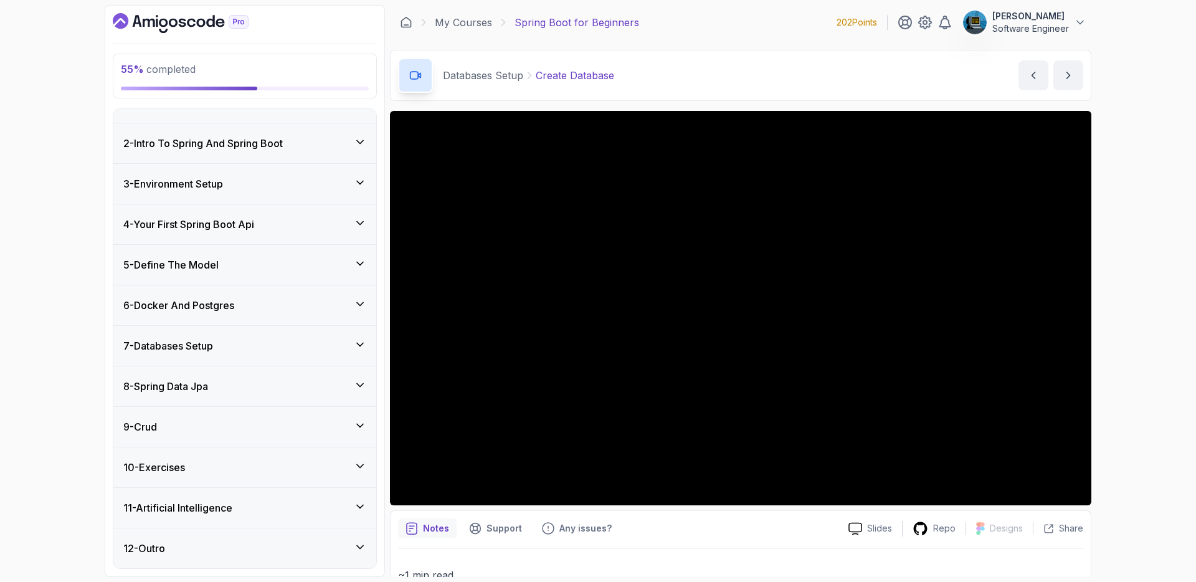
click at [269, 386] on div "8 - Spring Data Jpa" at bounding box center [244, 386] width 243 height 15
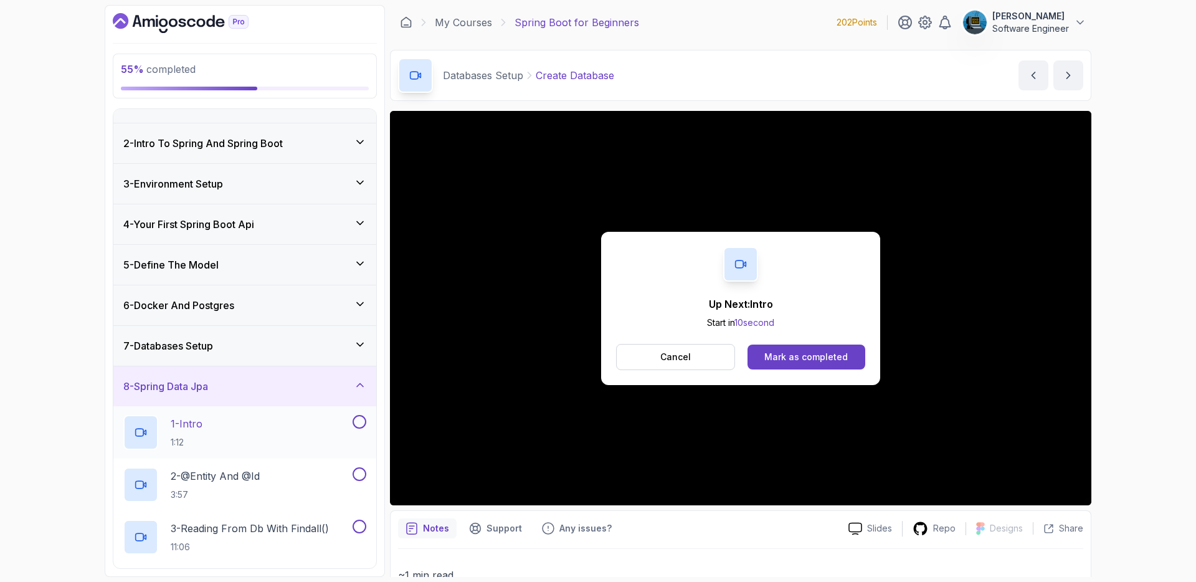
click at [195, 422] on p "1 - Intro" at bounding box center [187, 423] width 32 height 15
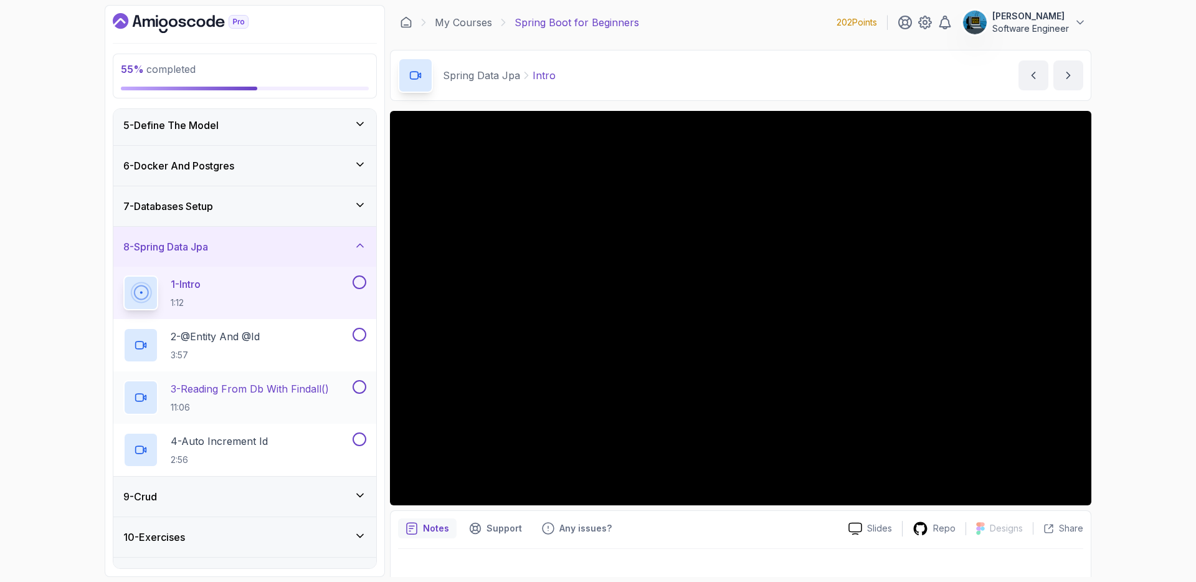
scroll to position [168, 0]
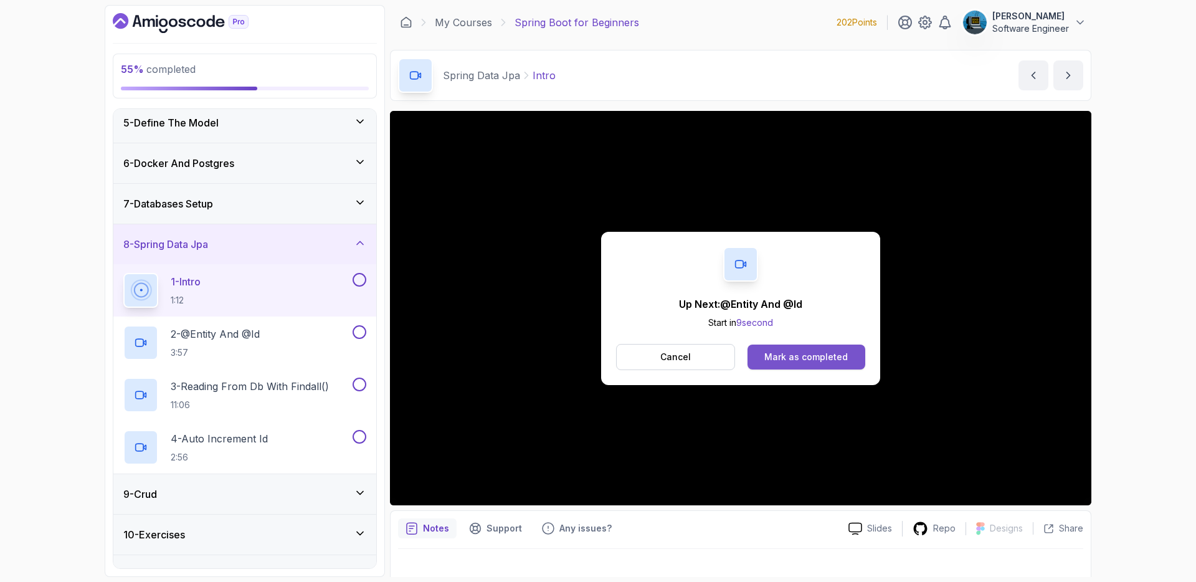
click at [841, 353] on div "Mark as completed" at bounding box center [806, 357] width 83 height 12
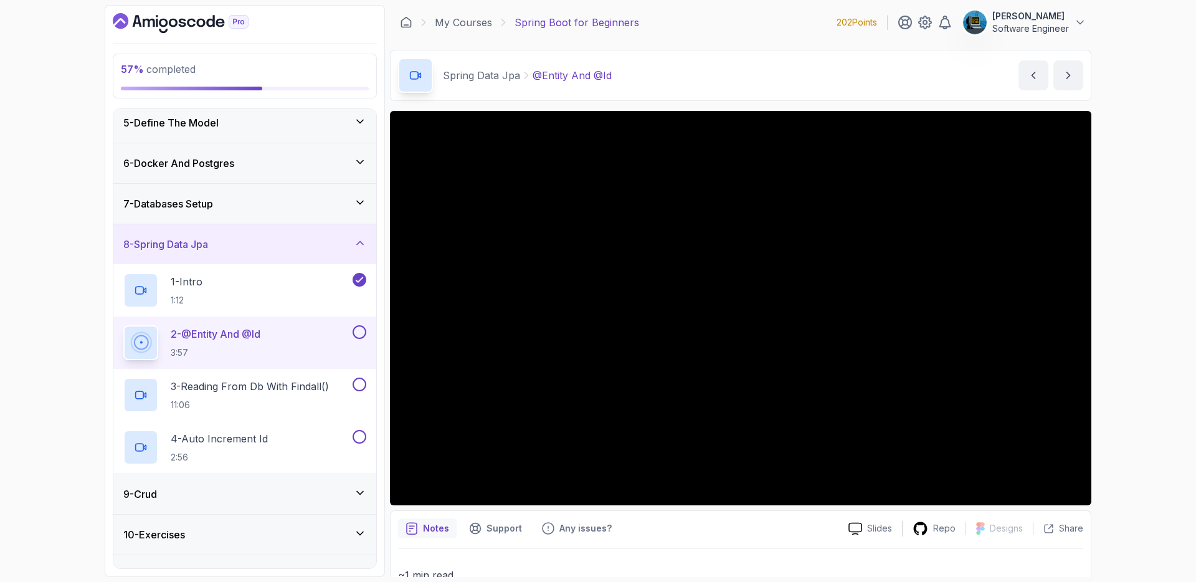
click at [363, 332] on button at bounding box center [360, 332] width 14 height 14
click at [298, 384] on p "3 - Reading From Db With Findall()" at bounding box center [250, 386] width 158 height 15
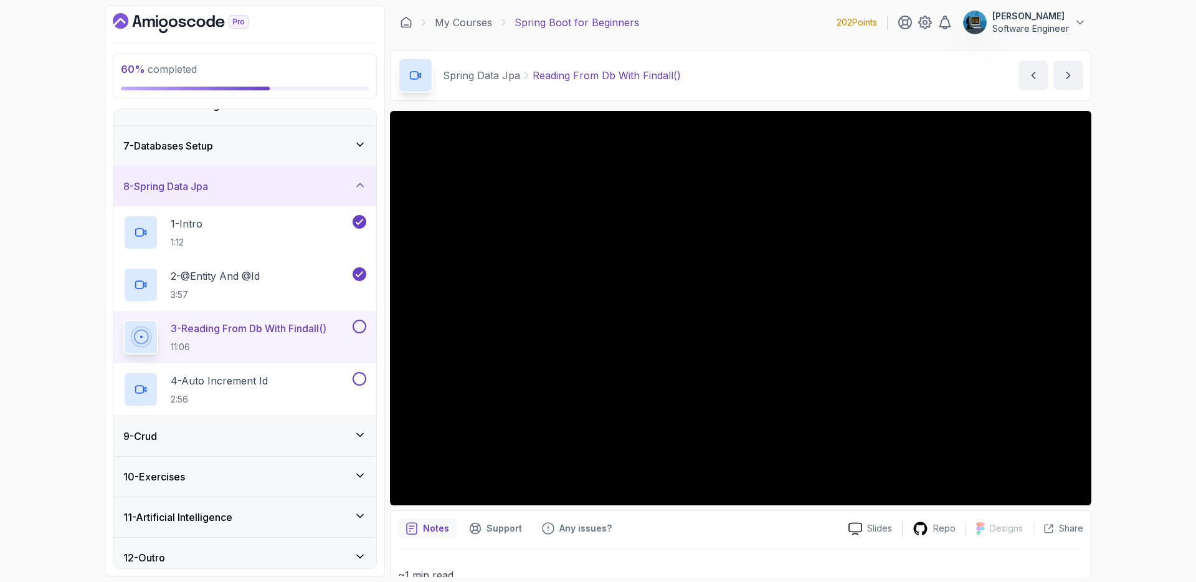
scroll to position [236, 0]
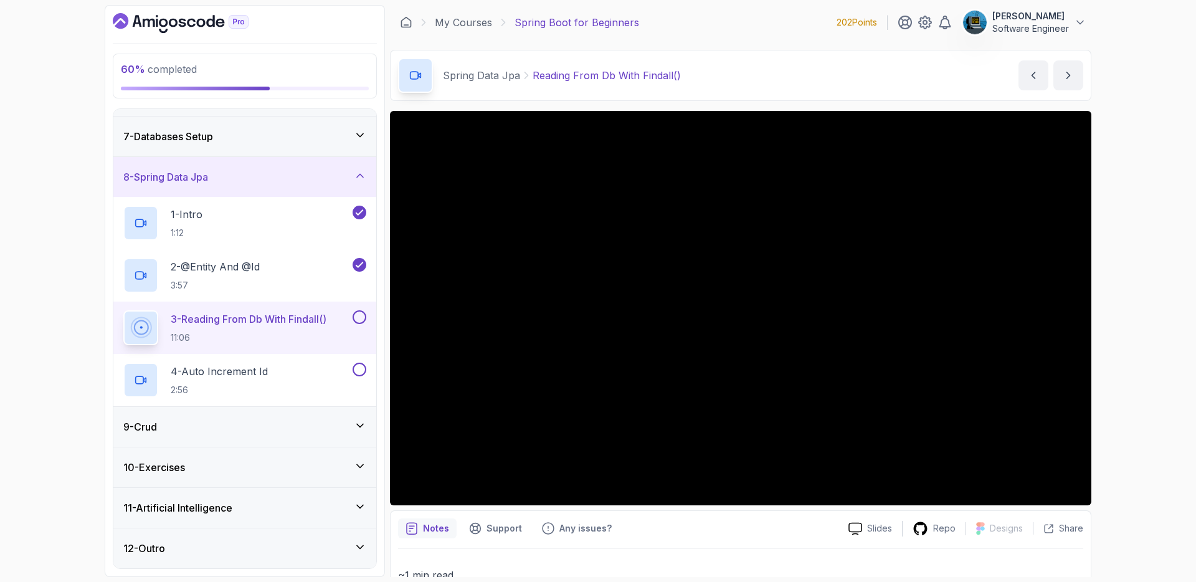
click at [261, 464] on div "10 - Exercises" at bounding box center [244, 467] width 243 height 15
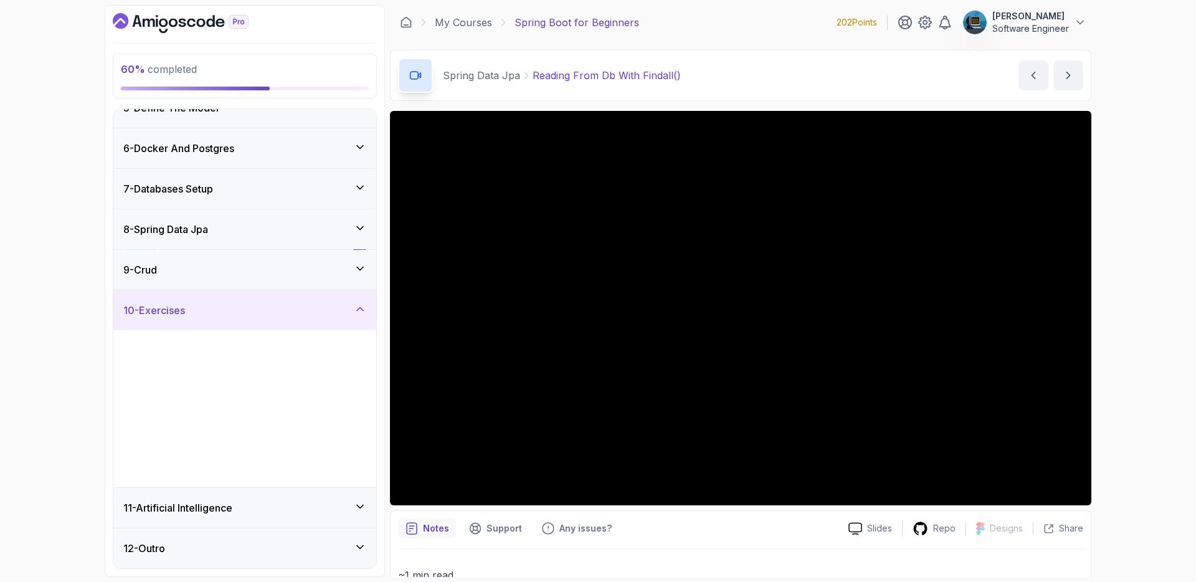
scroll to position [183, 0]
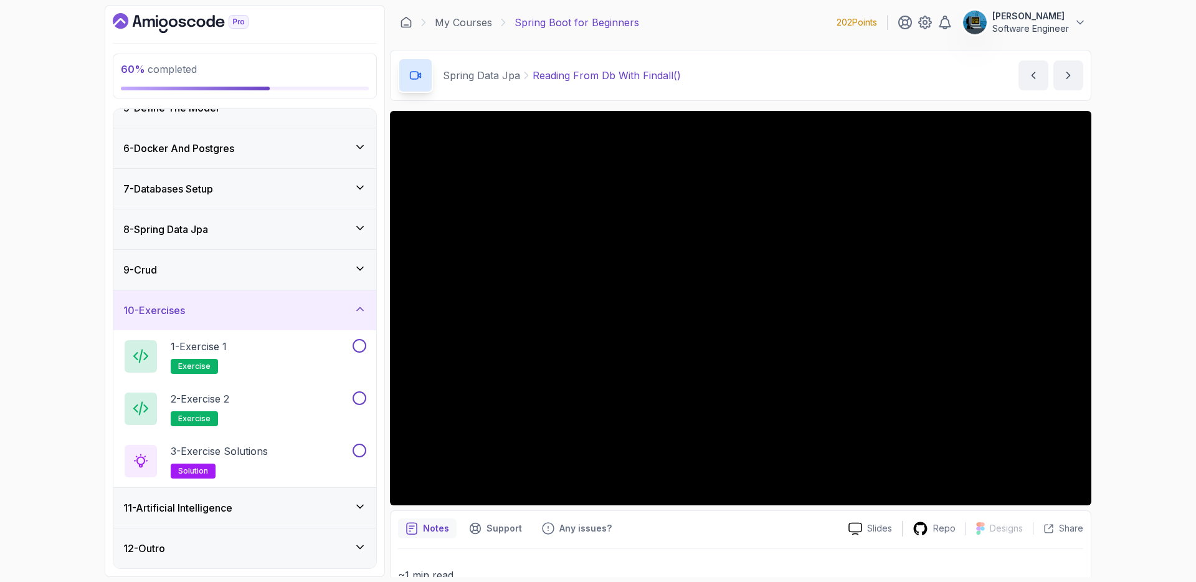
click at [266, 313] on div "10 - Exercises" at bounding box center [244, 310] width 243 height 15
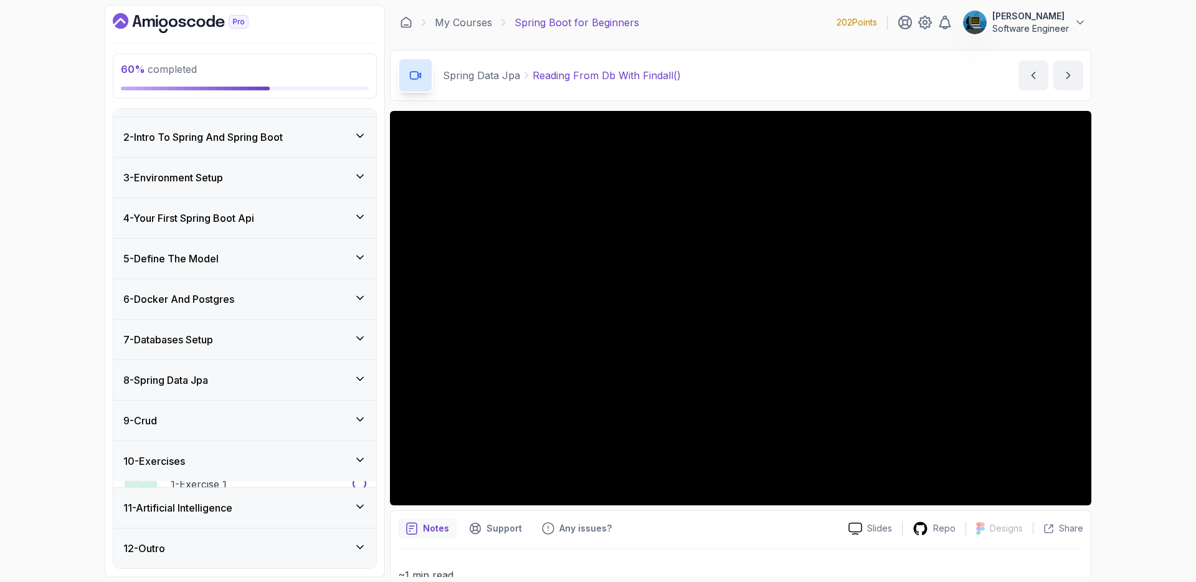
scroll to position [26, 0]
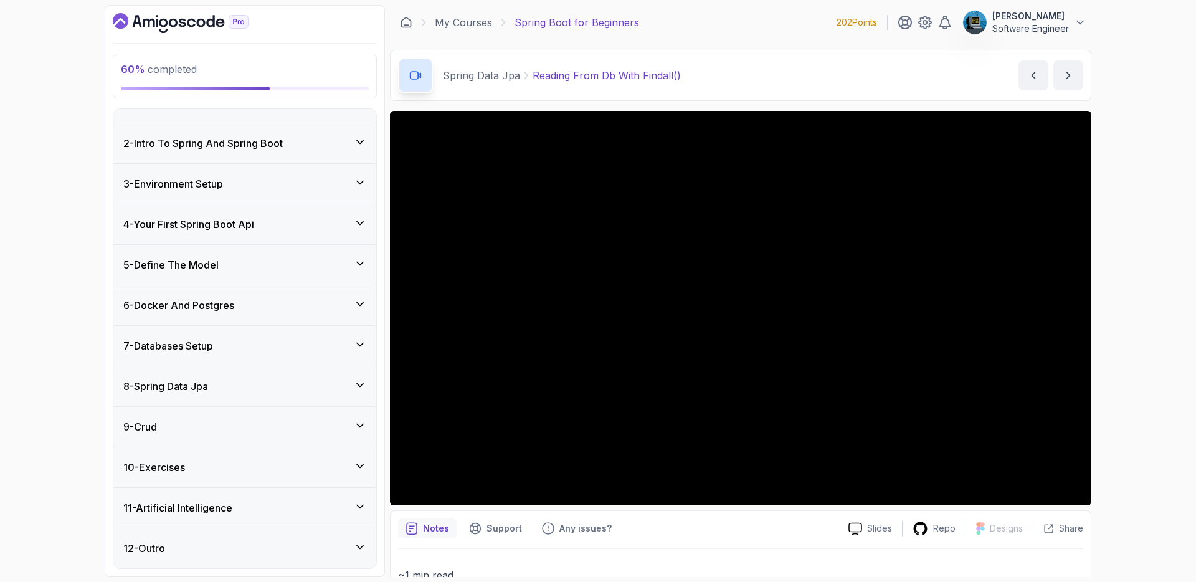
click at [257, 432] on div "9 - Crud" at bounding box center [244, 426] width 243 height 15
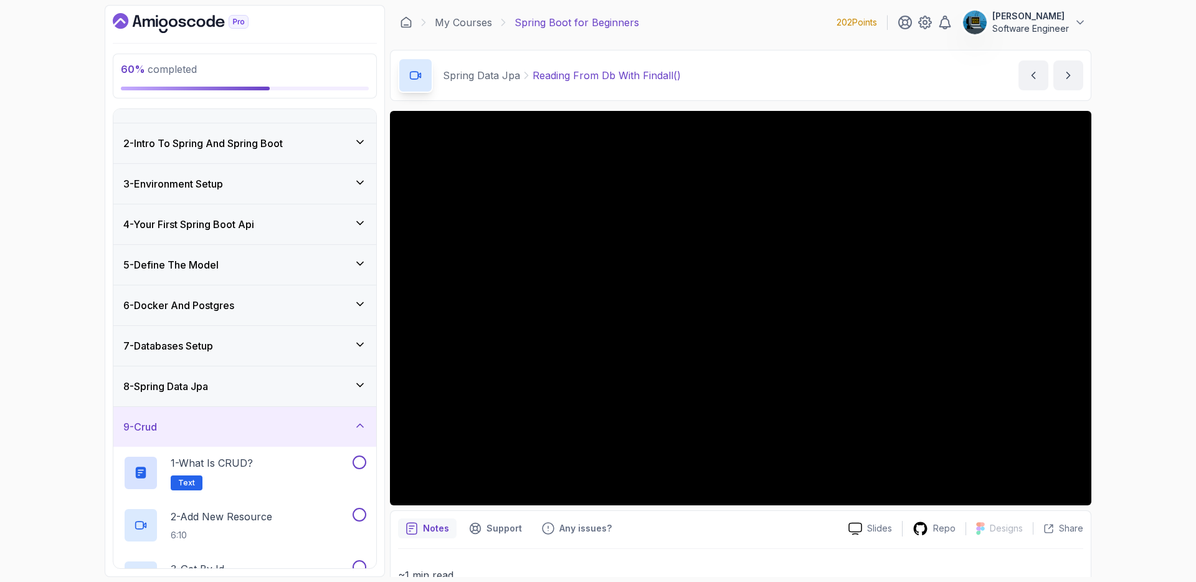
click at [246, 392] on div "8 - Spring Data Jpa" at bounding box center [244, 386] width 243 height 15
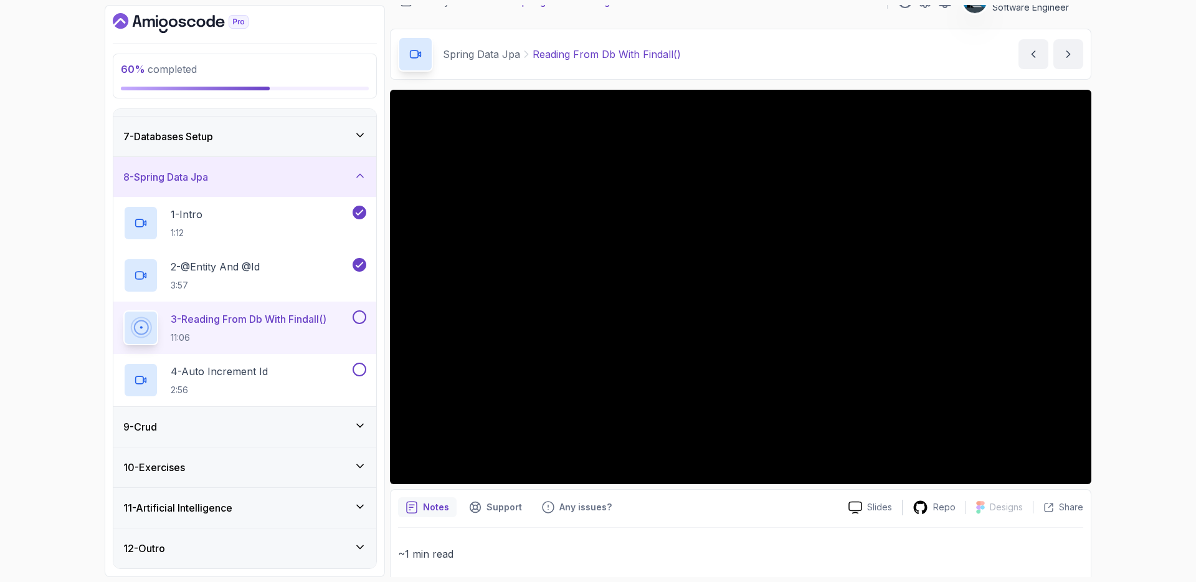
scroll to position [0, 0]
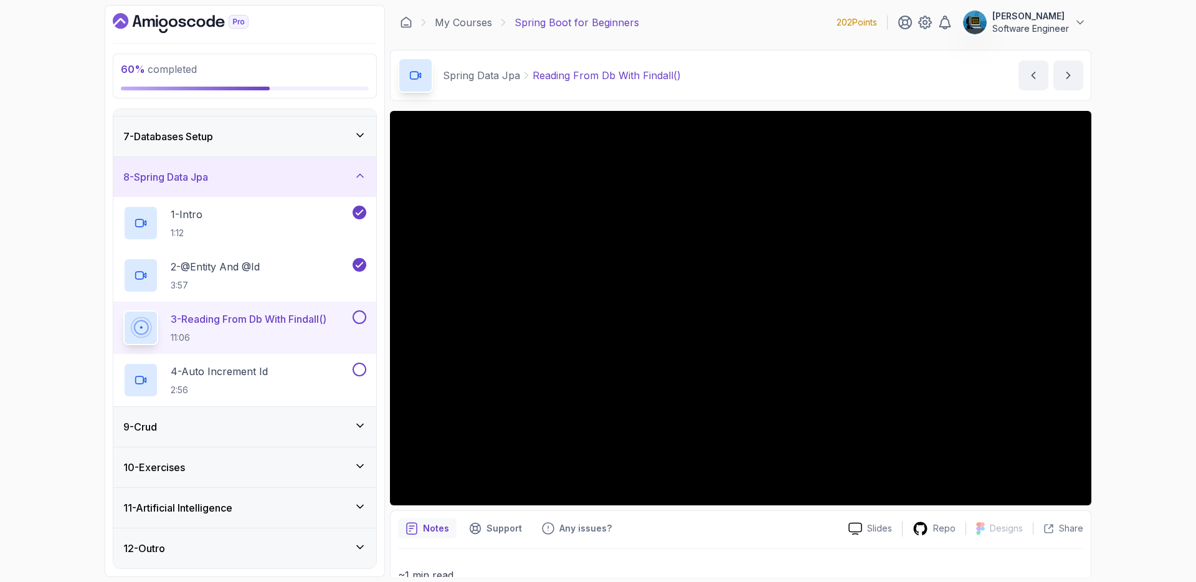
click at [360, 318] on button at bounding box center [360, 317] width 14 height 14
click at [302, 373] on div "4 - Auto Increment Id 2:56" at bounding box center [236, 380] width 227 height 35
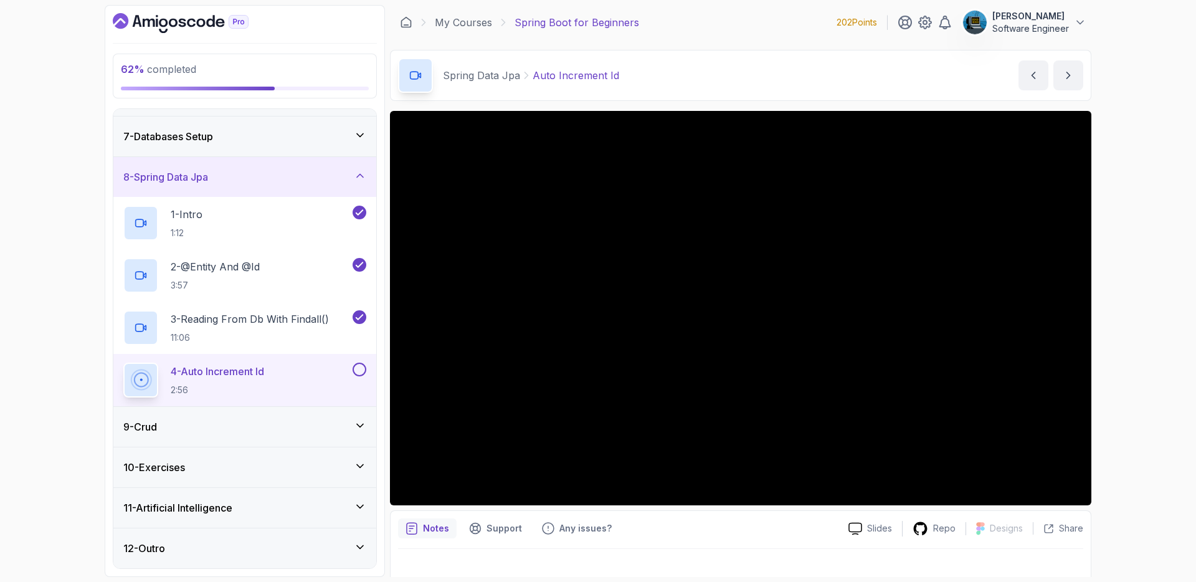
click at [364, 373] on button at bounding box center [360, 370] width 14 height 14
click at [296, 427] on div "9 - Crud" at bounding box center [244, 426] width 243 height 15
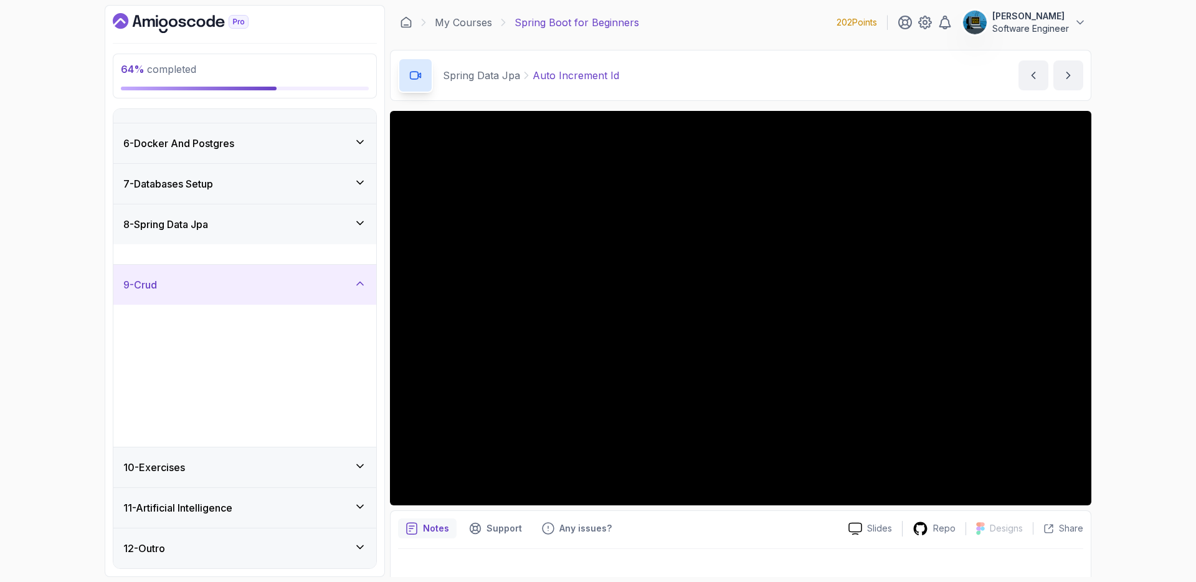
scroll to position [183, 0]
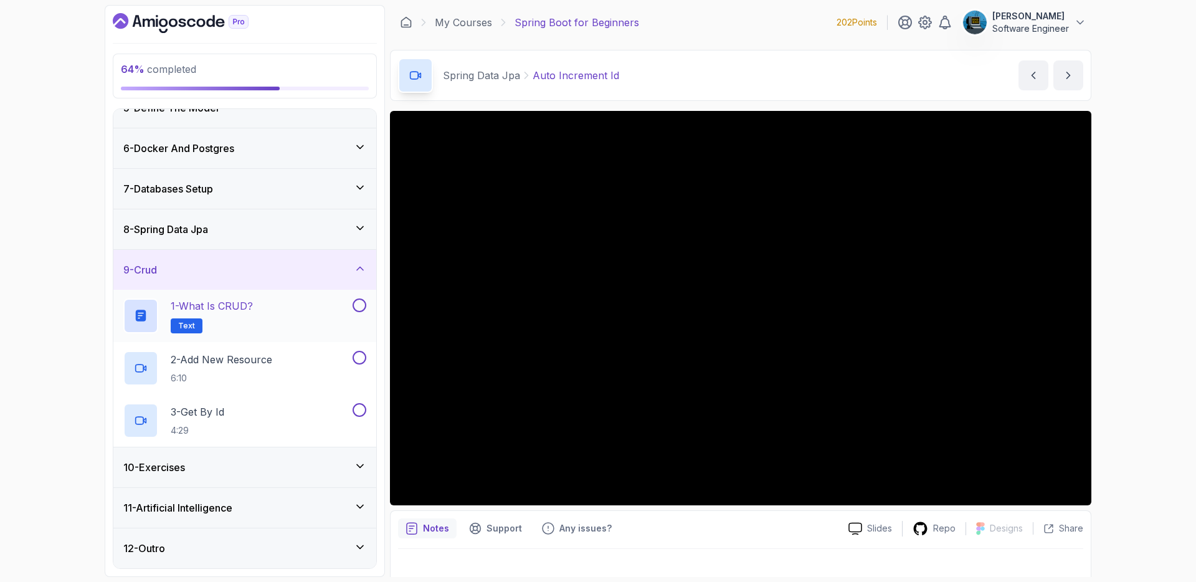
click at [270, 313] on div "1 - What is CRUD? Text" at bounding box center [236, 315] width 227 height 35
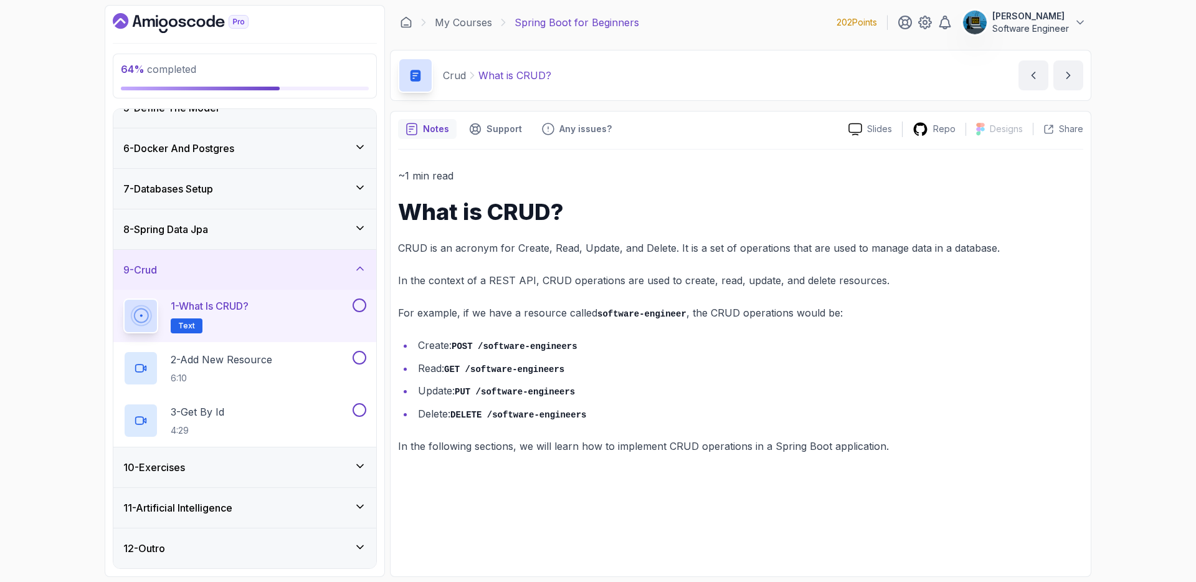
click at [364, 307] on button at bounding box center [360, 305] width 14 height 14
click at [361, 358] on button at bounding box center [360, 358] width 14 height 14
click at [363, 414] on button at bounding box center [360, 410] width 14 height 14
click at [312, 285] on div "9 - Crud" at bounding box center [244, 270] width 263 height 40
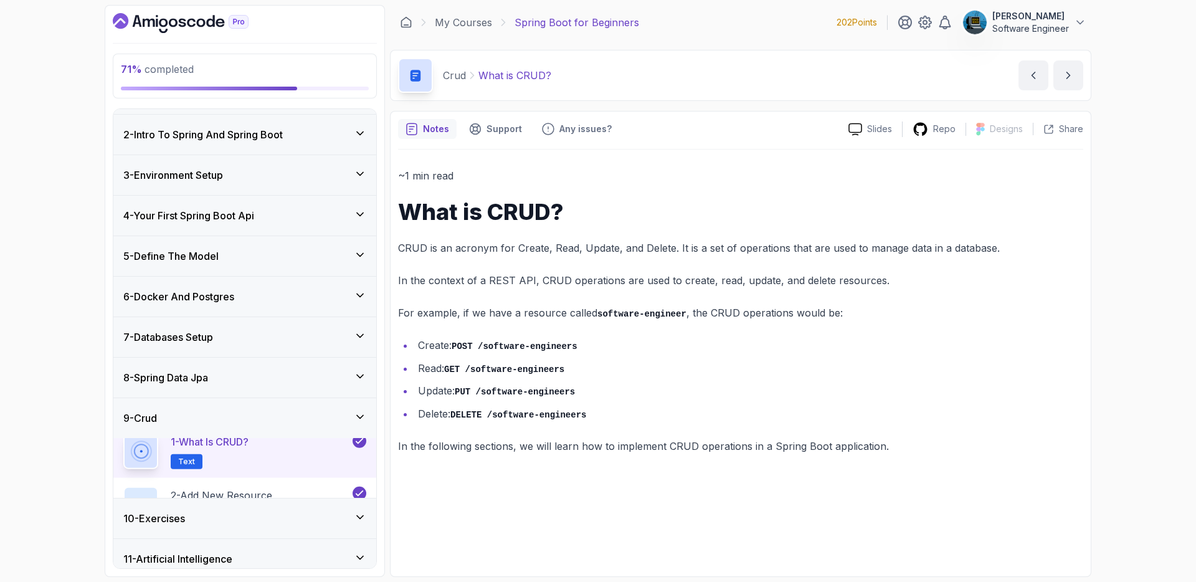
scroll to position [26, 0]
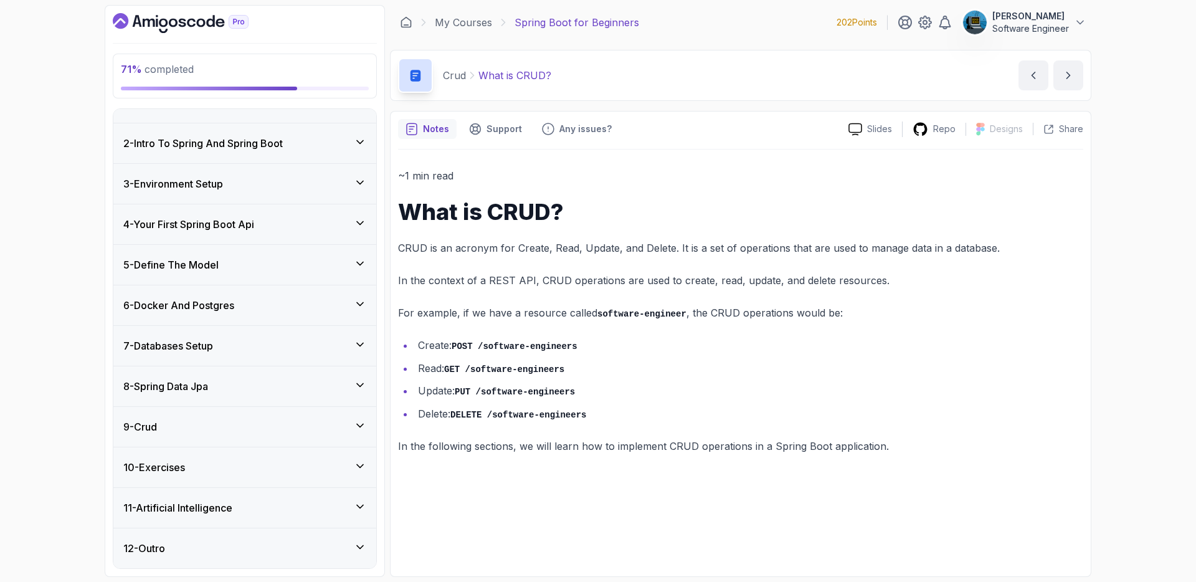
click at [290, 472] on div "10 - Exercises" at bounding box center [244, 467] width 243 height 15
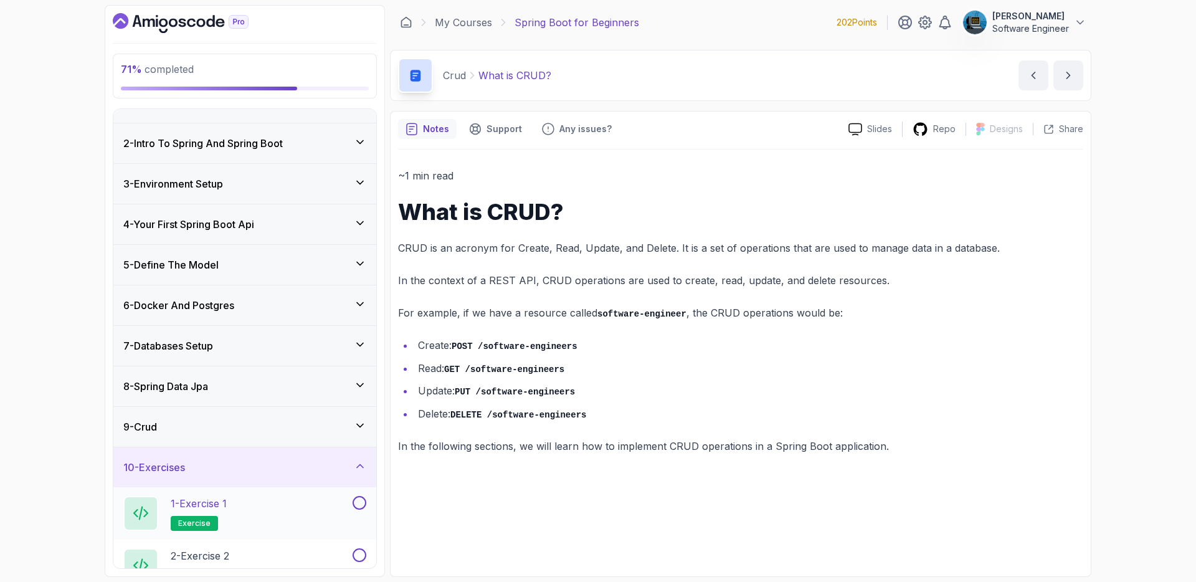
click at [270, 499] on div "1 - Exercise 1 exercise" at bounding box center [236, 513] width 227 height 35
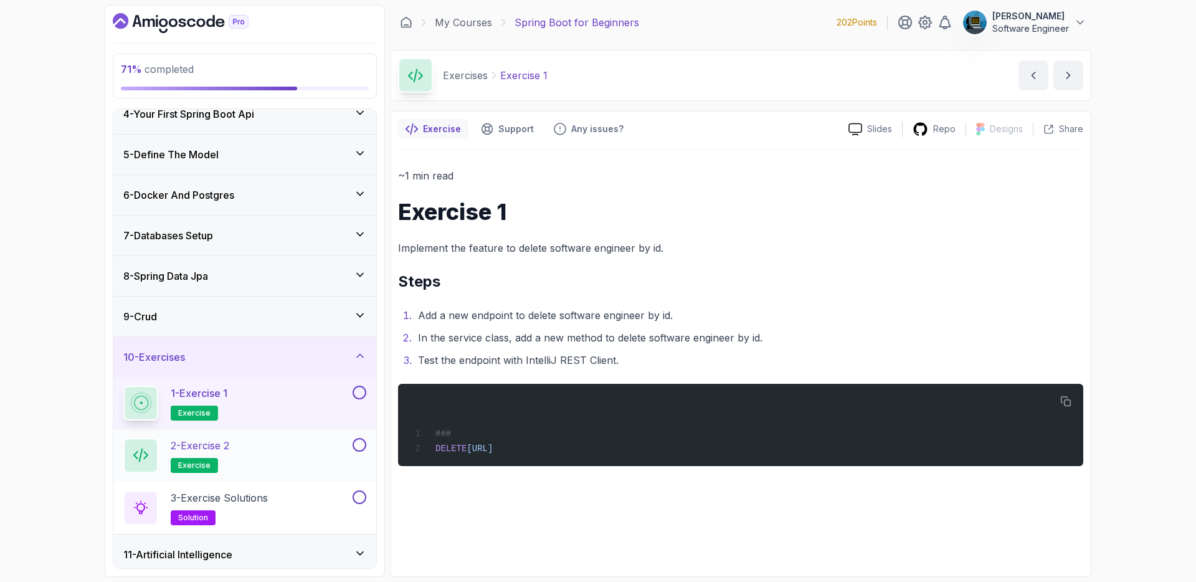
scroll to position [183, 0]
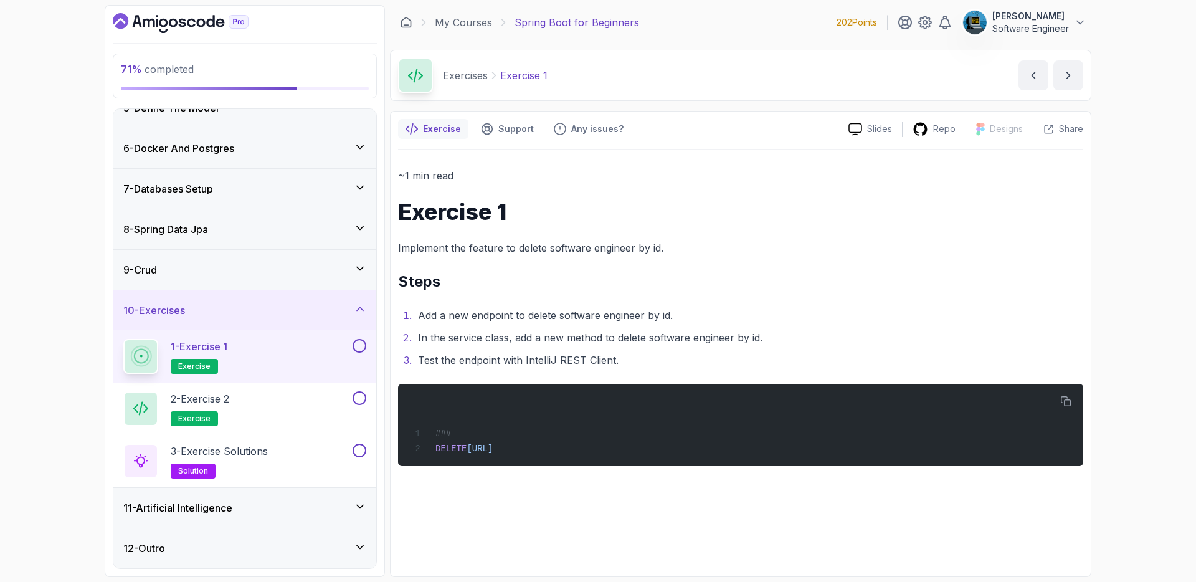
click at [360, 345] on button at bounding box center [360, 346] width 14 height 14
click at [313, 404] on div "2 - Exercise 2 exercise" at bounding box center [236, 408] width 227 height 35
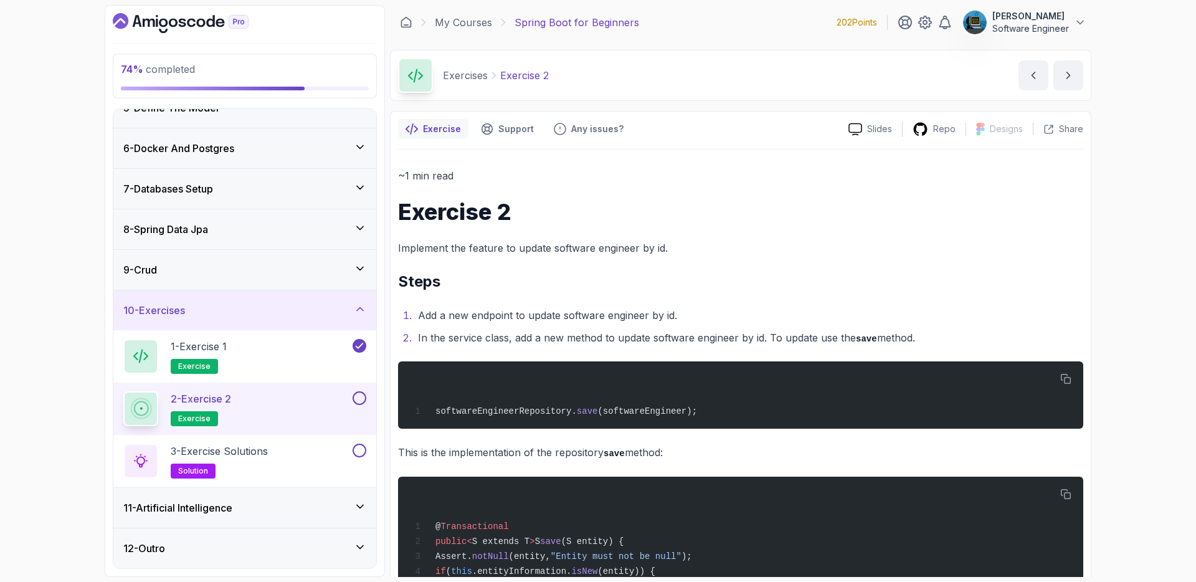
click at [359, 399] on button at bounding box center [360, 398] width 14 height 14
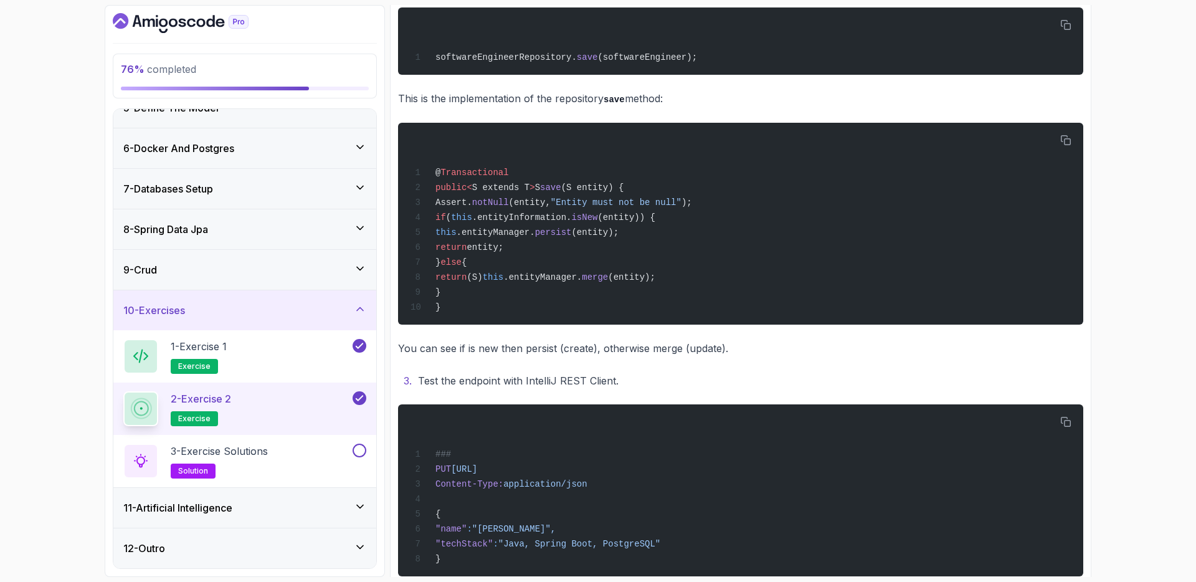
scroll to position [378, 0]
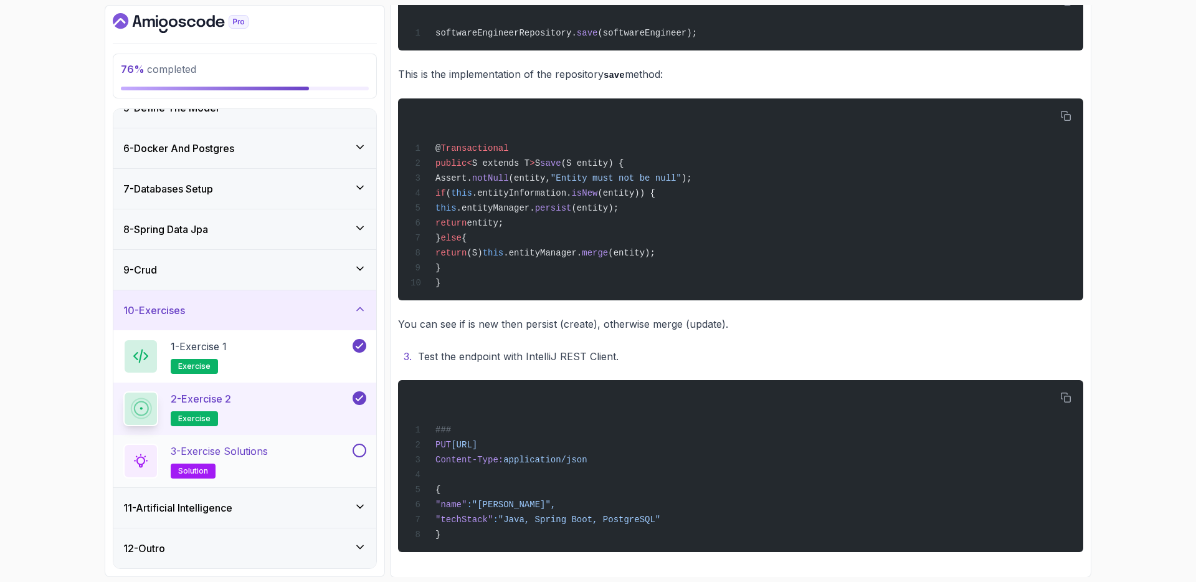
click at [357, 449] on button at bounding box center [360, 451] width 14 height 14
click at [292, 322] on div "10 - Exercises" at bounding box center [244, 310] width 263 height 40
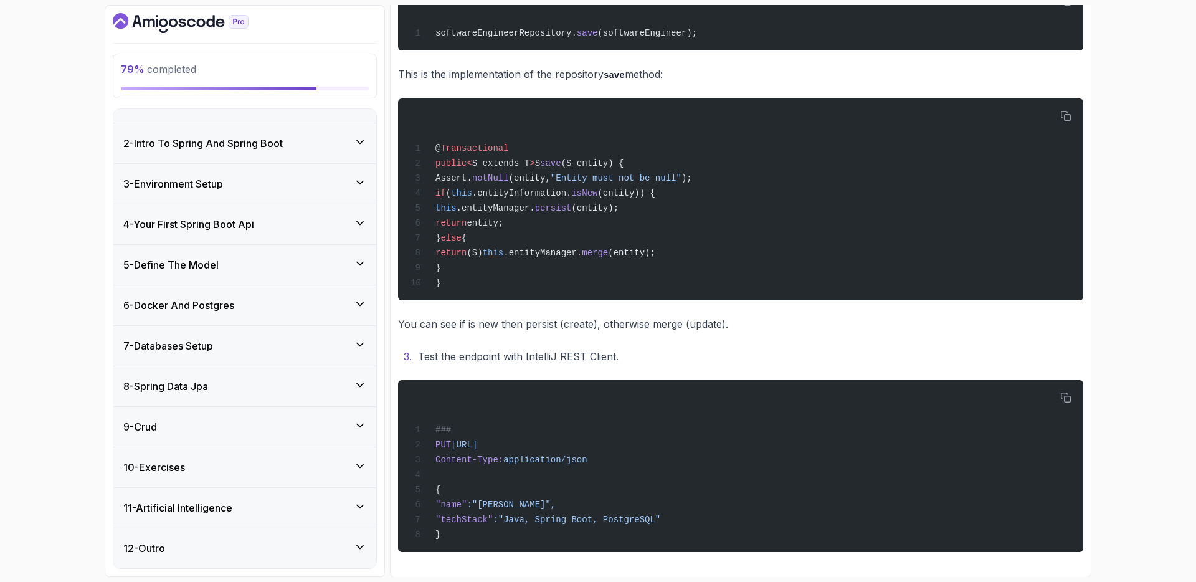
scroll to position [26, 0]
click at [266, 501] on div "11 - Artificial Intelligence" at bounding box center [244, 507] width 243 height 15
click at [232, 545] on div "1 - Intro 2:13" at bounding box center [236, 554] width 227 height 35
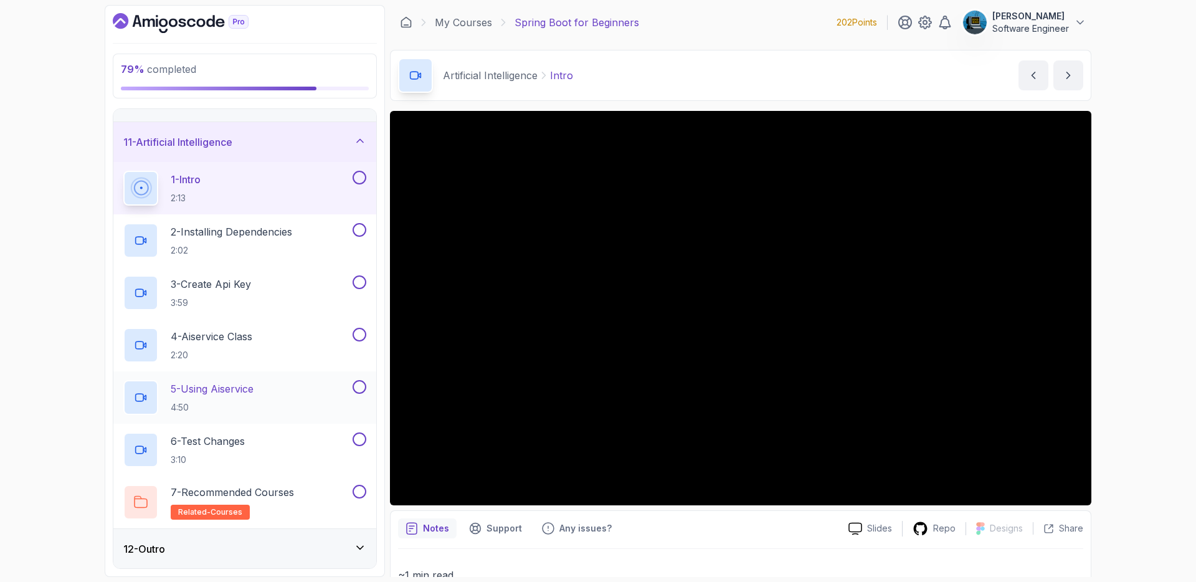
scroll to position [393, 0]
click at [307, 548] on div "12 - Outro" at bounding box center [244, 548] width 243 height 15
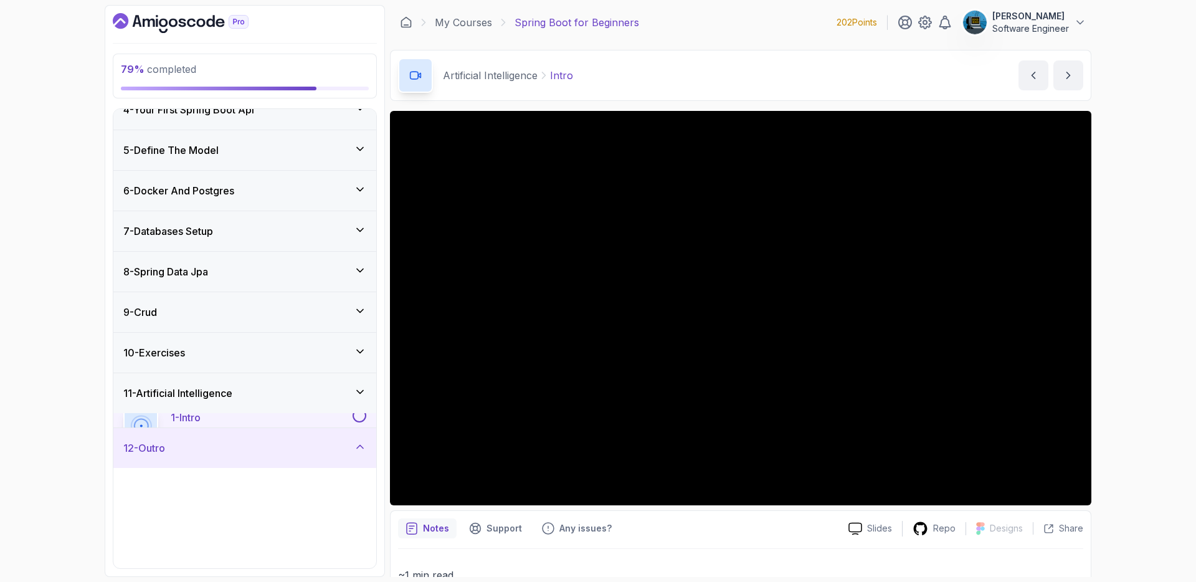
scroll to position [131, 0]
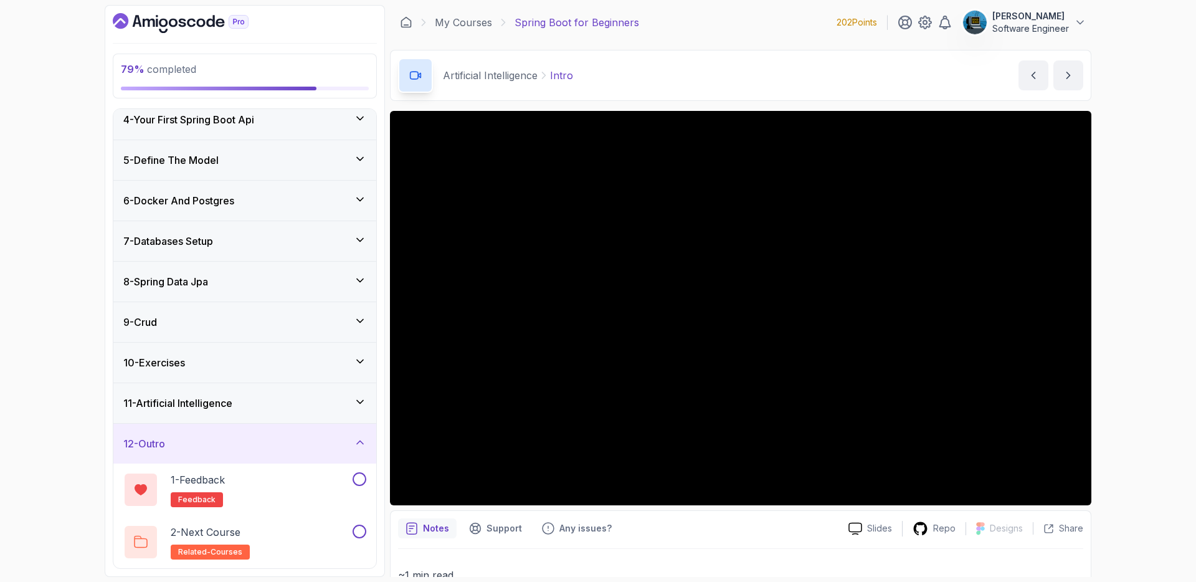
click at [270, 445] on div "12 - Outro" at bounding box center [244, 443] width 243 height 15
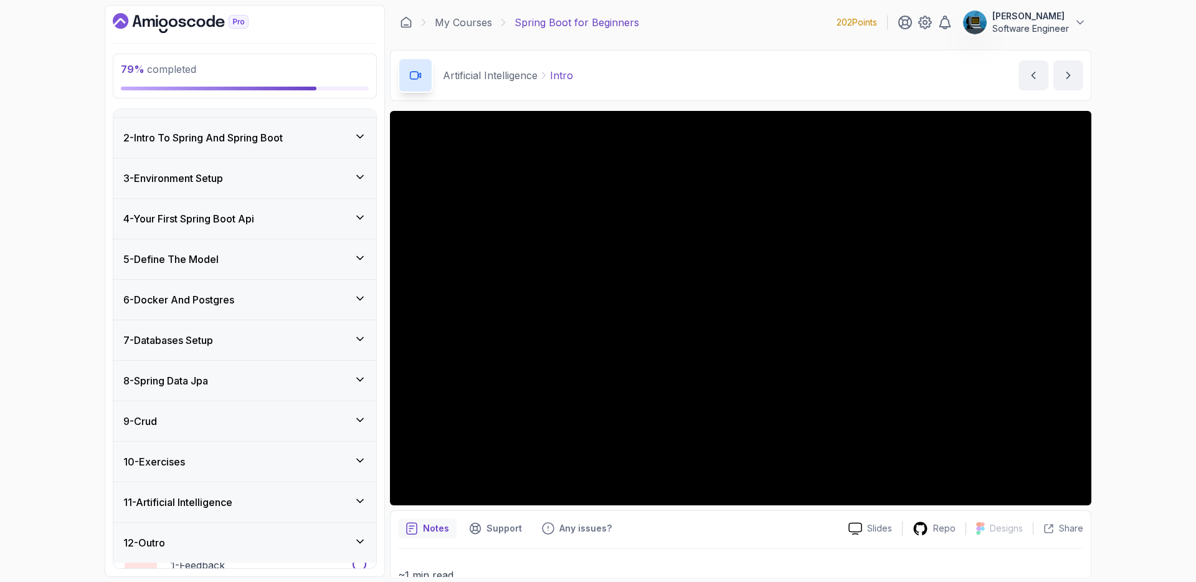
scroll to position [26, 0]
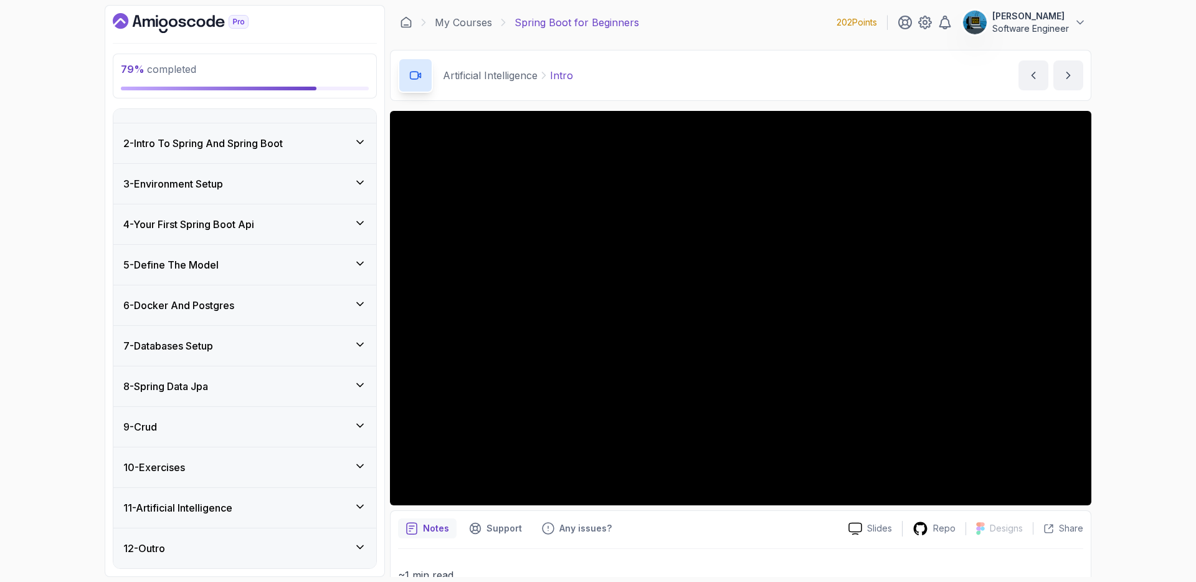
click at [264, 515] on div "11 - Artificial Intelligence" at bounding box center [244, 507] width 243 height 15
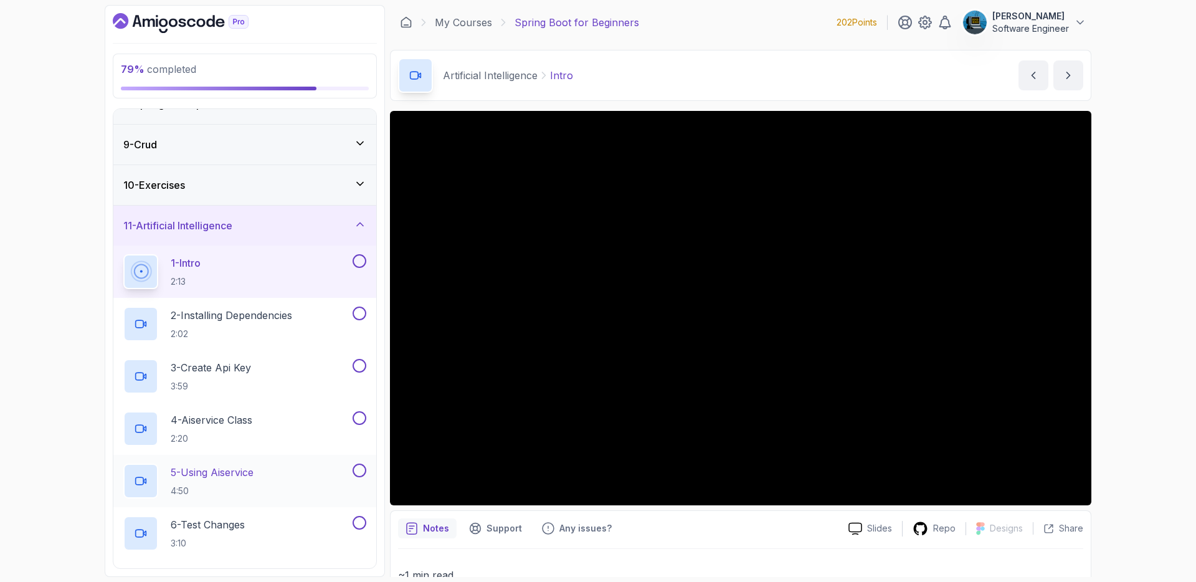
scroll to position [393, 0]
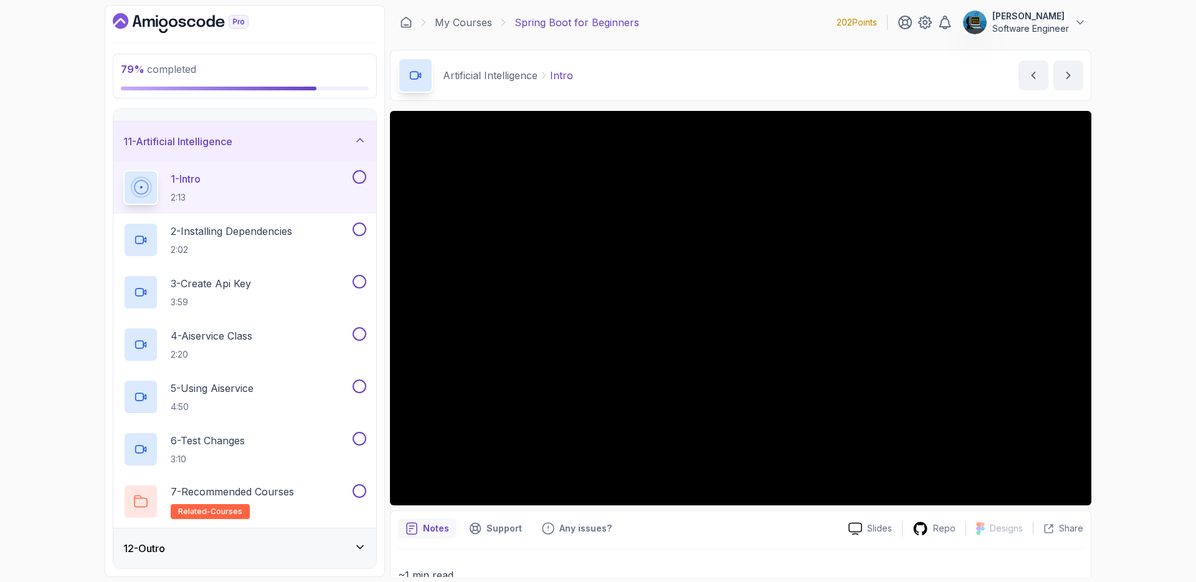
click at [360, 181] on button at bounding box center [360, 177] width 14 height 14
click at [360, 234] on button at bounding box center [360, 229] width 14 height 14
click at [358, 281] on button at bounding box center [360, 282] width 14 height 14
click at [358, 332] on button at bounding box center [360, 334] width 14 height 14
click at [363, 386] on button at bounding box center [360, 386] width 14 height 14
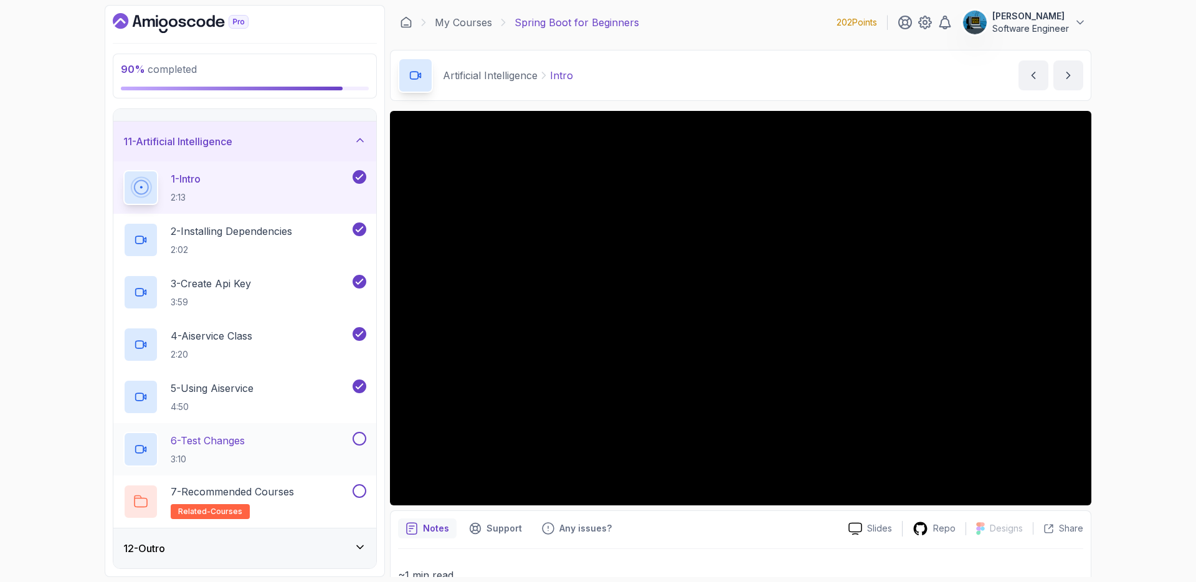
click at [357, 436] on button at bounding box center [360, 439] width 14 height 14
click at [358, 490] on button at bounding box center [360, 491] width 14 height 14
click at [298, 540] on div "12 - Outro" at bounding box center [244, 548] width 263 height 40
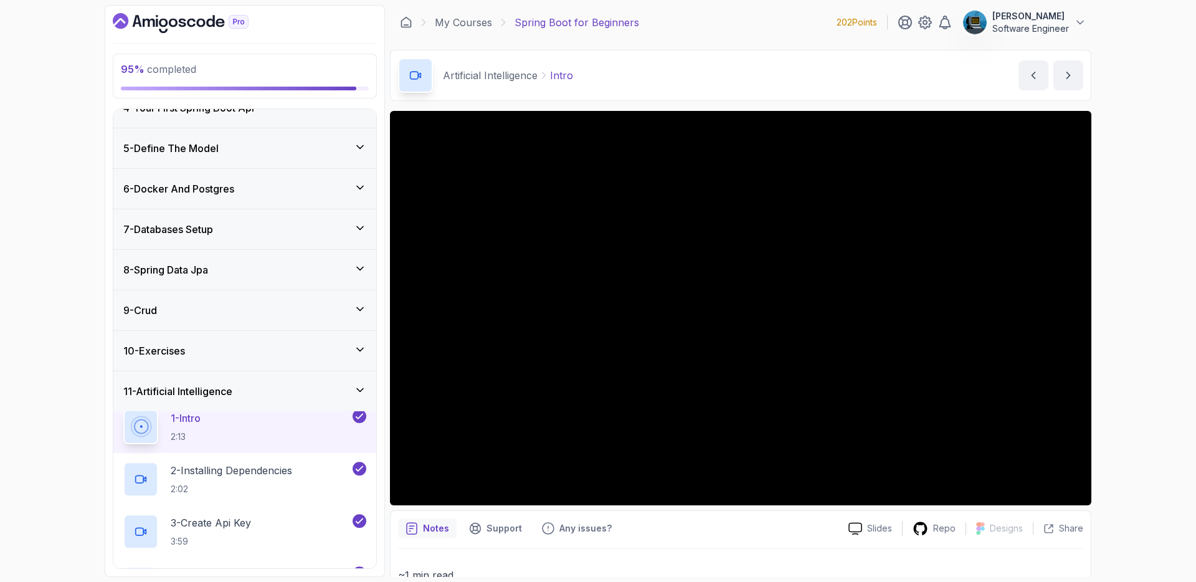
scroll to position [131, 0]
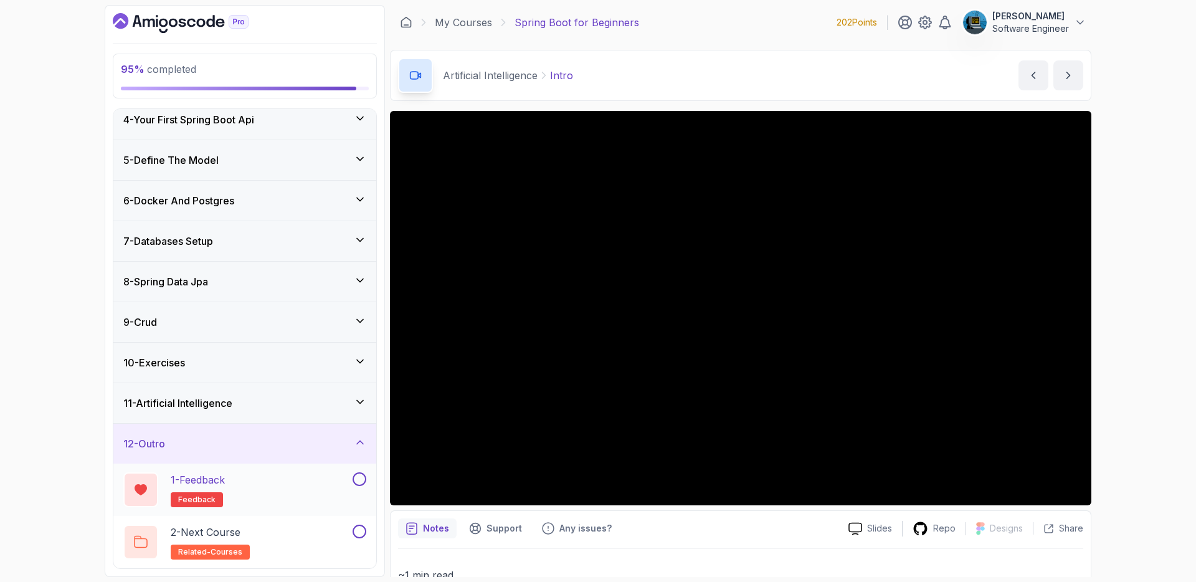
click at [359, 479] on button at bounding box center [360, 479] width 14 height 14
click at [317, 535] on div "2 - Next Course related-courses" at bounding box center [236, 542] width 227 height 35
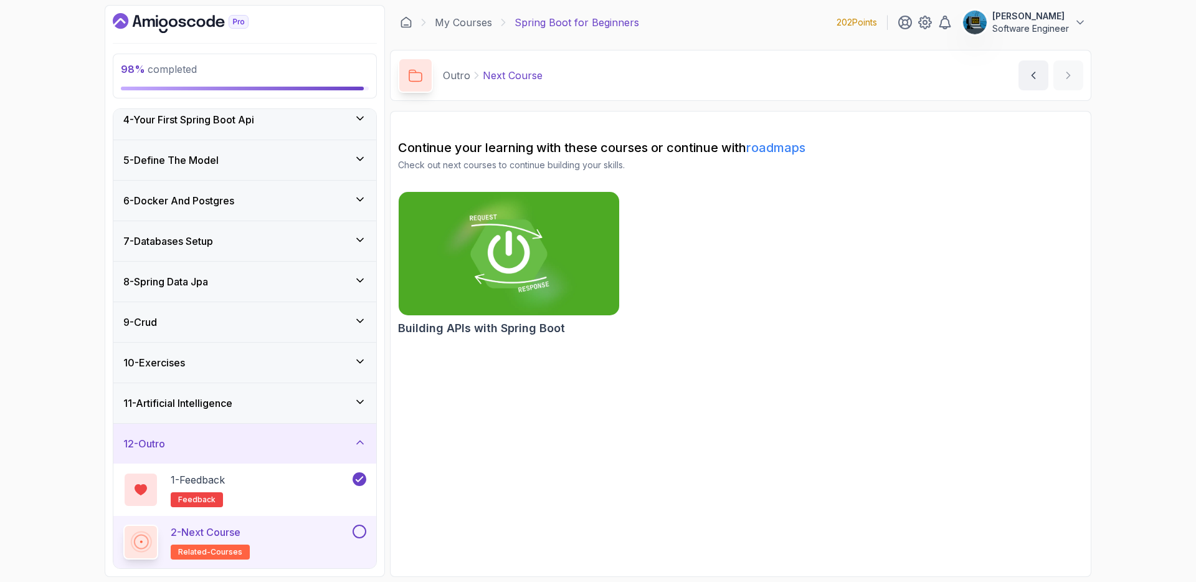
click at [482, 260] on img at bounding box center [509, 254] width 232 height 130
click at [363, 533] on button at bounding box center [360, 532] width 14 height 14
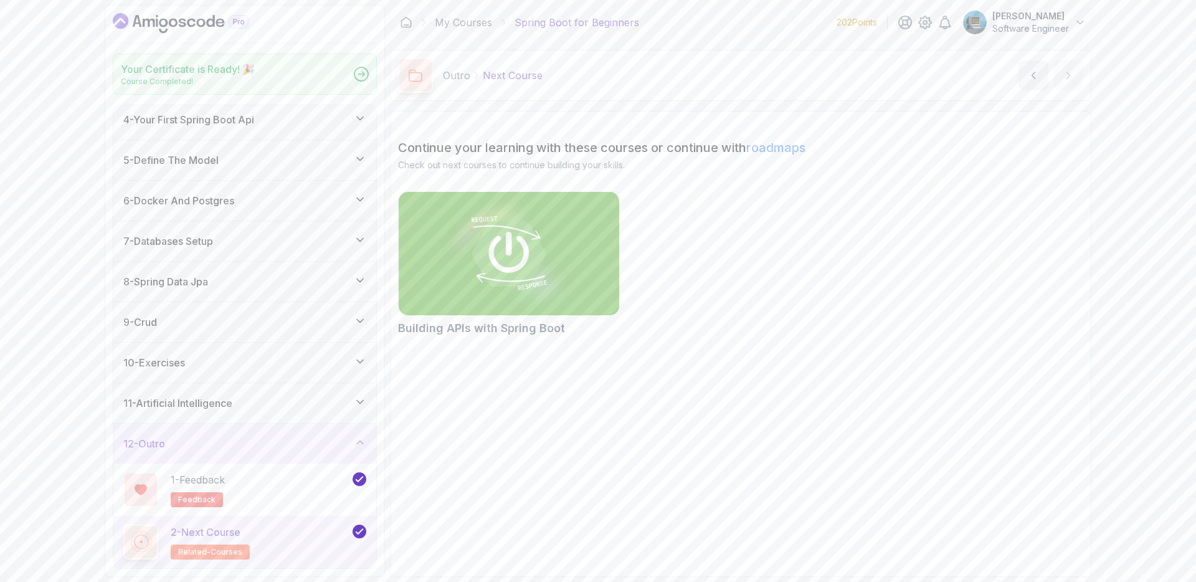
scroll to position [127, 0]
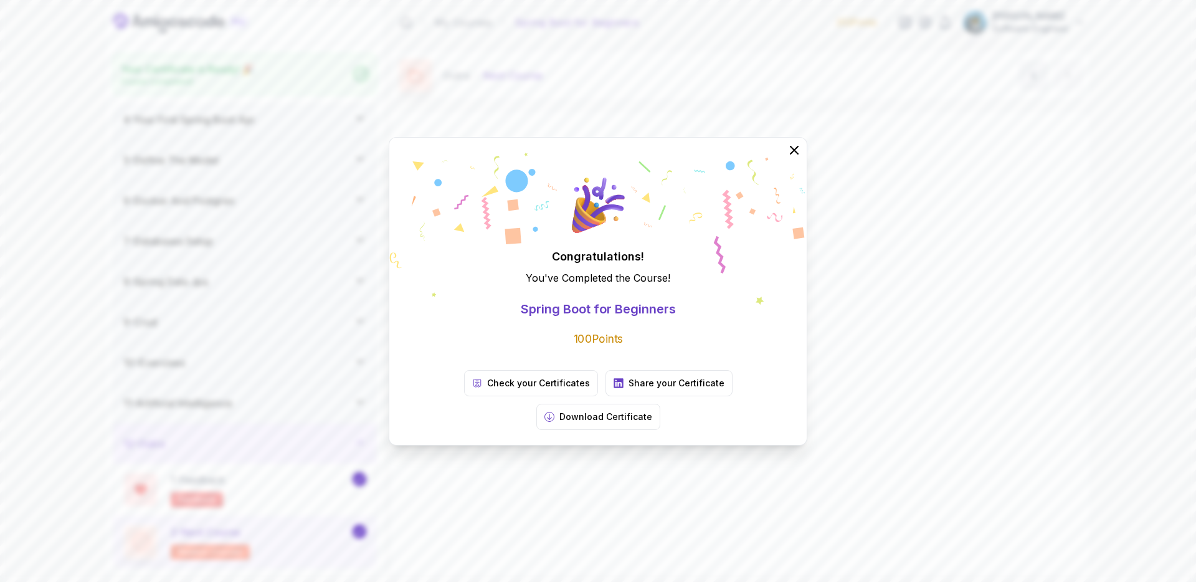
click at [343, 445] on div "Congratulations! You've Completed the Course ! Spring Boot for Beginners 100 Po…" at bounding box center [598, 291] width 1196 height 582
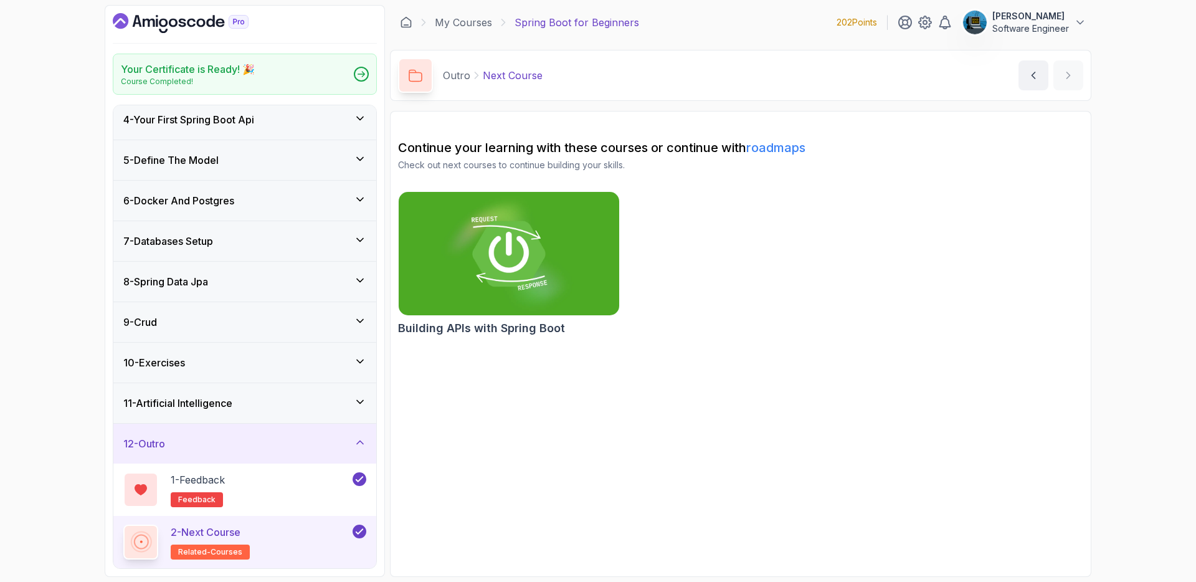
click at [360, 437] on icon at bounding box center [360, 442] width 12 height 12
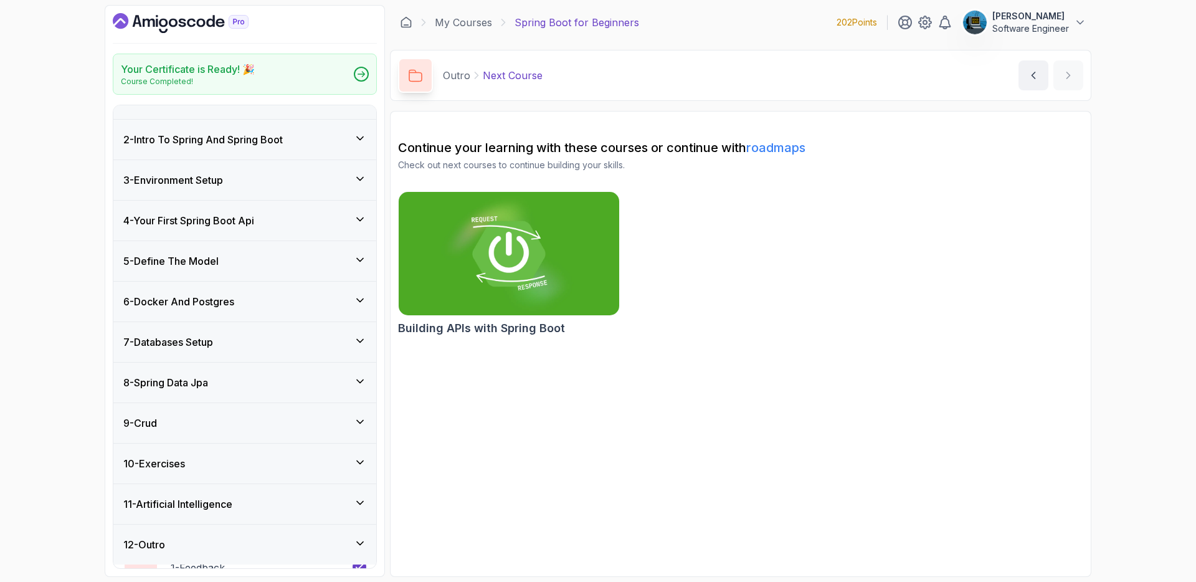
scroll to position [22, 0]
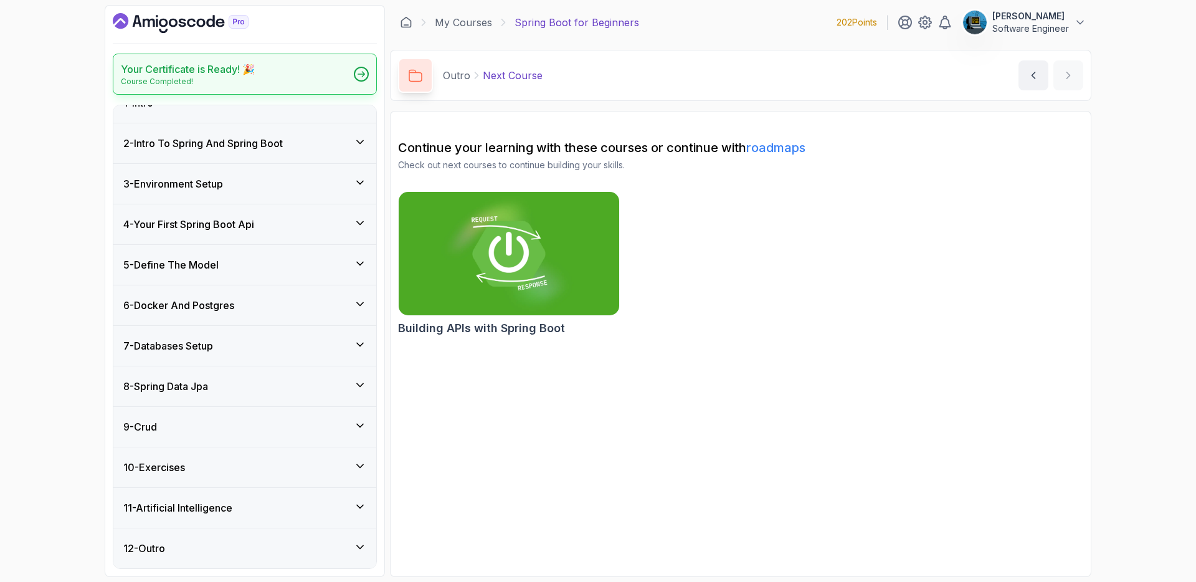
click at [277, 75] on div "Your Certificate is Ready! 🎉 Course Completed!" at bounding box center [245, 74] width 264 height 41
click at [190, 70] on h2 "Your Certificate is Ready! 🎉" at bounding box center [188, 69] width 134 height 15
click at [966, 24] on img at bounding box center [975, 22] width 25 height 25
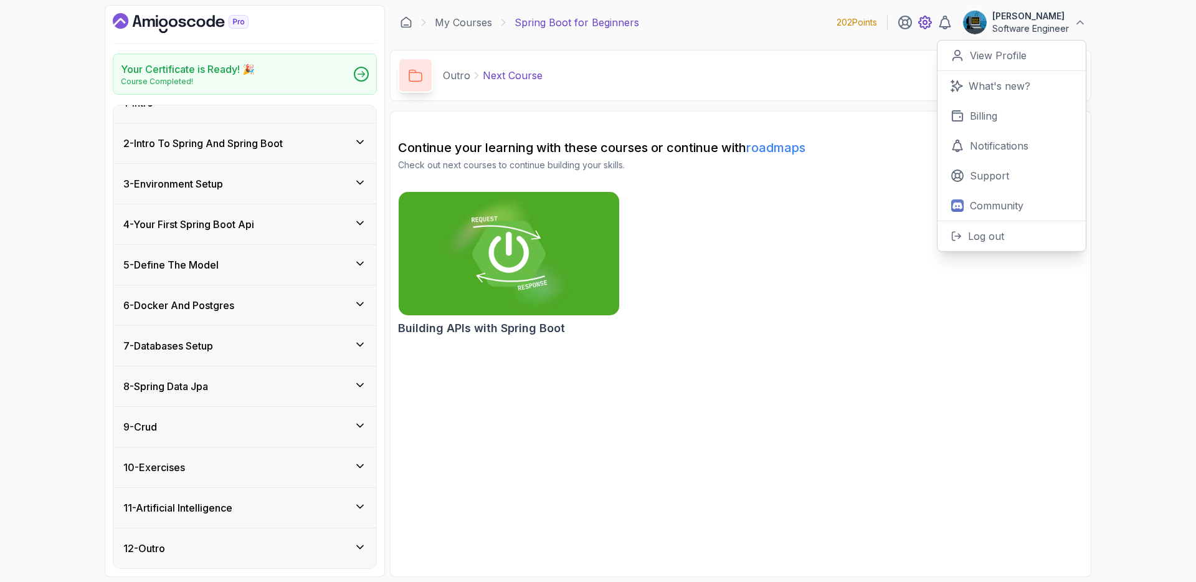
click at [925, 22] on icon at bounding box center [925, 22] width 15 height 15
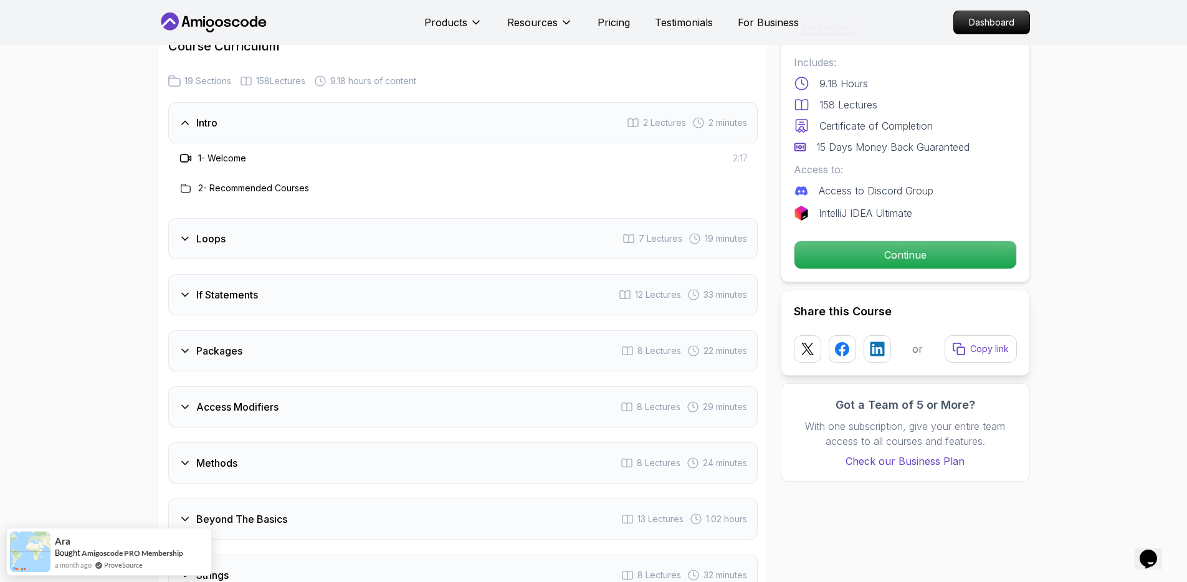
scroll to position [1558, 0]
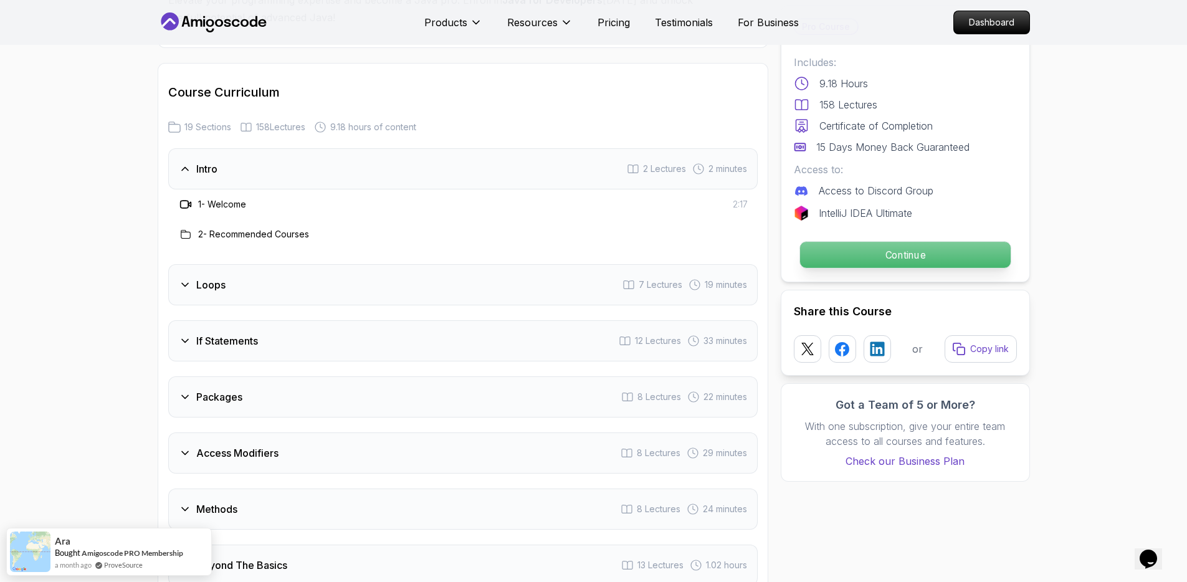
click at [907, 256] on p "Continue" at bounding box center [904, 255] width 211 height 26
click at [855, 249] on p "Continue" at bounding box center [904, 255] width 211 height 26
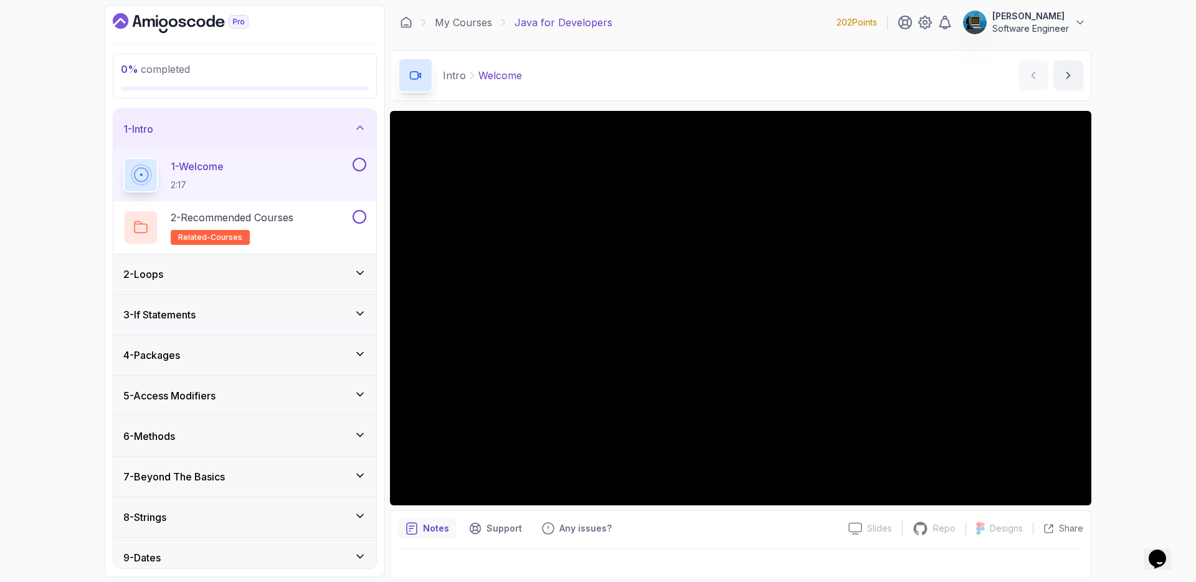
click at [357, 122] on icon at bounding box center [360, 128] width 12 height 12
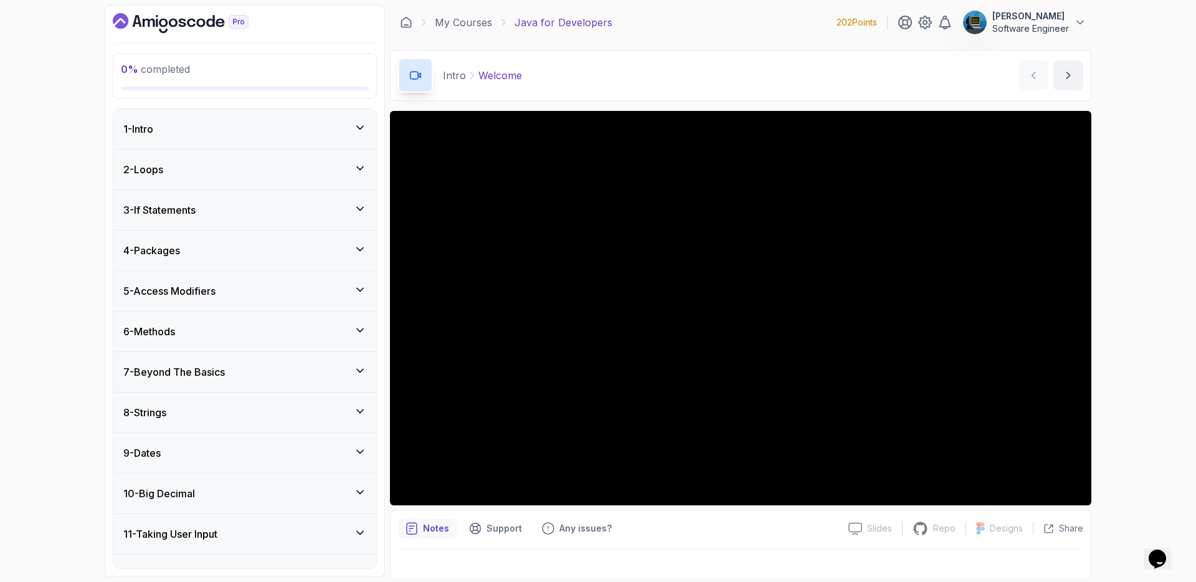
click at [330, 165] on div "2 - Loops" at bounding box center [244, 169] width 243 height 15
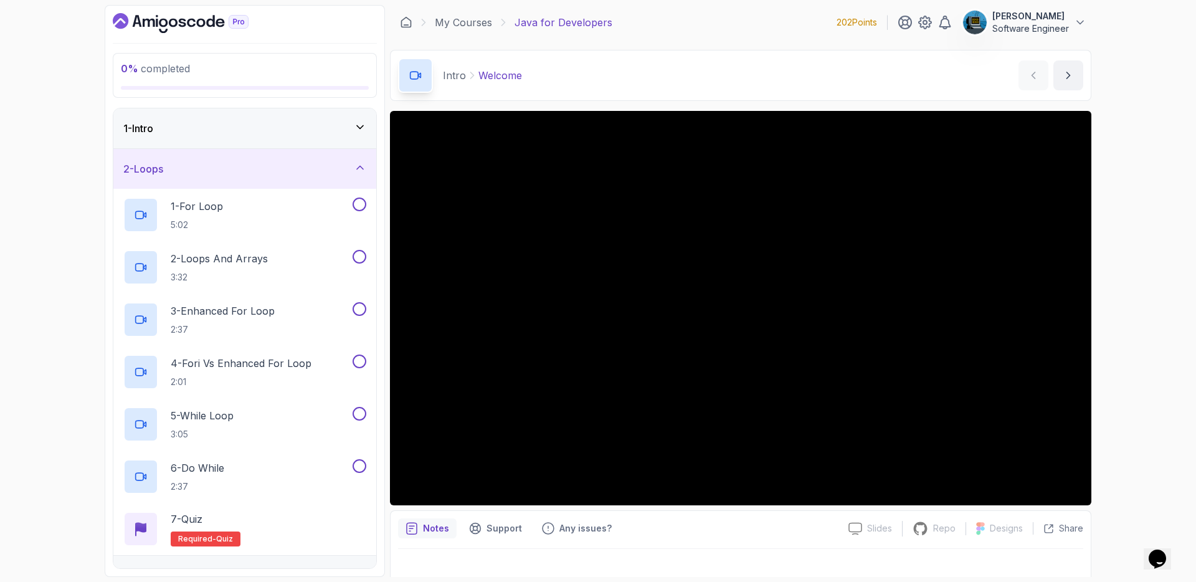
click at [328, 169] on div "2 - Loops" at bounding box center [244, 168] width 243 height 15
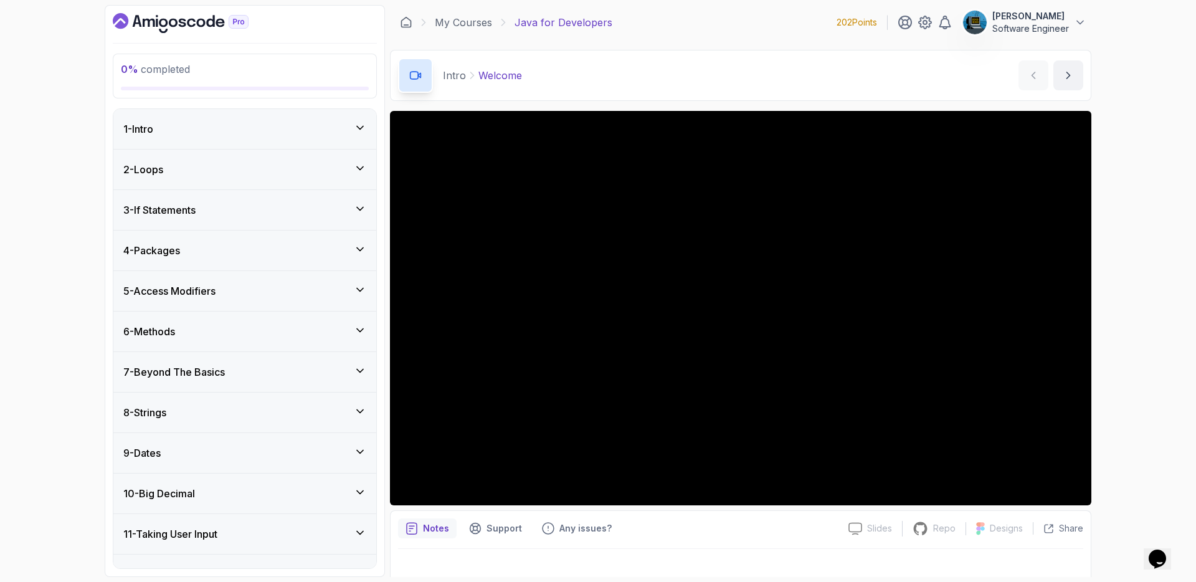
click at [313, 201] on div "3 - If Statements" at bounding box center [244, 210] width 263 height 40
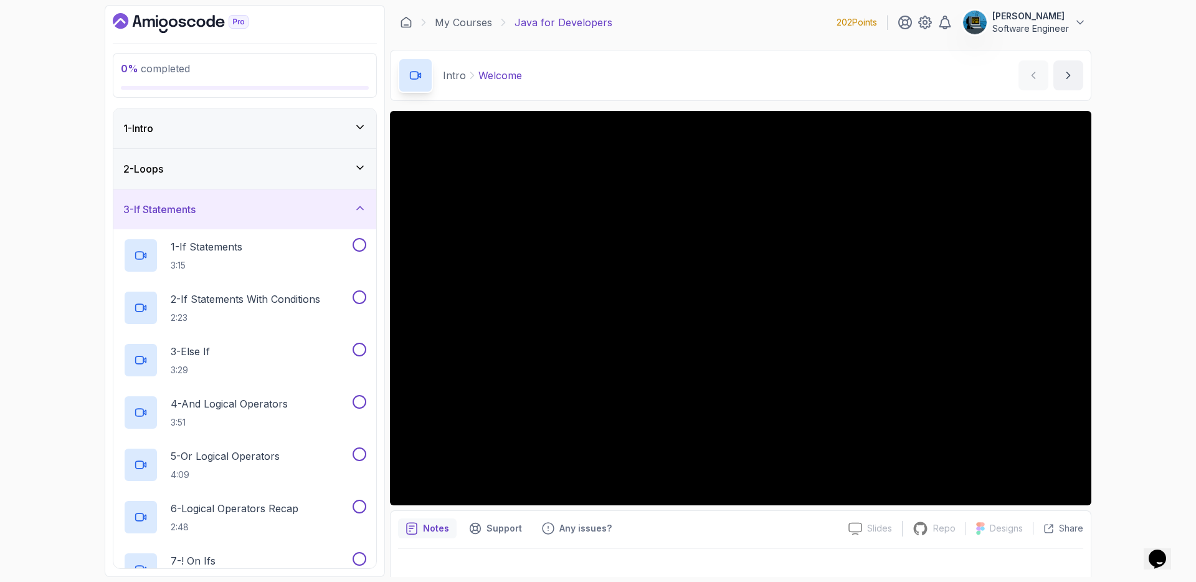
click at [310, 208] on div "3 - If Statements" at bounding box center [244, 209] width 243 height 15
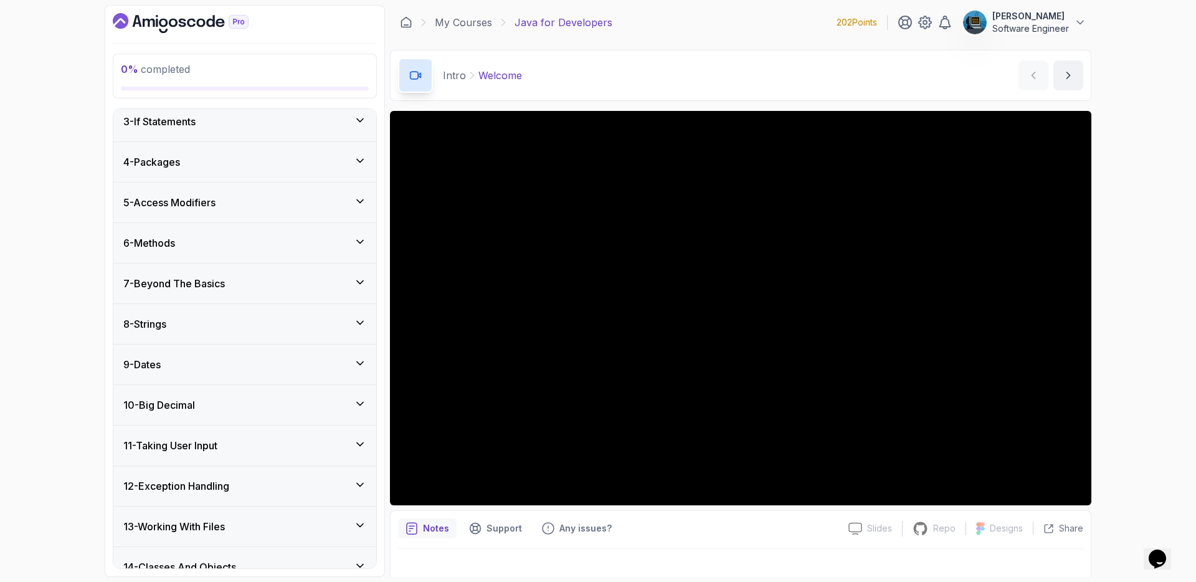
scroll to position [91, 0]
click at [311, 288] on div "7 - Beyond The Basics" at bounding box center [244, 281] width 243 height 15
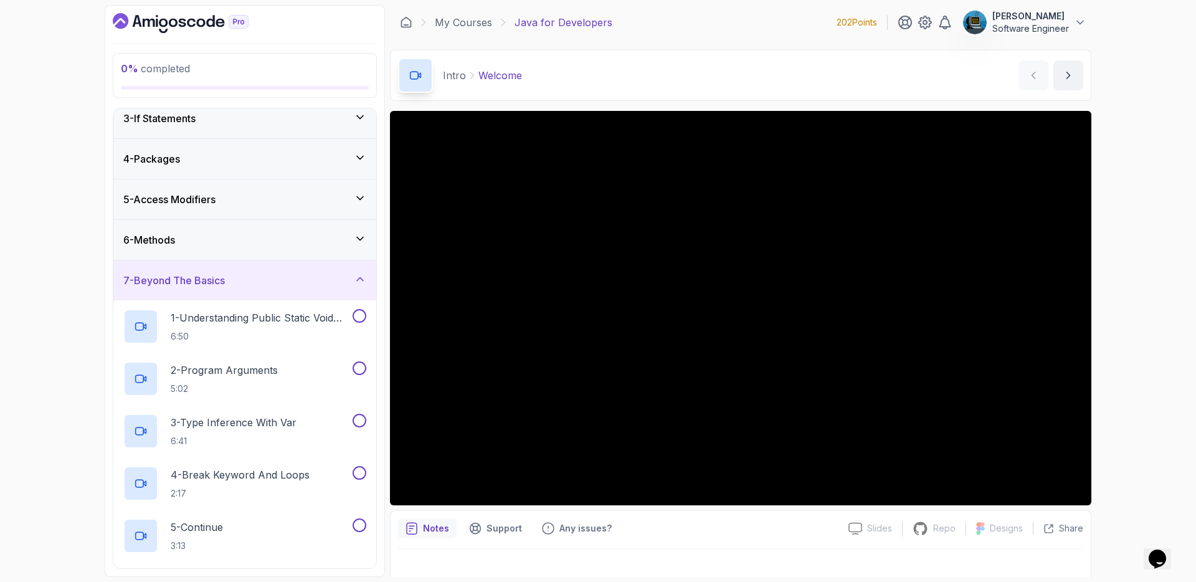
click at [311, 288] on div "7 - Beyond The Basics" at bounding box center [244, 280] width 243 height 15
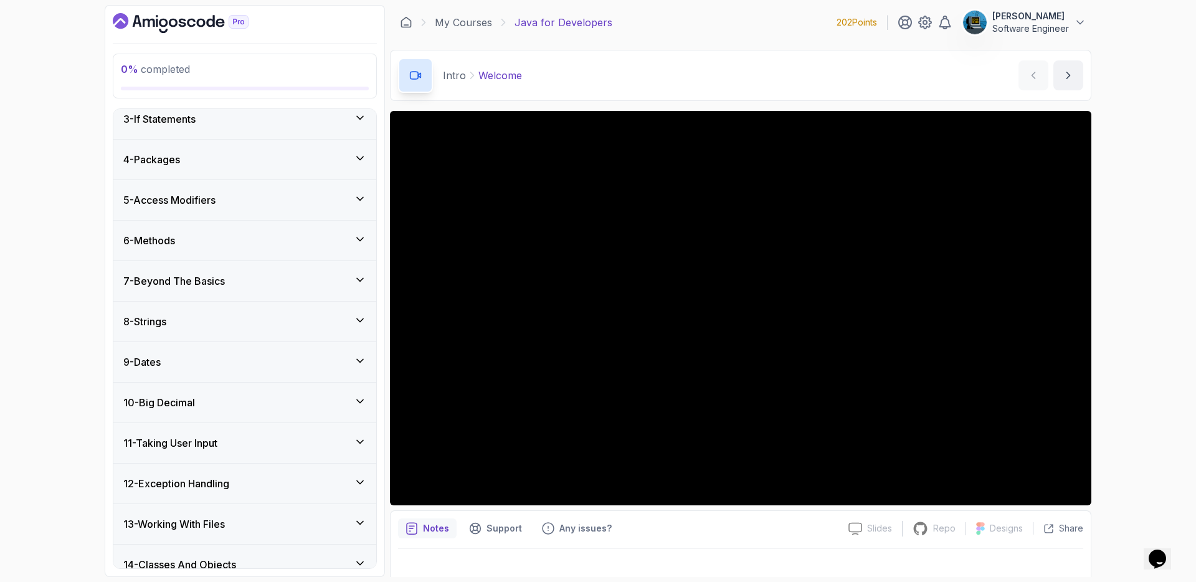
click at [311, 288] on div "7 - Beyond The Basics" at bounding box center [244, 281] width 243 height 15
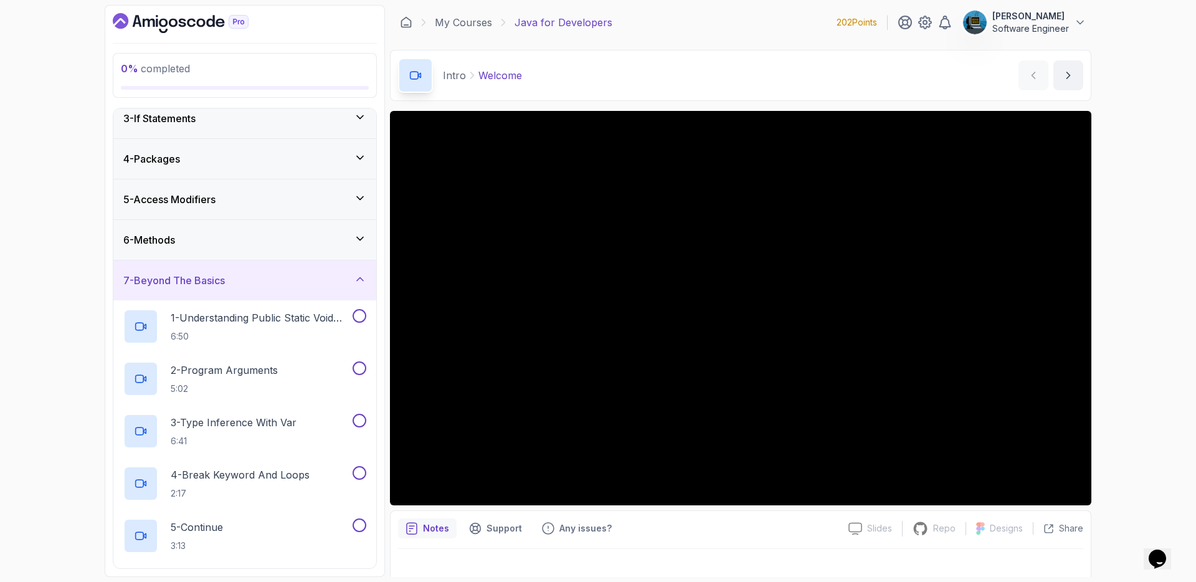
click at [312, 288] on div "7 - Beyond The Basics" at bounding box center [244, 280] width 243 height 15
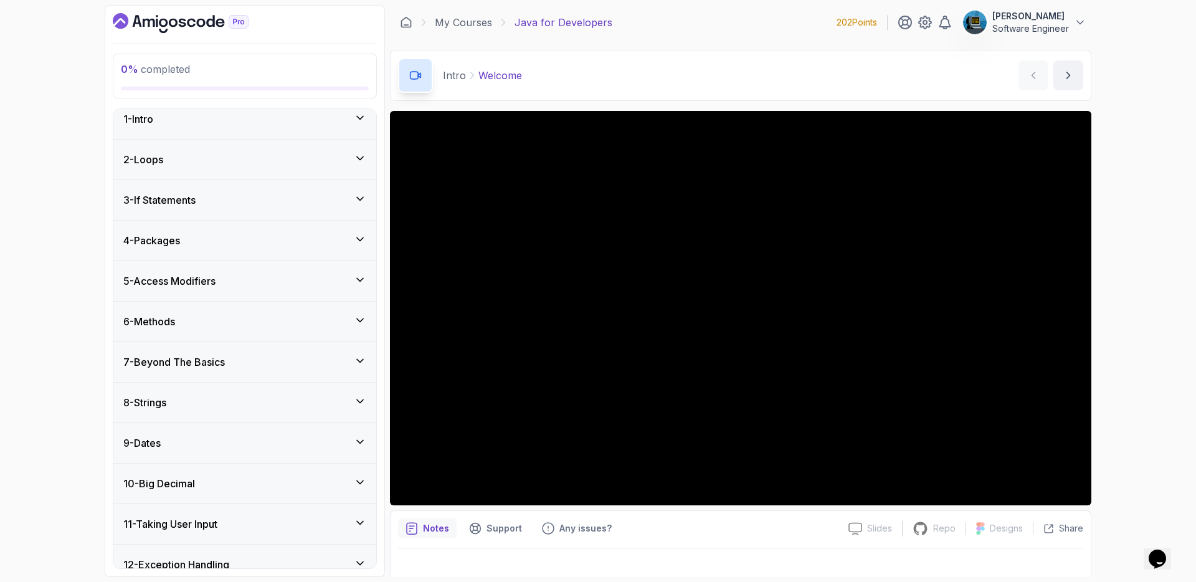
scroll to position [0, 0]
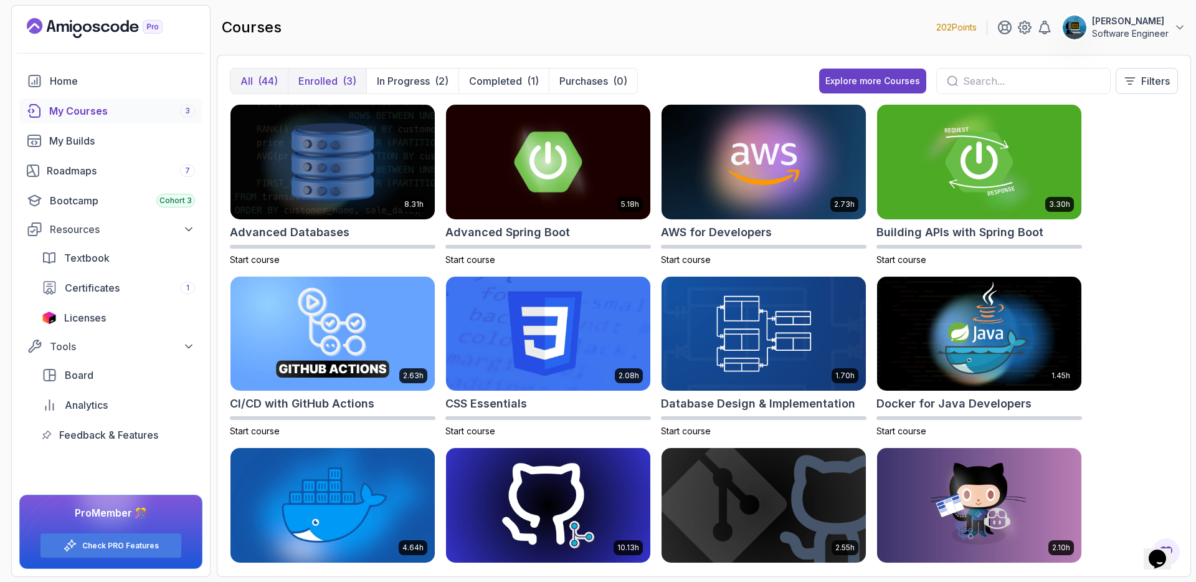
click at [326, 76] on p "Enrolled" at bounding box center [317, 81] width 39 height 15
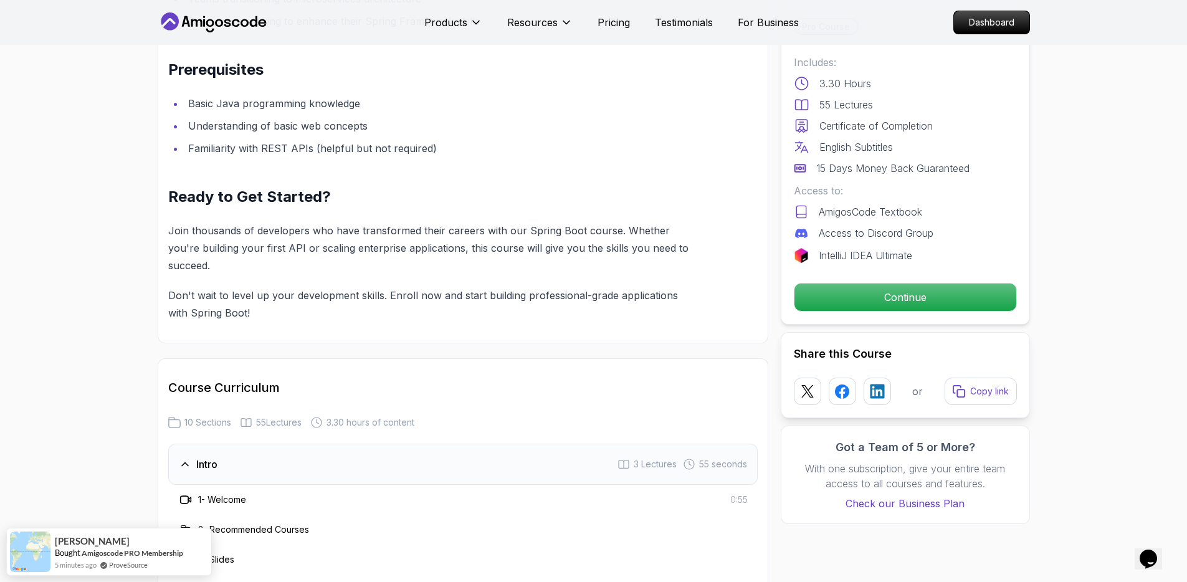
scroll to position [2088, 0]
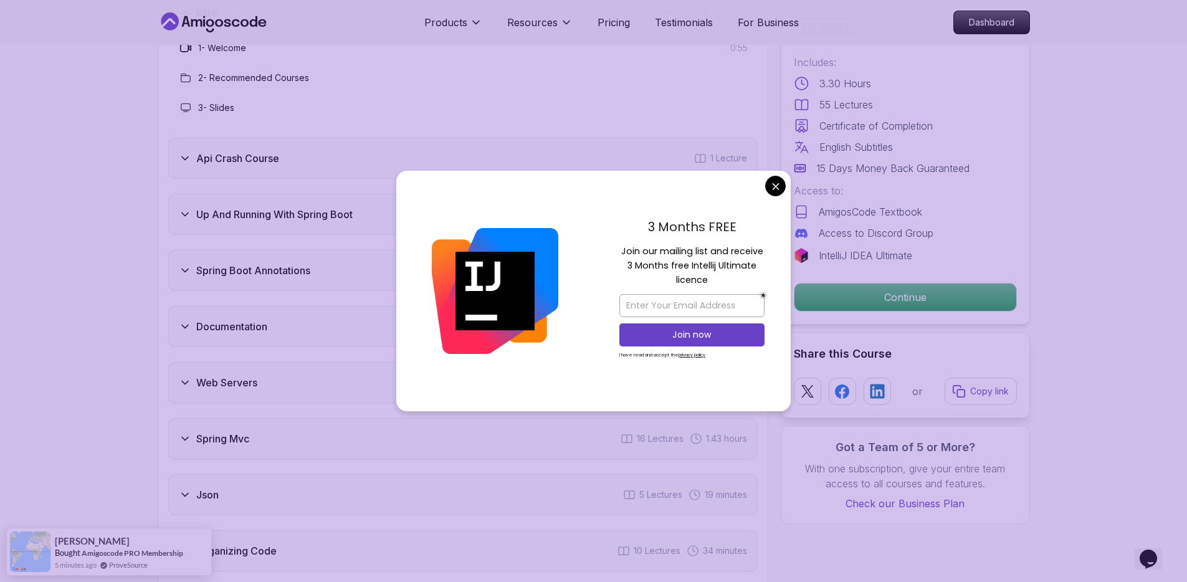
click at [773, 185] on body "Products Resources Pricing Testimonials For Business Dashboard Products Resourc…" at bounding box center [593, 401] width 1187 height 4978
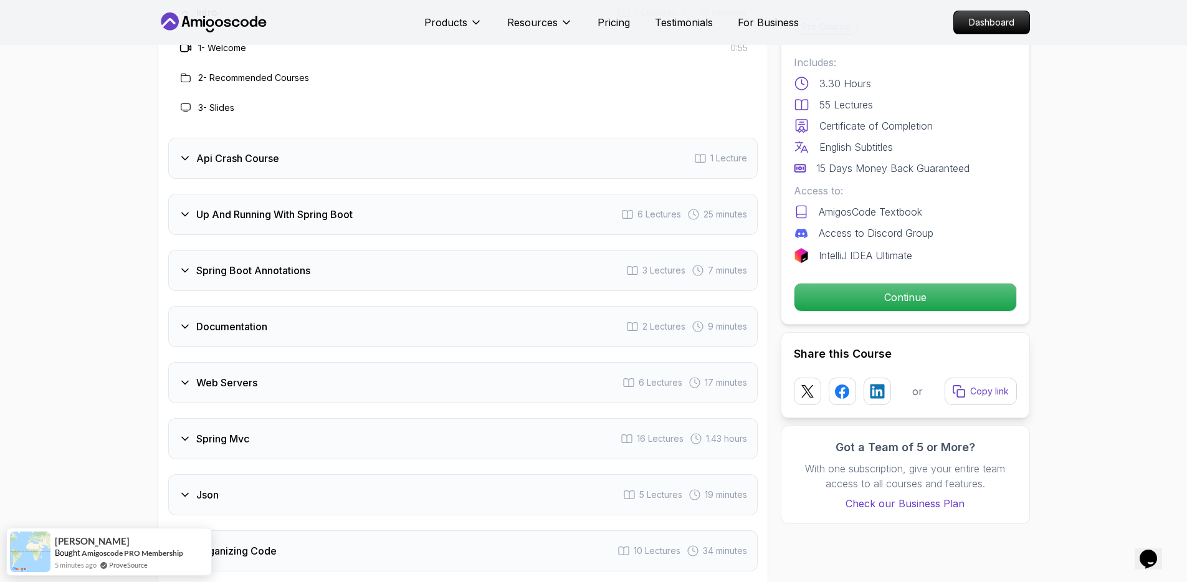
click at [308, 146] on div "Api Crash Course 1 Lecture" at bounding box center [462, 158] width 589 height 41
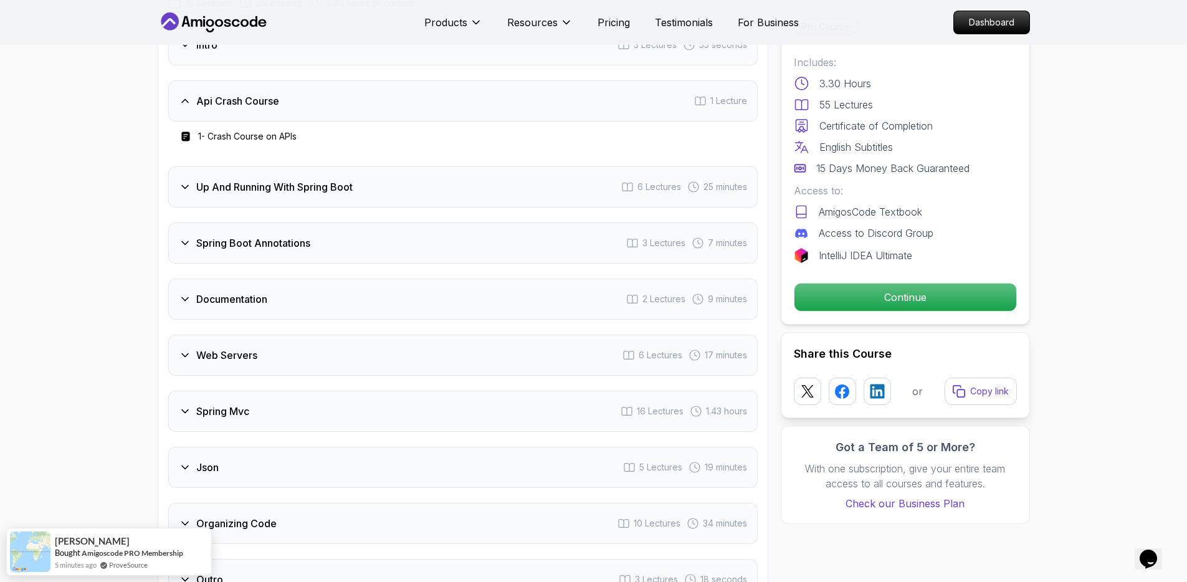
scroll to position [1978, 0]
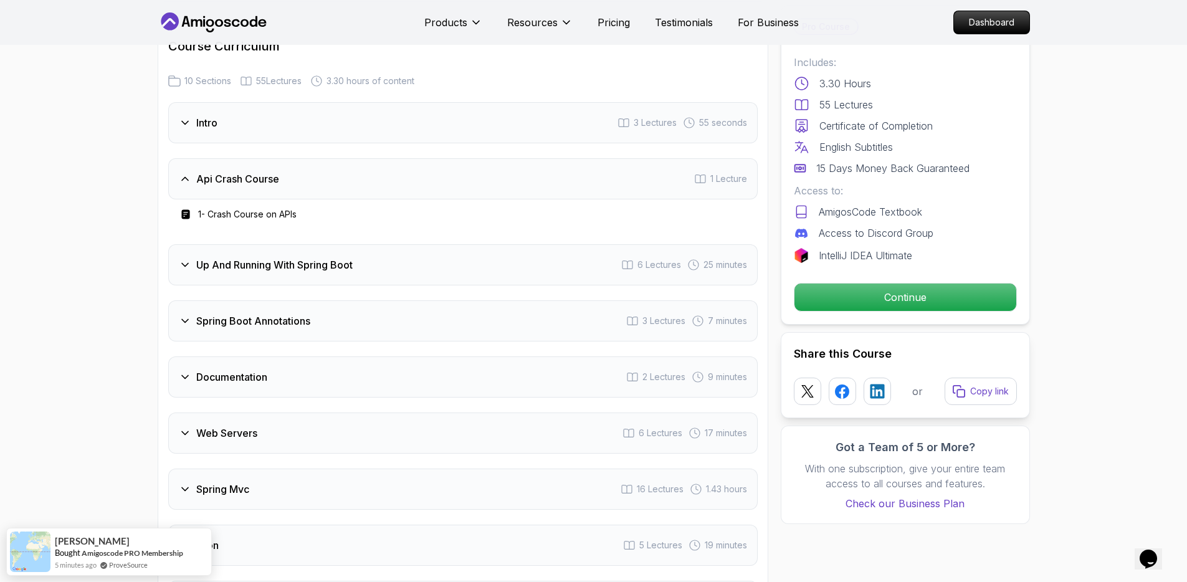
click at [312, 160] on div "Api Crash Course 1 Lecture" at bounding box center [462, 178] width 589 height 41
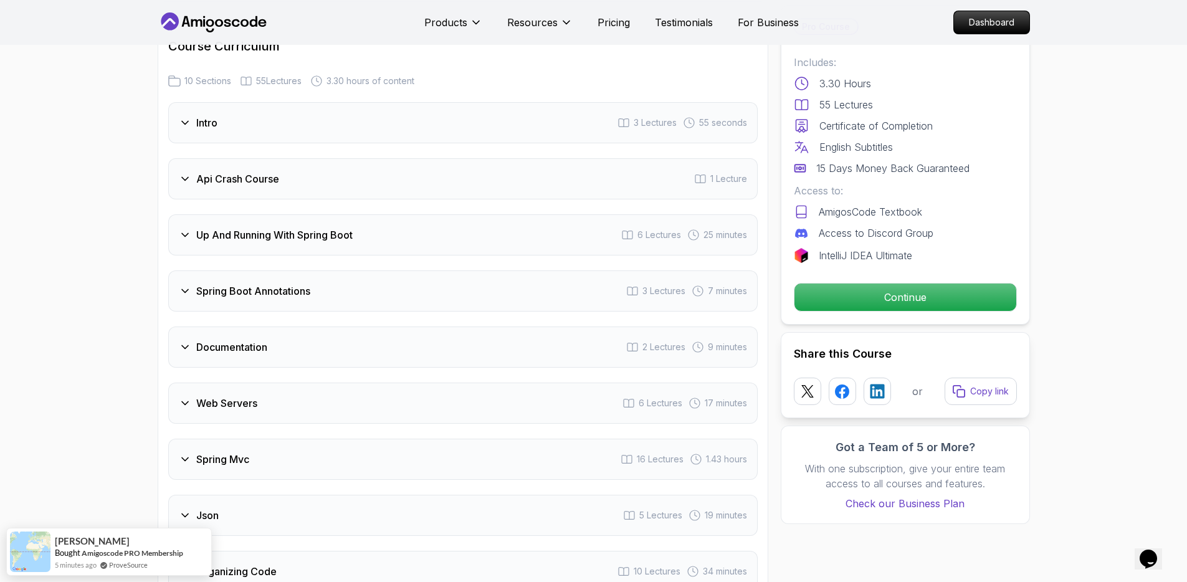
click at [308, 227] on h3 "Up And Running With Spring Boot" at bounding box center [274, 234] width 156 height 15
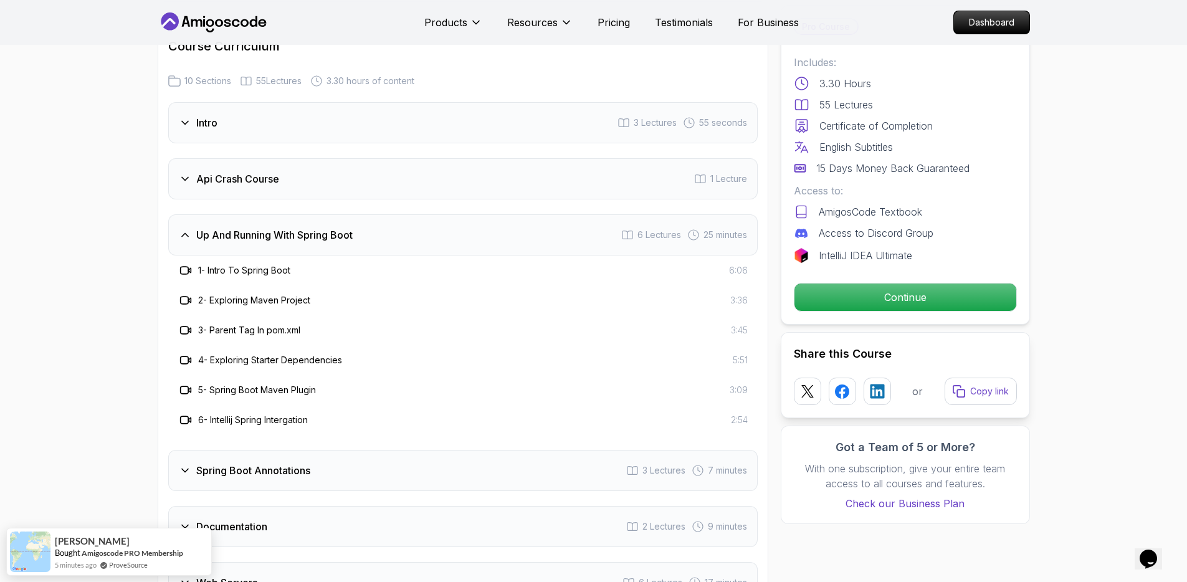
click at [308, 227] on h3 "Up And Running With Spring Boot" at bounding box center [274, 234] width 156 height 15
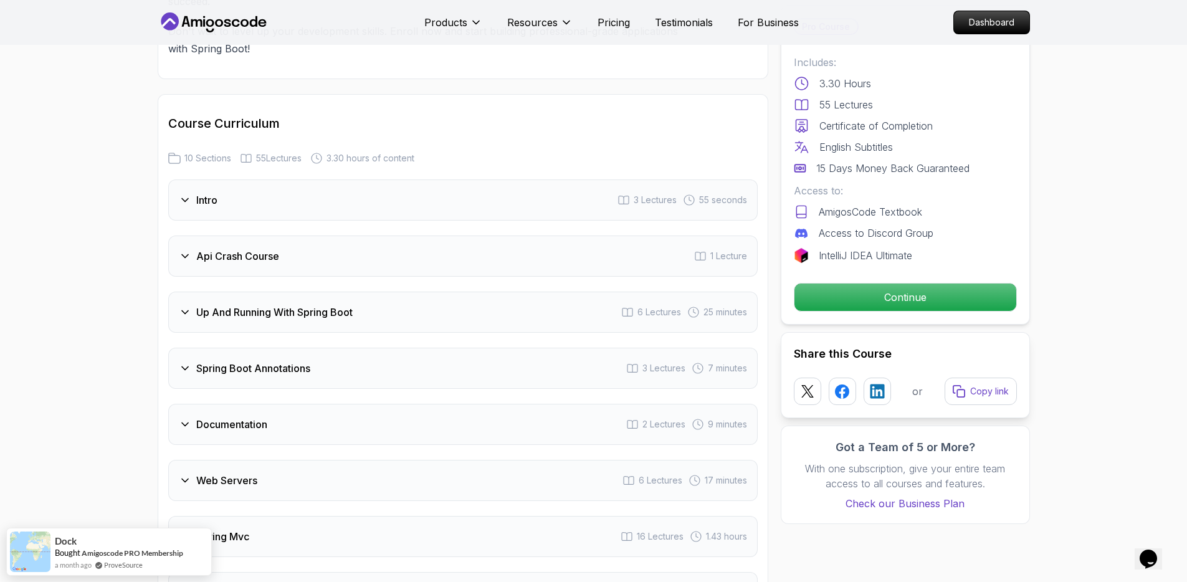
scroll to position [1834, 0]
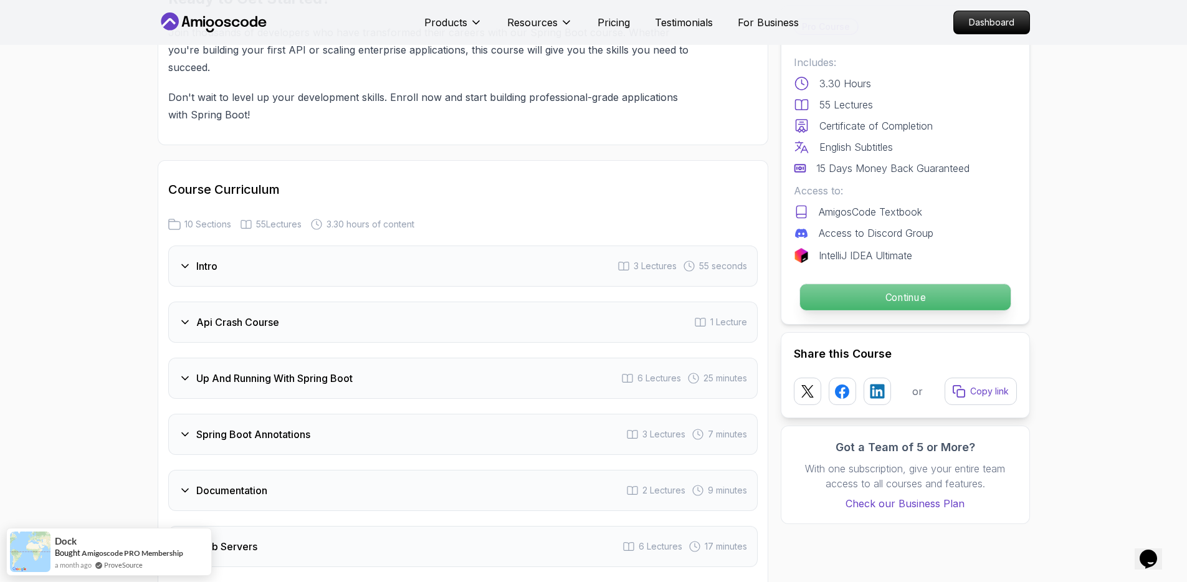
click at [856, 300] on p "Continue" at bounding box center [904, 297] width 211 height 26
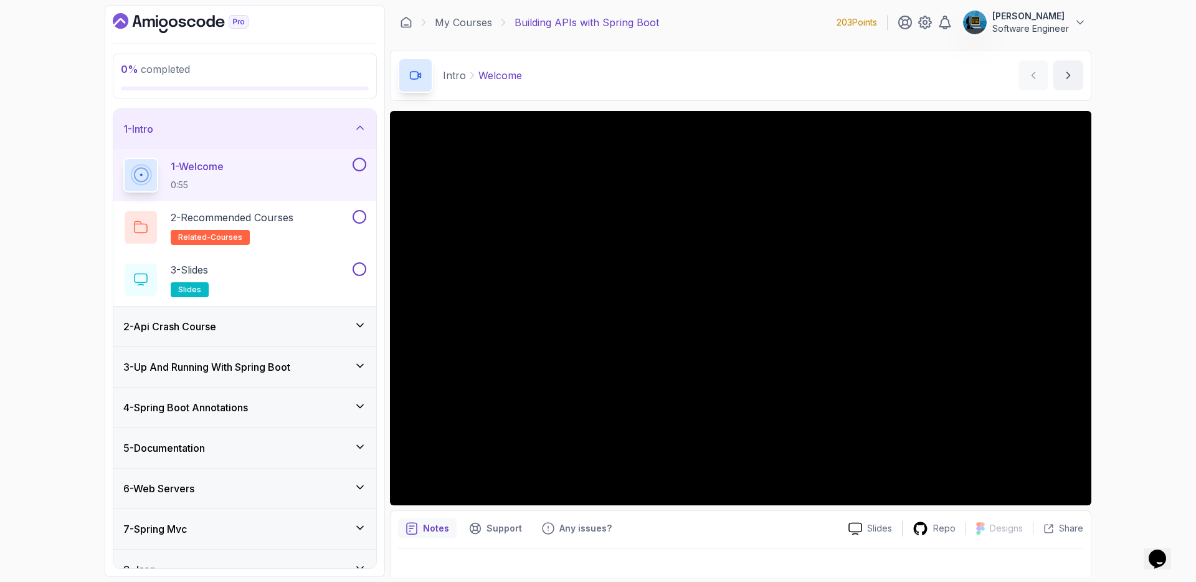
click at [339, 126] on div "1 - Intro" at bounding box center [244, 129] width 243 height 15
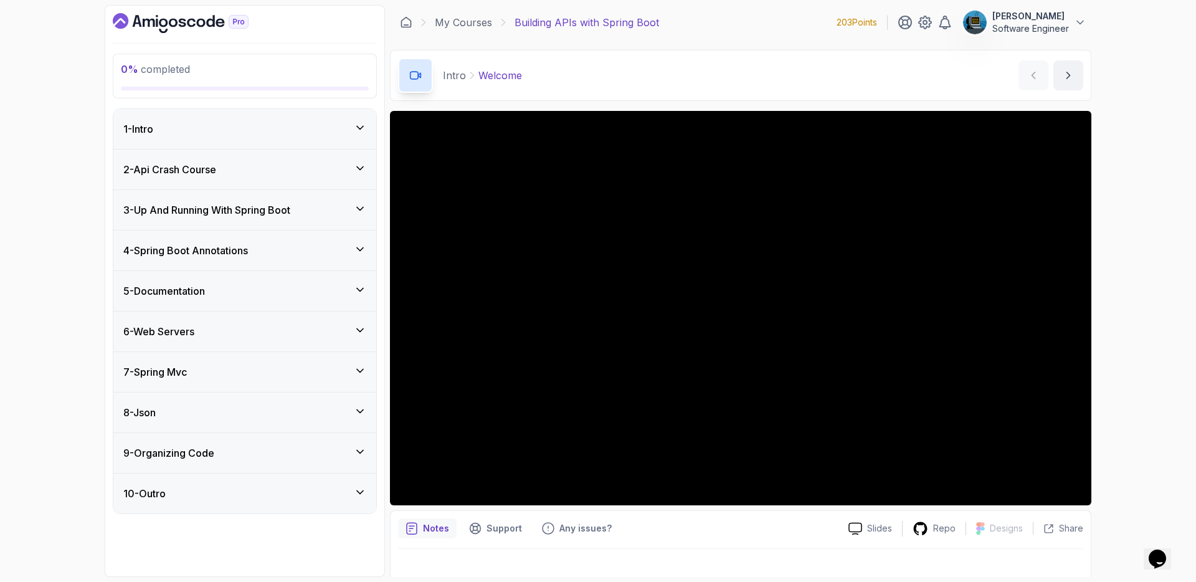
click at [256, 489] on div "10 - Outro" at bounding box center [244, 493] width 243 height 15
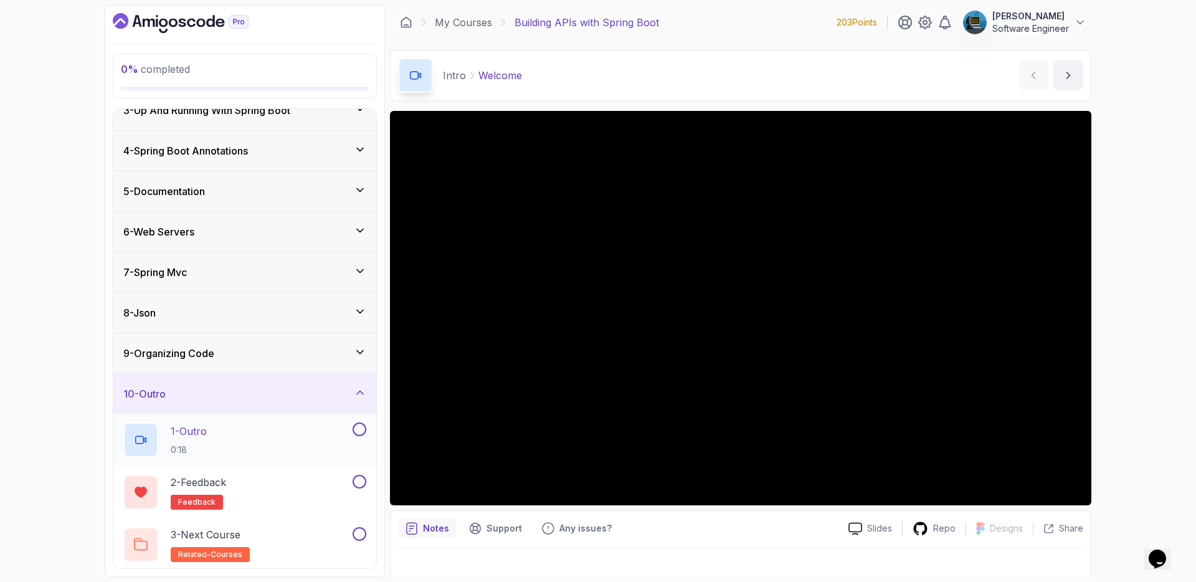
scroll to position [102, 0]
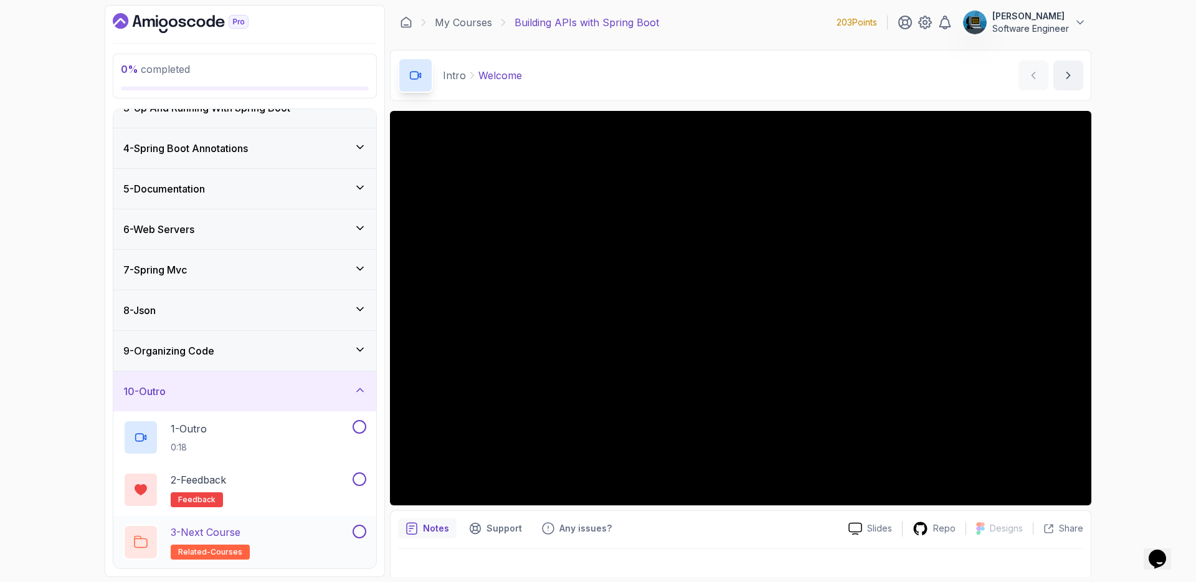
click at [257, 535] on div "3 - Next Course related-courses" at bounding box center [236, 542] width 227 height 35
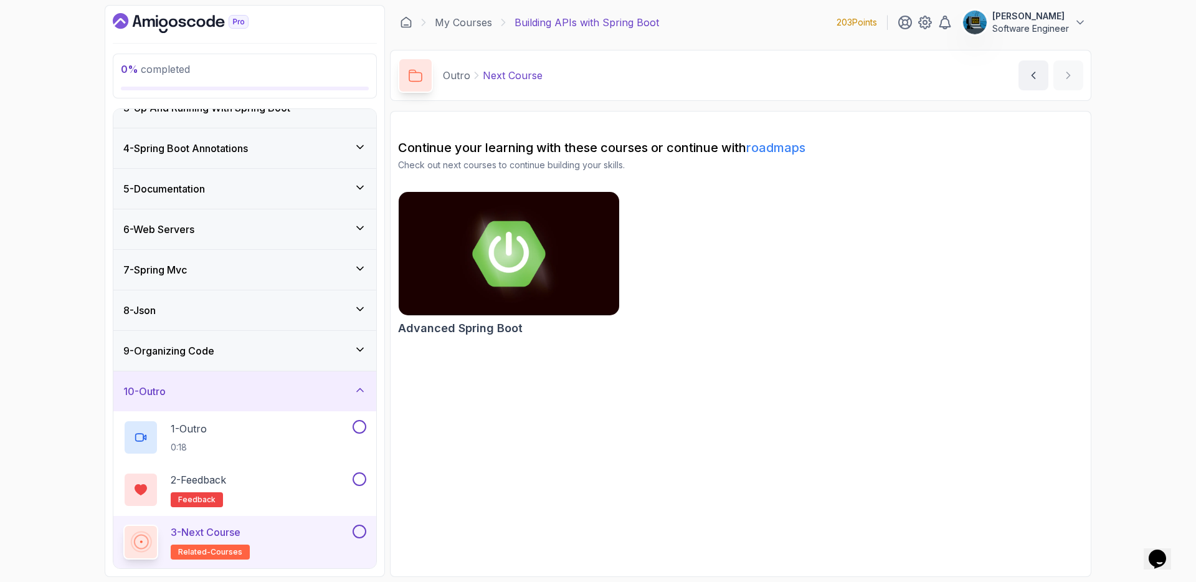
click at [244, 386] on div "10 - Outro" at bounding box center [244, 391] width 243 height 15
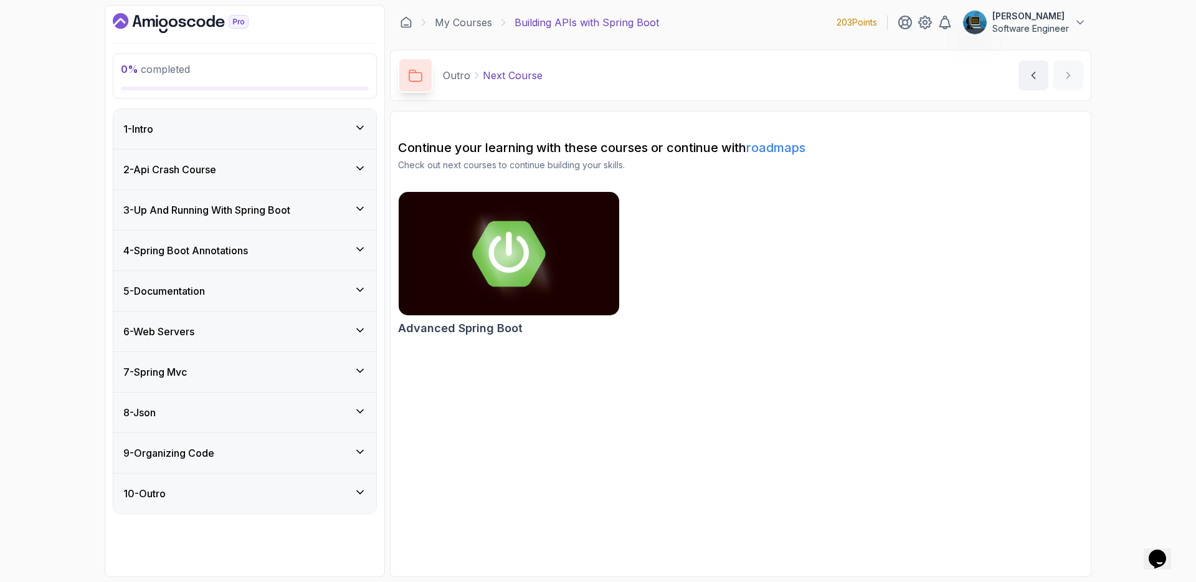
click at [232, 131] on div "1 - Intro" at bounding box center [244, 129] width 243 height 15
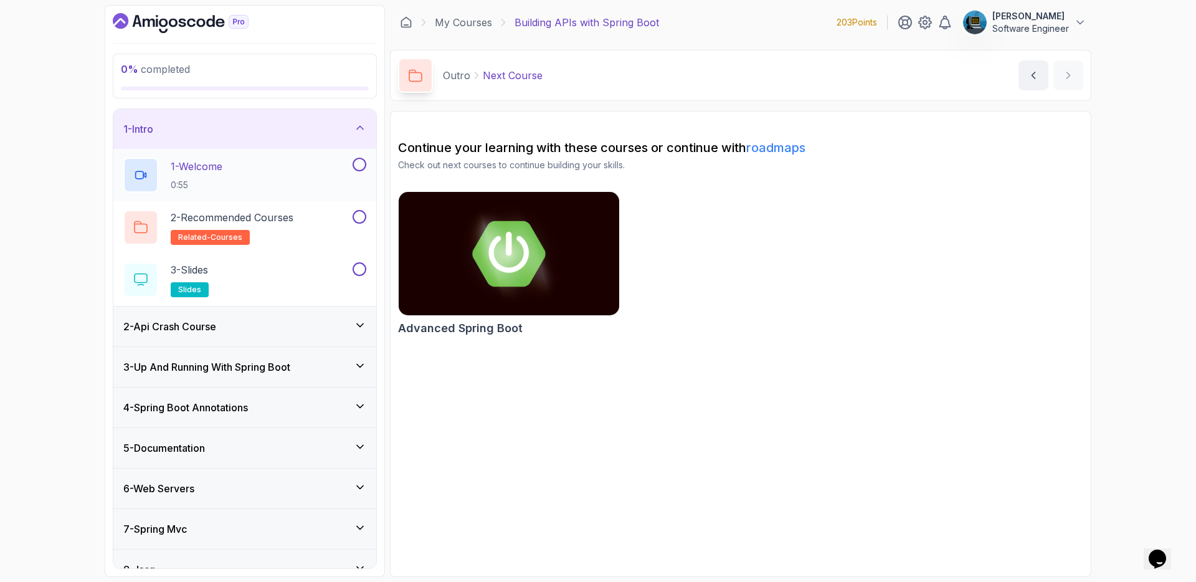
click at [242, 163] on div "1 - Welcome 0:55" at bounding box center [236, 175] width 227 height 35
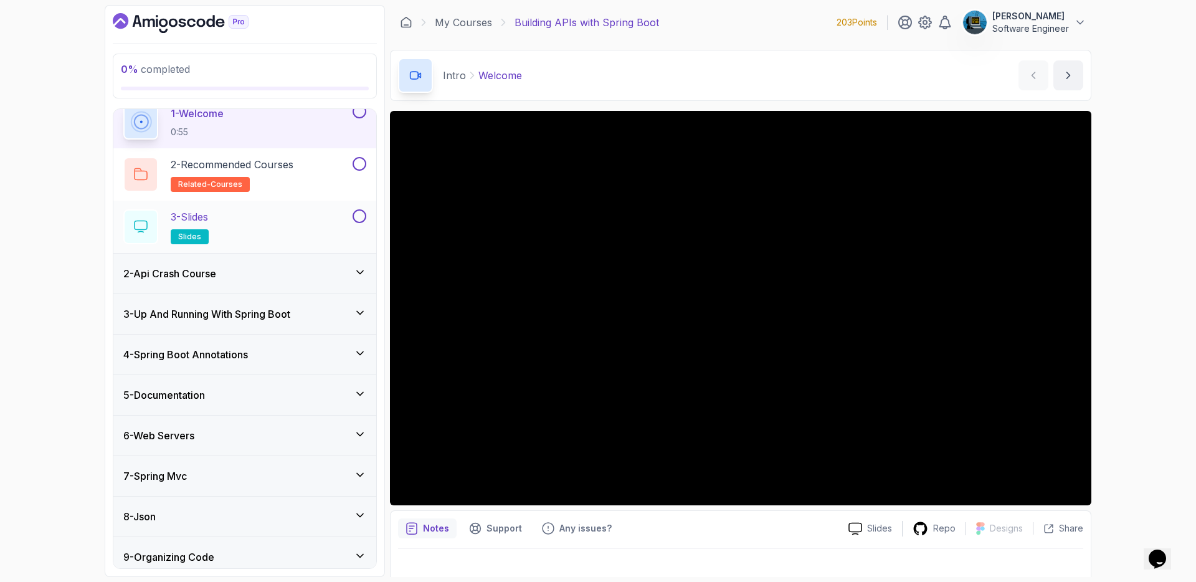
scroll to position [102, 0]
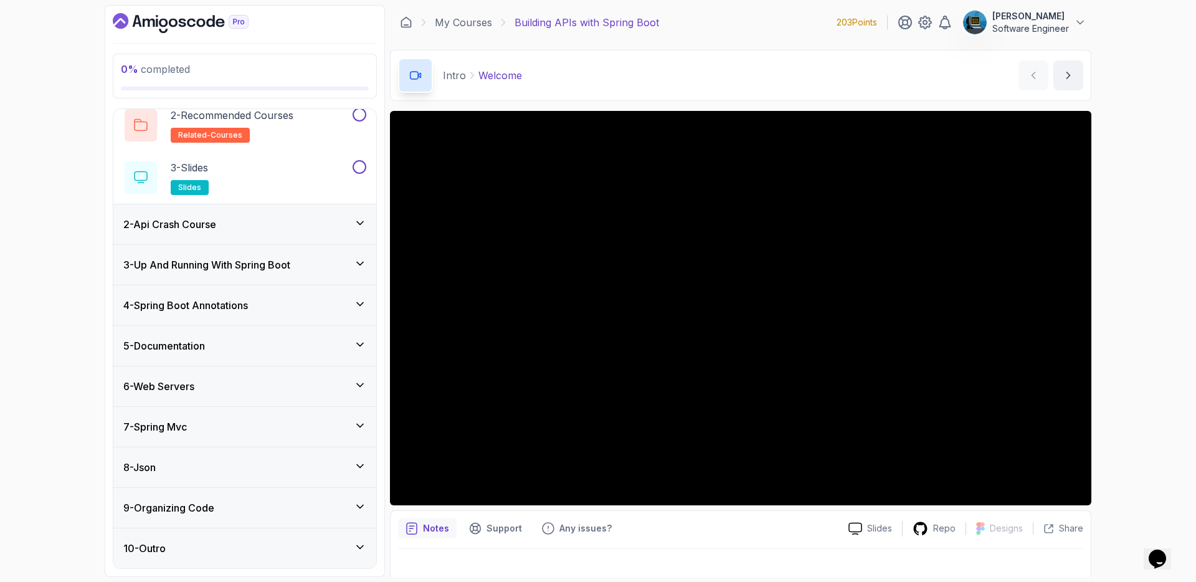
click at [272, 308] on div "4 - Spring Boot Annotations" at bounding box center [244, 305] width 243 height 15
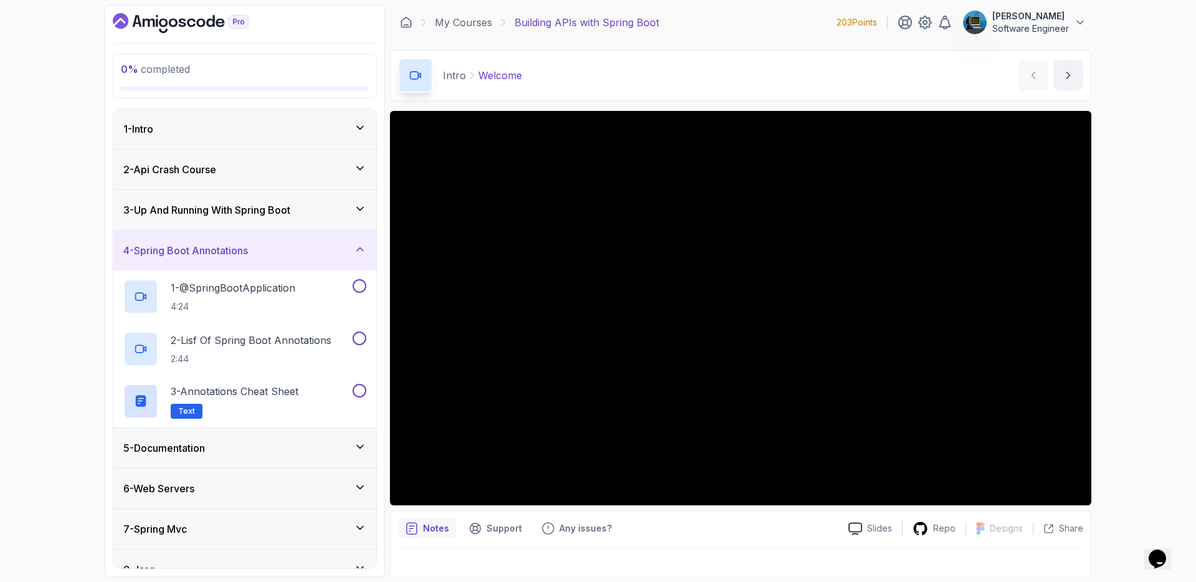
click at [345, 256] on div "4 - Spring Boot Annotations" at bounding box center [244, 250] width 243 height 15
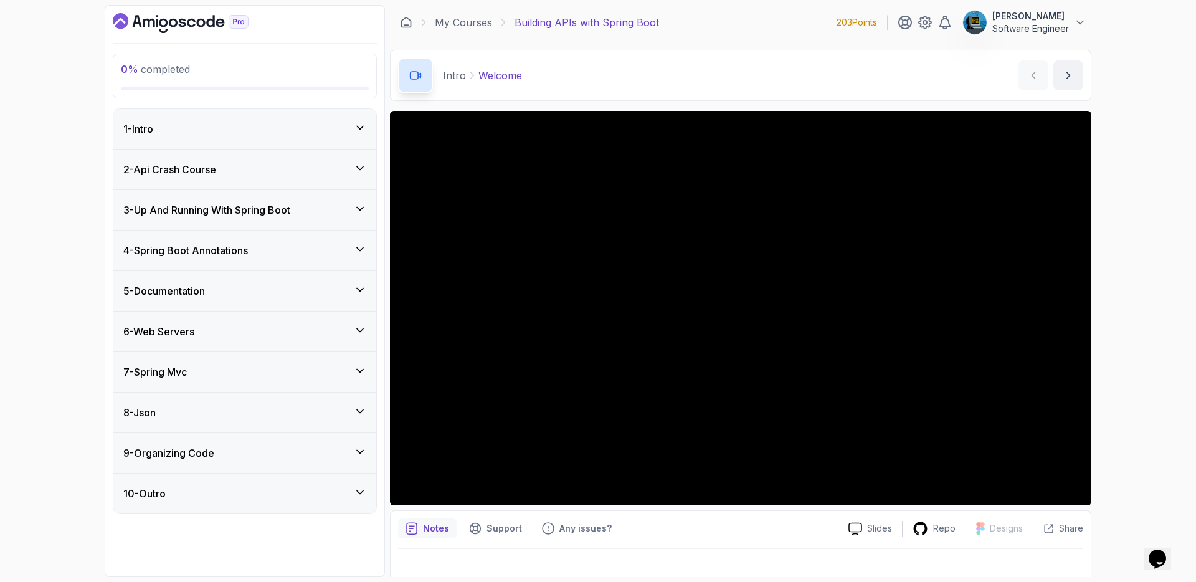
click at [345, 256] on div "4 - Spring Boot Annotations" at bounding box center [244, 250] width 243 height 15
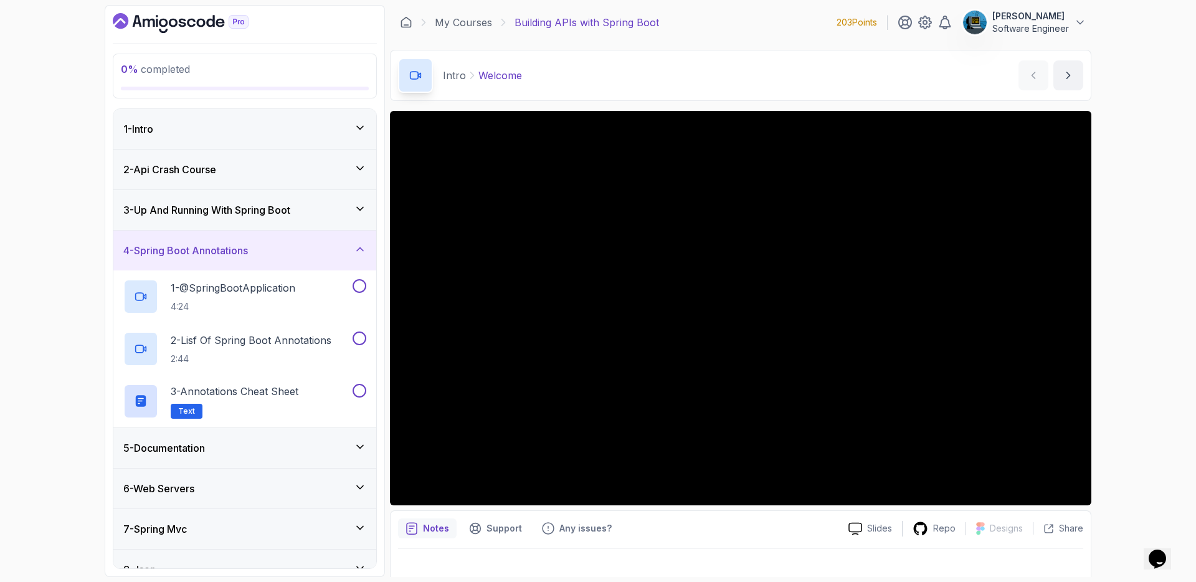
click at [345, 256] on div "4 - Spring Boot Annotations" at bounding box center [244, 250] width 243 height 15
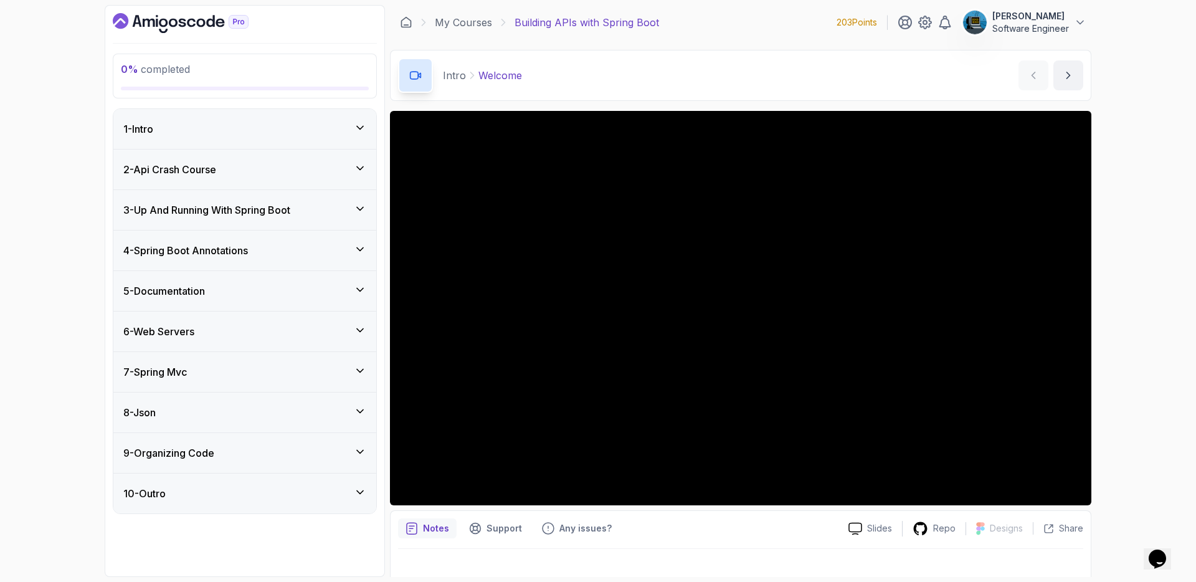
click at [304, 290] on div "5 - Documentation" at bounding box center [244, 291] width 243 height 15
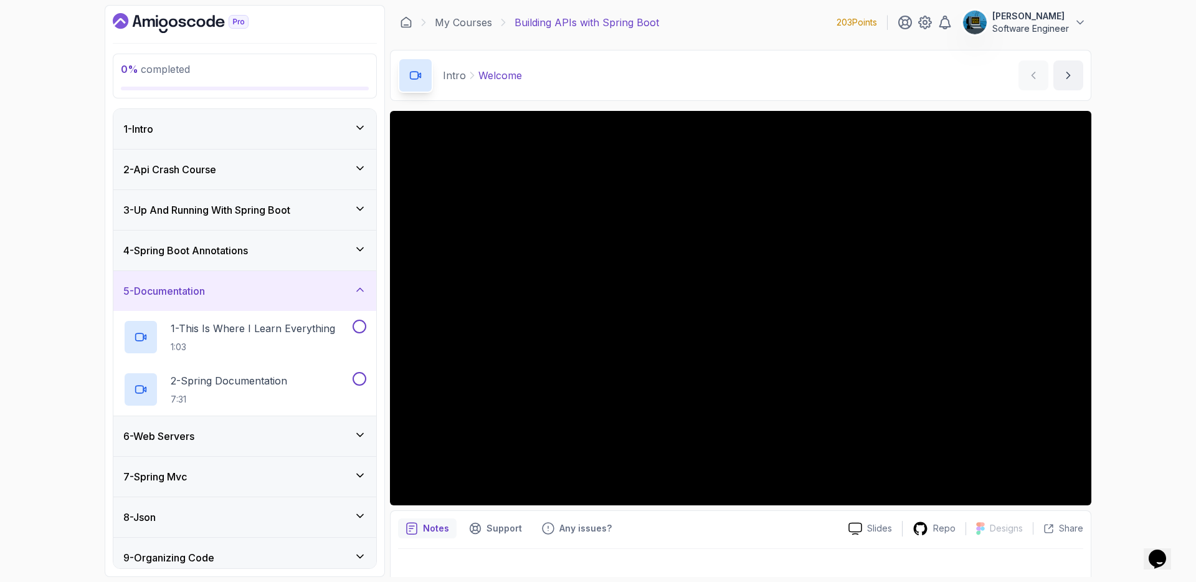
click at [303, 289] on div "5 - Documentation" at bounding box center [244, 291] width 243 height 15
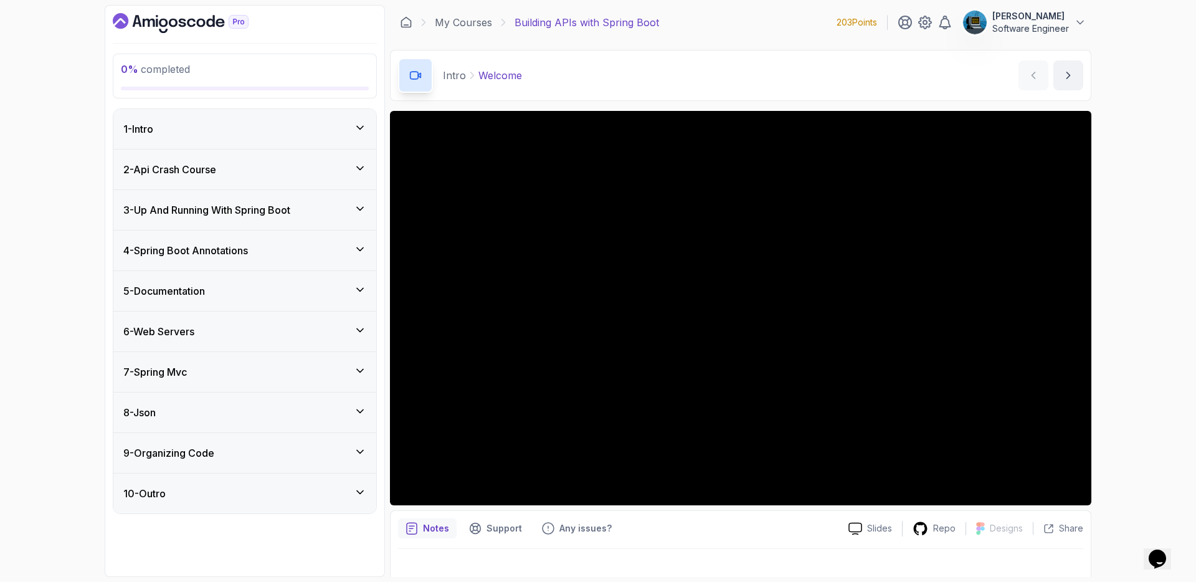
click at [283, 320] on div "6 - Web Servers" at bounding box center [244, 332] width 263 height 40
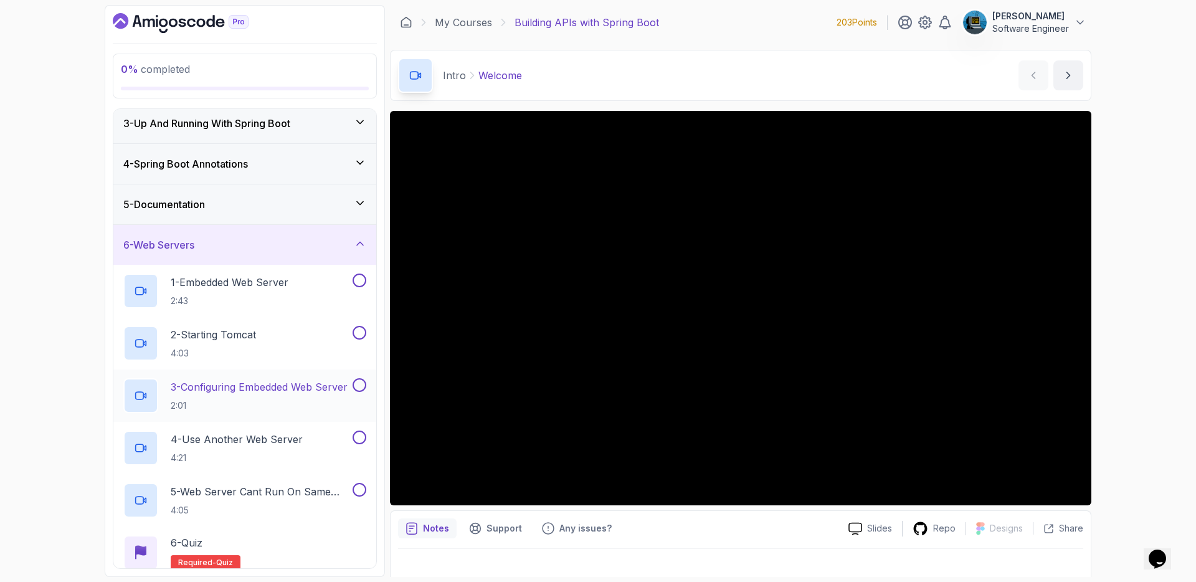
scroll to position [19, 0]
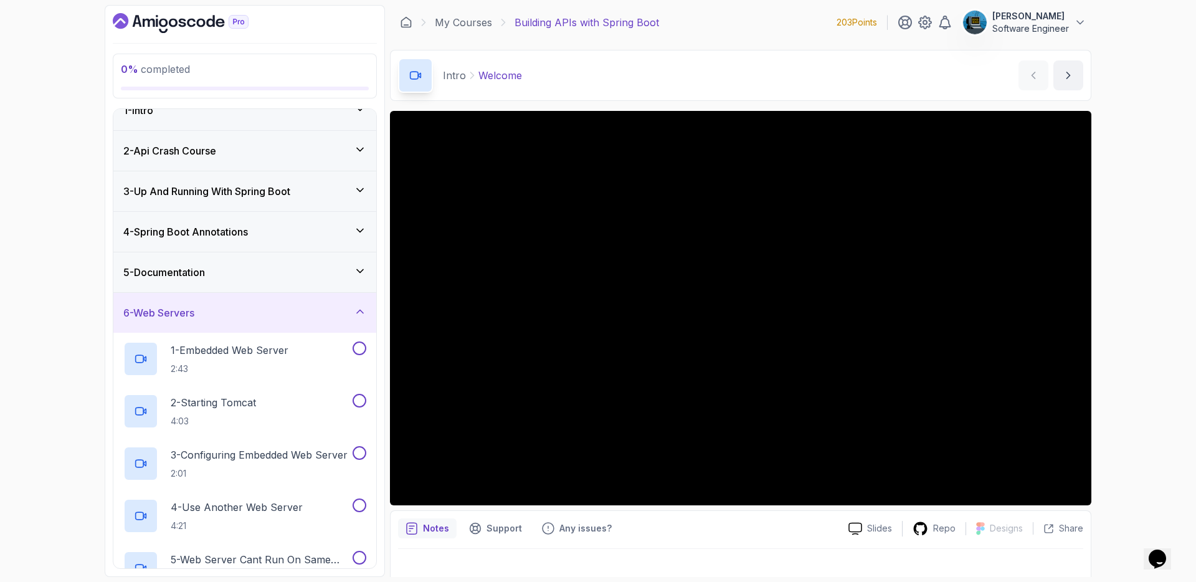
click at [290, 310] on div "6 - Web Servers" at bounding box center [244, 312] width 243 height 15
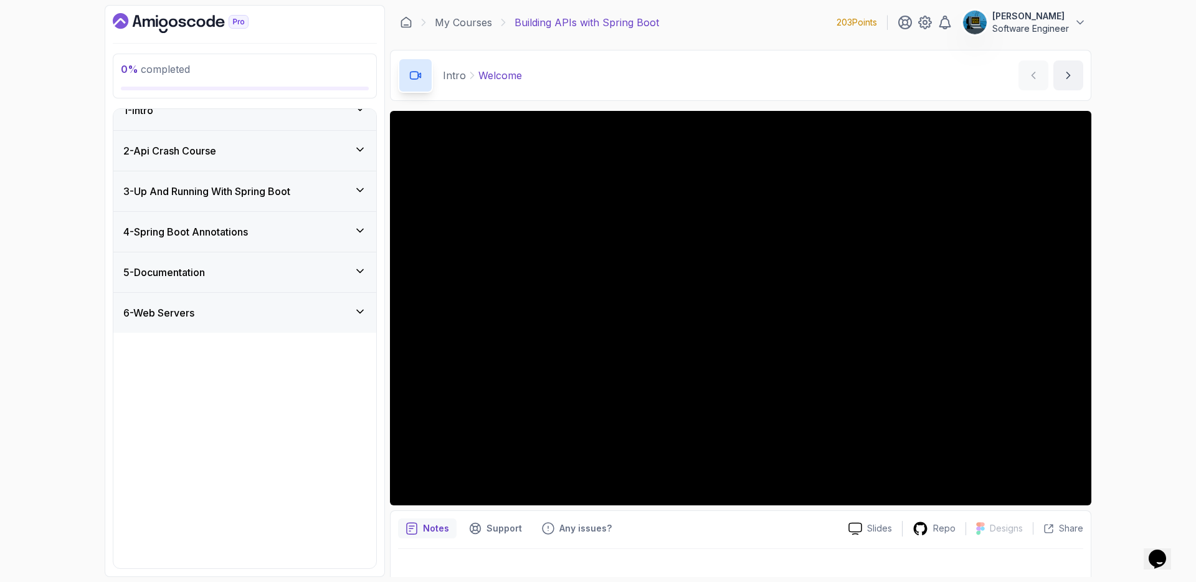
scroll to position [0, 0]
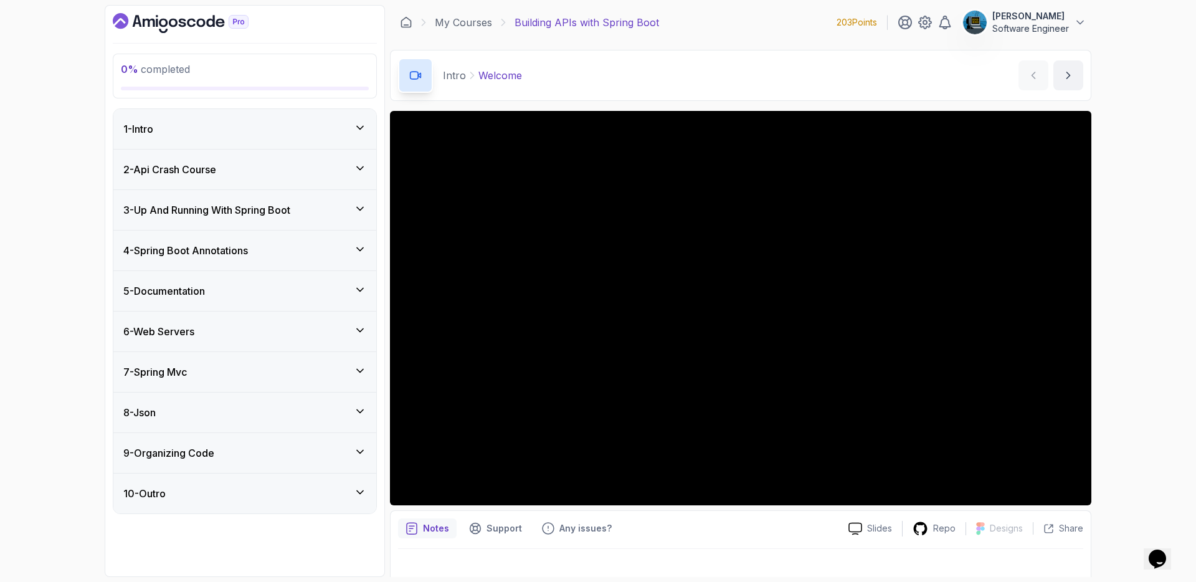
click at [286, 374] on div "7 - Spring Mvc" at bounding box center [244, 372] width 243 height 15
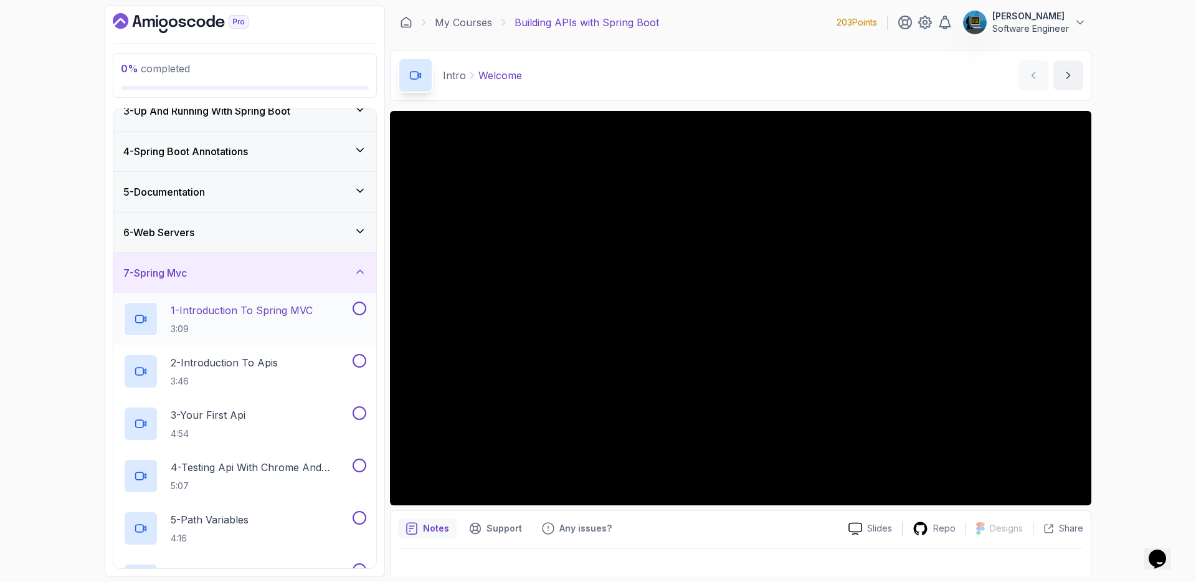
scroll to position [57, 0]
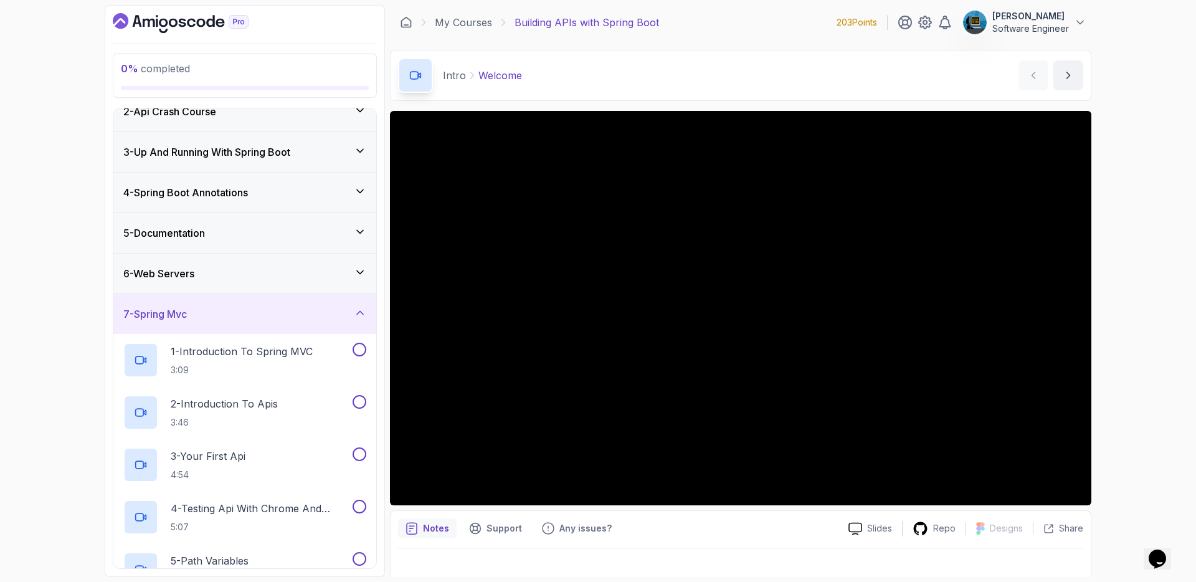
click at [298, 317] on div "7 - Spring Mvc" at bounding box center [244, 314] width 243 height 15
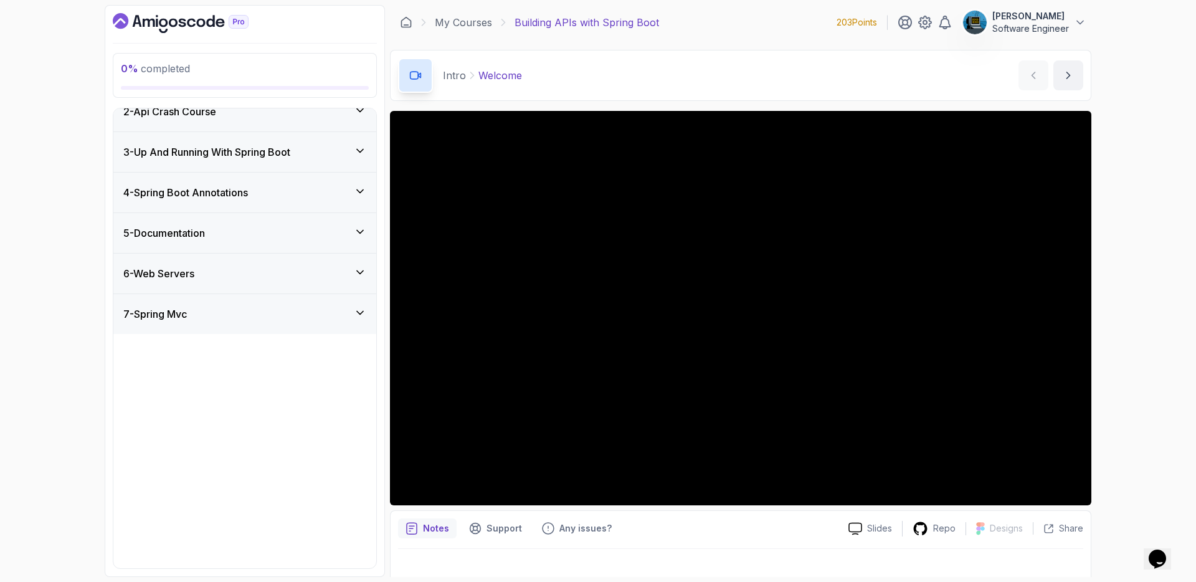
scroll to position [0, 0]
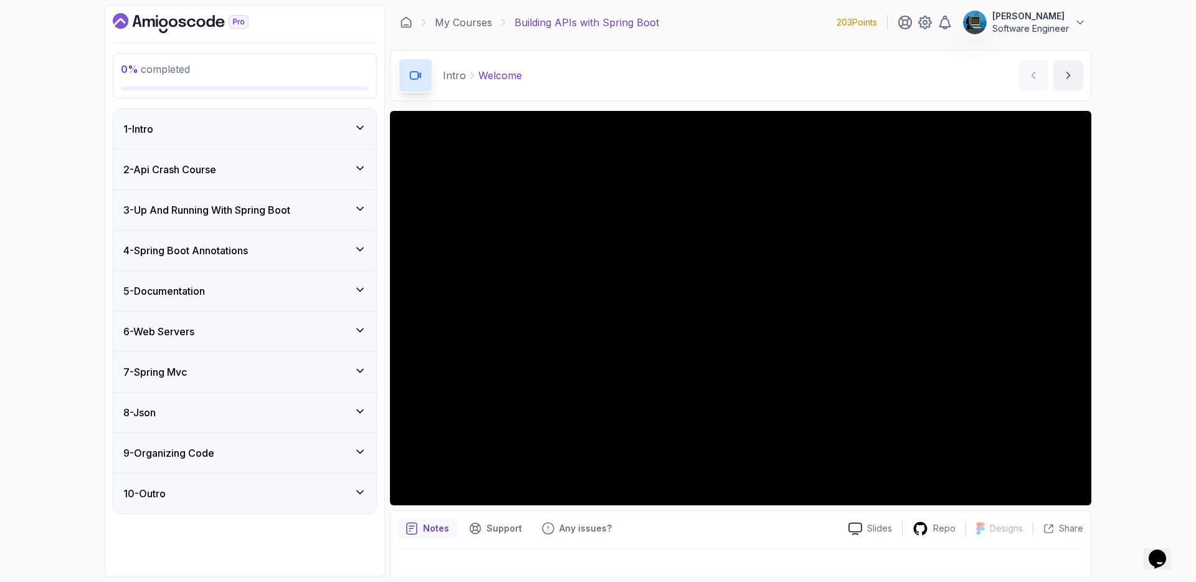
click at [277, 414] on div "8 - Json" at bounding box center [244, 412] width 243 height 15
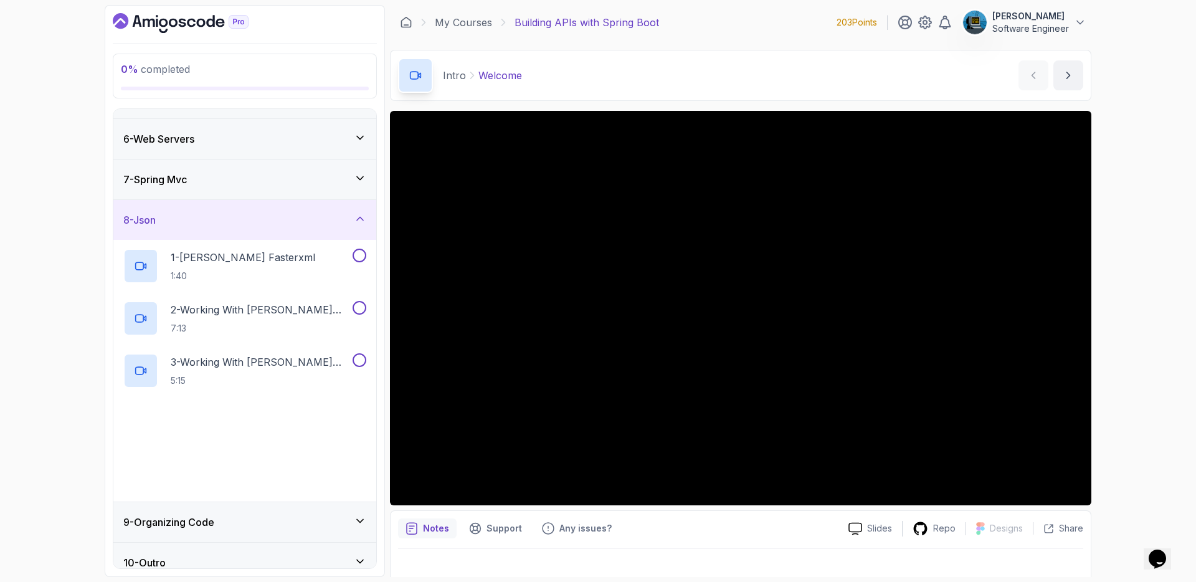
scroll to position [207, 0]
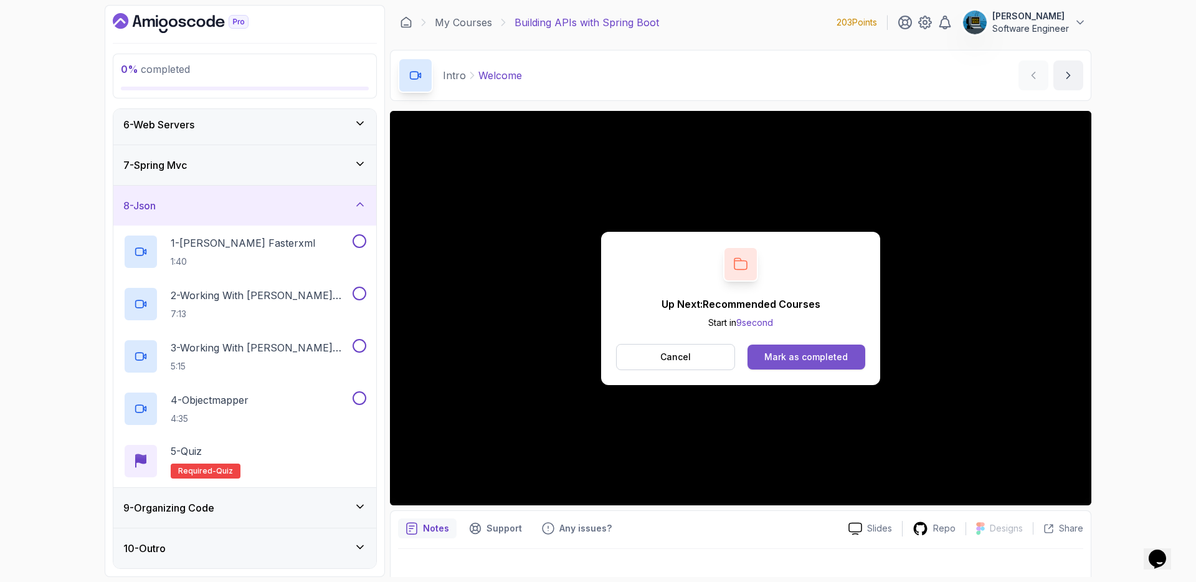
click at [806, 354] on div "Mark as completed" at bounding box center [806, 357] width 83 height 12
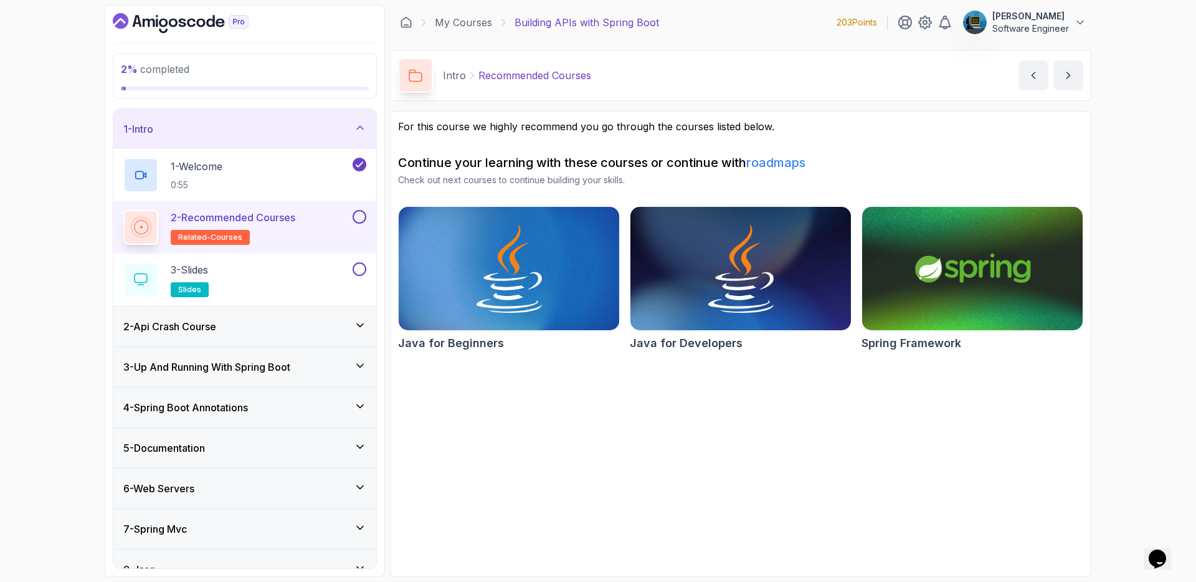
click at [358, 214] on button at bounding box center [360, 217] width 14 height 14
click at [290, 271] on div "3 - Slides slides" at bounding box center [236, 279] width 227 height 35
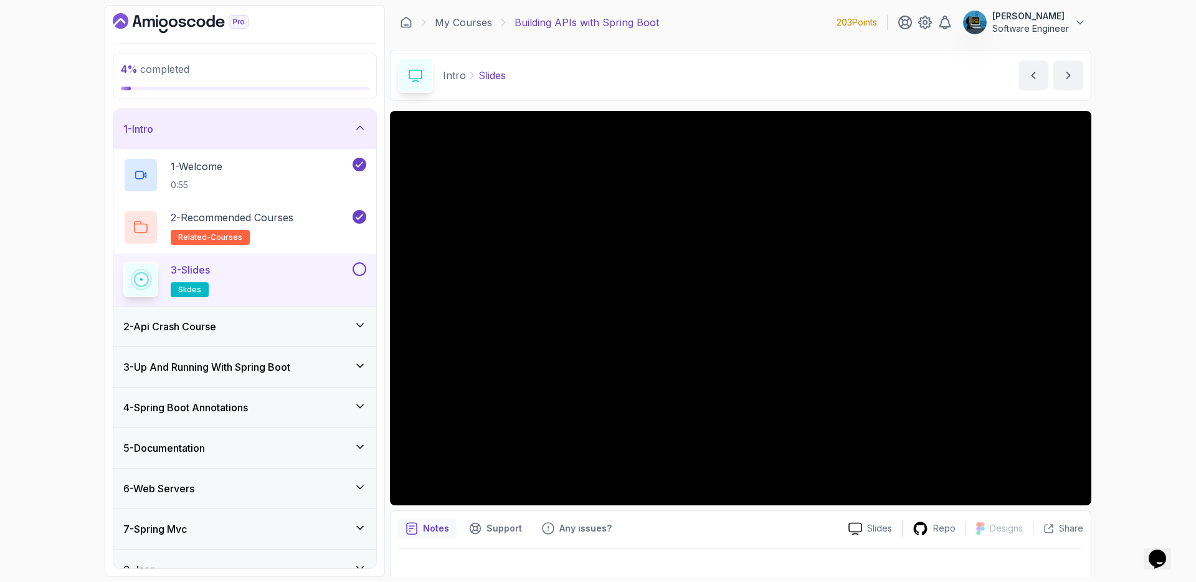
click at [363, 273] on button at bounding box center [360, 269] width 14 height 14
click at [330, 333] on div "2 - Api Crash Course" at bounding box center [244, 326] width 243 height 15
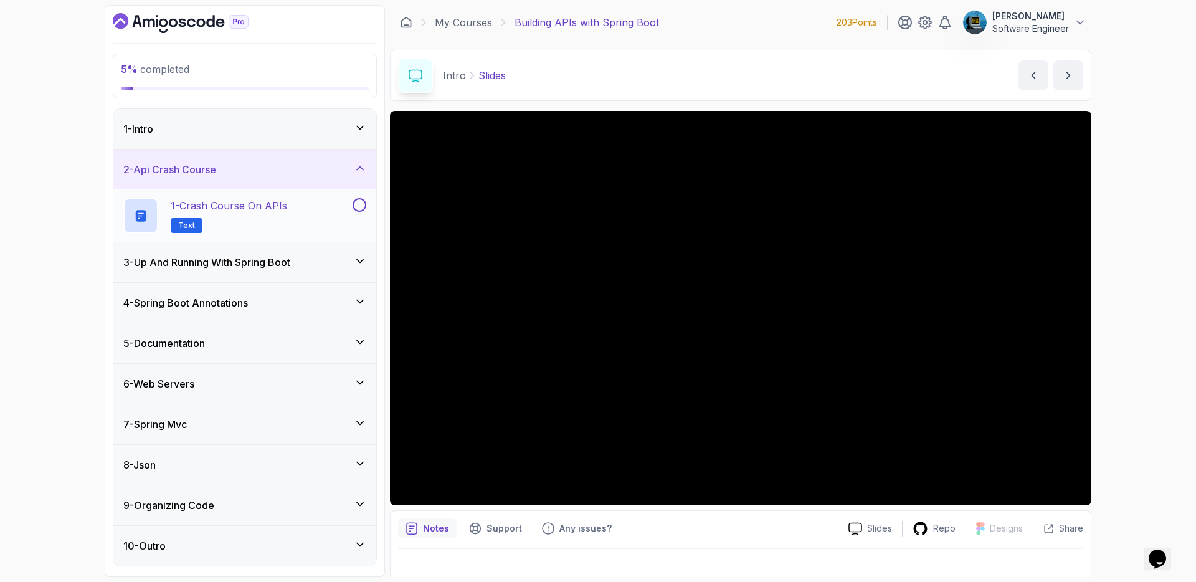
click at [249, 208] on p "1 - Crash Course on APIs" at bounding box center [229, 205] width 117 height 15
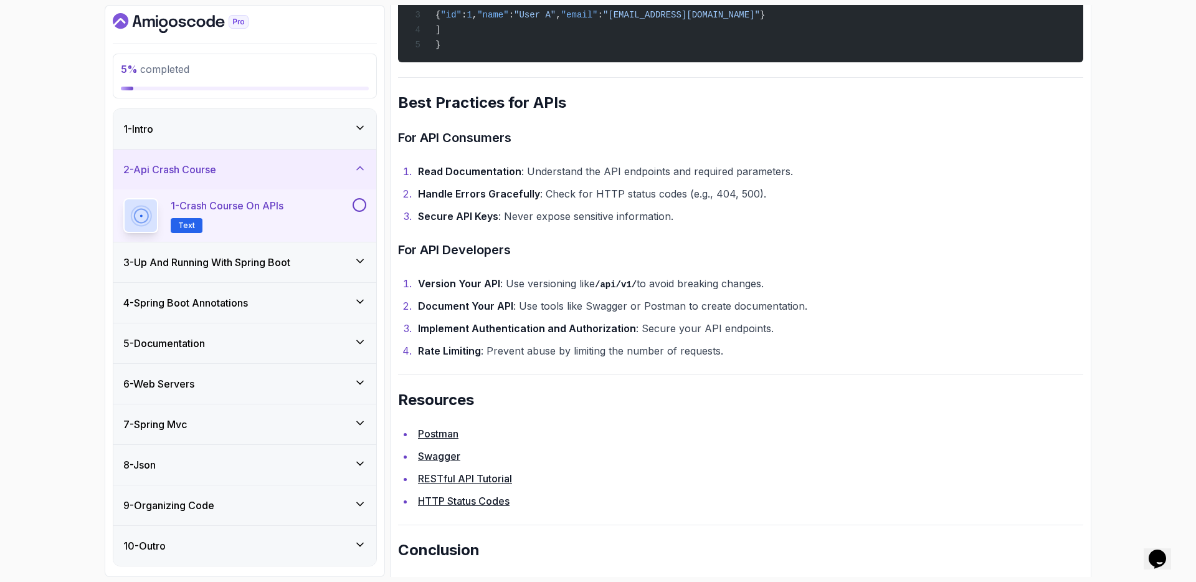
scroll to position [2527, 0]
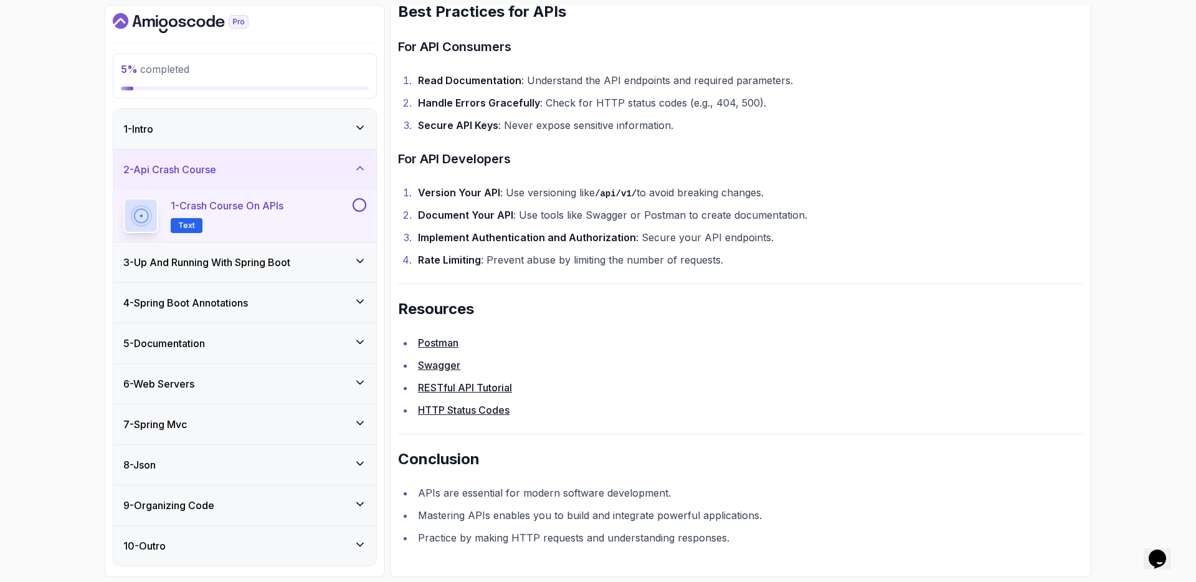
click at [356, 206] on button at bounding box center [360, 205] width 14 height 14
click at [361, 168] on icon at bounding box center [360, 168] width 6 height 3
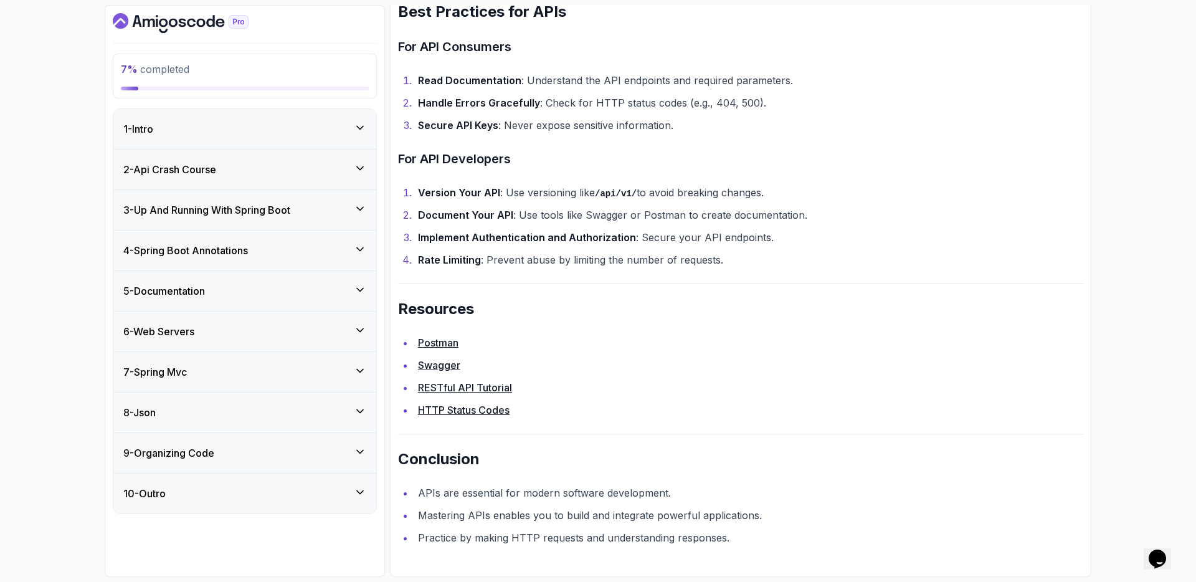
click at [332, 209] on div "3 - Up And Running With Spring Boot" at bounding box center [244, 210] width 243 height 15
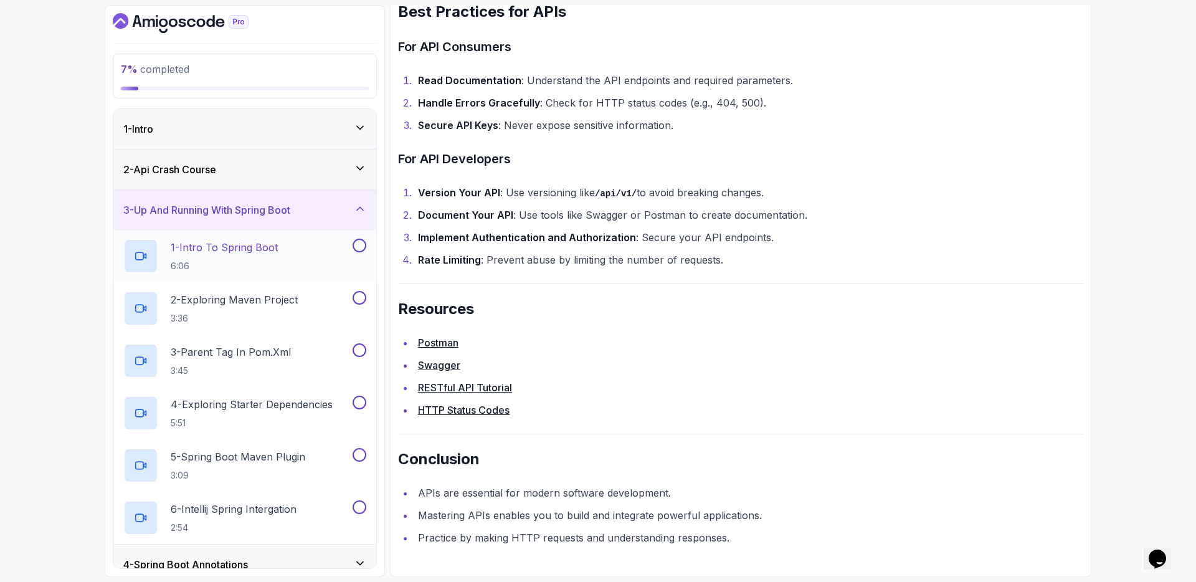
click at [267, 244] on p "1 - Intro To Spring Boot" at bounding box center [224, 247] width 107 height 15
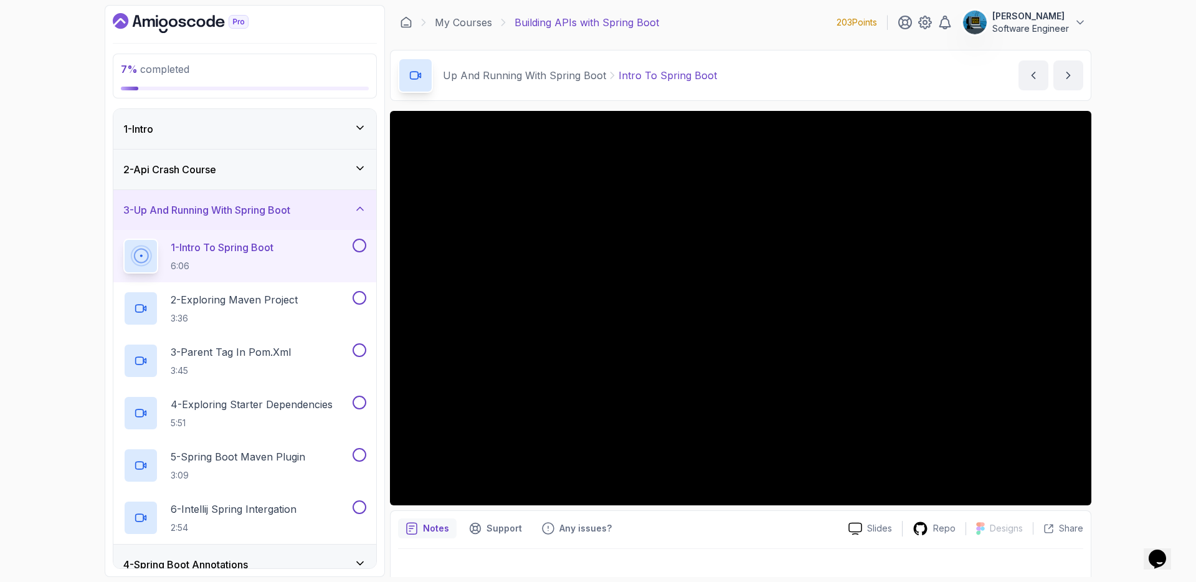
click at [361, 172] on icon at bounding box center [360, 168] width 12 height 12
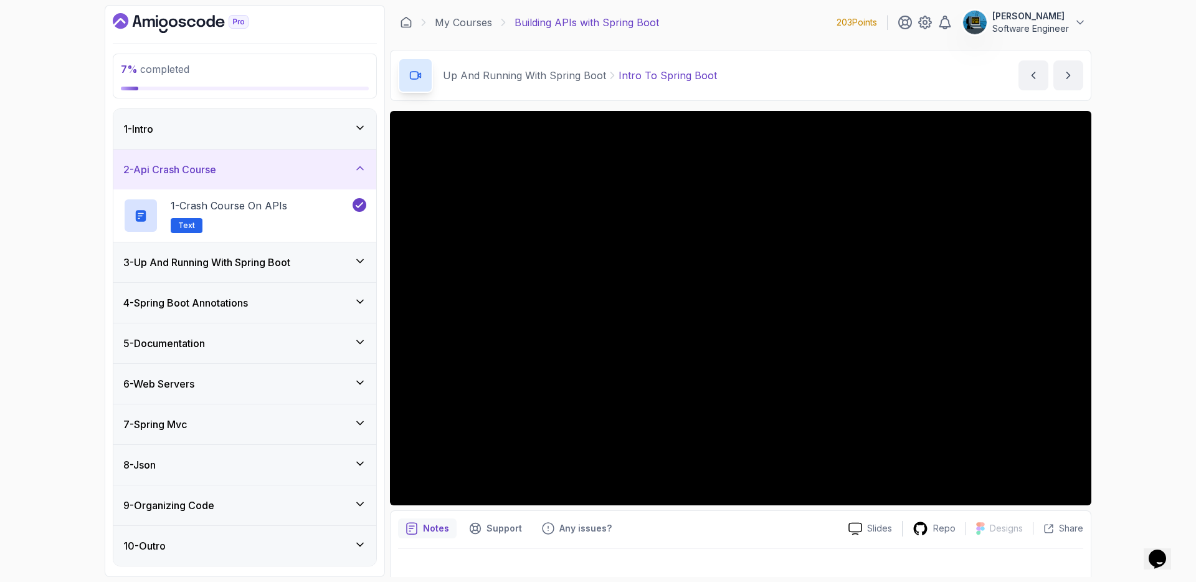
click at [361, 166] on icon at bounding box center [360, 168] width 12 height 12
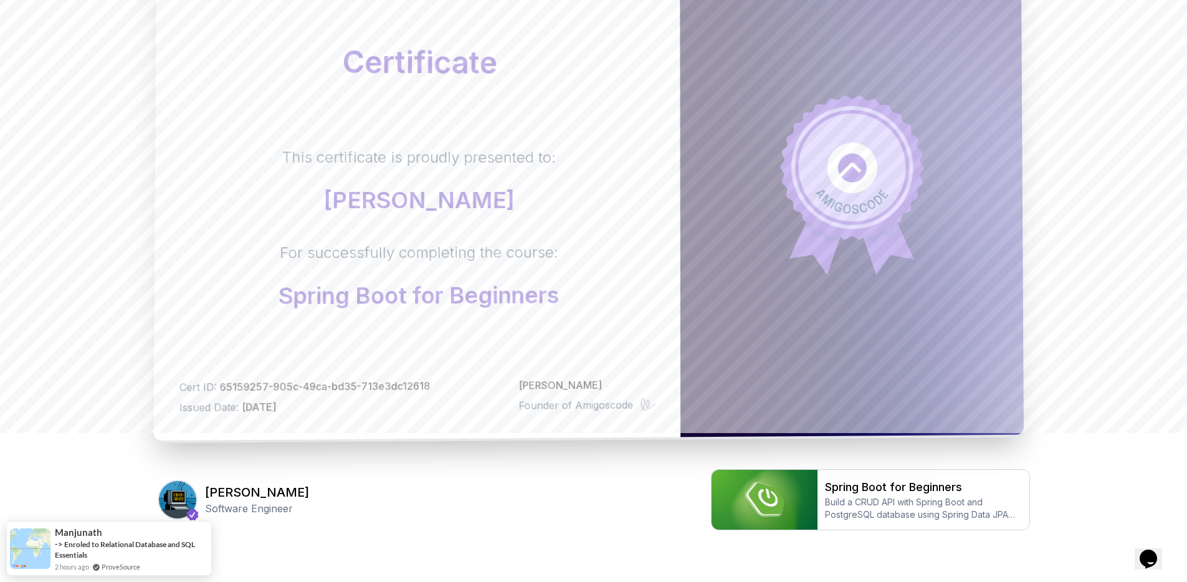
scroll to position [207, 0]
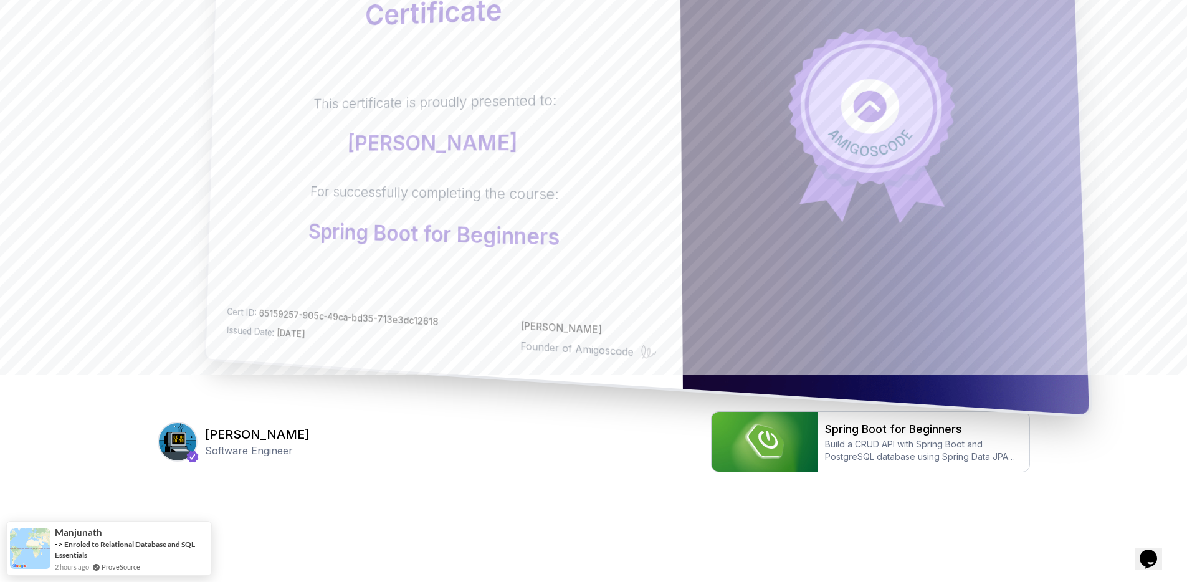
click at [413, 242] on p "Spring Boot for Beginners" at bounding box center [433, 234] width 251 height 30
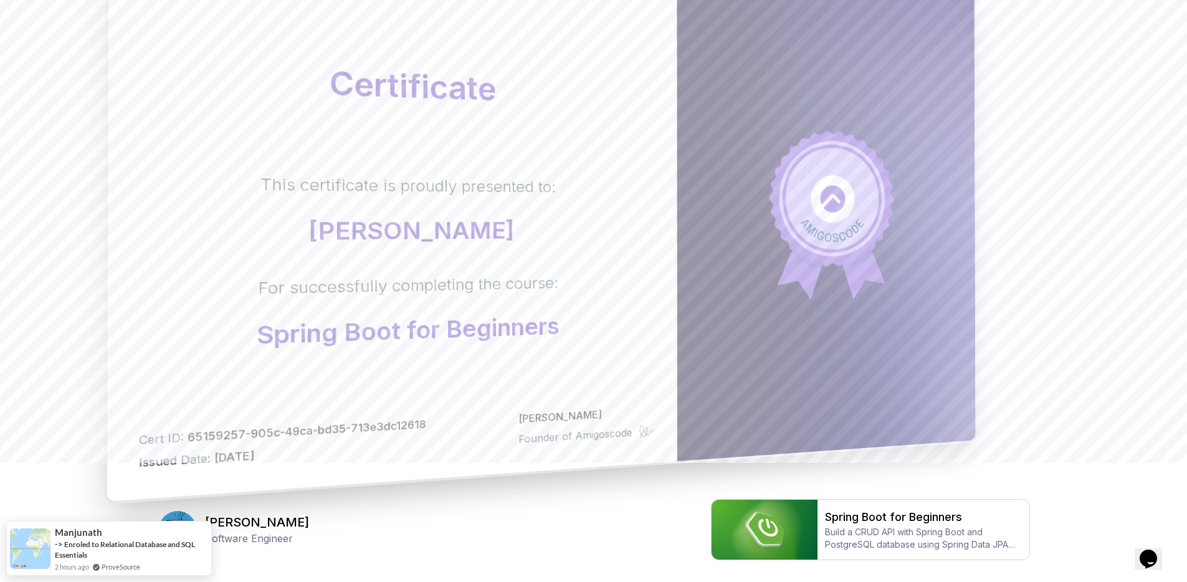
scroll to position [0, 0]
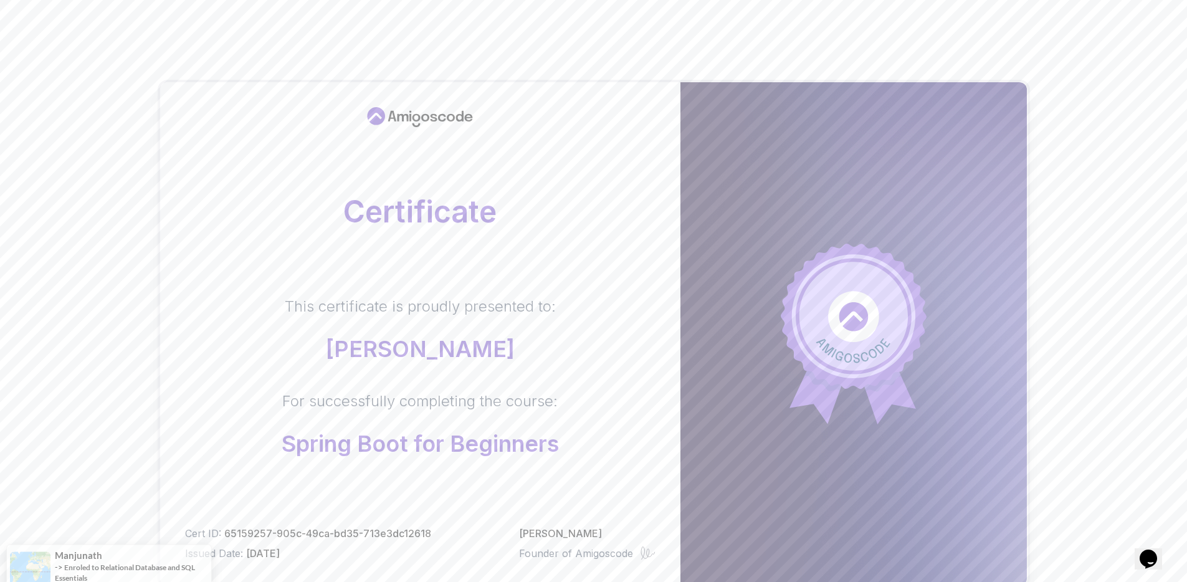
scroll to position [207, 0]
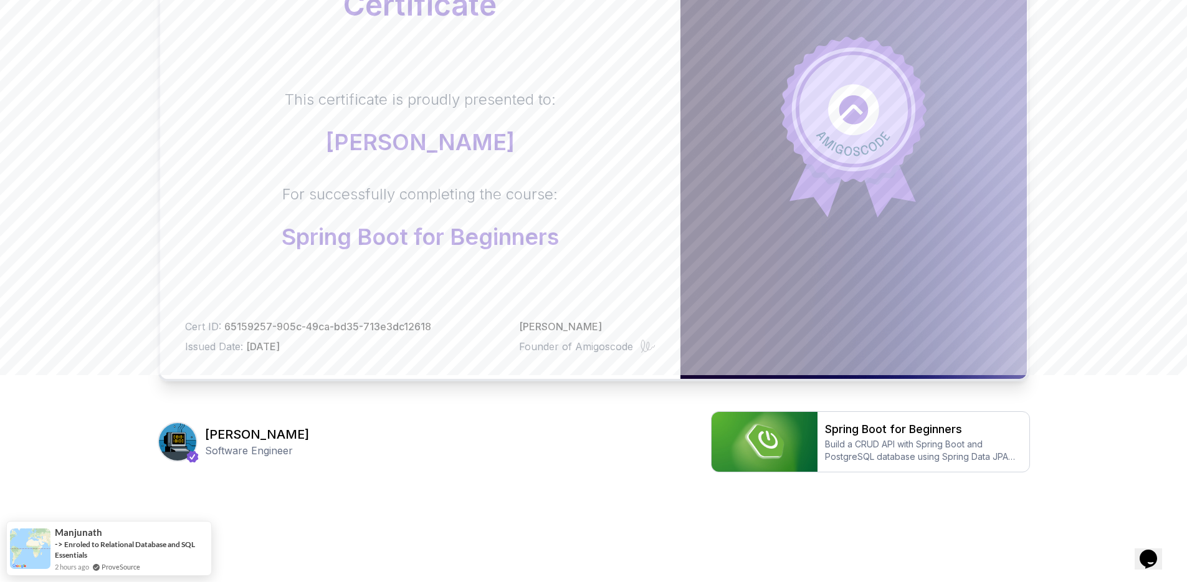
click at [183, 446] on img at bounding box center [177, 441] width 37 height 37
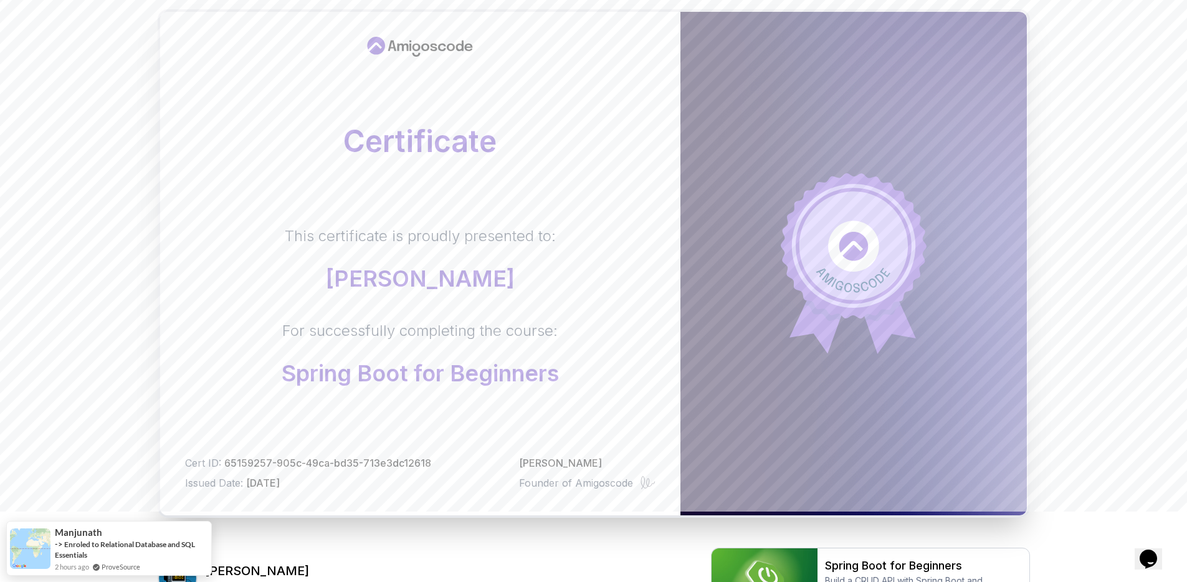
scroll to position [0, 0]
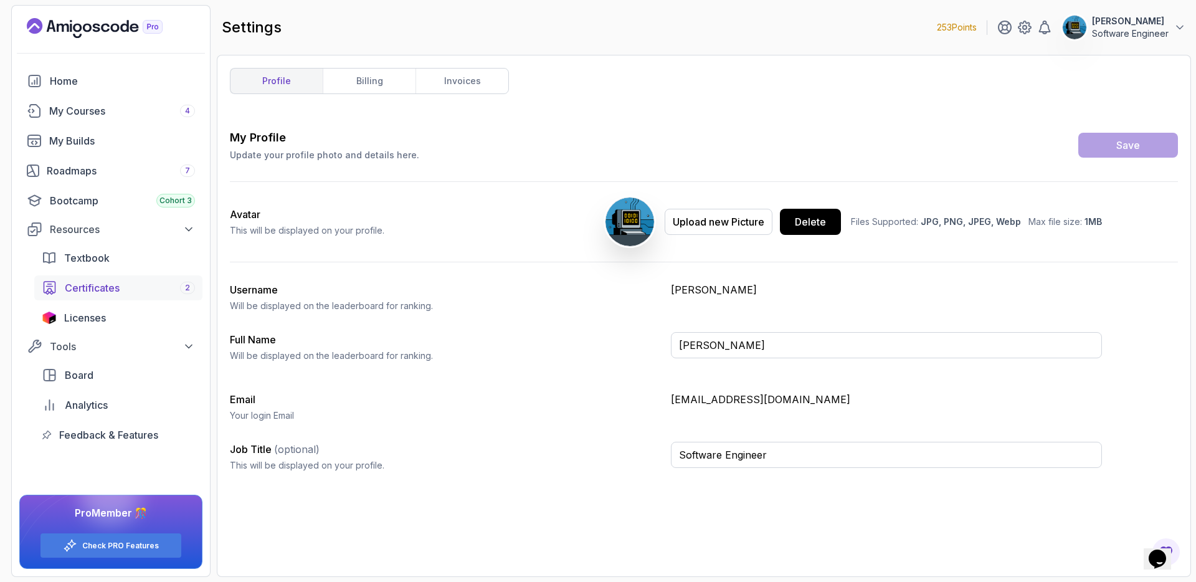
click at [96, 290] on span "Certificates" at bounding box center [92, 287] width 55 height 15
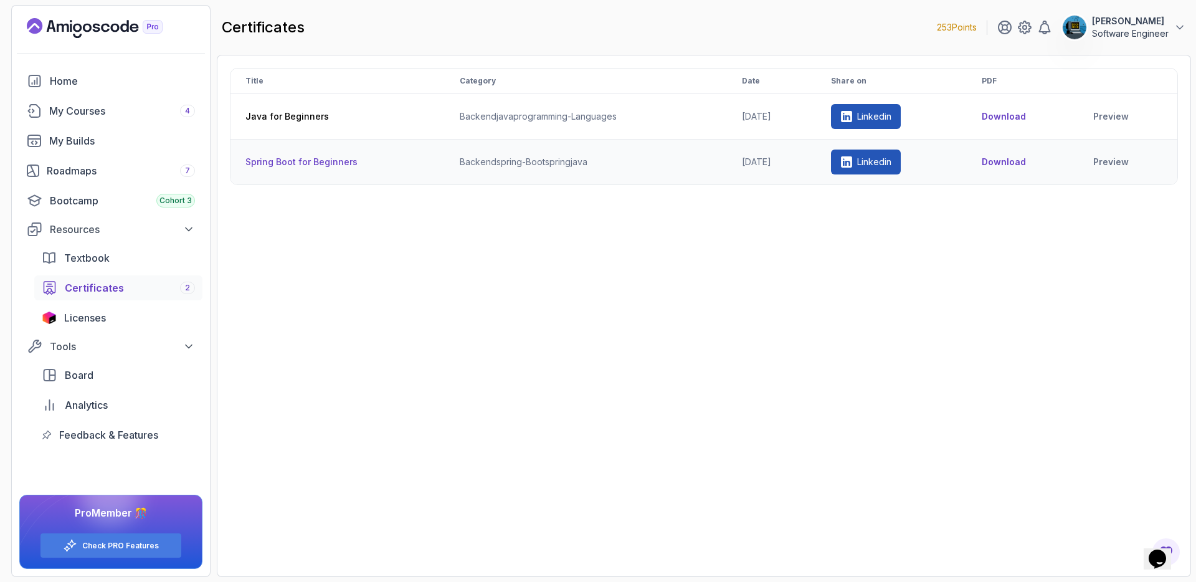
click at [1007, 162] on button "Download" at bounding box center [1004, 162] width 44 height 12
drag, startPoint x: 509, startPoint y: 434, endPoint x: 500, endPoint y: 424, distance: 13.7
click at [508, 434] on div "Title Category Date Share on PDF Java for Beginners backend java programming-la…" at bounding box center [704, 316] width 948 height 496
